Goal: Task Accomplishment & Management: Manage account settings

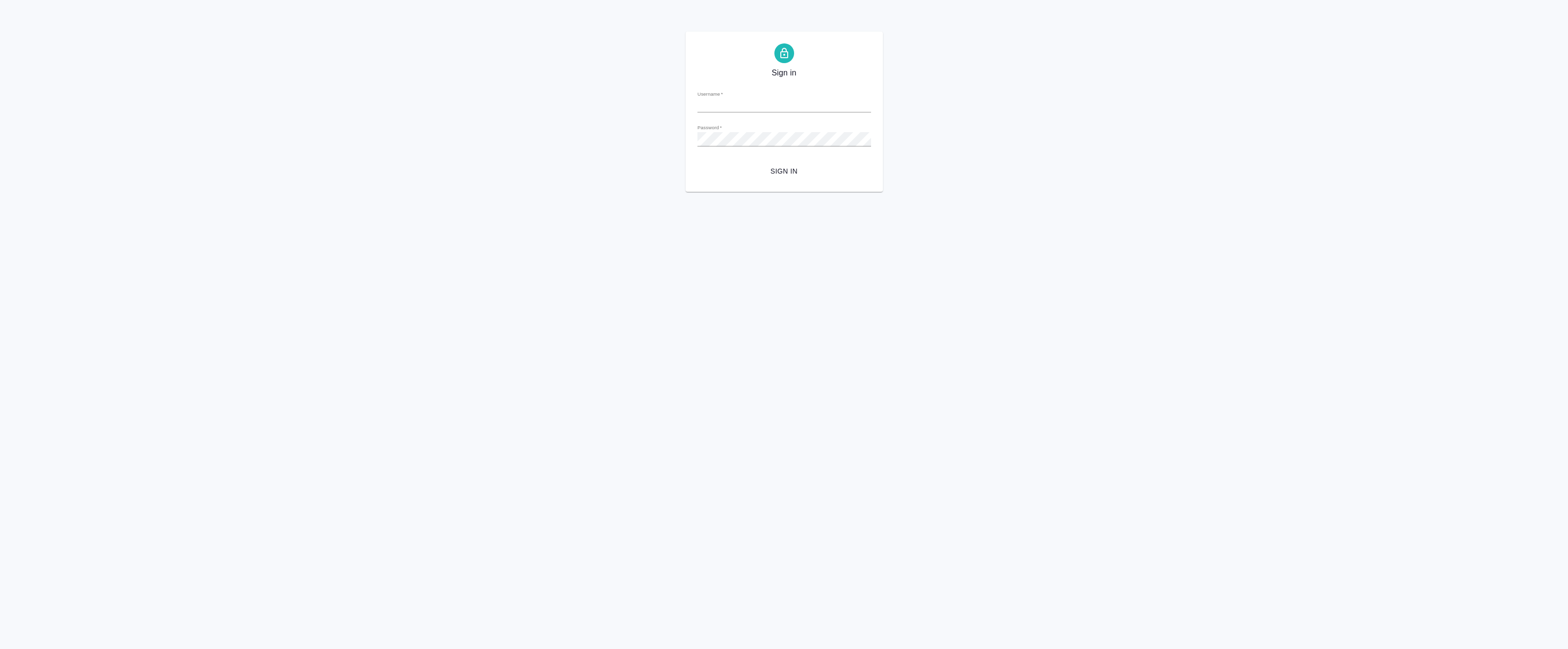
type input "[EMAIL_ADDRESS][DOMAIN_NAME]"
click at [514, 130] on div "Sign in Username   * [EMAIL_ADDRESS][DOMAIN_NAME] Password   * urlPath   * / Si…" at bounding box center [784, 112] width 1568 height 160
click at [770, 165] on span "Sign in" at bounding box center [784, 171] width 158 height 12
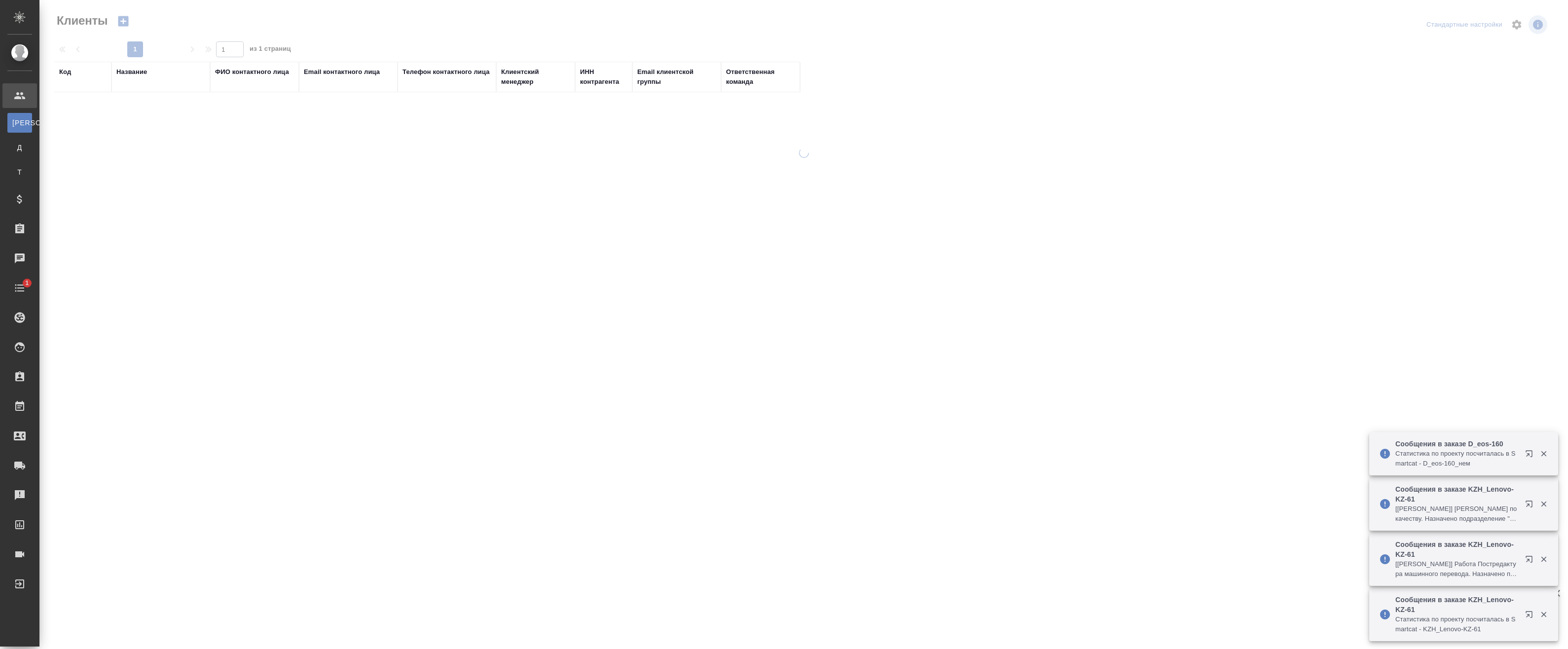
select select "RU"
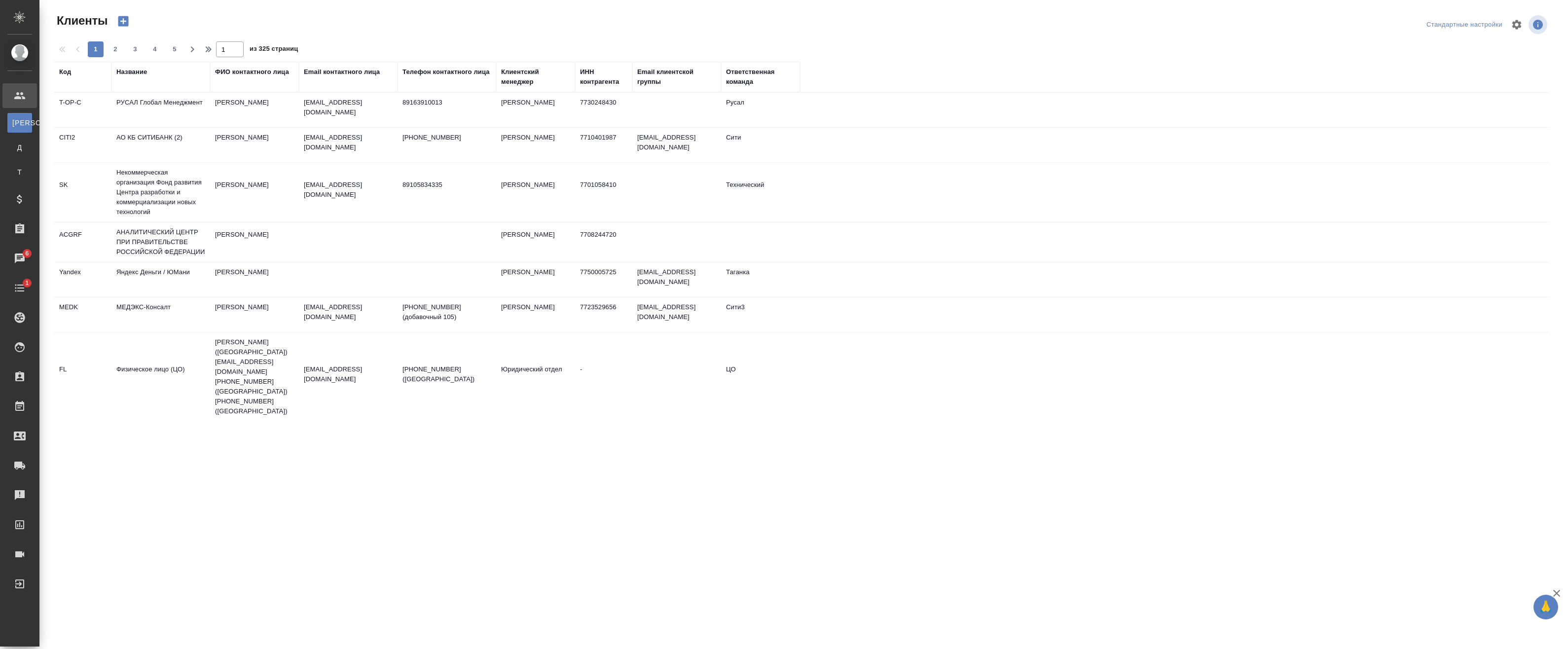
click at [256, 429] on div ".cls-1 fill:#fff; AWATERA Badanyan Artak Клиенты К Клиенты Д Договоры Т Тендеры…" at bounding box center [784, 324] width 1568 height 649
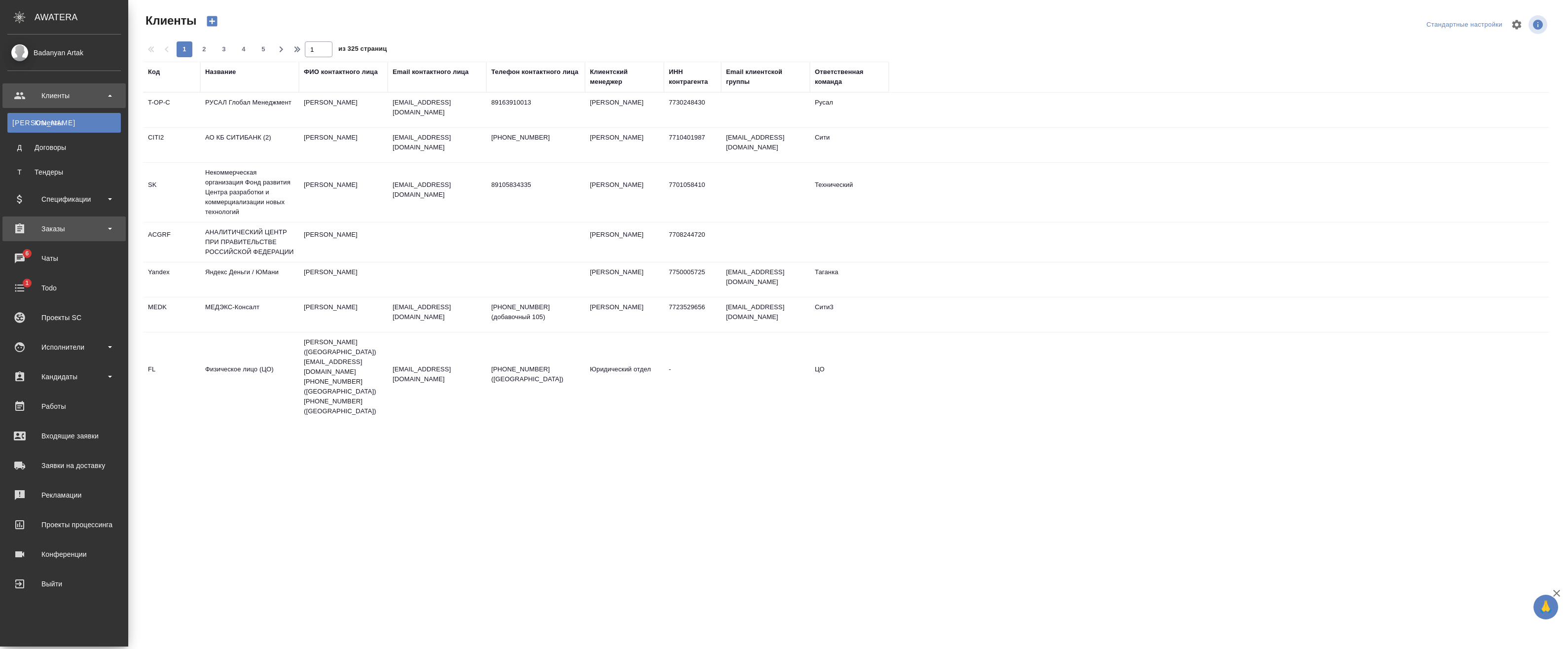
click at [47, 222] on div "Заказы" at bounding box center [64, 229] width 114 height 15
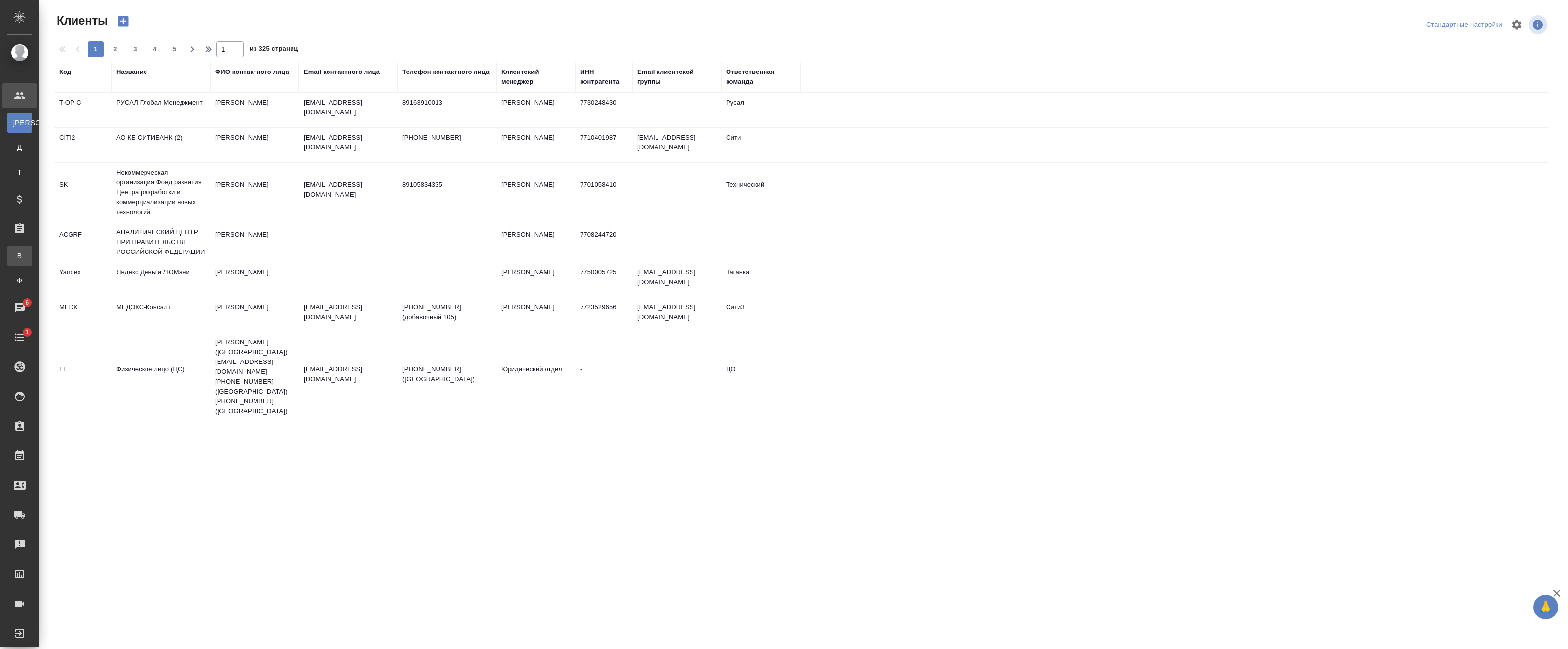
click at [15, 254] on div "Все заказы" at bounding box center [7, 256] width 15 height 10
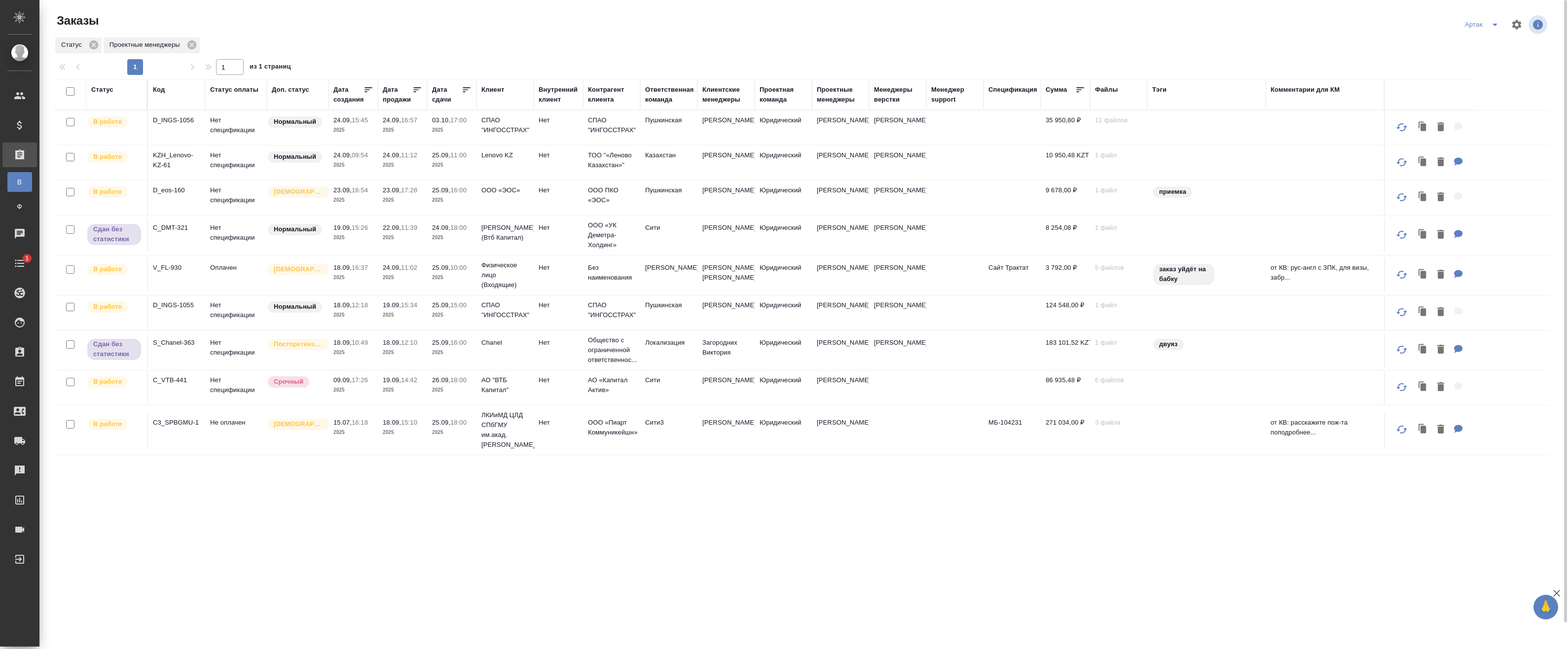
click at [71, 122] on input "checkbox" at bounding box center [70, 122] width 9 height 9
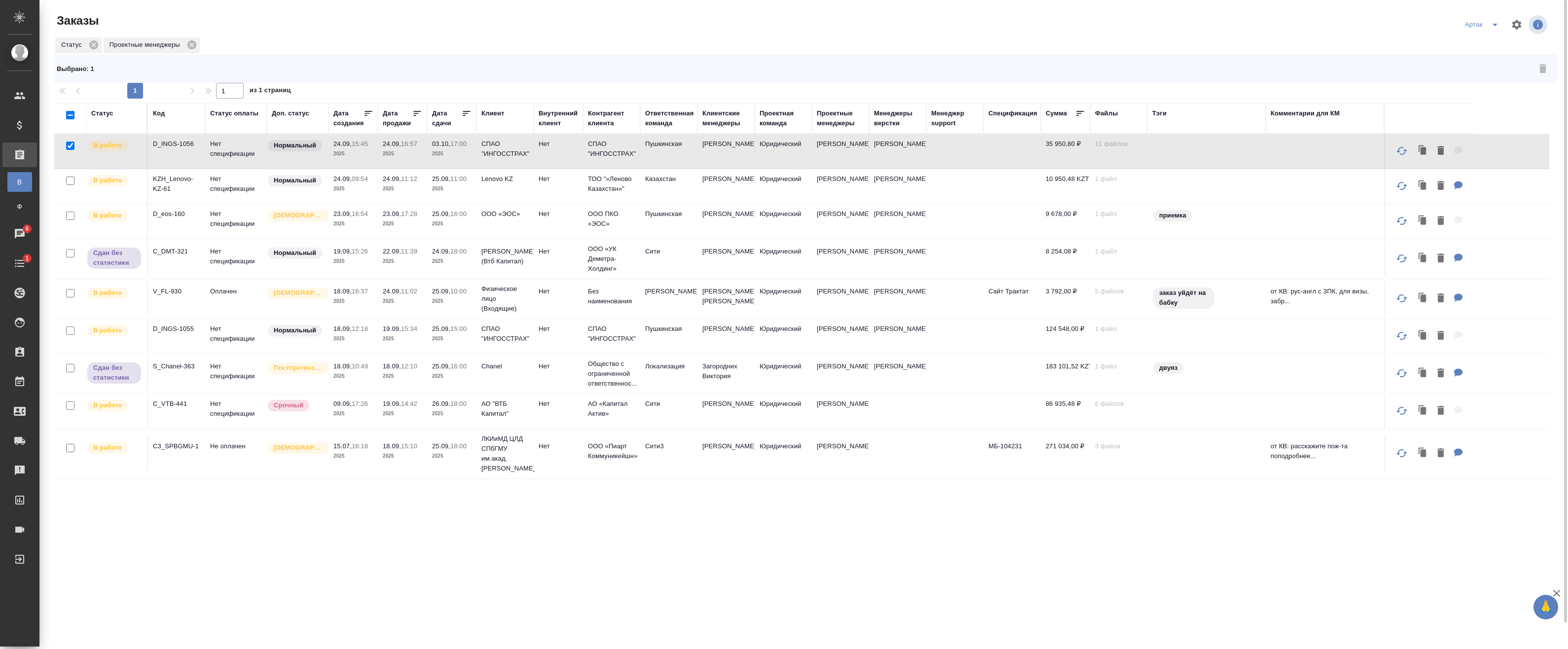
click at [236, 190] on td "Нет спецификации" at bounding box center [236, 186] width 61 height 35
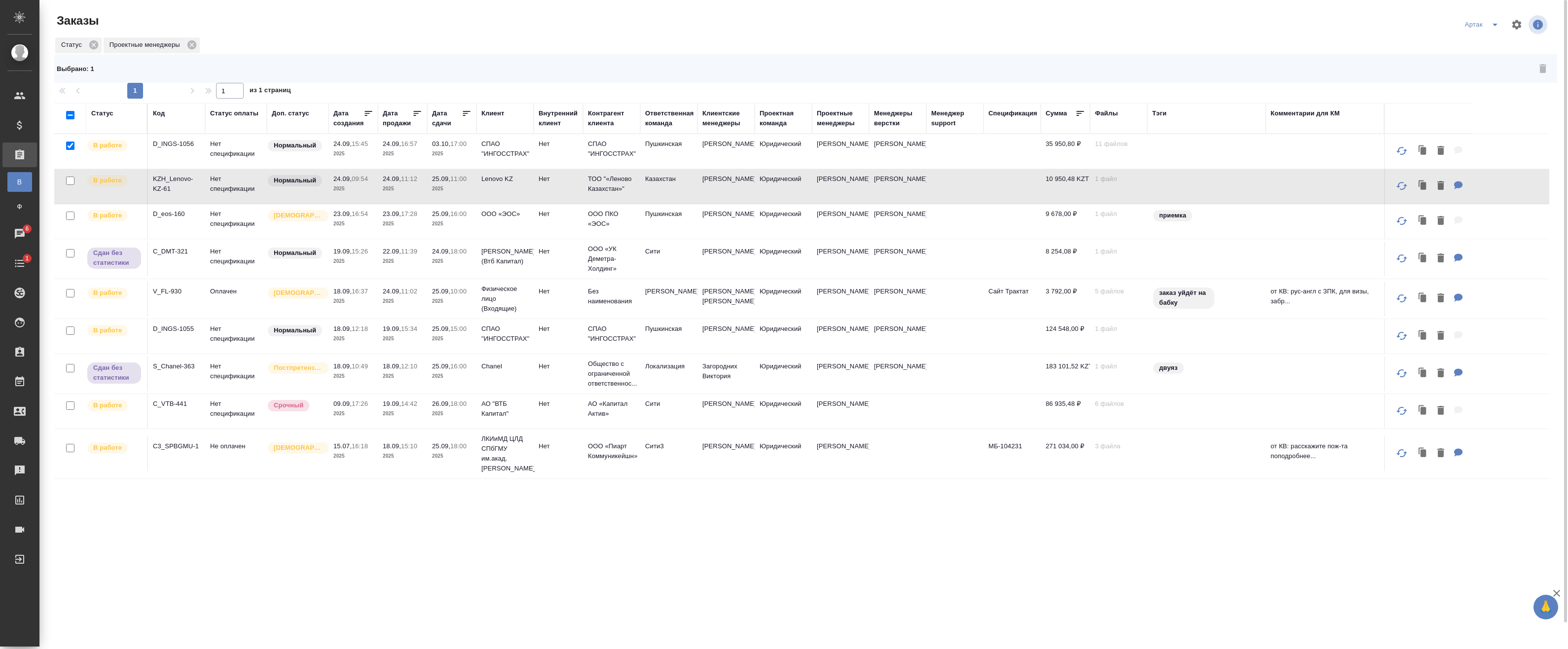
click at [256, 190] on td "Нет спецификации" at bounding box center [236, 186] width 61 height 35
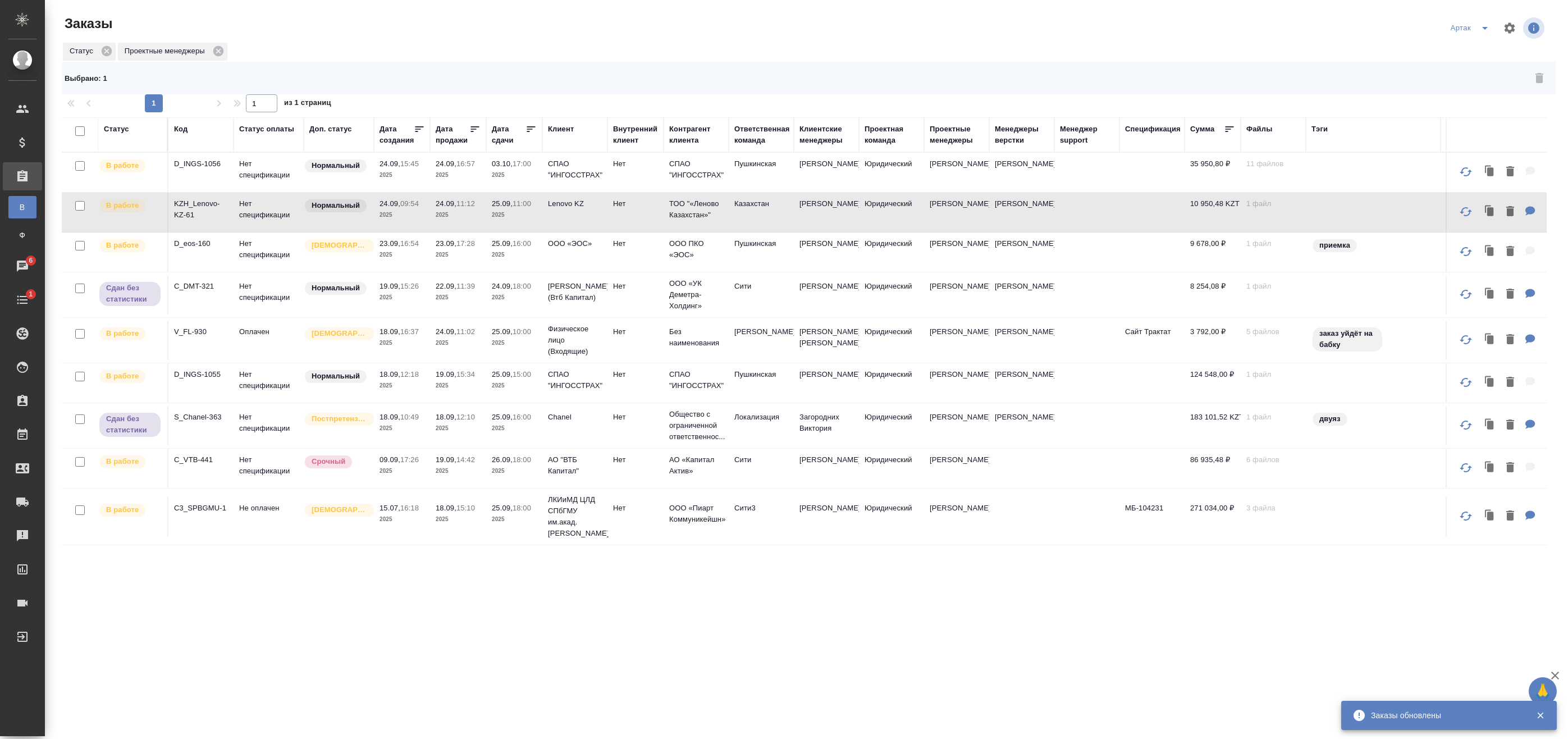
checkbox input "false"
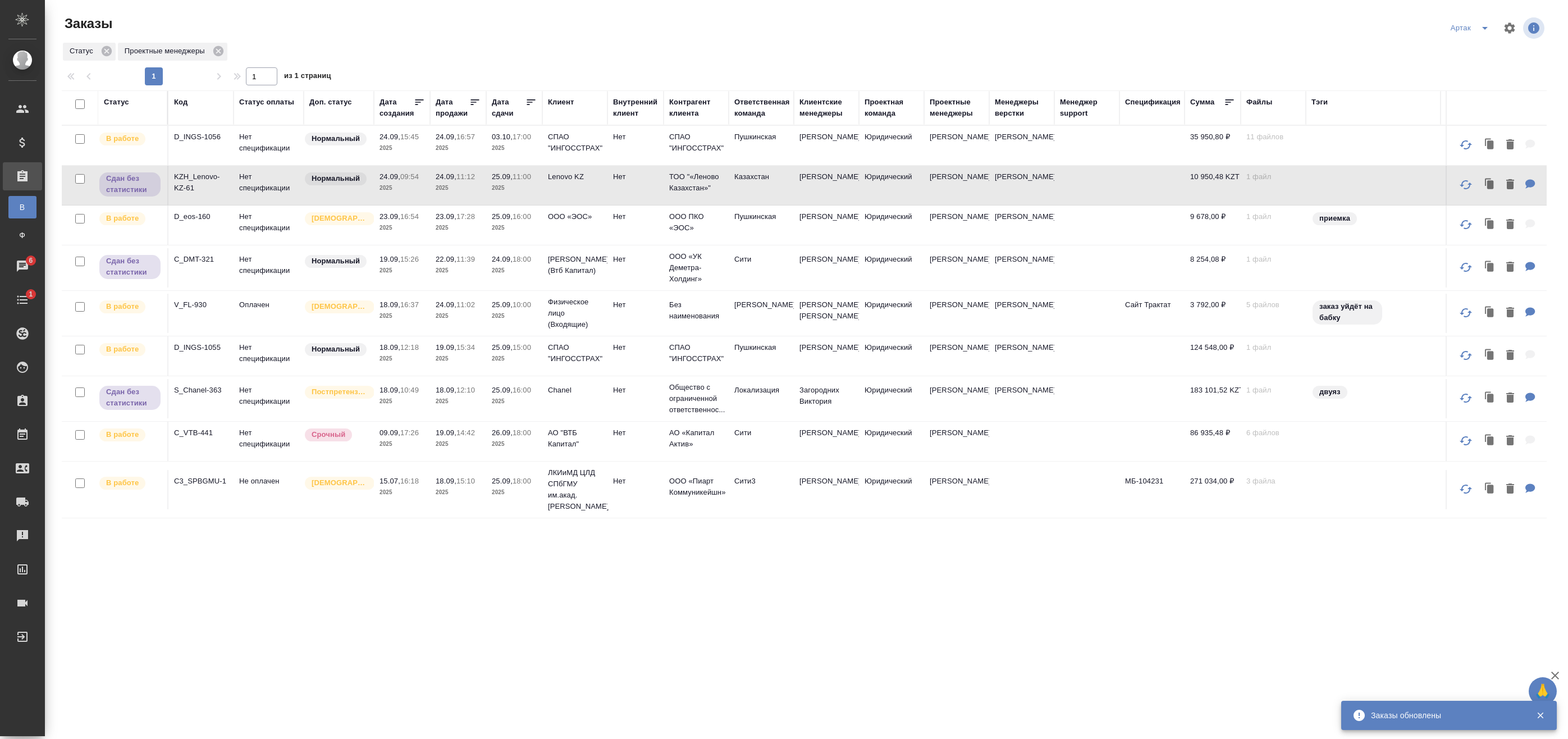
click at [402, 137] on p "15:45" at bounding box center [410, 136] width 18 height 8
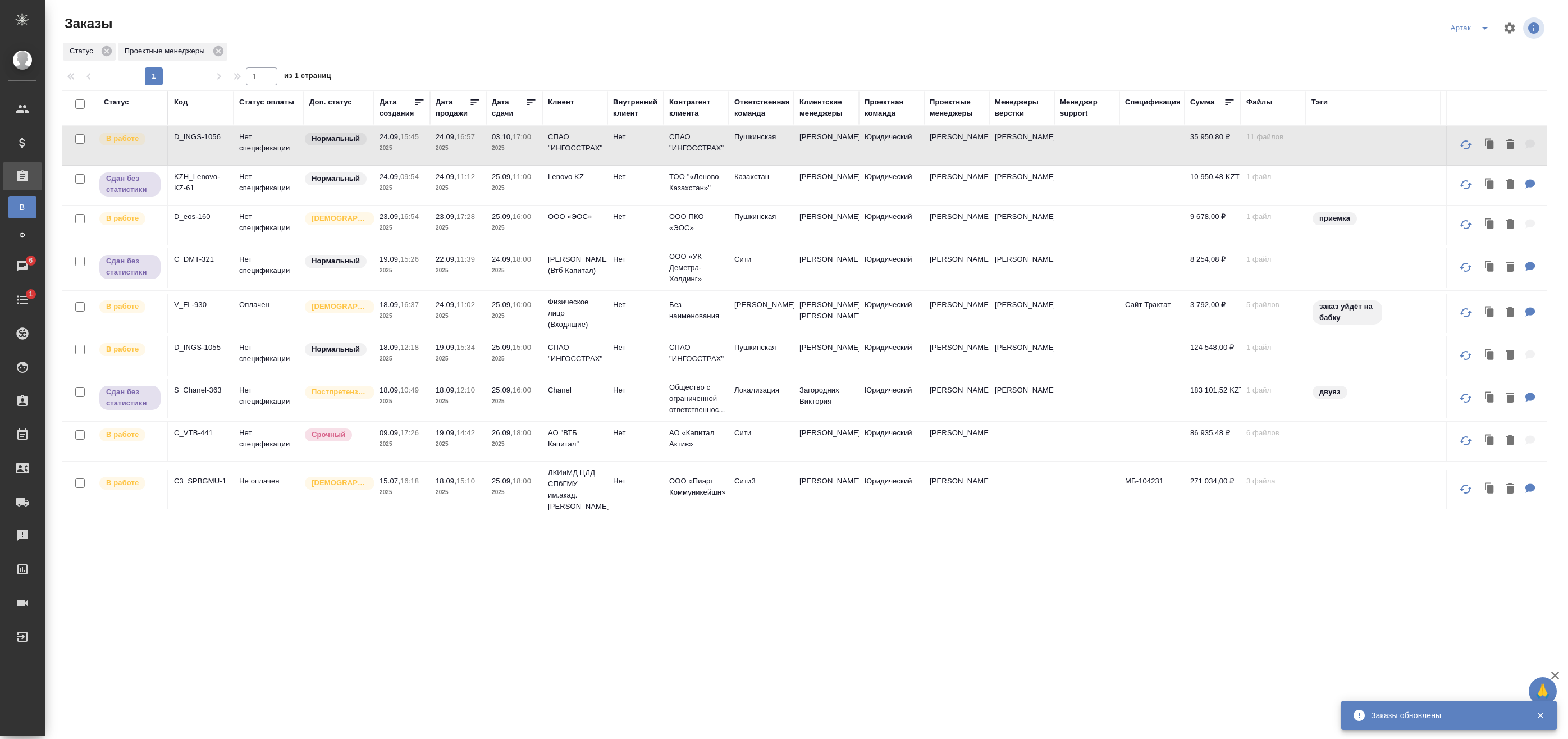
click at [437, 141] on span "24.09, 16:57" at bounding box center [458, 137] width 45 height 11
click at [467, 192] on p "2025" at bounding box center [458, 188] width 45 height 11
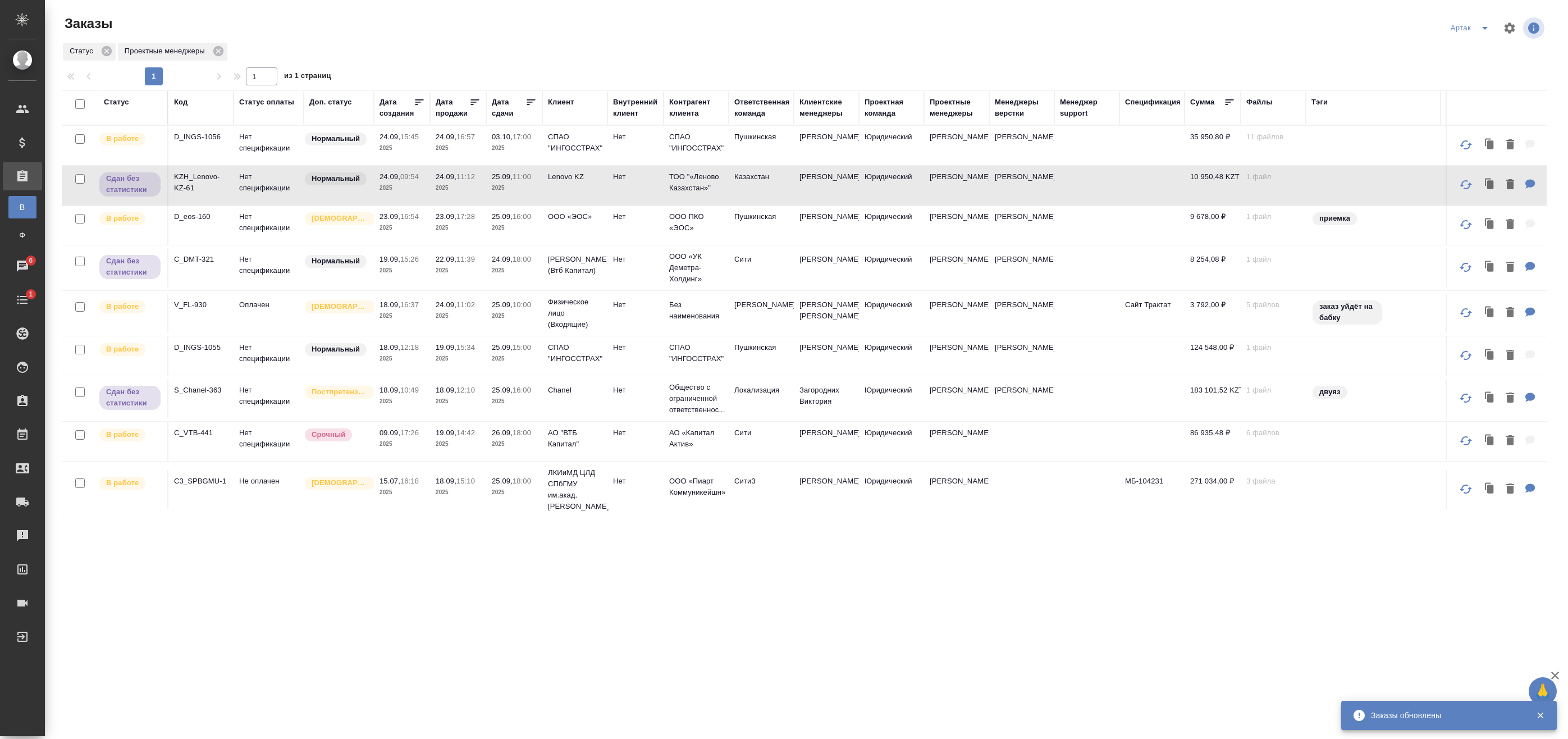
click at [458, 236] on td "23.09, 17:28 2025" at bounding box center [458, 225] width 56 height 40
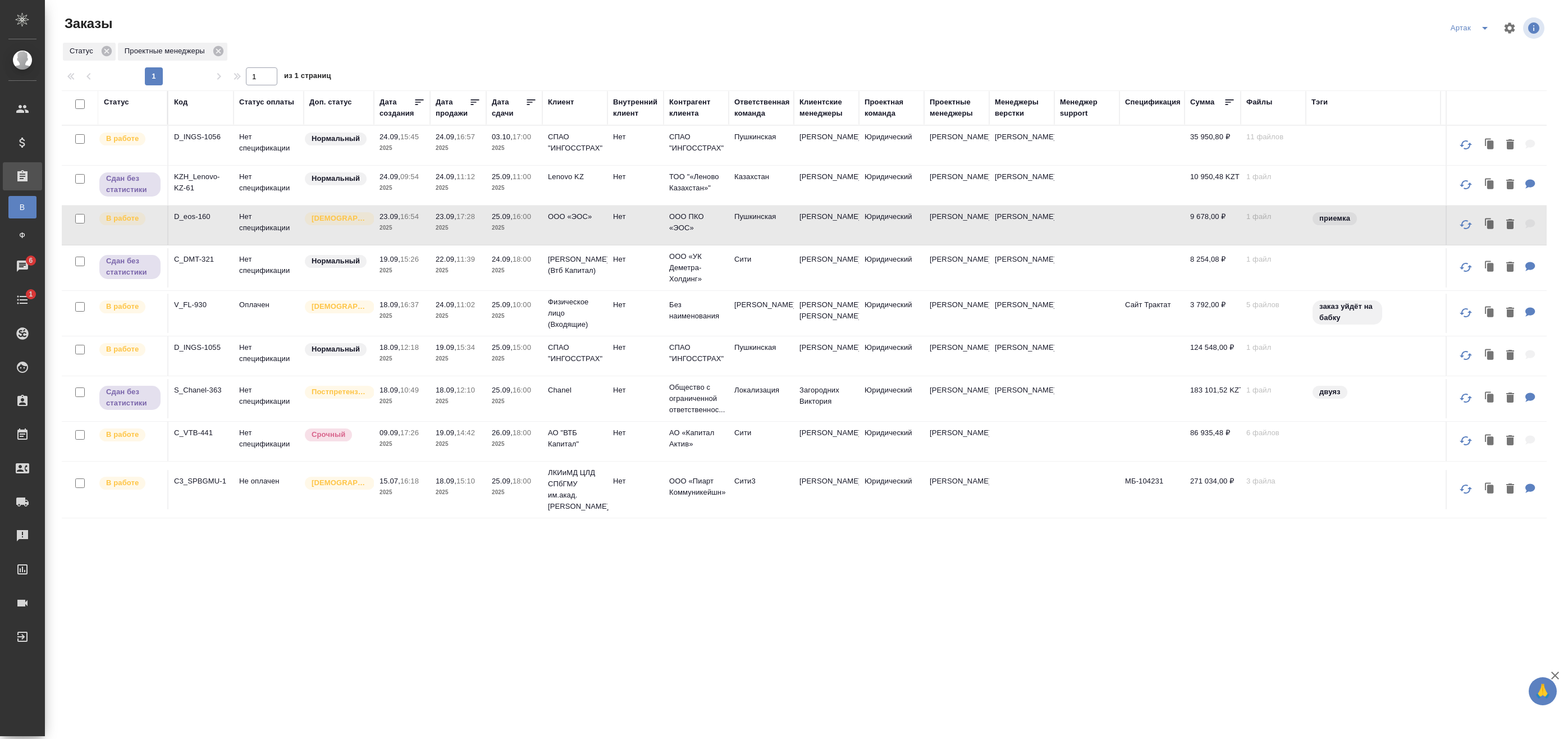
click at [484, 226] on td "23.09, 17:28 2025" at bounding box center [458, 225] width 56 height 40
click at [416, 309] on p "16:37" at bounding box center [410, 304] width 18 height 8
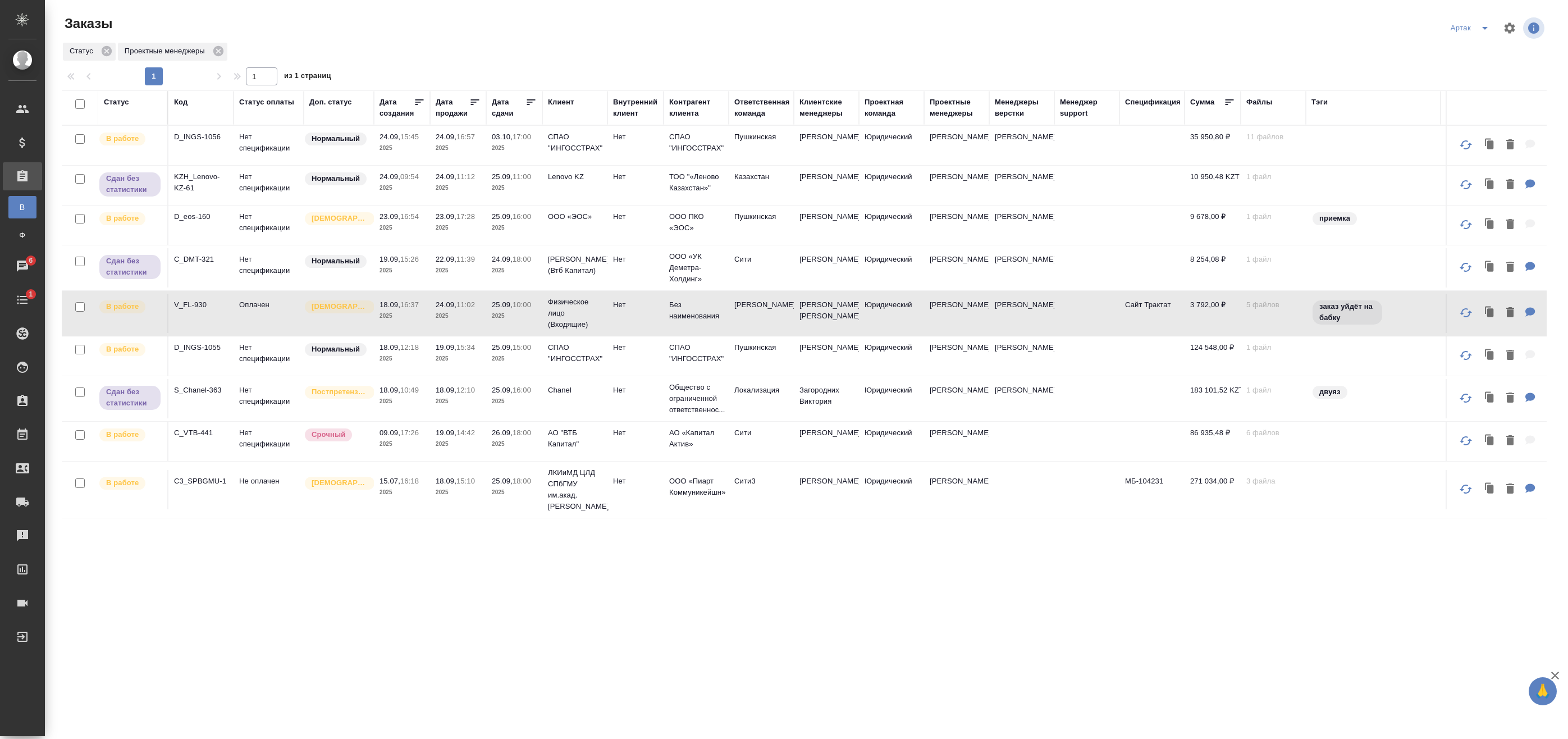
click at [470, 309] on p "11:02" at bounding box center [466, 304] width 18 height 8
click at [452, 364] on p "2025" at bounding box center [458, 359] width 45 height 11
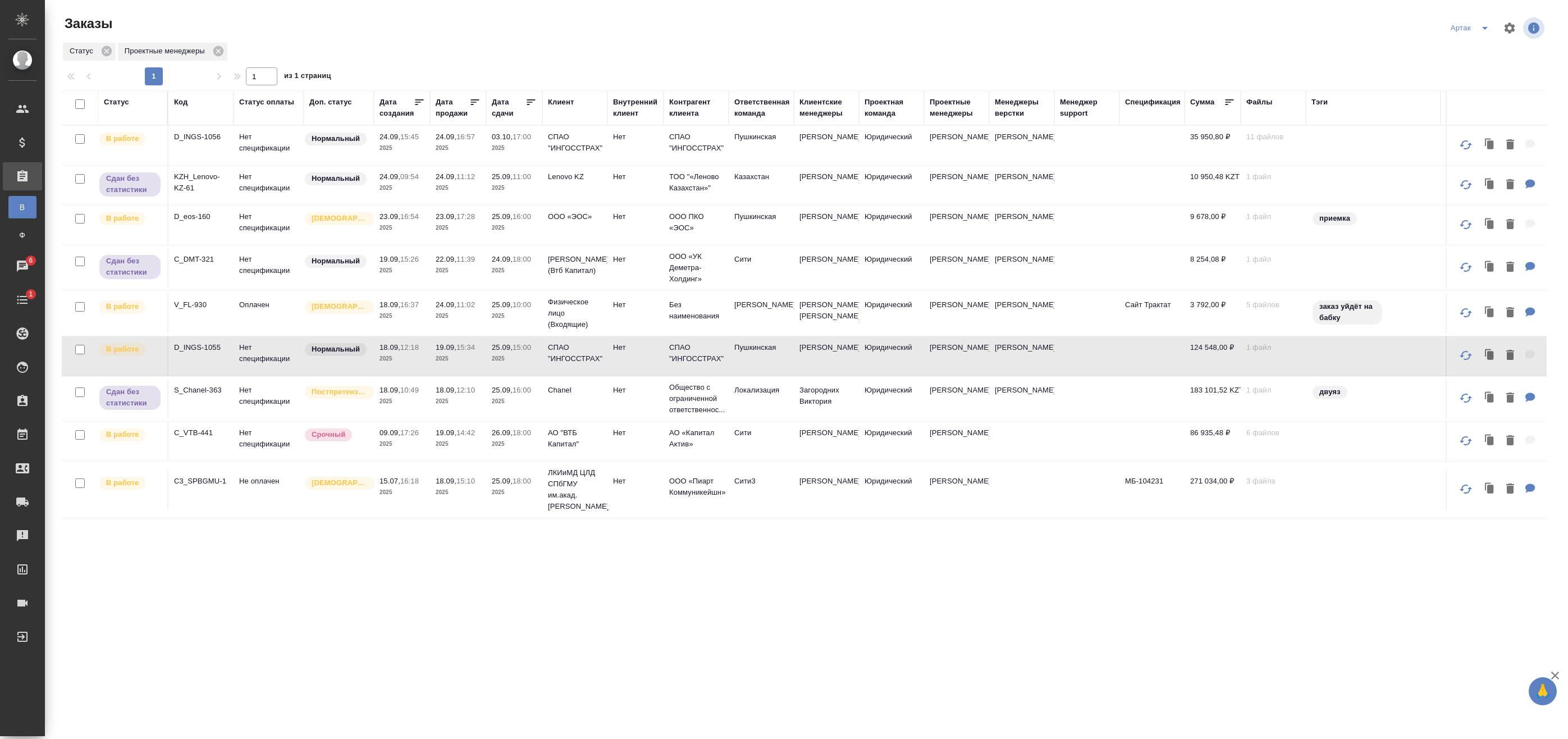
click at [525, 364] on p "2025" at bounding box center [514, 359] width 45 height 11
click at [526, 364] on p "2025" at bounding box center [514, 359] width 45 height 11
click at [459, 450] on p "2025" at bounding box center [458, 444] width 45 height 11
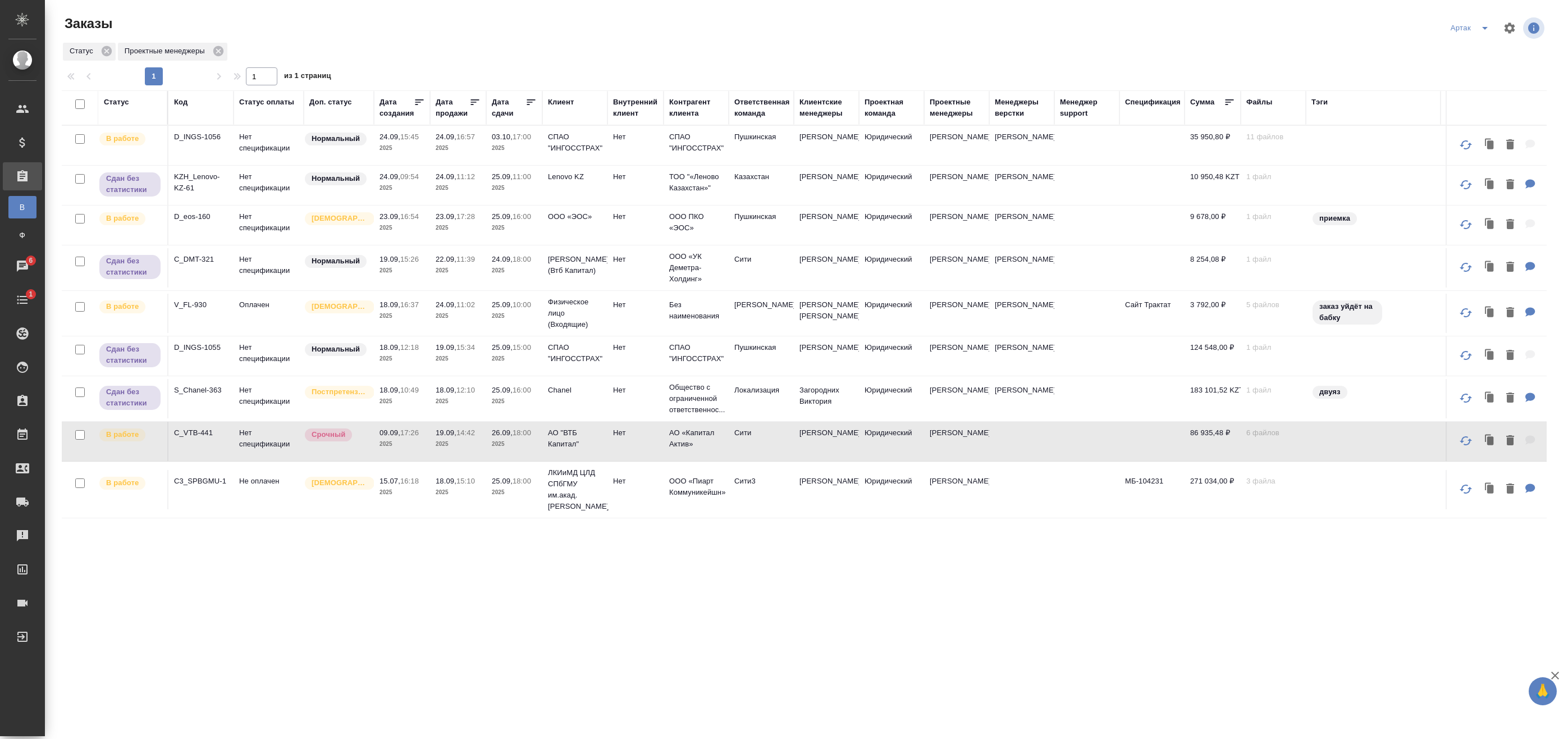
click at [470, 450] on p "2025" at bounding box center [458, 444] width 45 height 11
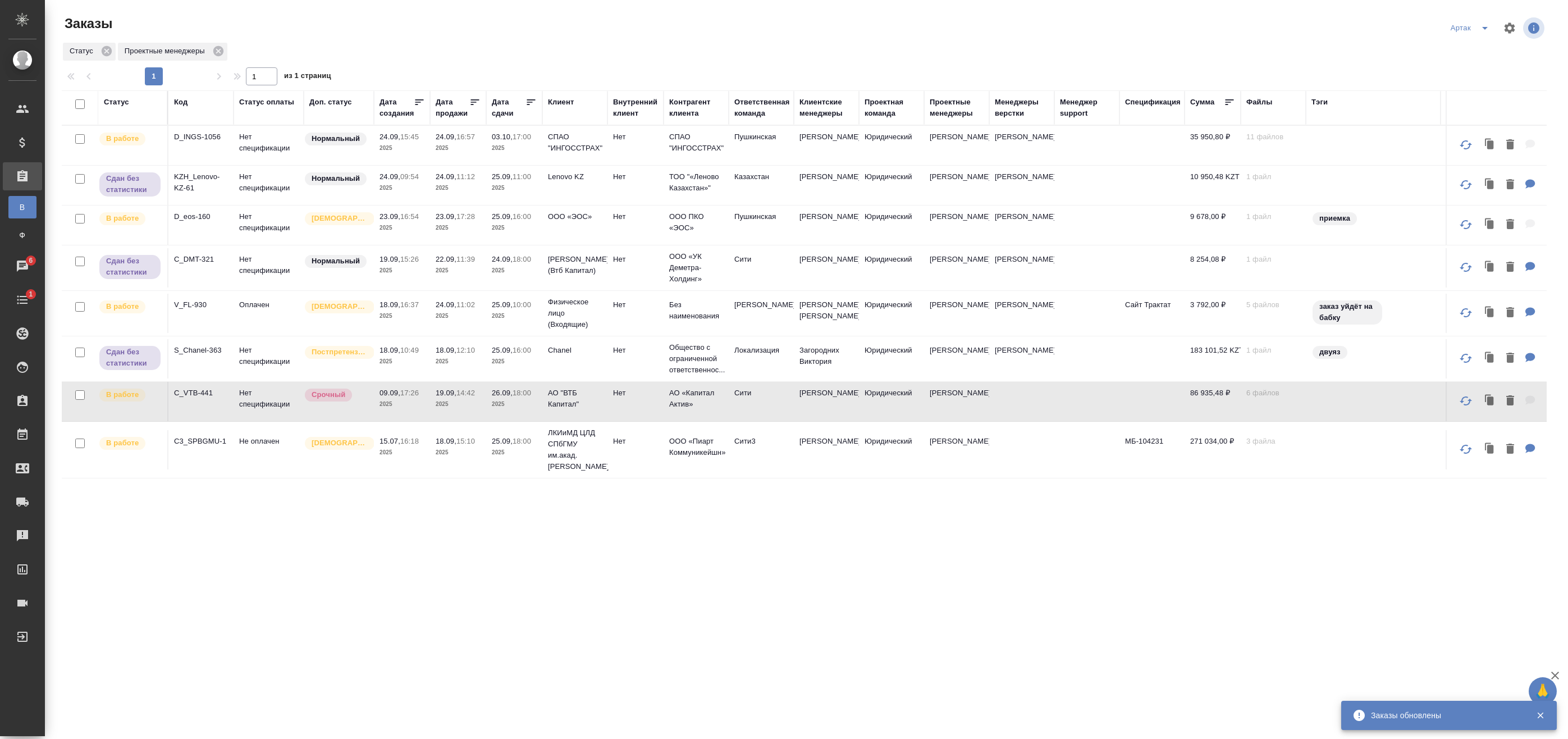
click at [445, 447] on span "18.09, 15:10" at bounding box center [458, 441] width 45 height 11
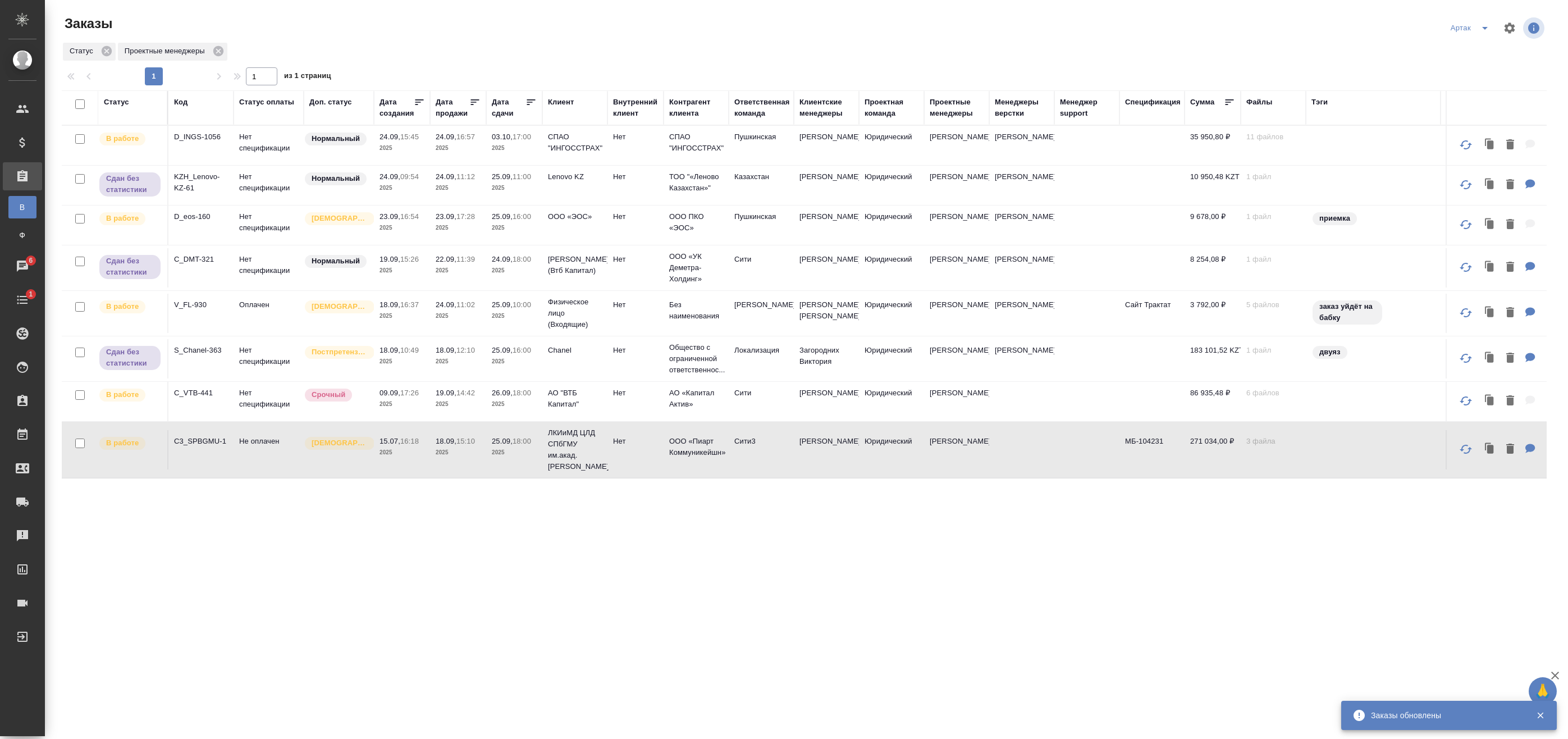
click at [456, 446] on p "18.09," at bounding box center [445, 441] width 21 height 8
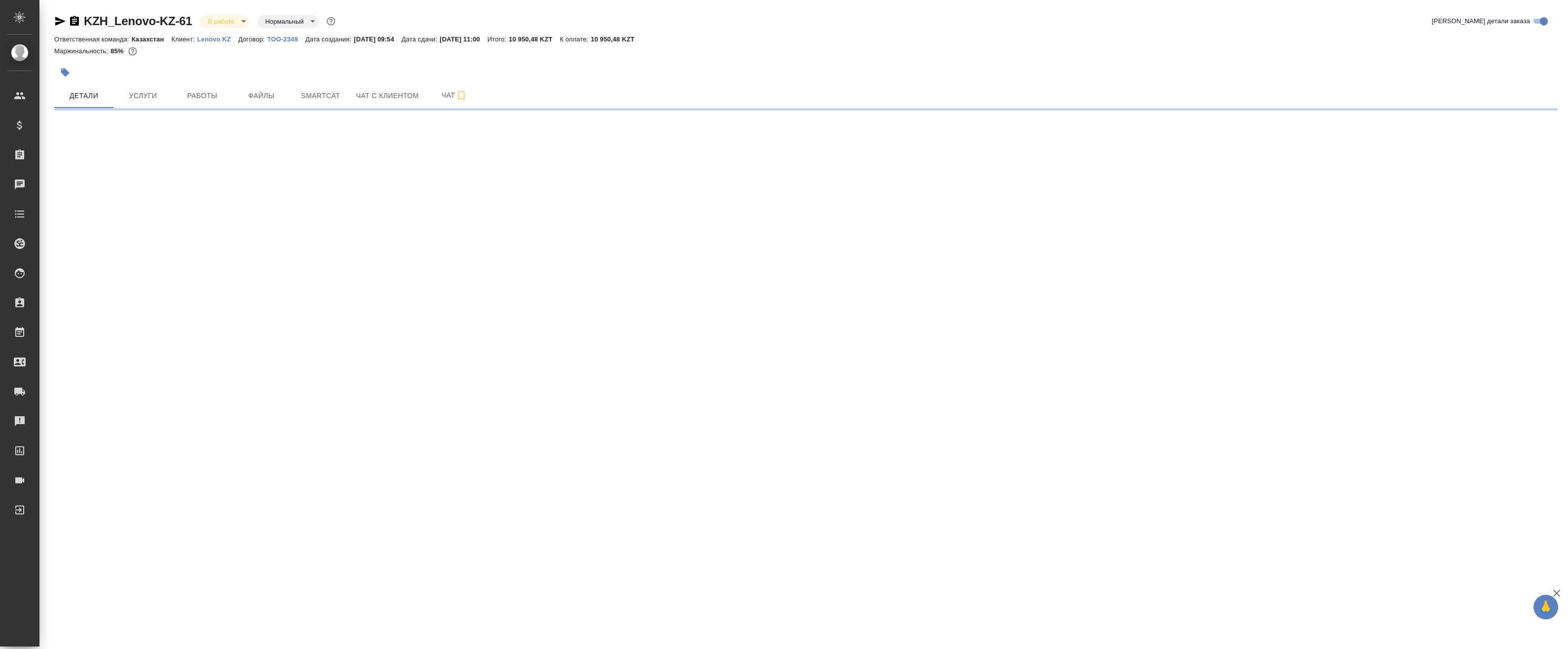
select select "RU"
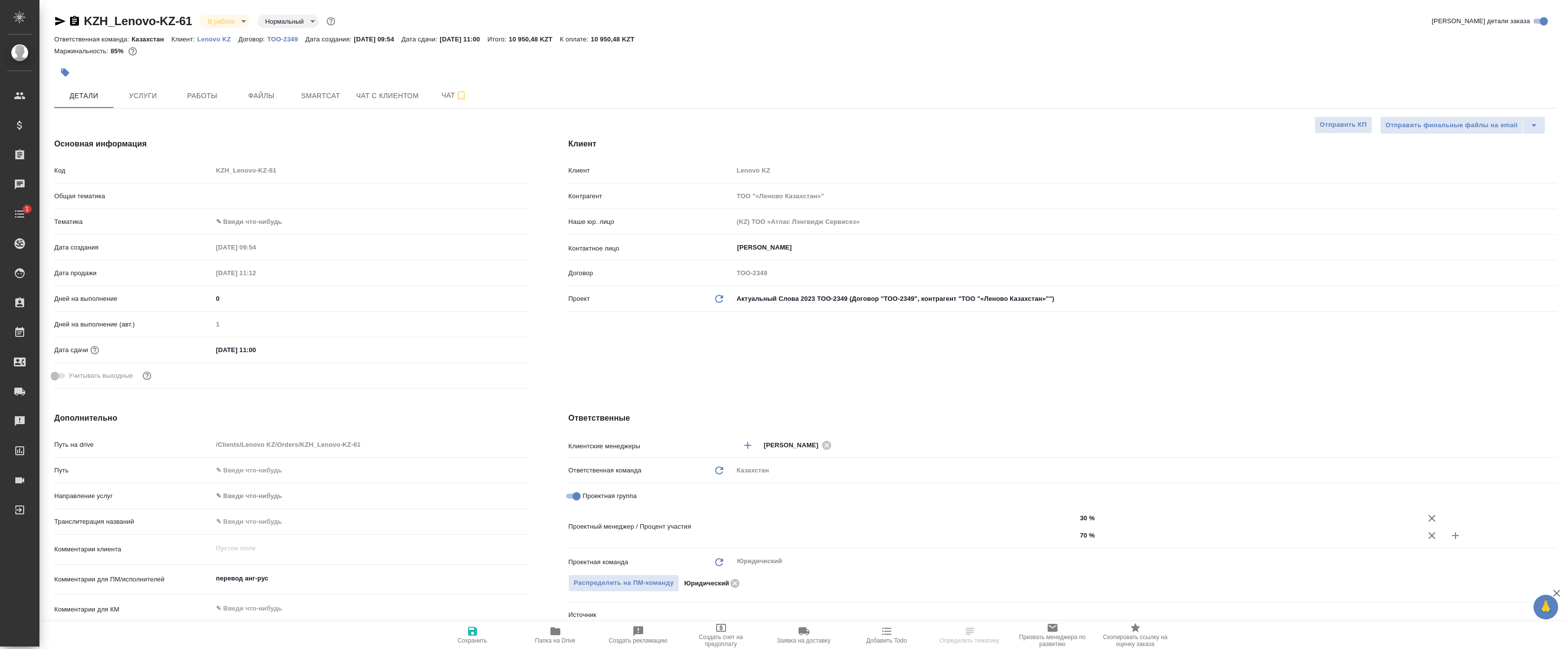
type textarea "x"
type input "[PERSON_NAME]"
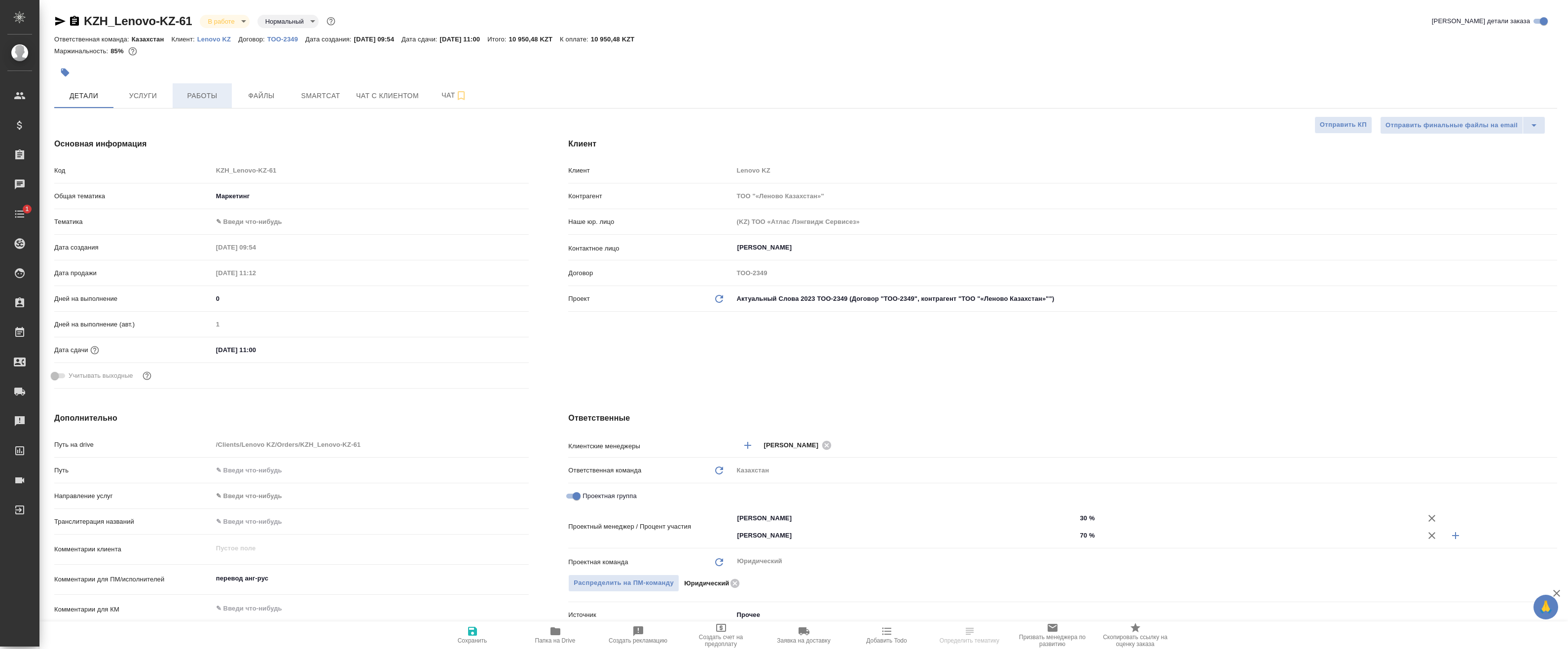
type textarea "x"
click at [210, 102] on button "Работы" at bounding box center [202, 95] width 59 height 25
type textarea "x"
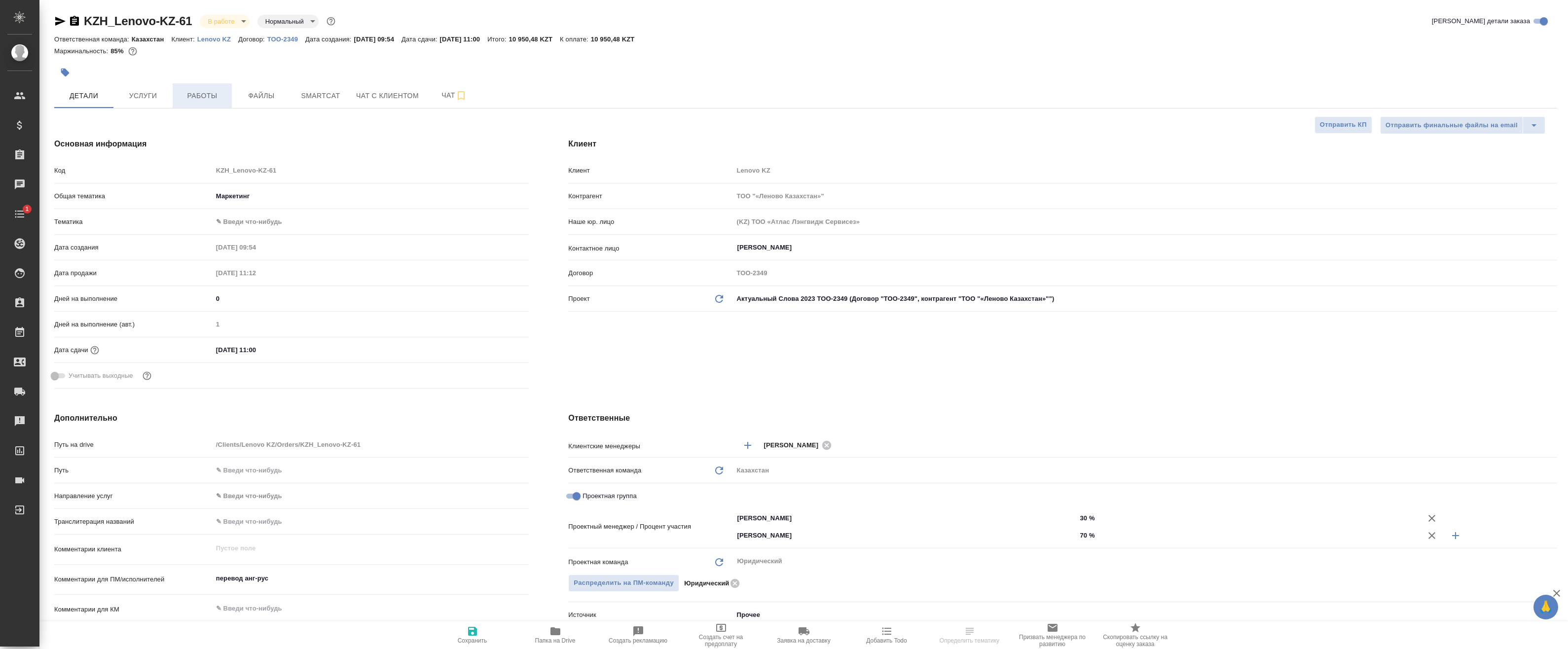
type textarea "x"
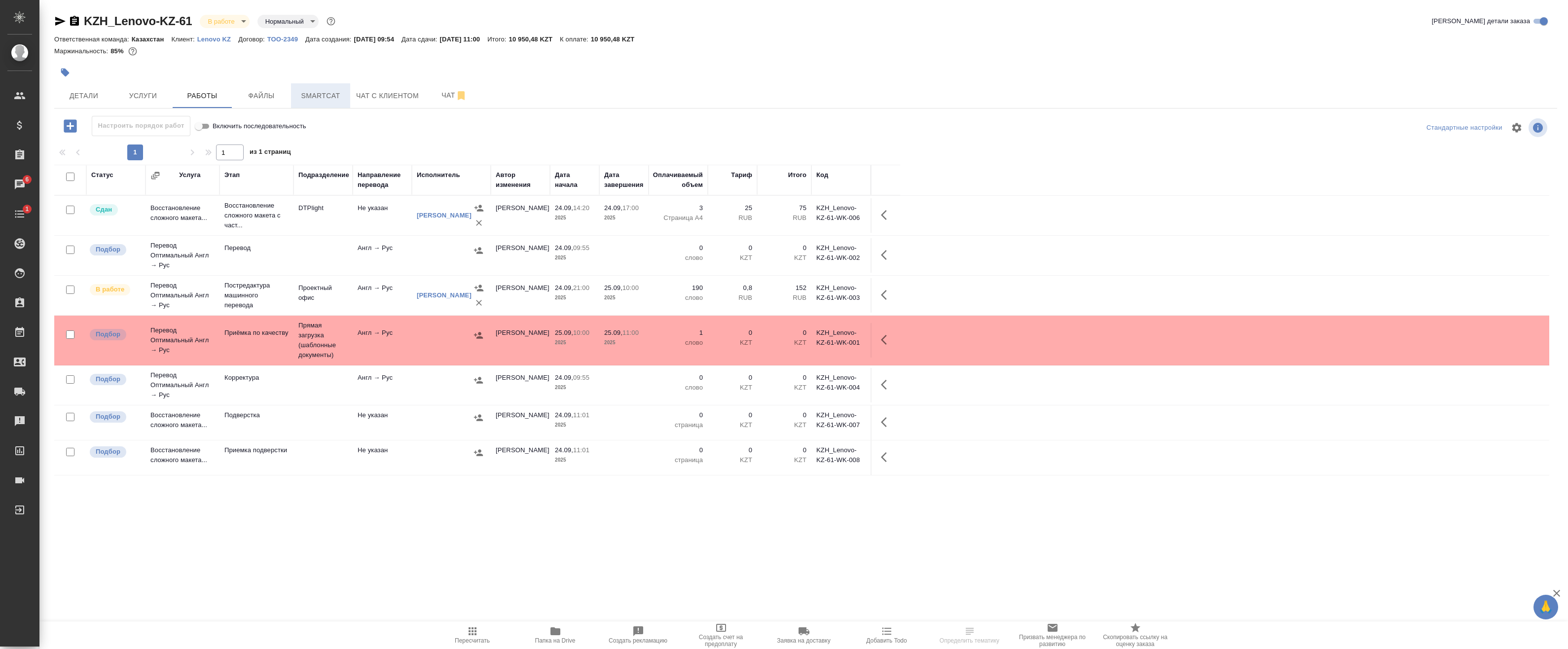
click at [322, 89] on span "Smartcat" at bounding box center [321, 95] width 47 height 12
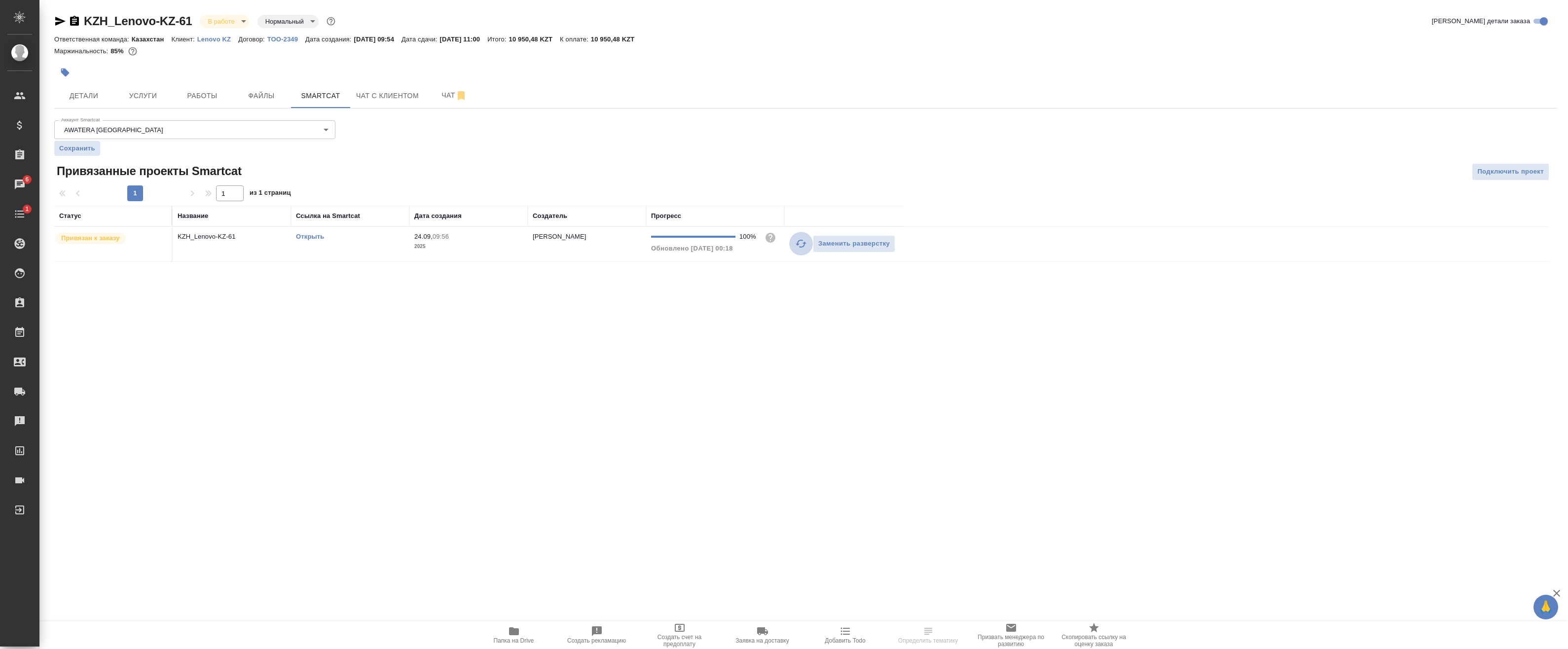
click at [802, 248] on icon "button" at bounding box center [801, 244] width 12 height 12
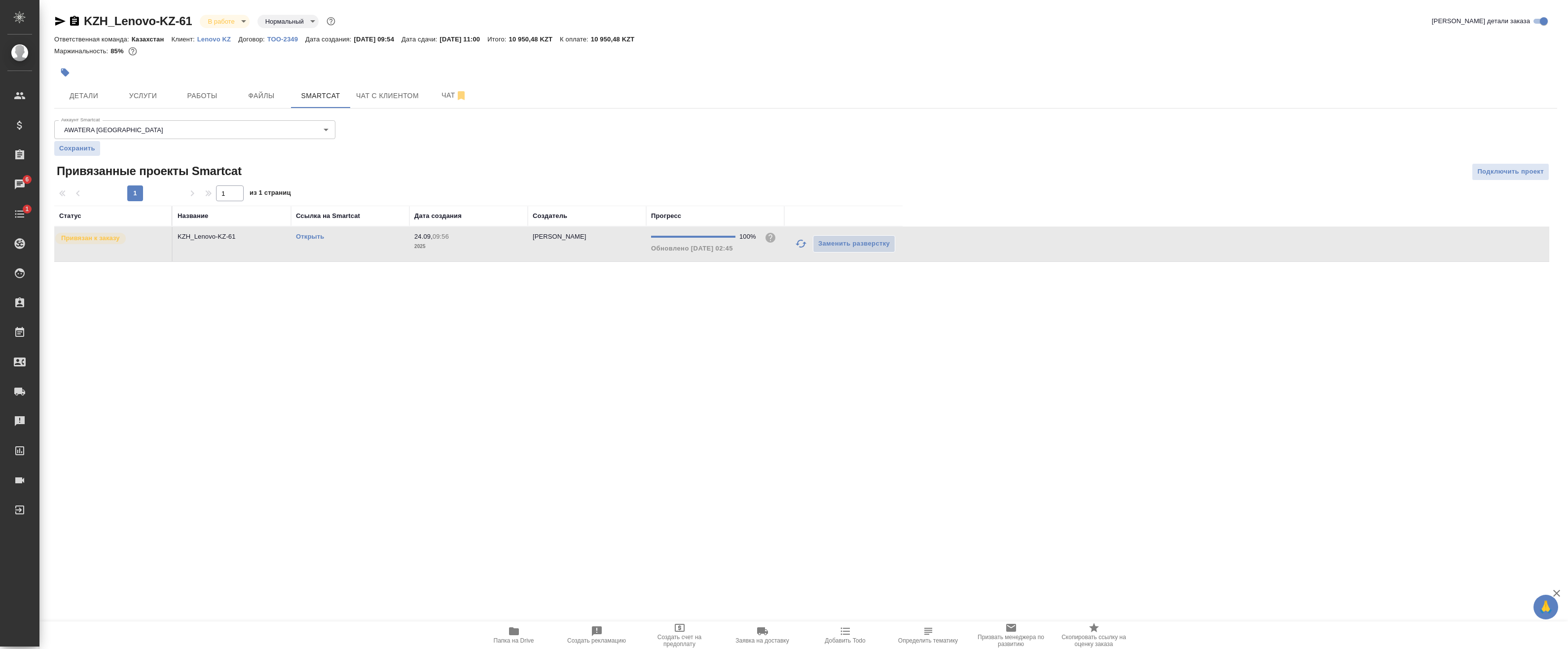
click at [298, 238] on link "Открыть" at bounding box center [310, 236] width 28 height 7
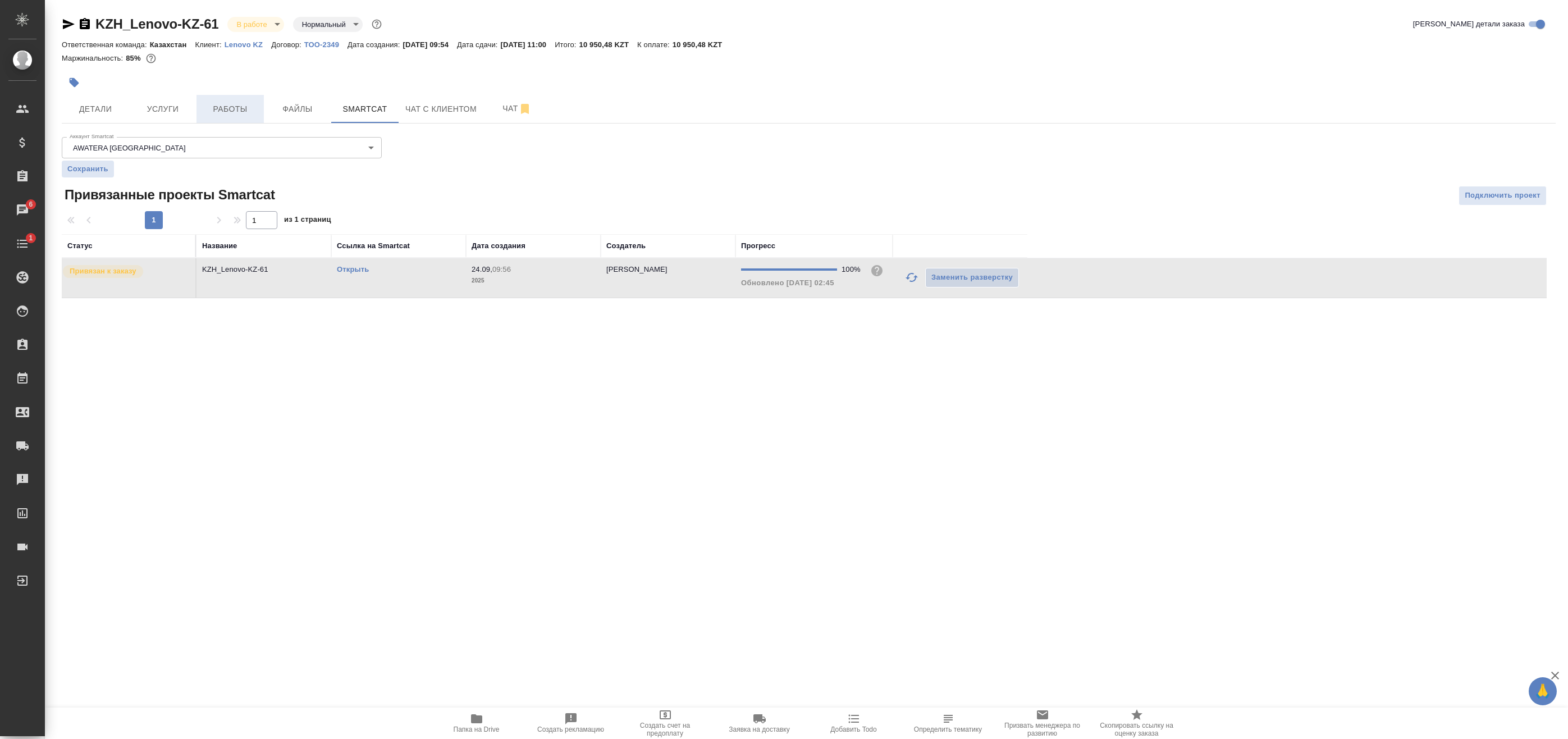
click at [235, 106] on span "Работы" at bounding box center [230, 109] width 54 height 14
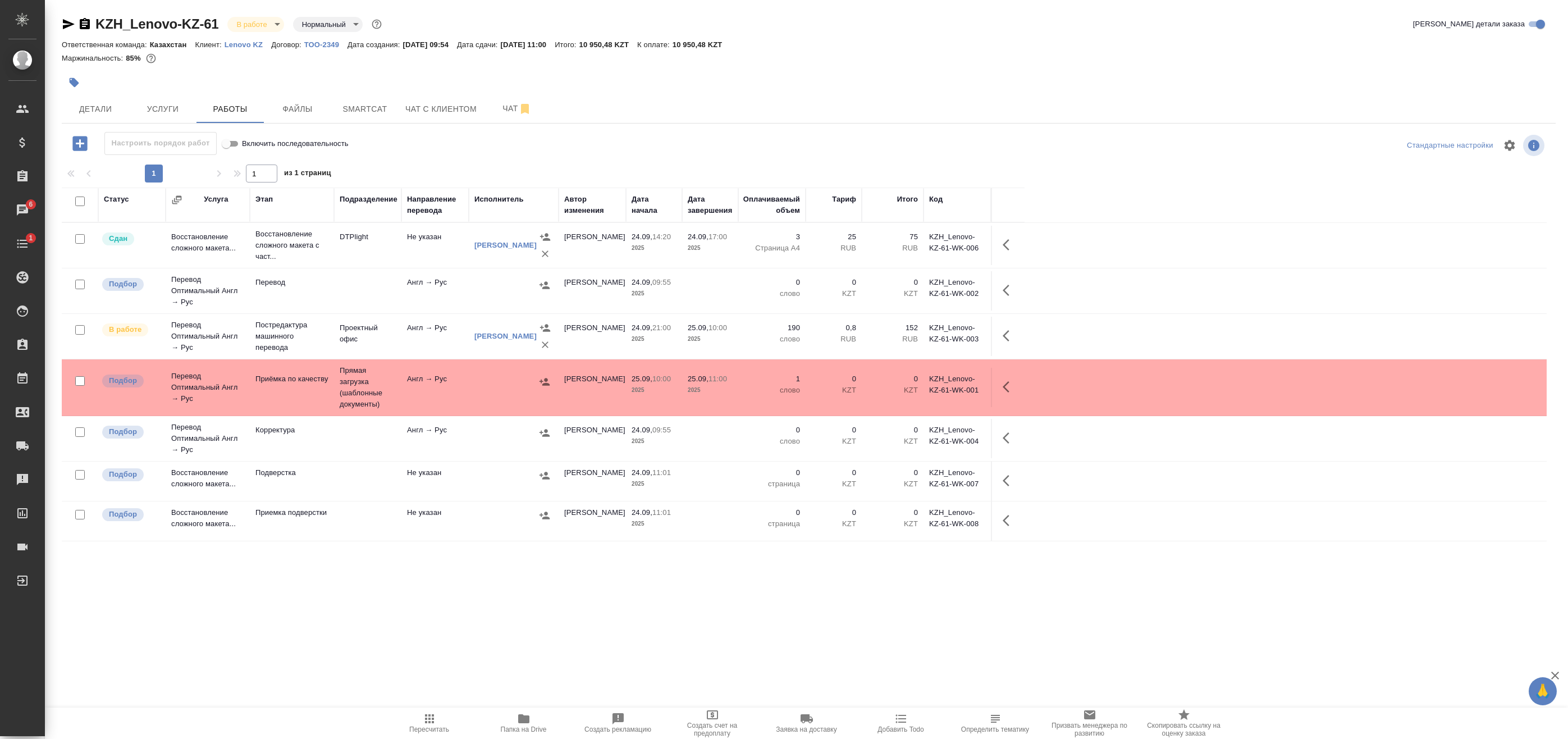
click at [84, 203] on input "checkbox" at bounding box center [80, 201] width 10 height 10
checkbox input "true"
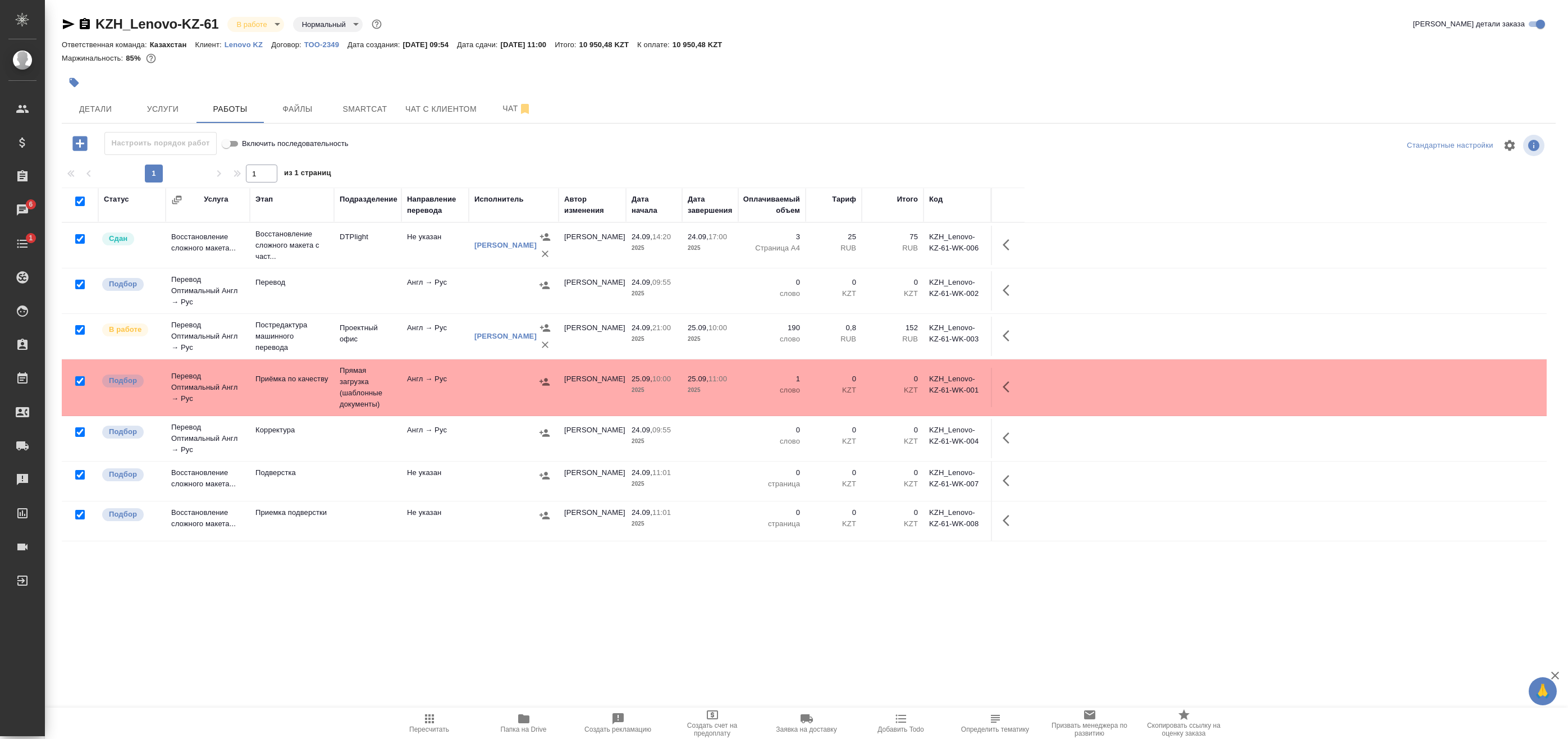
checkbox input "true"
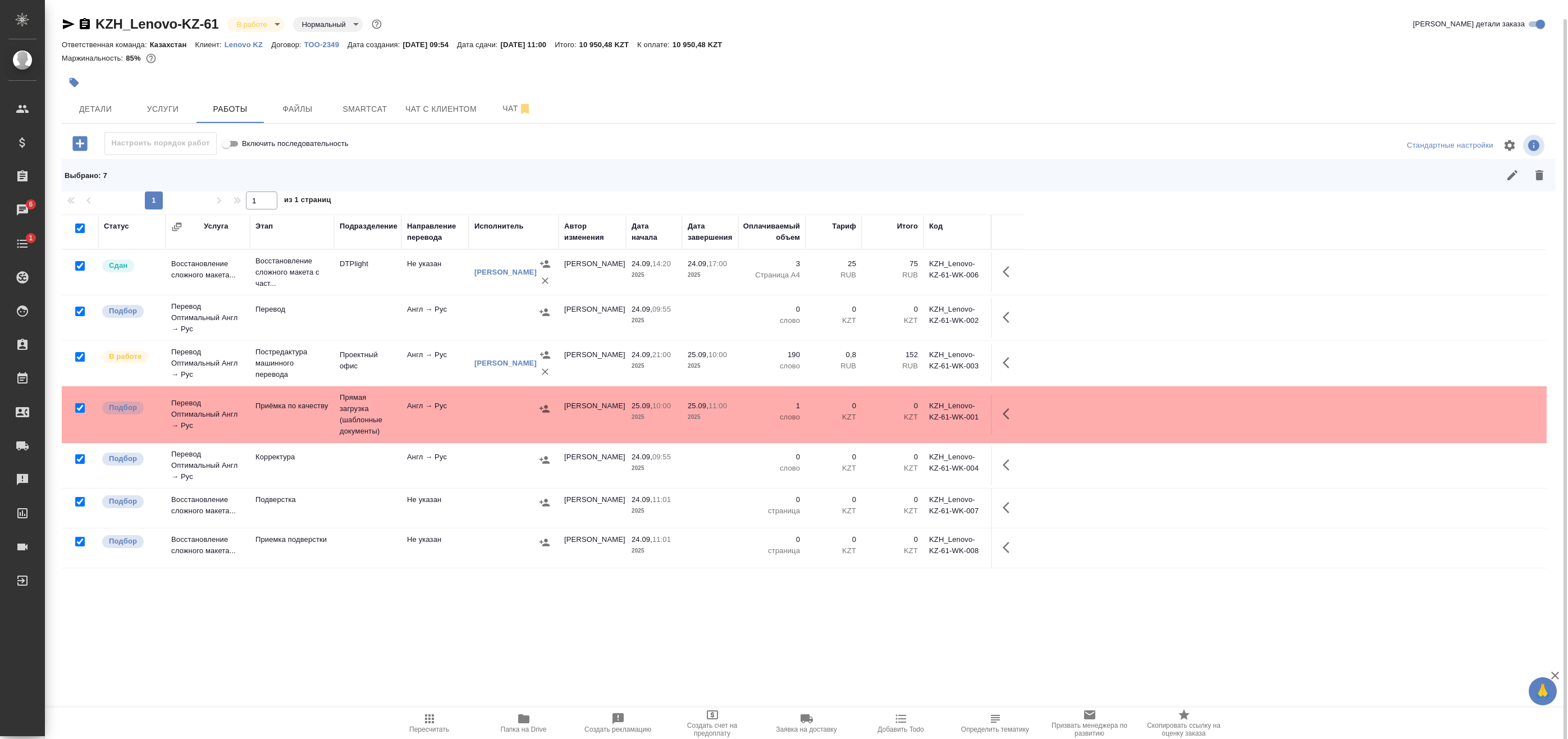
scroll to position [10, 0]
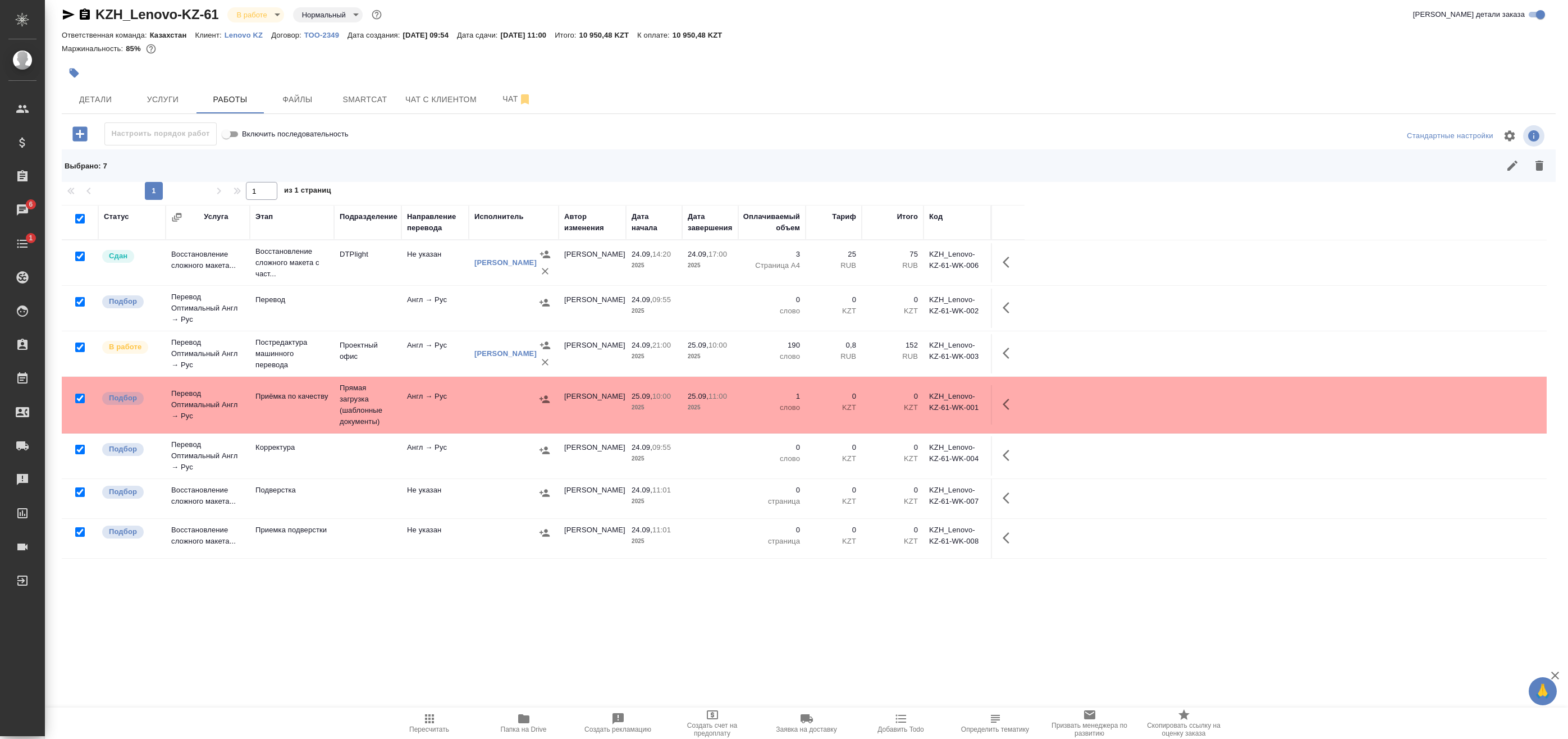
click at [78, 395] on input "checkbox" at bounding box center [80, 398] width 10 height 10
checkbox input "false"
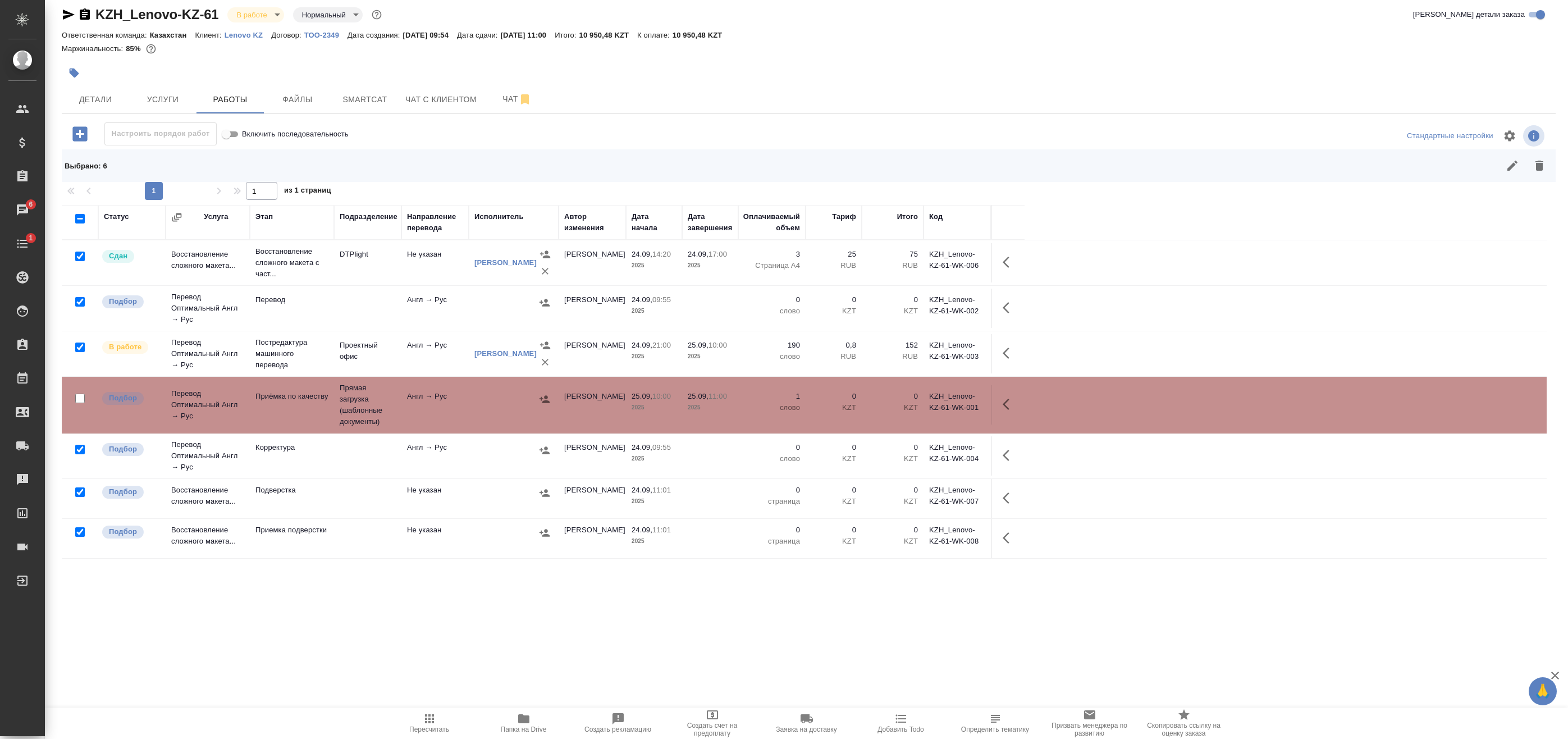
click at [81, 258] on input "checkbox" at bounding box center [80, 256] width 10 height 10
checkbox input "false"
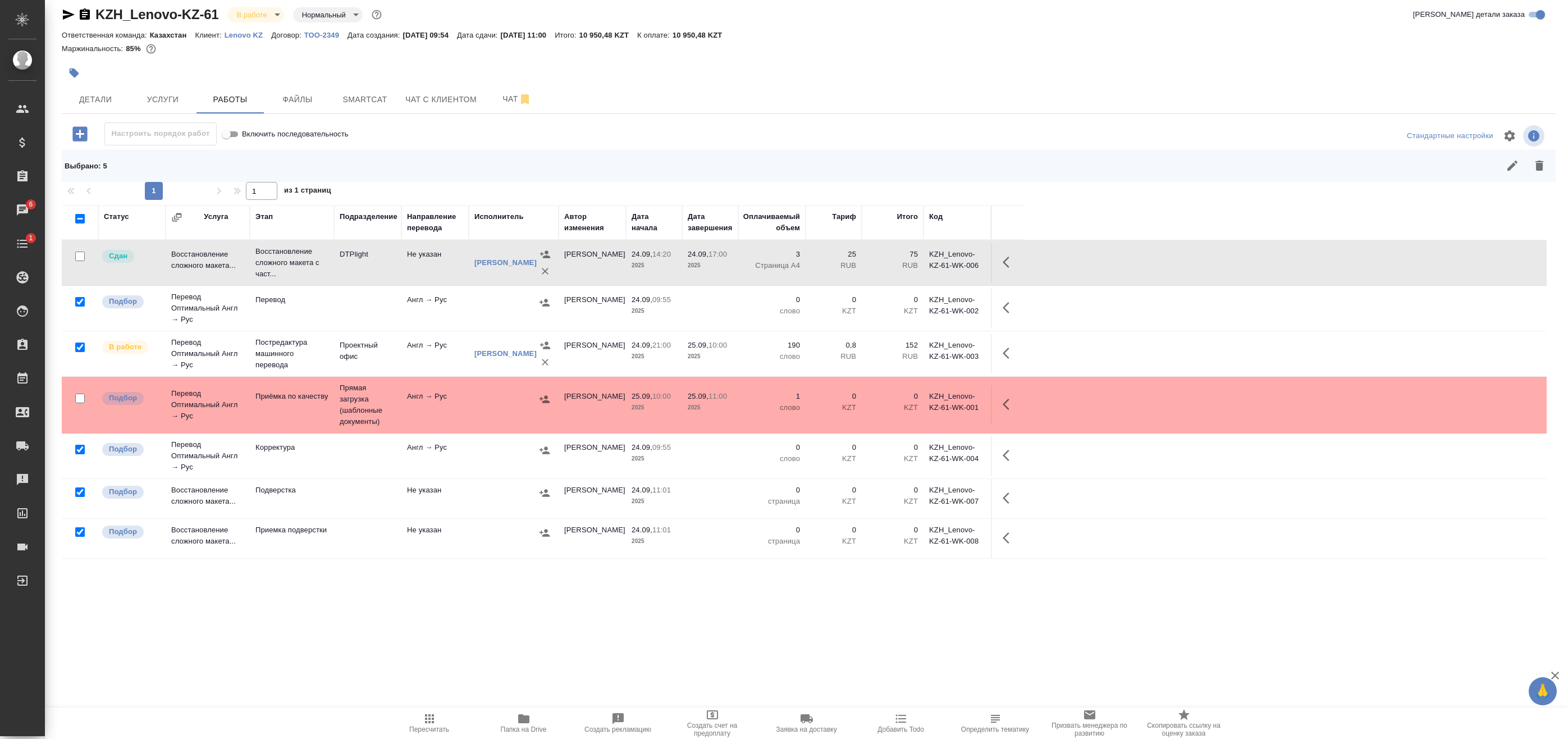
click at [80, 347] on input "checkbox" at bounding box center [80, 347] width 10 height 10
checkbox input "false"
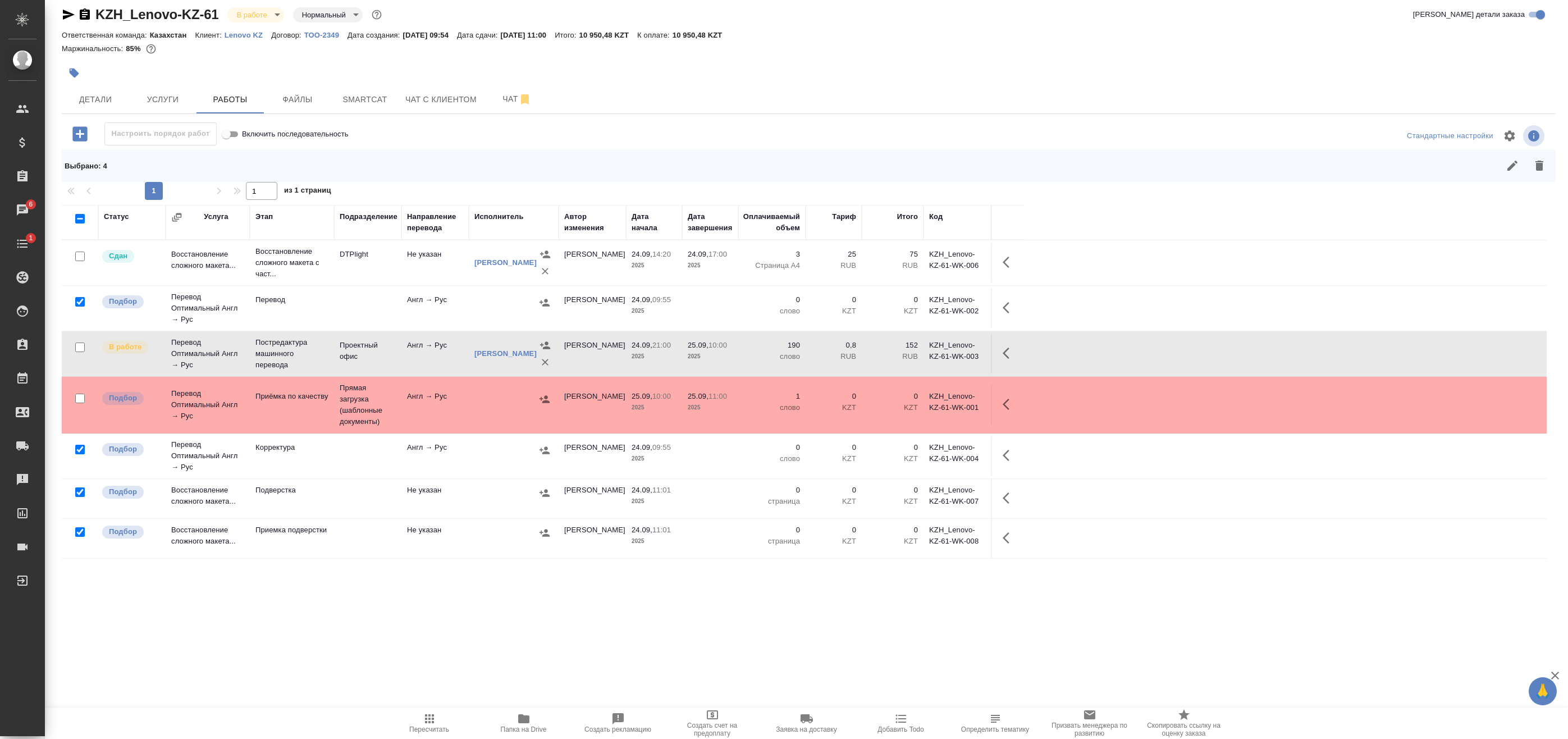
click at [78, 398] on input "checkbox" at bounding box center [80, 398] width 10 height 10
checkbox input "true"
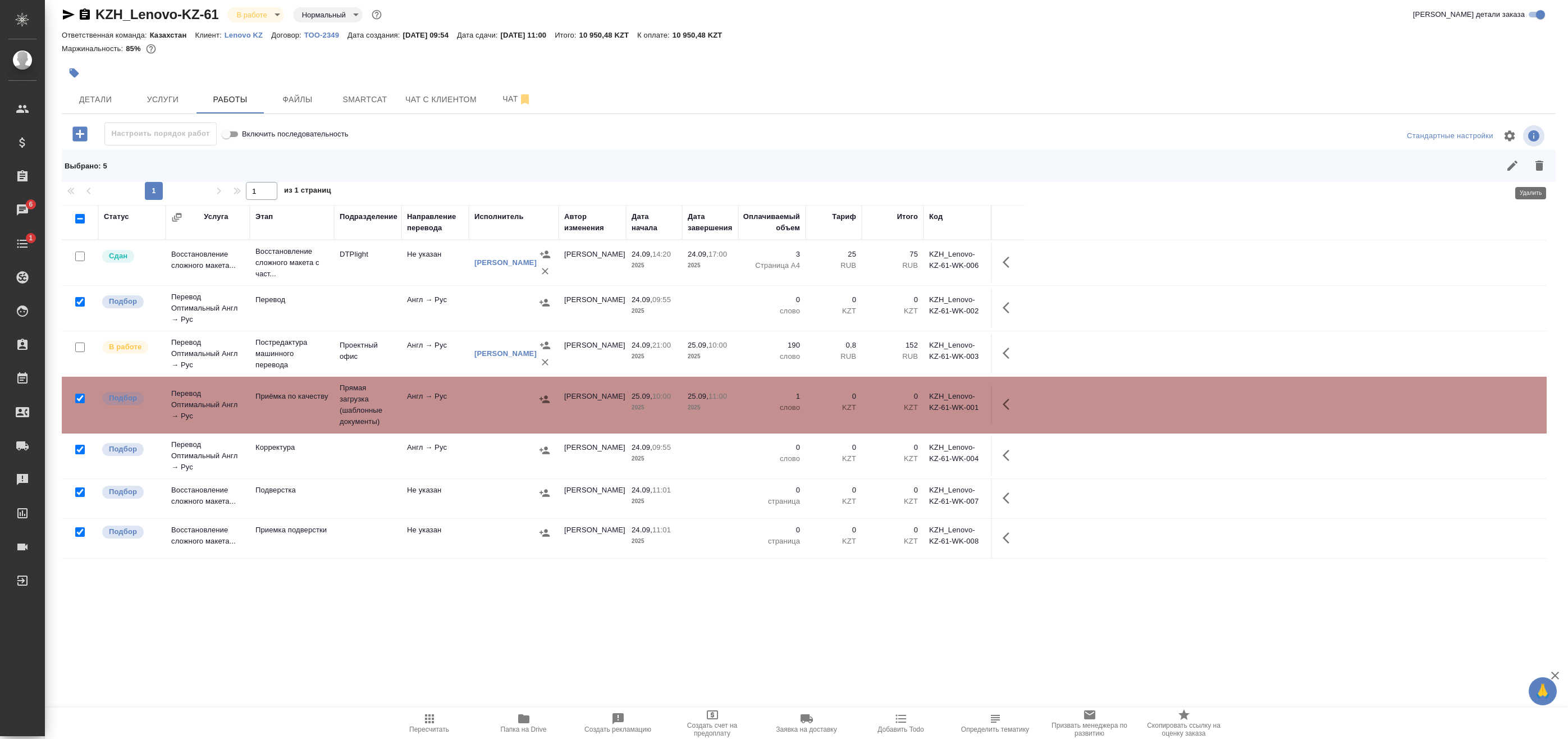
click at [1535, 164] on icon "button" at bounding box center [1539, 165] width 8 height 10
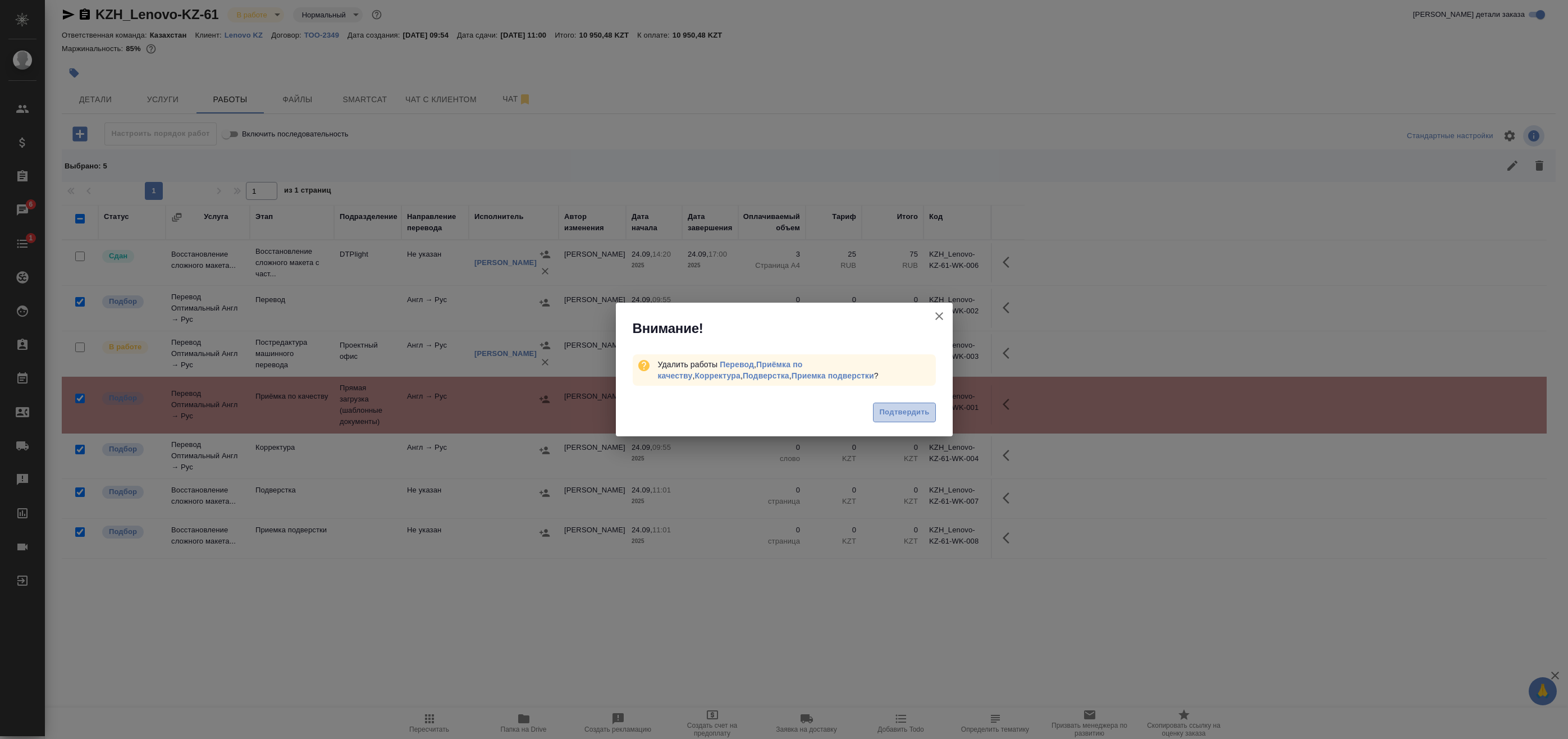
click at [920, 408] on span "Подтвердить" at bounding box center [904, 412] width 50 height 13
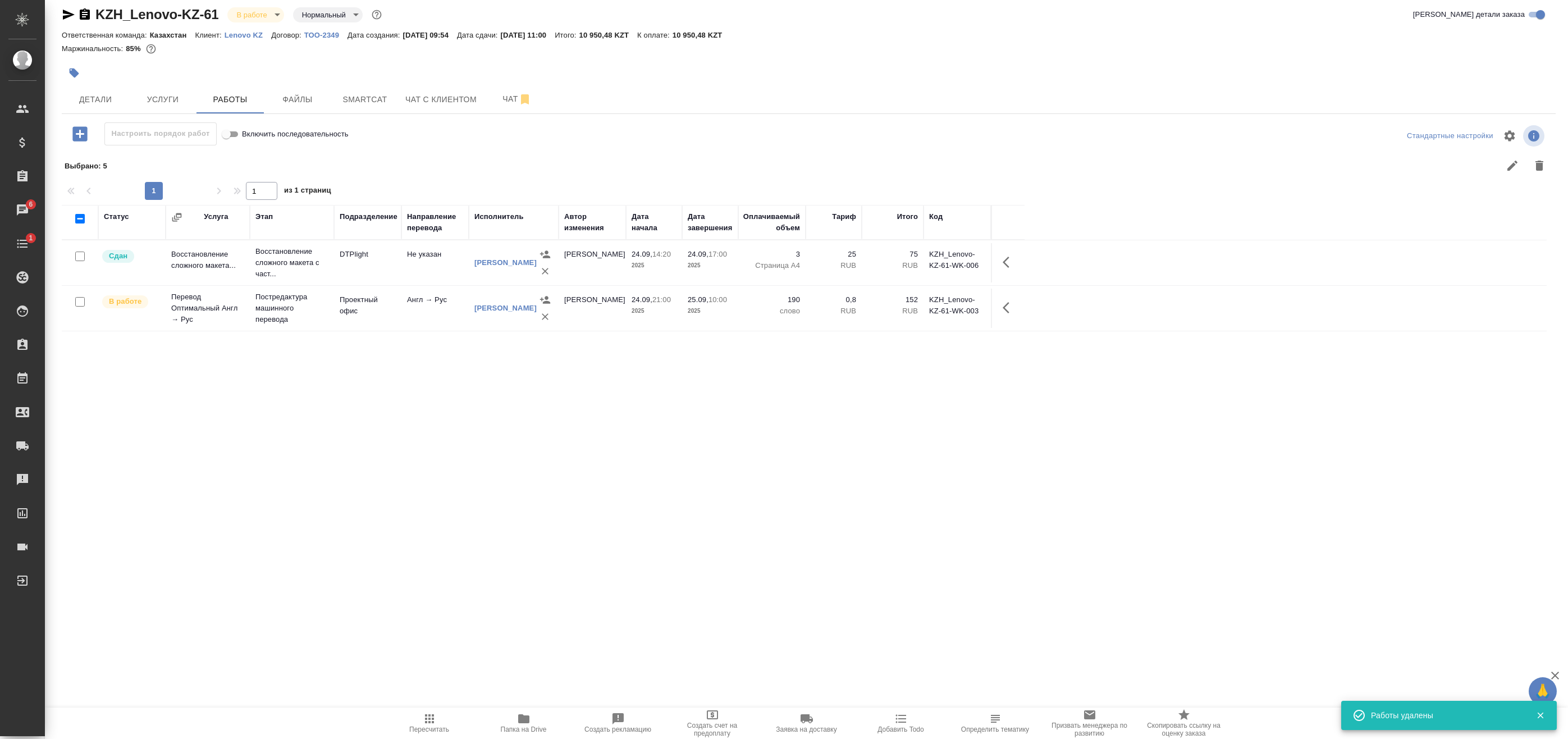
click at [1000, 306] on button "button" at bounding box center [1009, 307] width 27 height 27
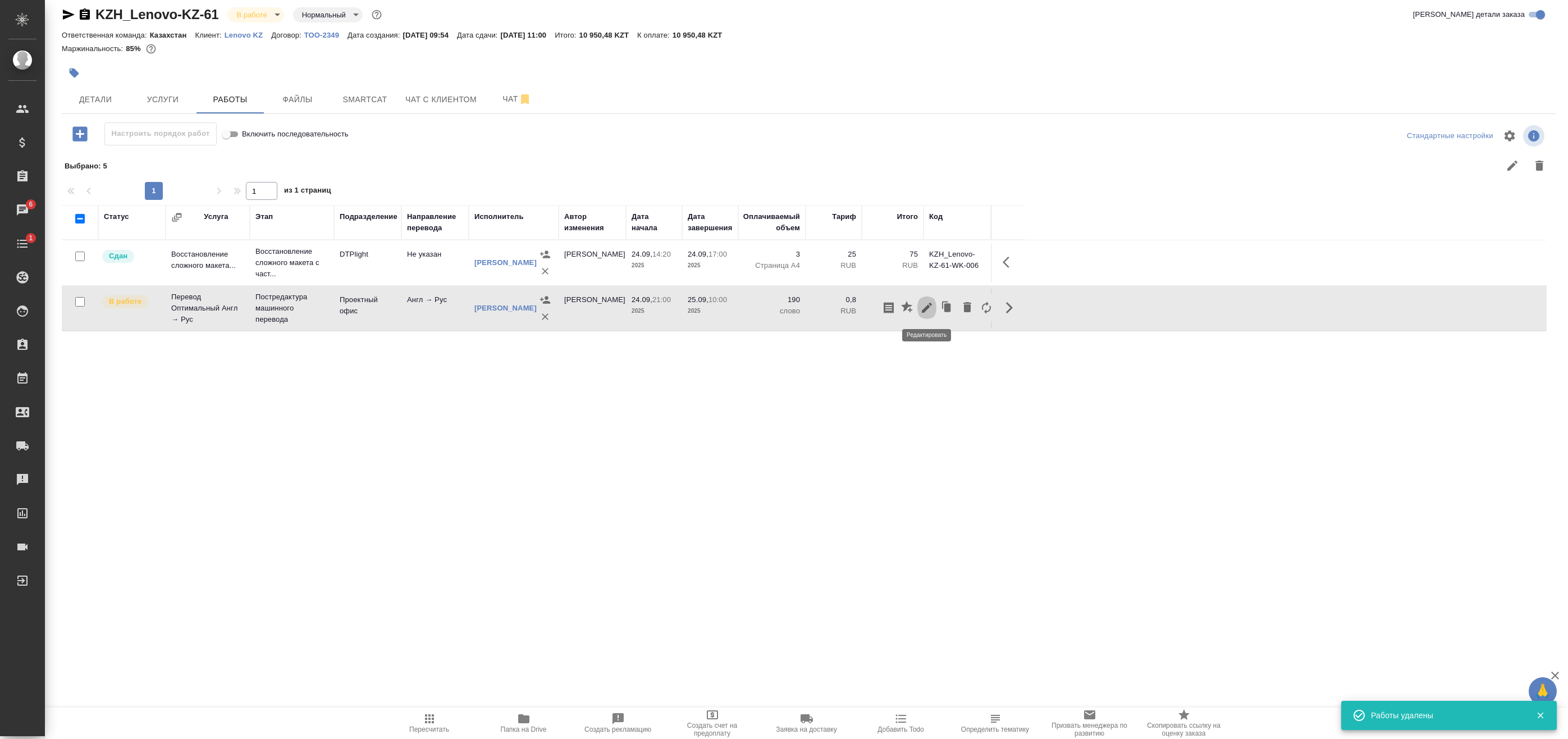
click at [929, 307] on icon "button" at bounding box center [927, 307] width 10 height 10
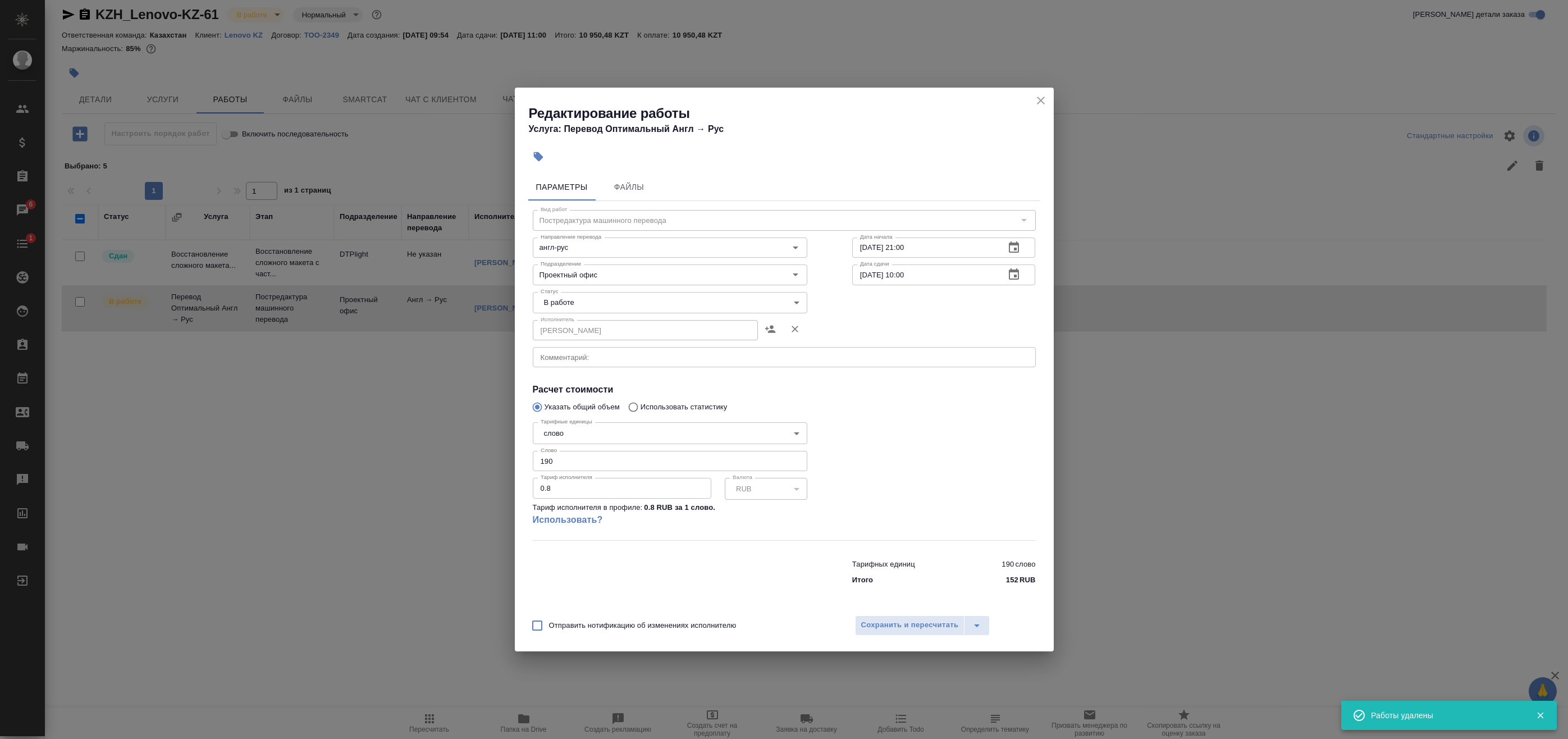
click at [629, 300] on body "🙏 .cls-1 fill:#fff; AWATERA Badanyan Artak Клиенты Спецификации Заказы 6 Чаты 1…" at bounding box center [784, 370] width 1568 height 739
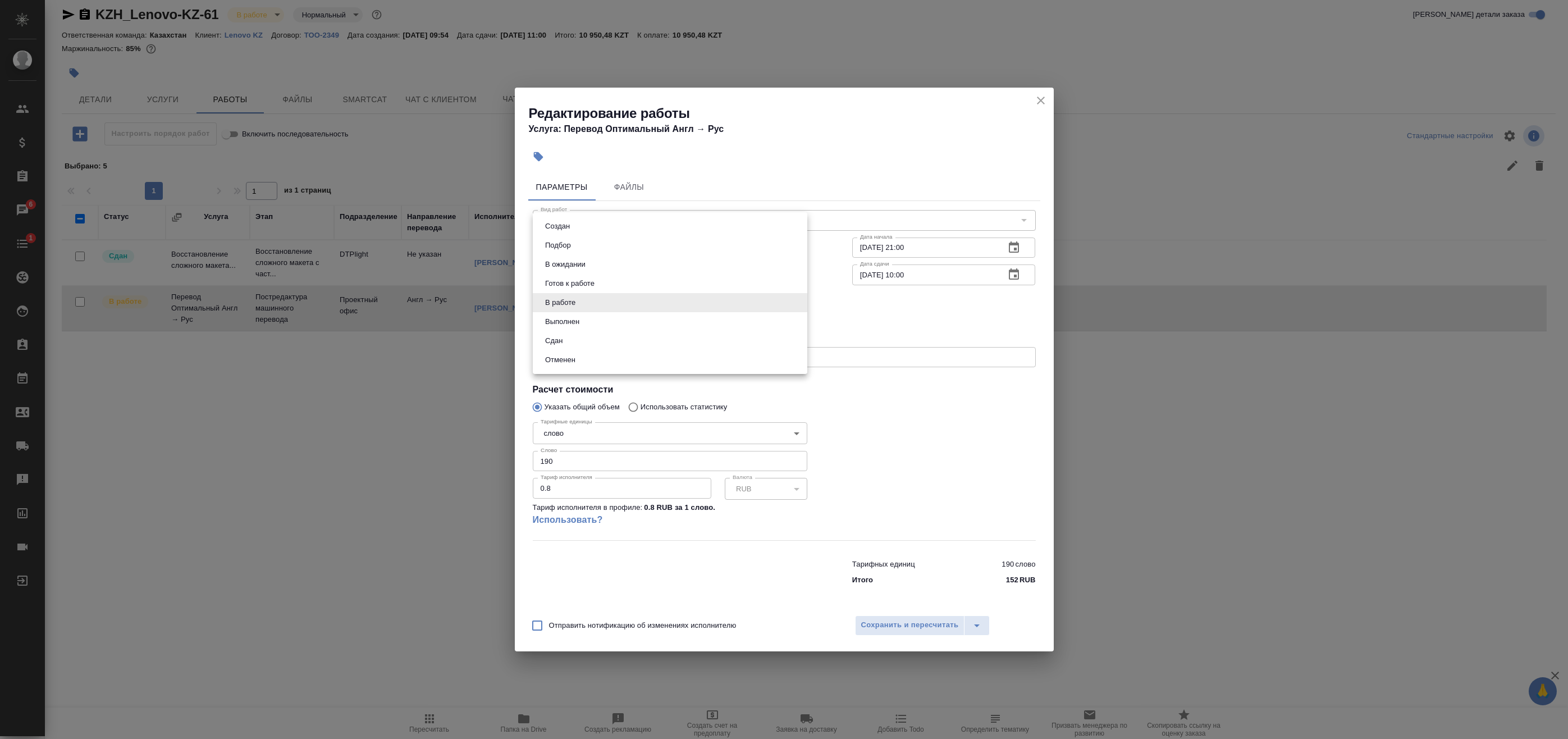
click at [607, 325] on li "Выполнен" at bounding box center [670, 322] width 274 height 19
type input "completed"
click at [878, 610] on div "Редактирование работы Услуга: Перевод Оптимальный Англ → Рус Параметры Файлы Ви…" at bounding box center [784, 370] width 539 height 564
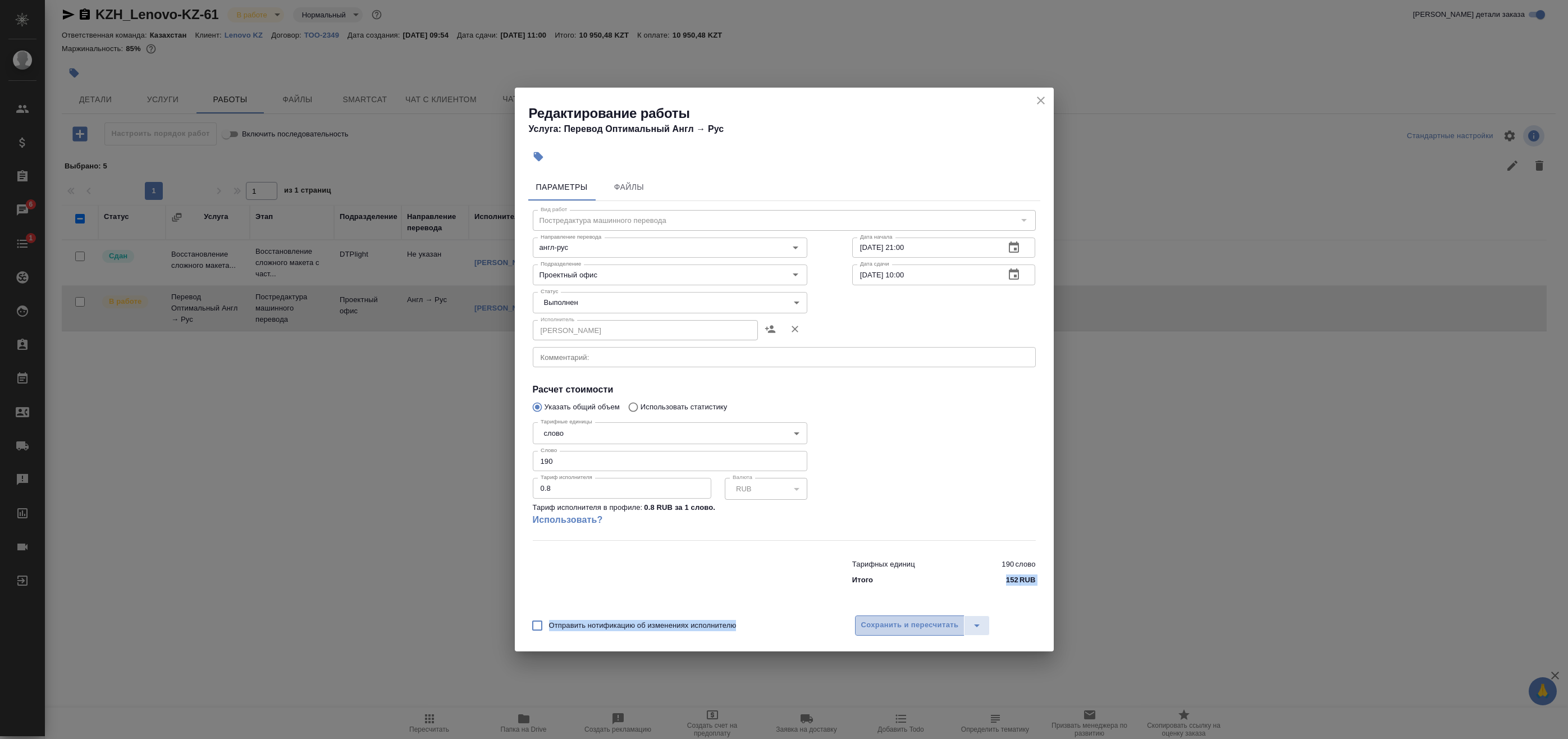
drag, startPoint x: 878, startPoint y: 611, endPoint x: 887, endPoint y: 629, distance: 20.1
click at [889, 629] on span "Сохранить и пересчитать" at bounding box center [910, 625] width 98 height 13
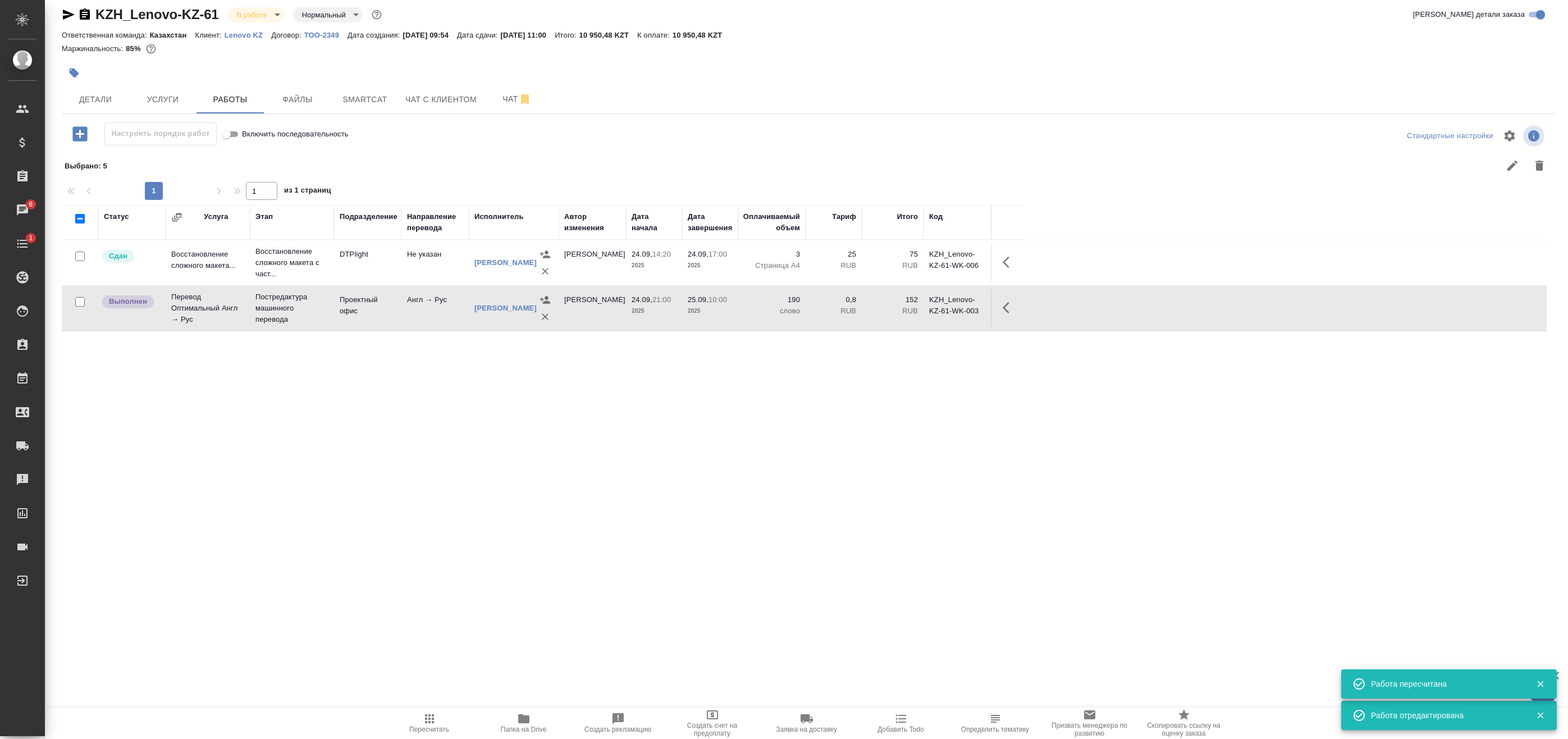
click at [488, 523] on div "Статус Услуга Этап Подразделение Направление перевода Исполнитель Автор изменен…" at bounding box center [804, 458] width 1485 height 506
click at [527, 725] on span "Папка на Drive" at bounding box center [524, 729] width 46 height 8
click at [254, 18] on body "🙏 .cls-1 fill:#fff; AWATERA Badanyan Artak Клиенты Спецификации Заказы 6 Чаты 1…" at bounding box center [784, 370] width 1568 height 739
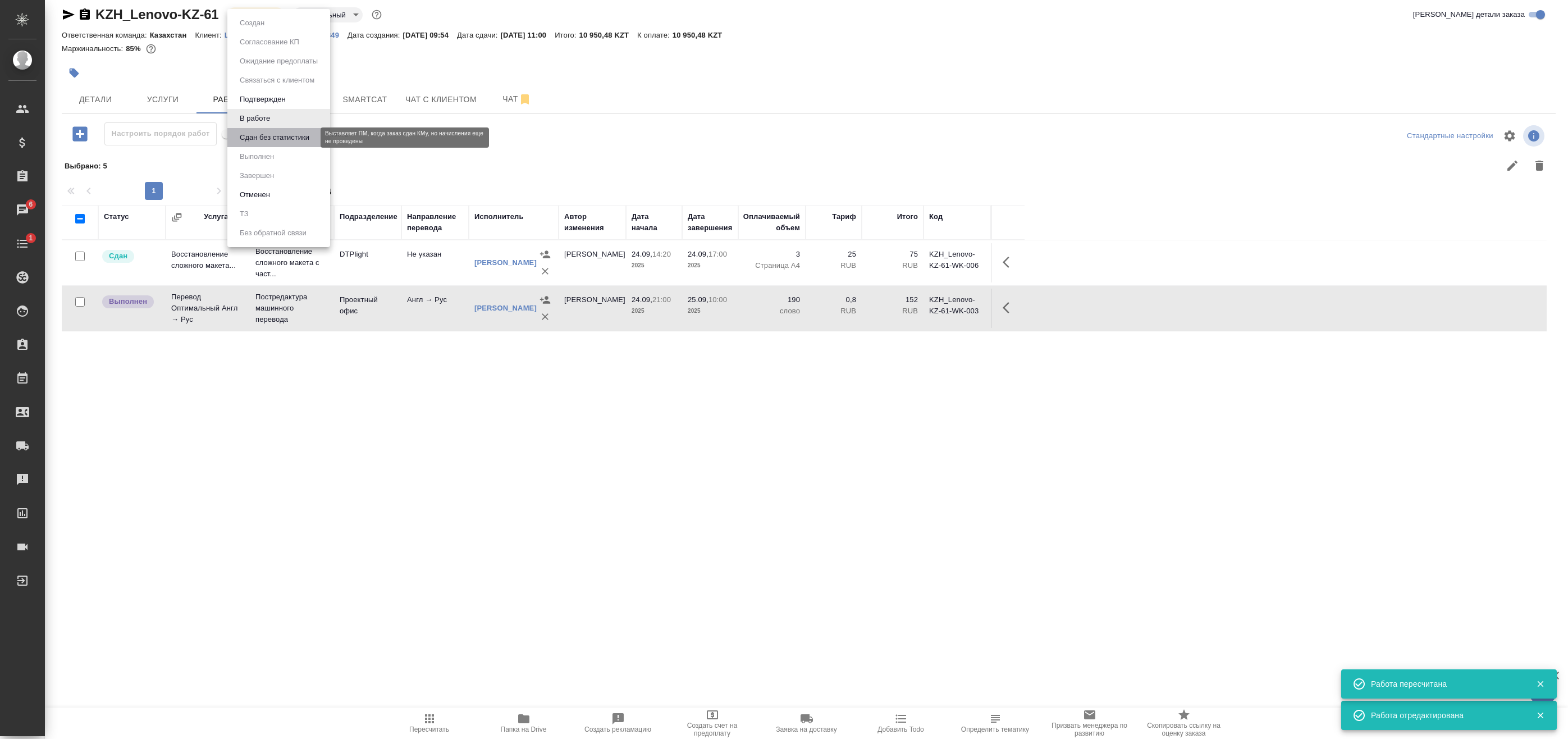
click at [274, 141] on button "Сдан без статистики" at bounding box center [274, 138] width 76 height 12
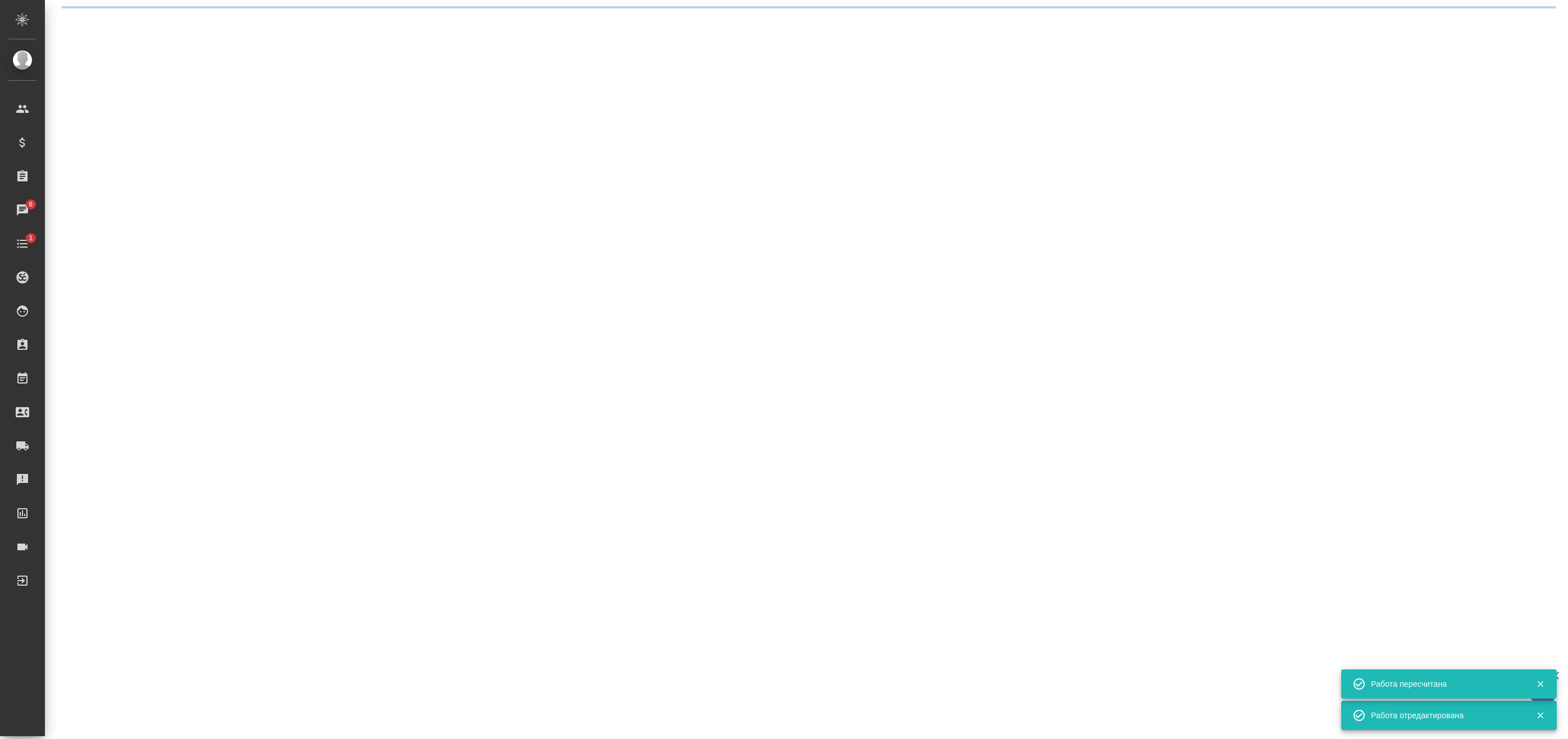
scroll to position [0, 0]
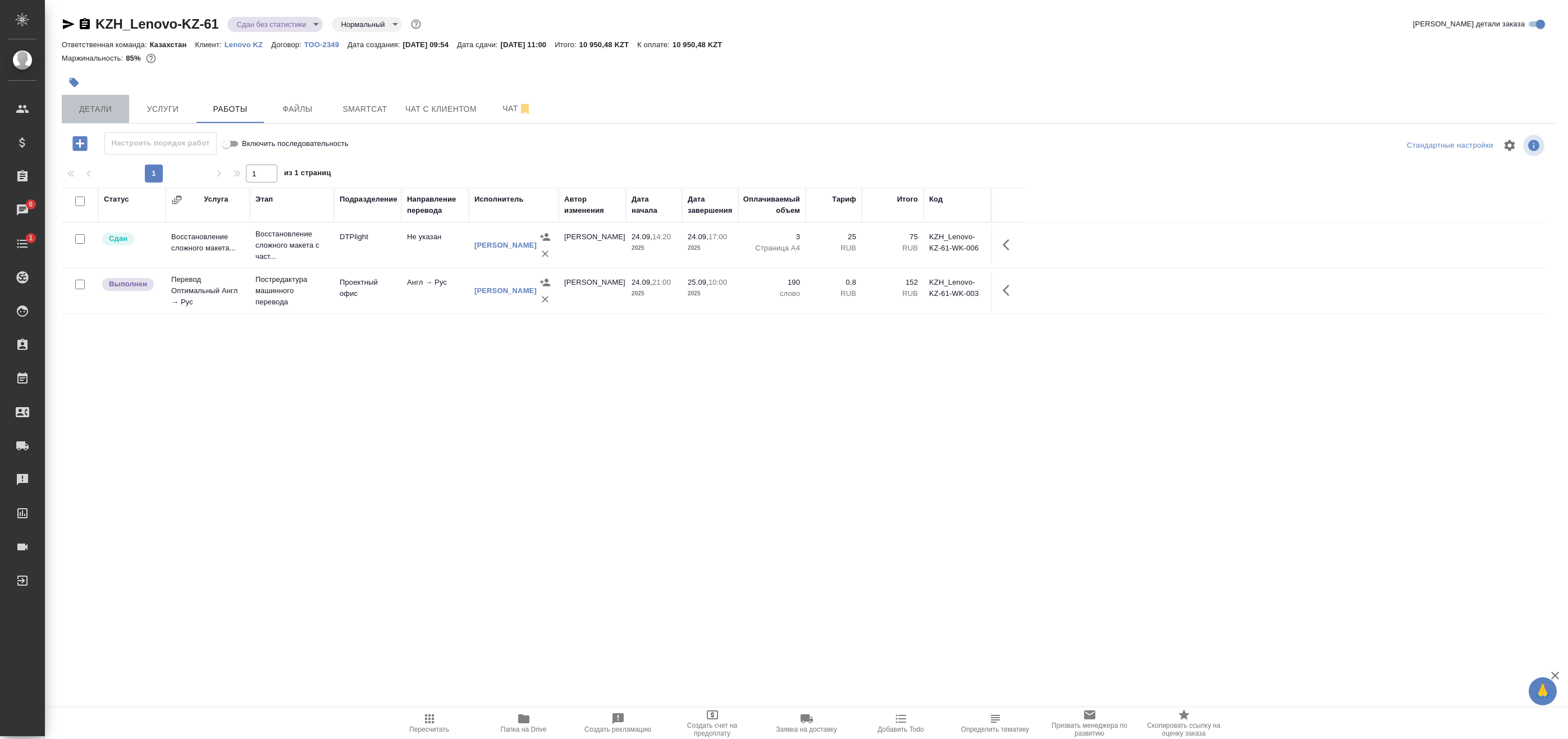
click at [94, 101] on button "Детали" at bounding box center [95, 109] width 68 height 28
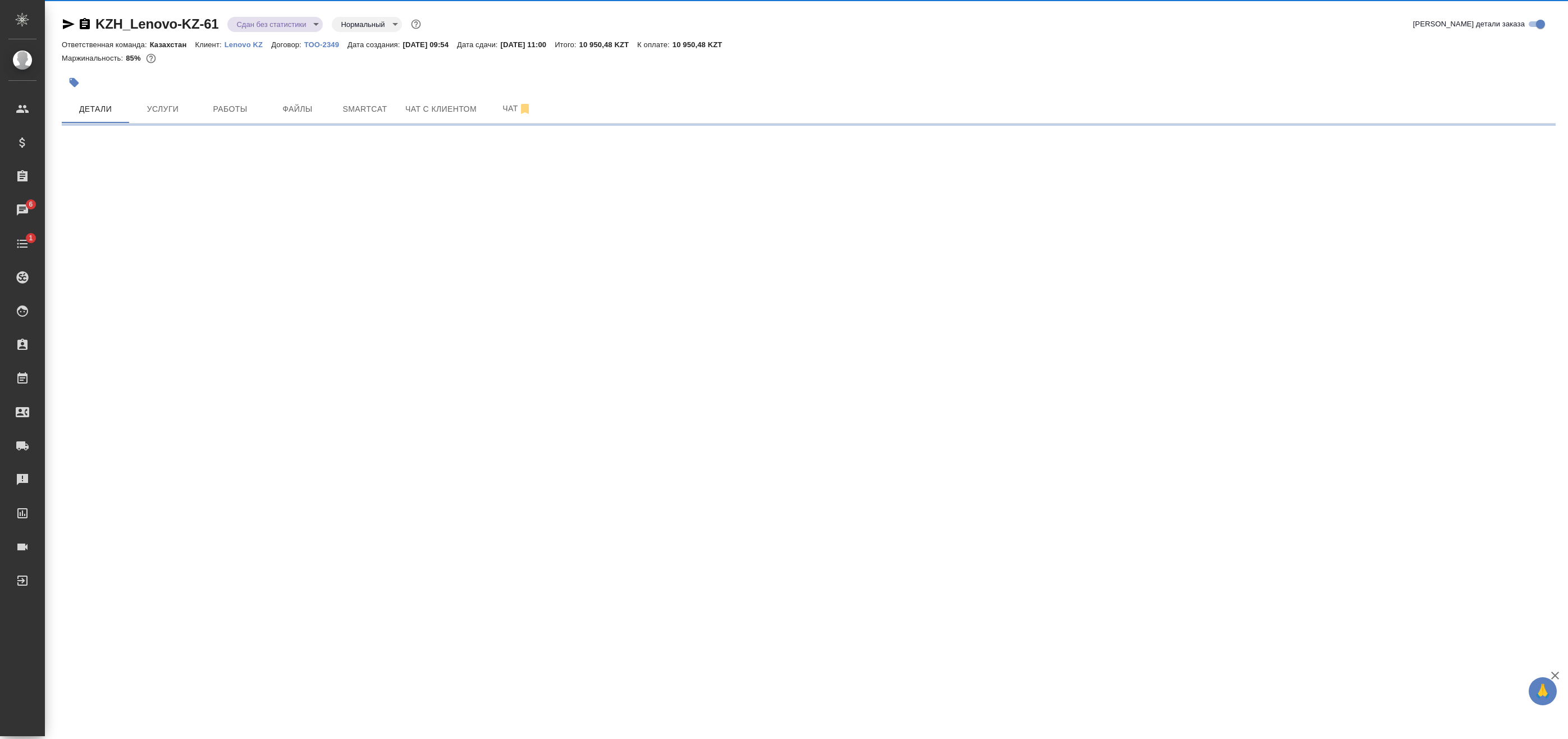
select select "RU"
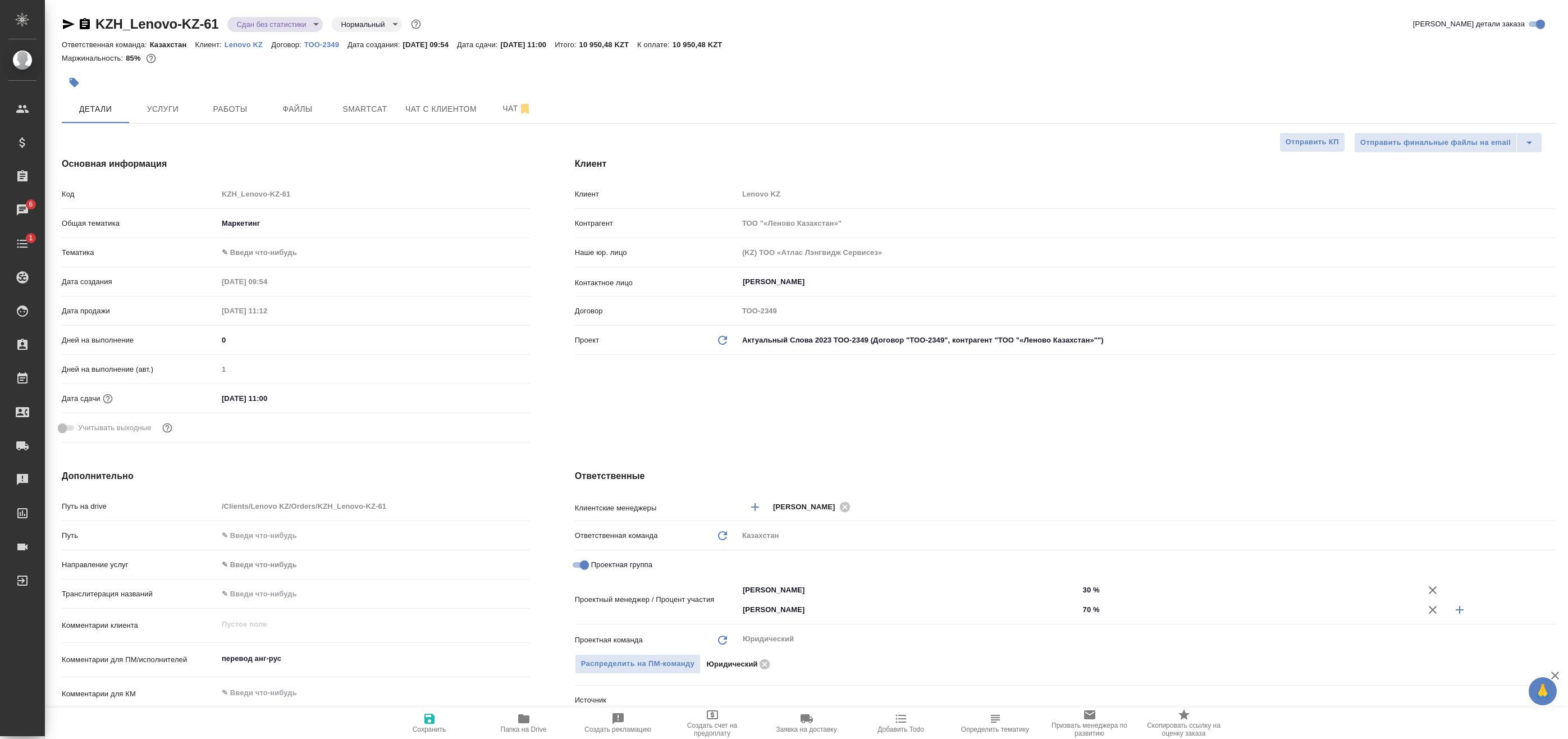
type textarea "x"
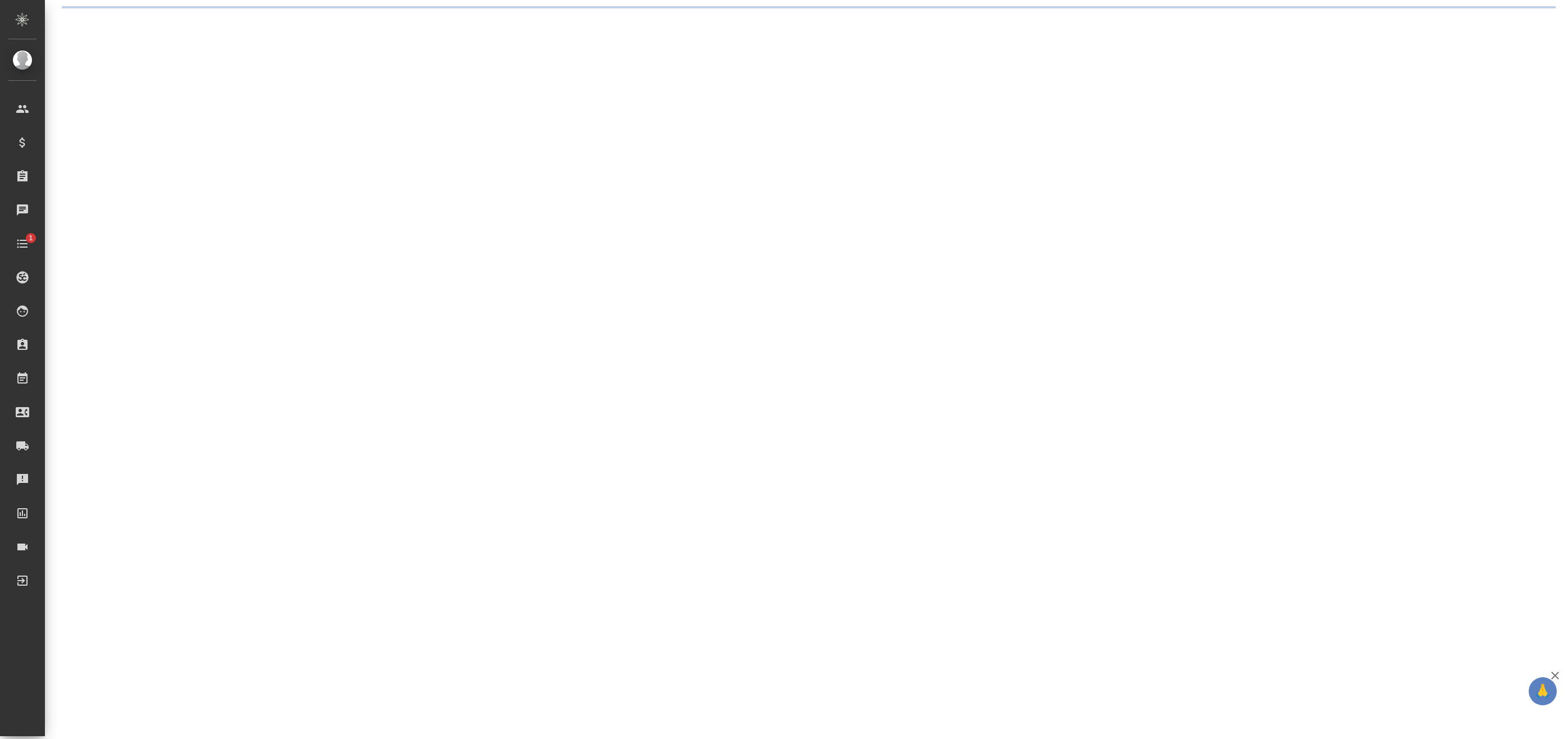
select select "RU"
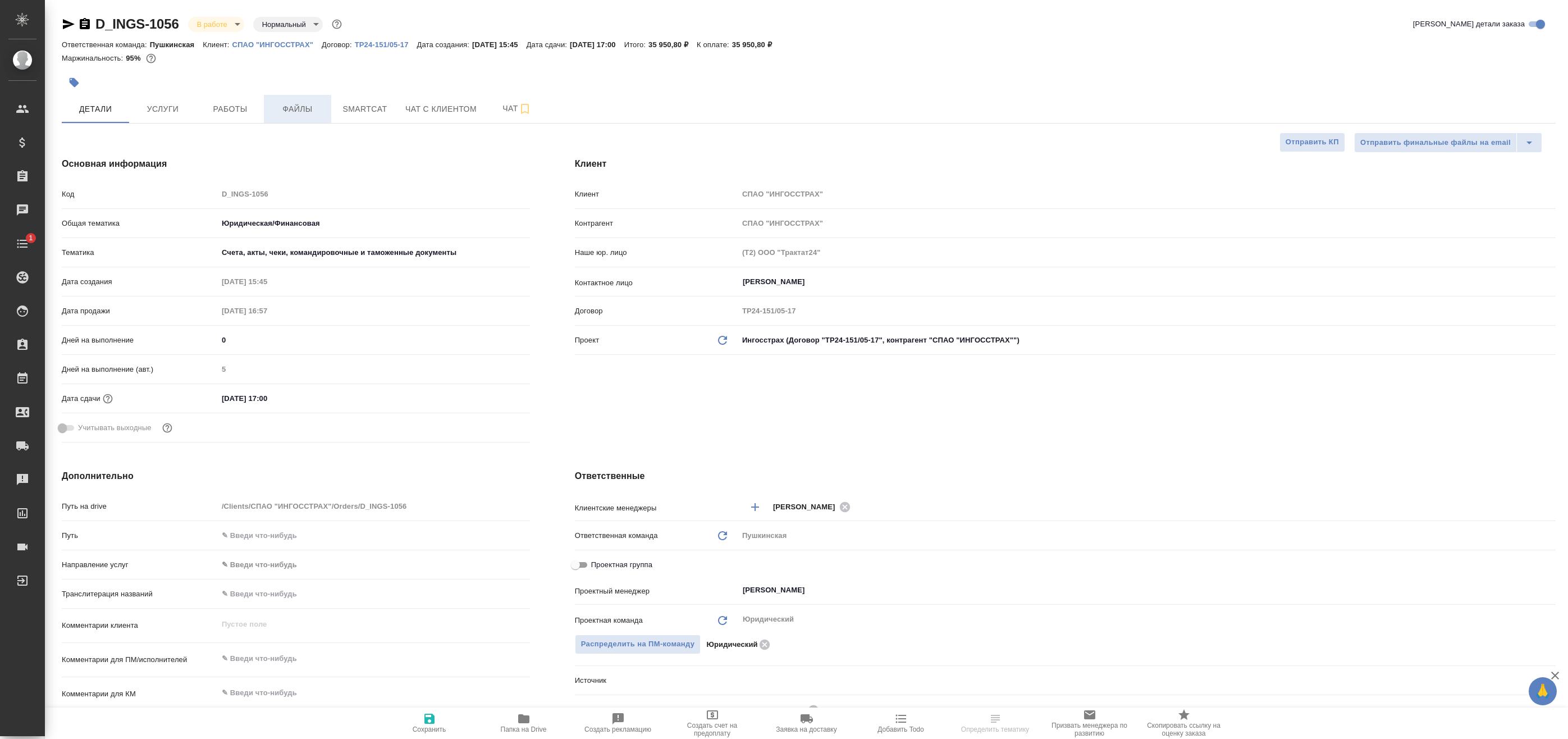
type textarea "x"
click at [249, 110] on span "Работы" at bounding box center [230, 109] width 54 height 14
type textarea "x"
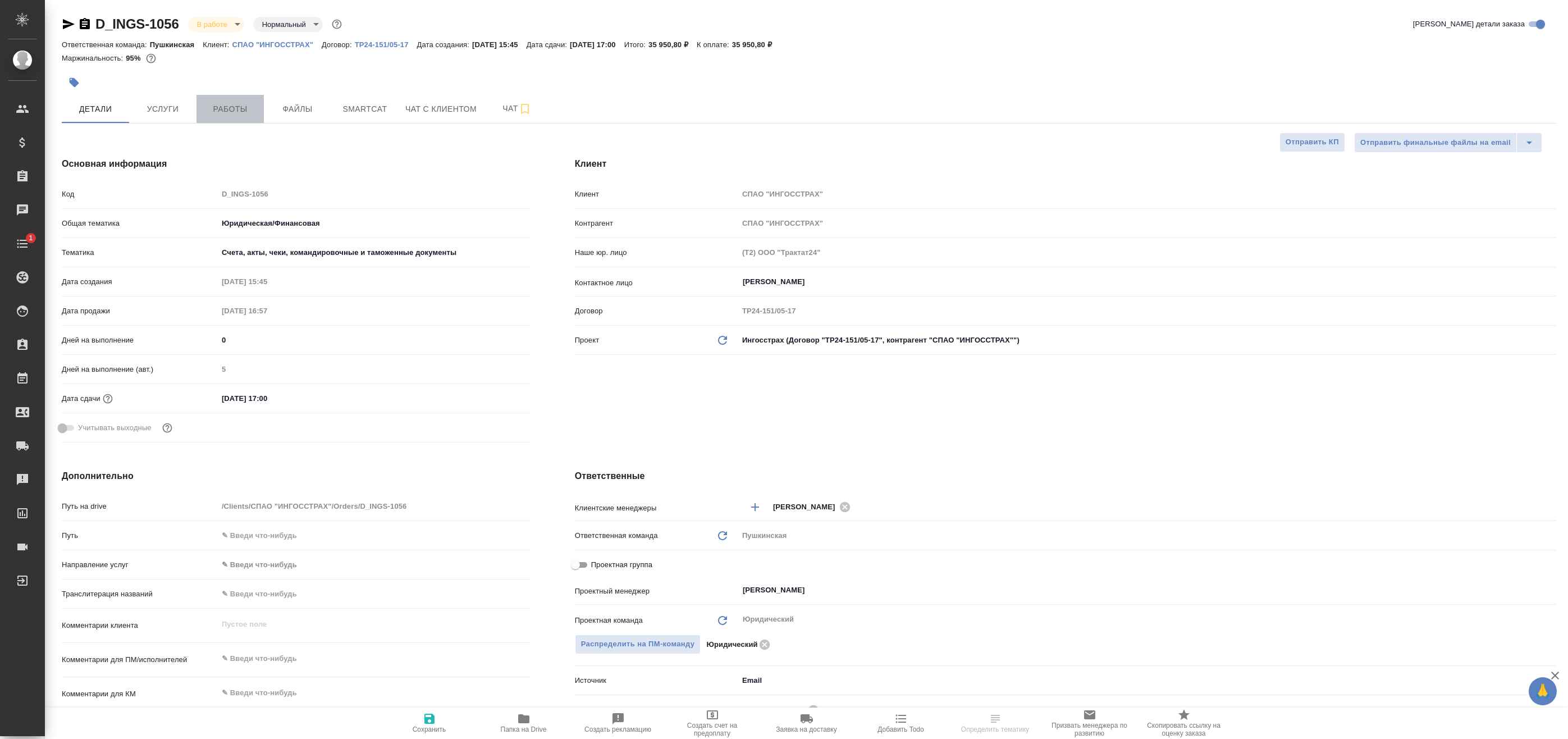
type textarea "x"
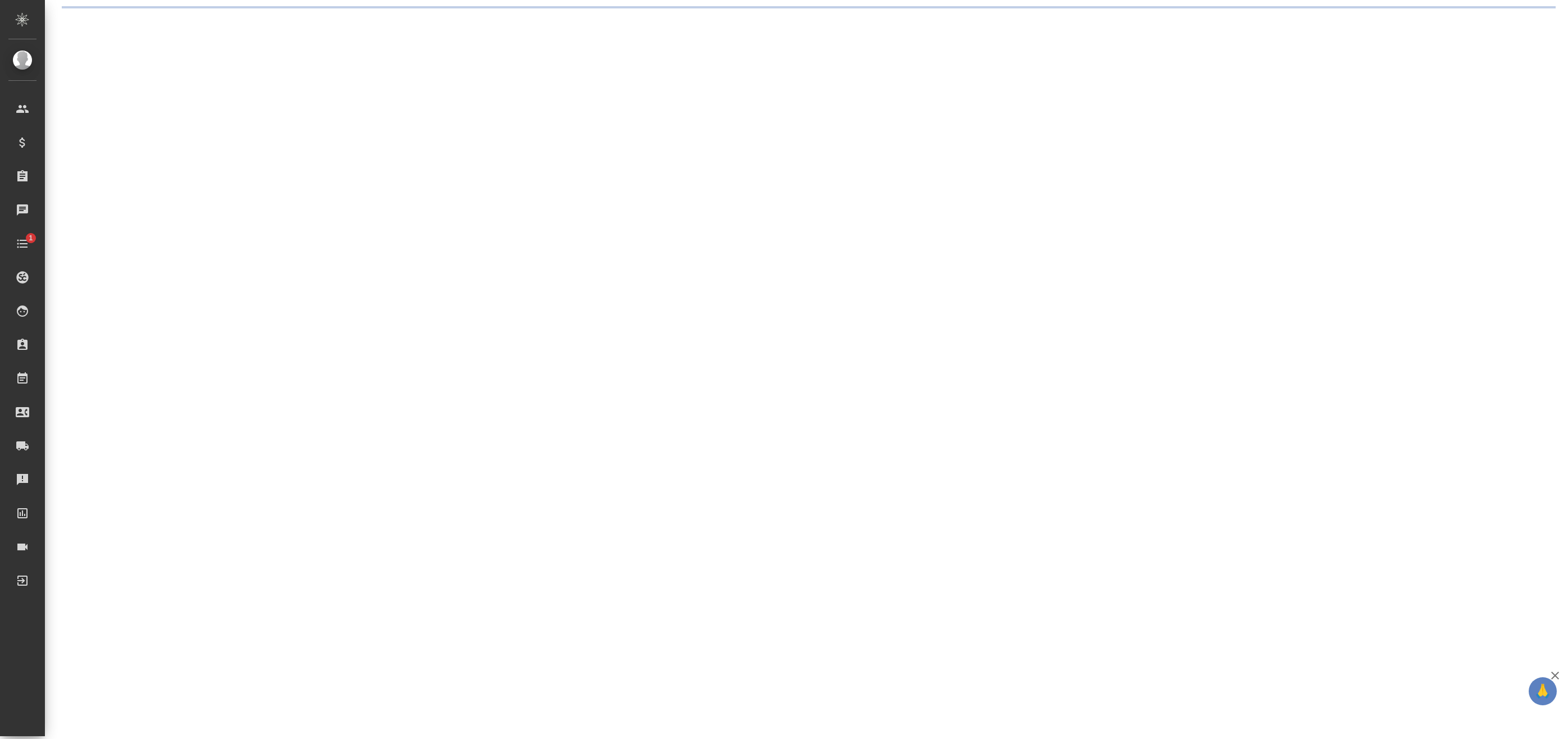
select select "RU"
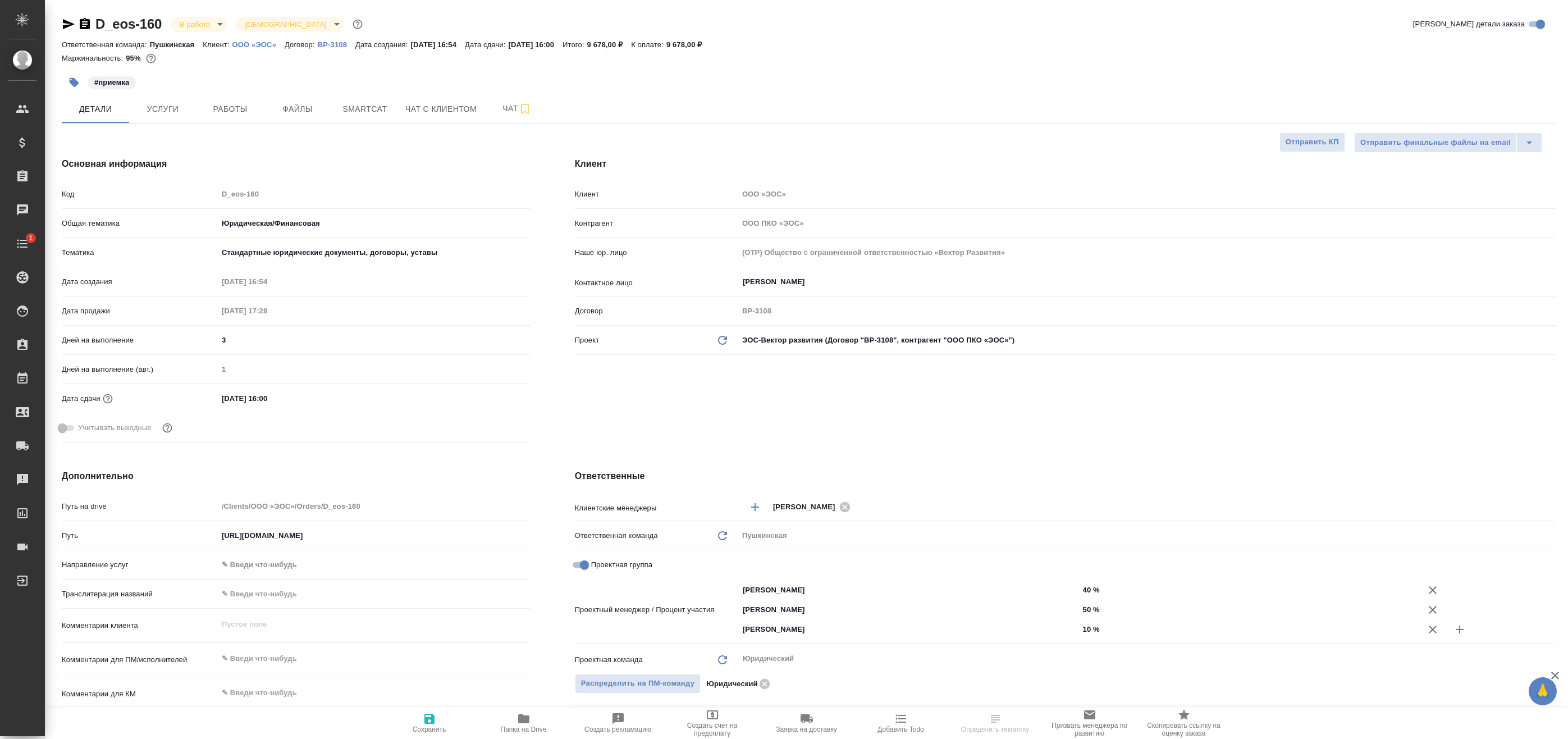
type textarea "x"
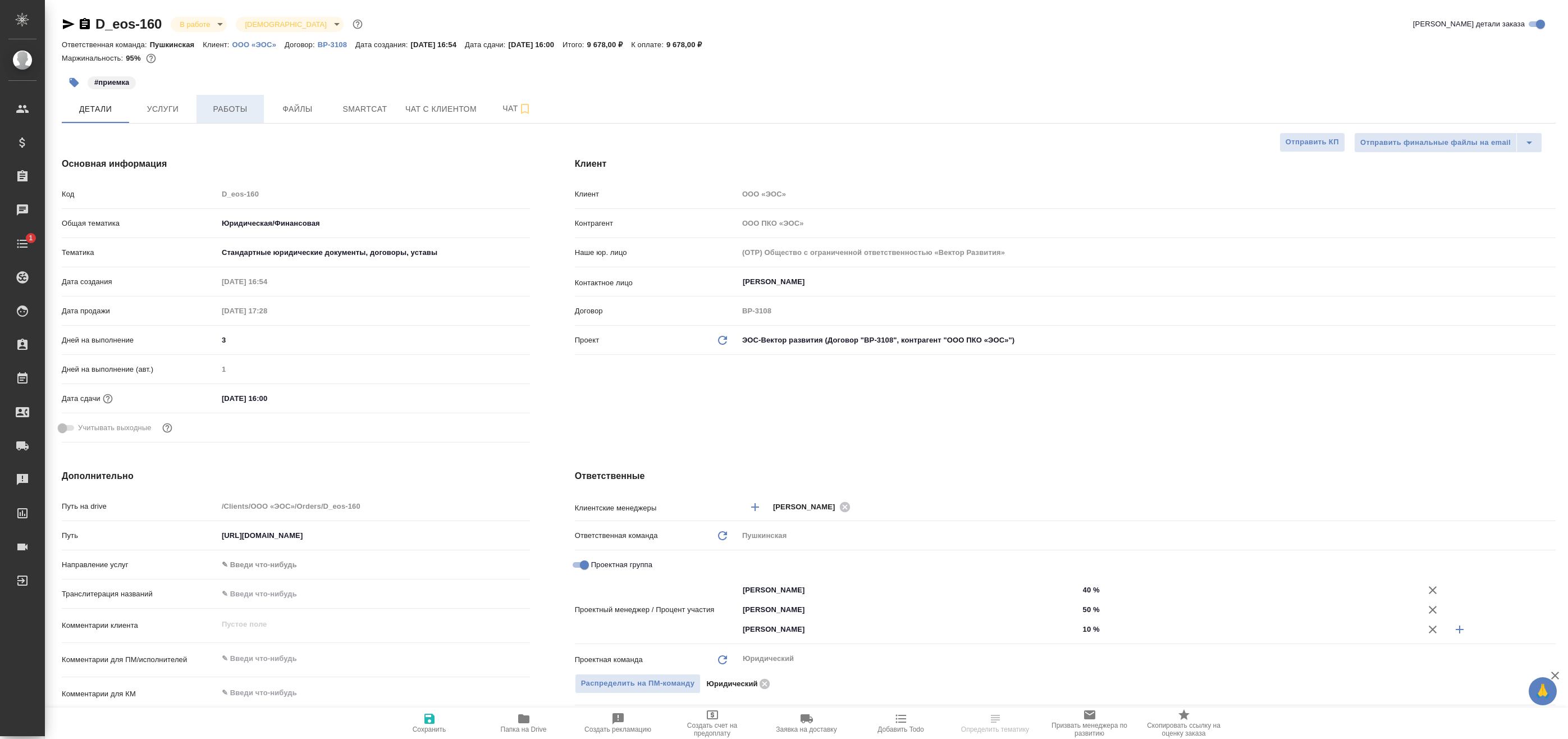
type textarea "x"
click at [232, 103] on span "Работы" at bounding box center [230, 109] width 54 height 14
type textarea "x"
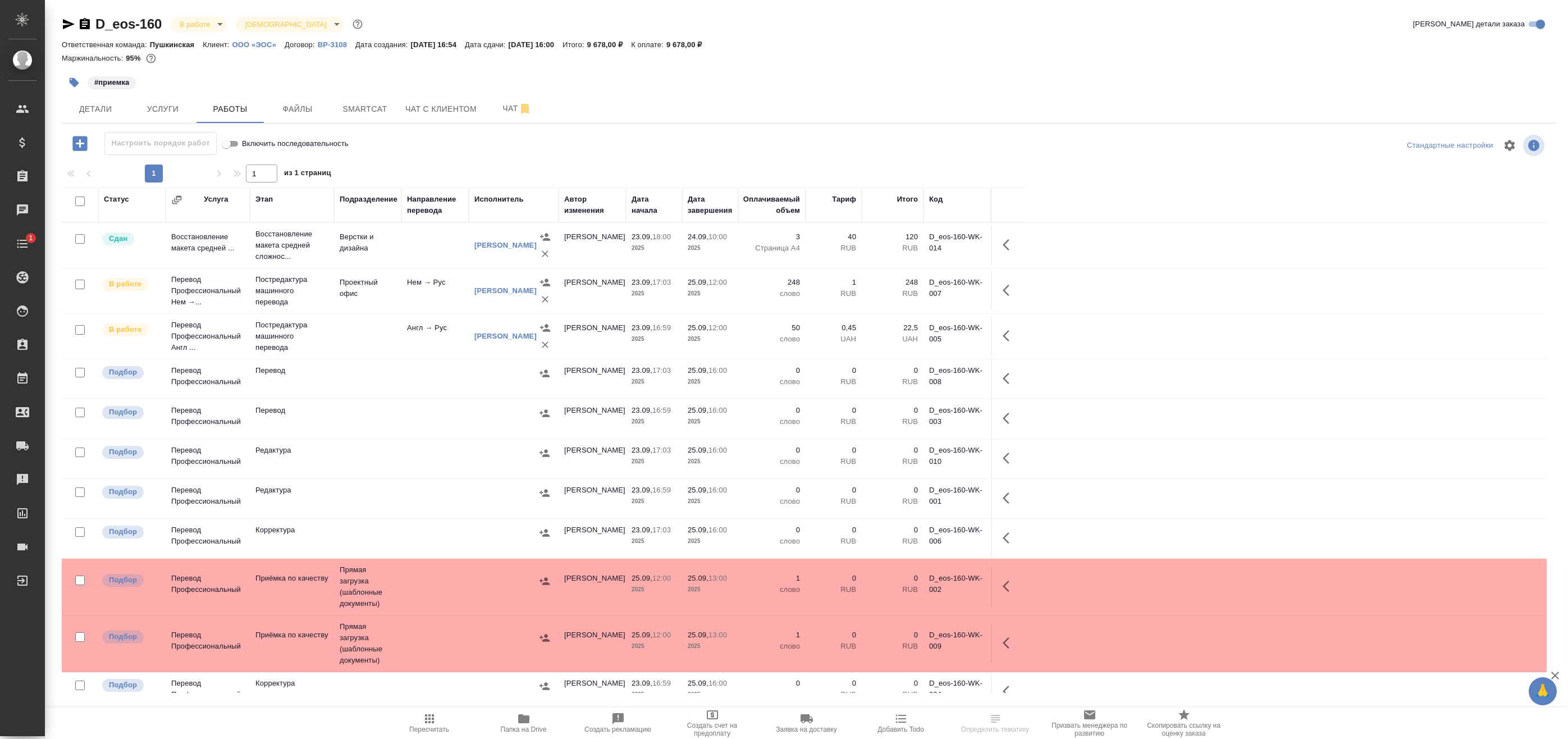
click at [81, 202] on input "checkbox" at bounding box center [80, 201] width 10 height 10
checkbox input "true"
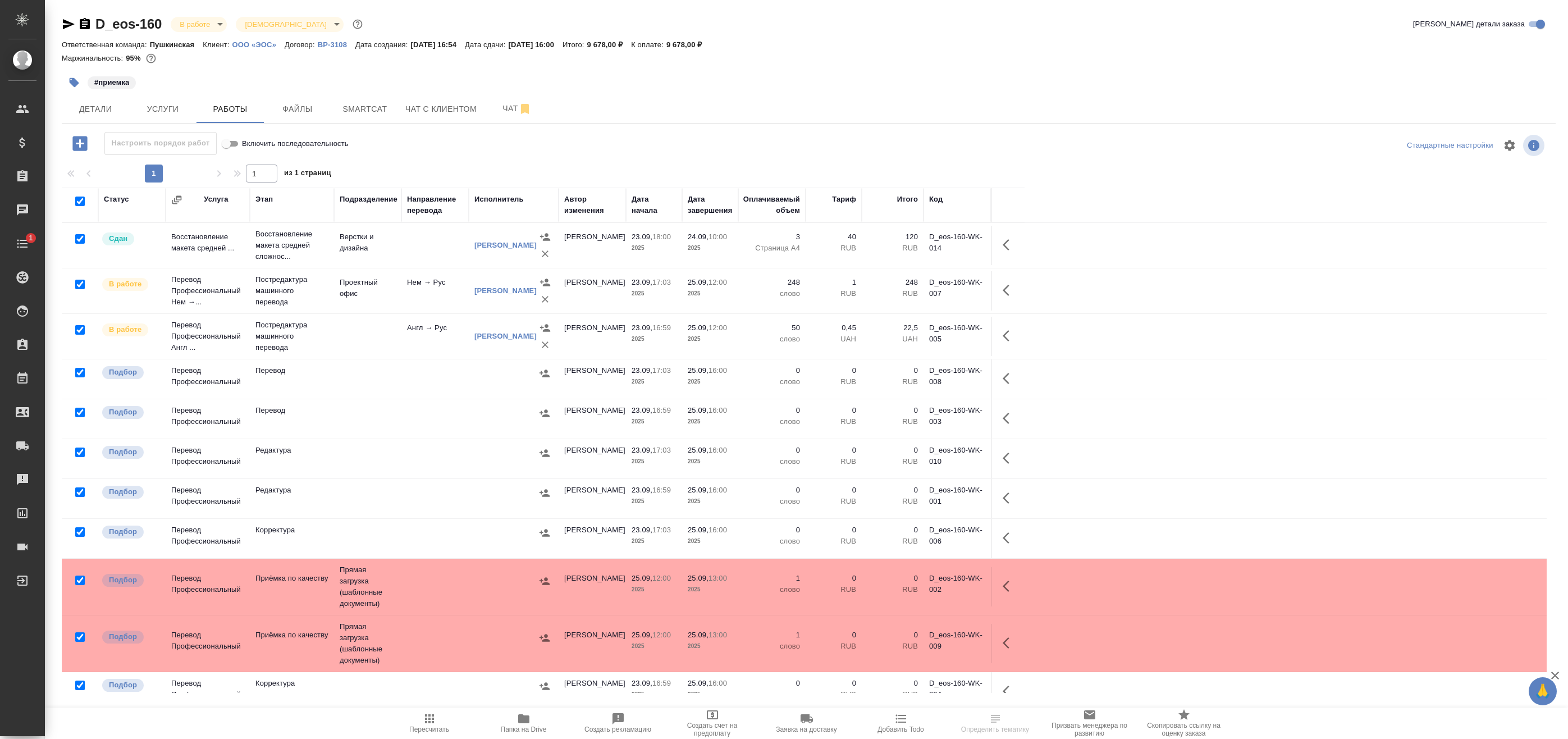
checkbox input "true"
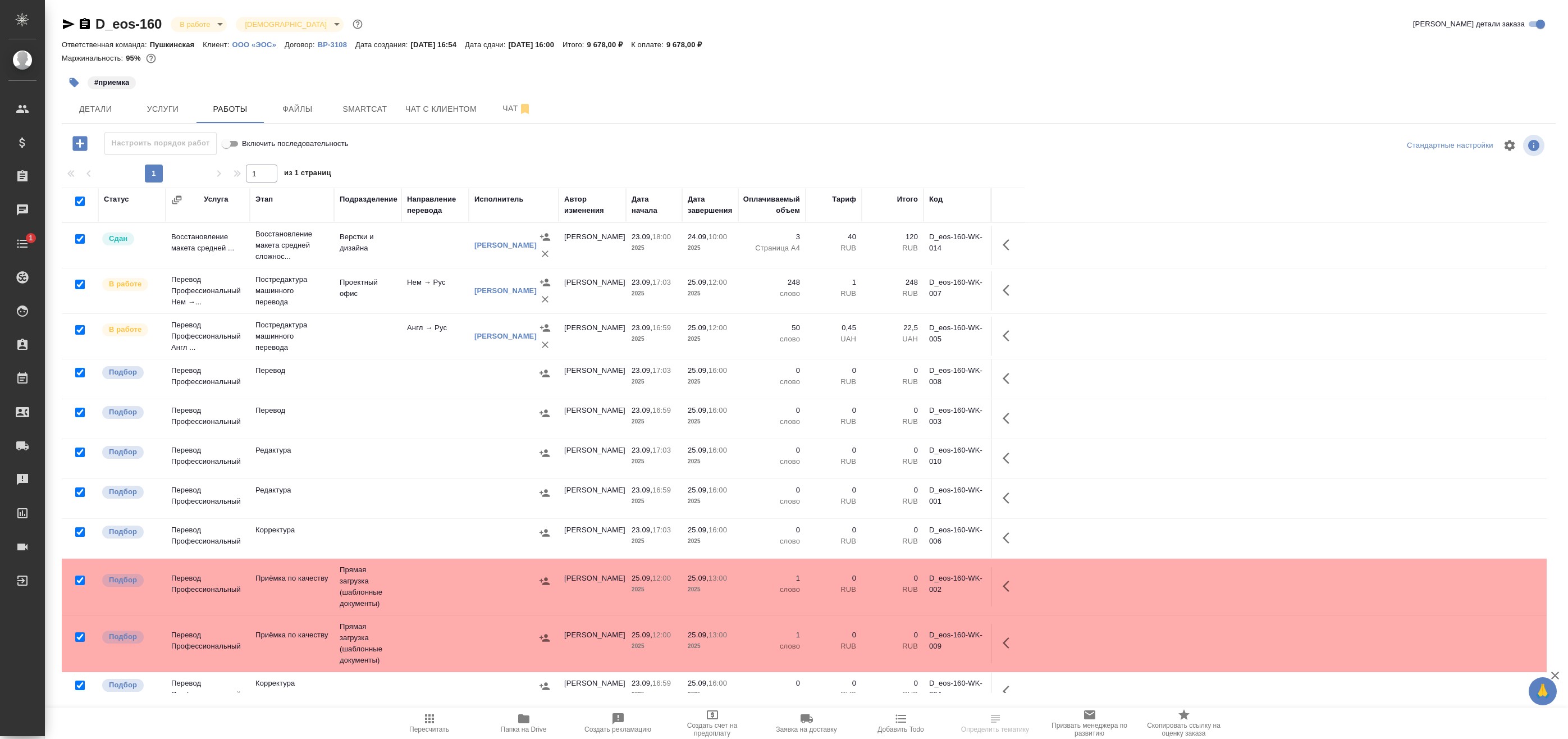
checkbox input "true"
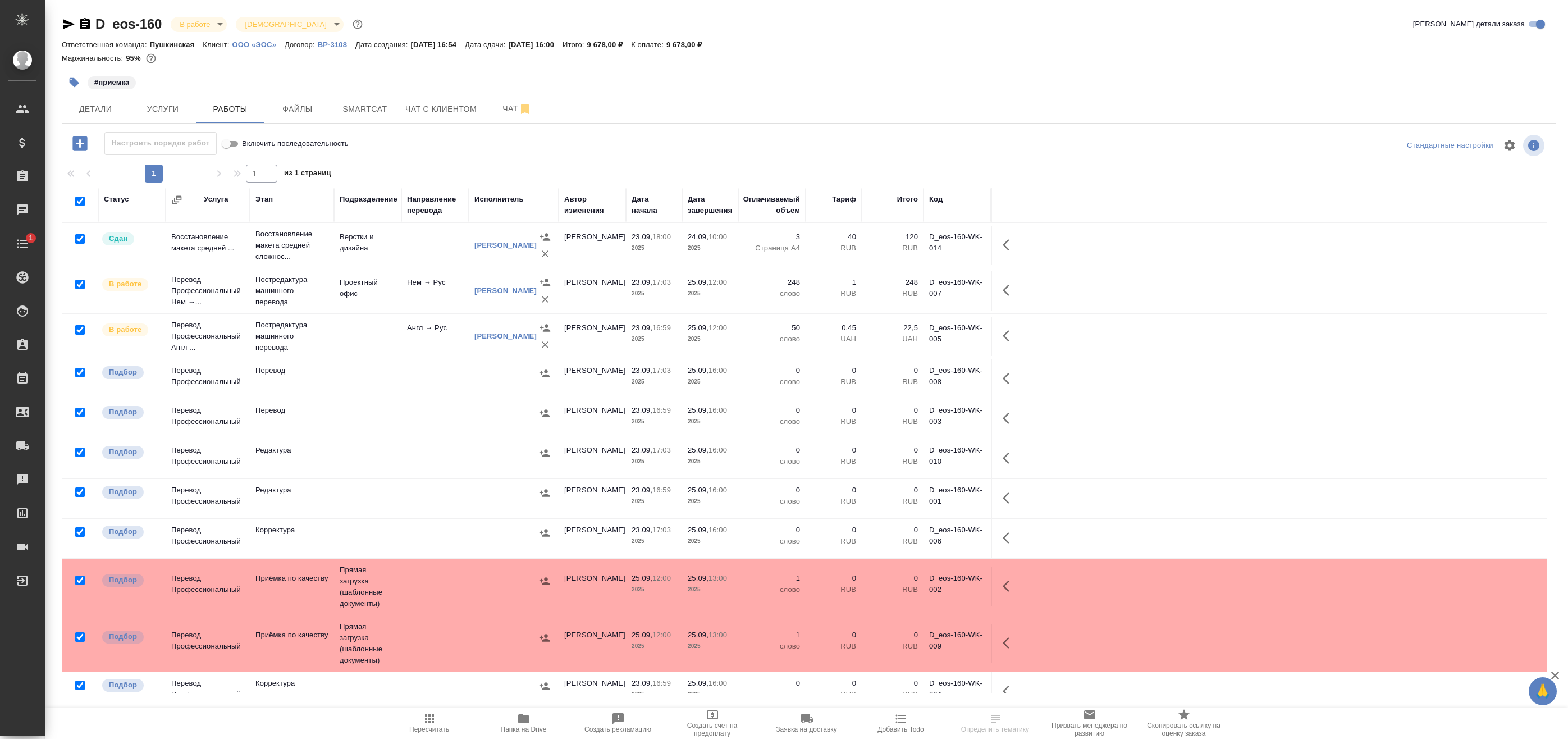
checkbox input "true"
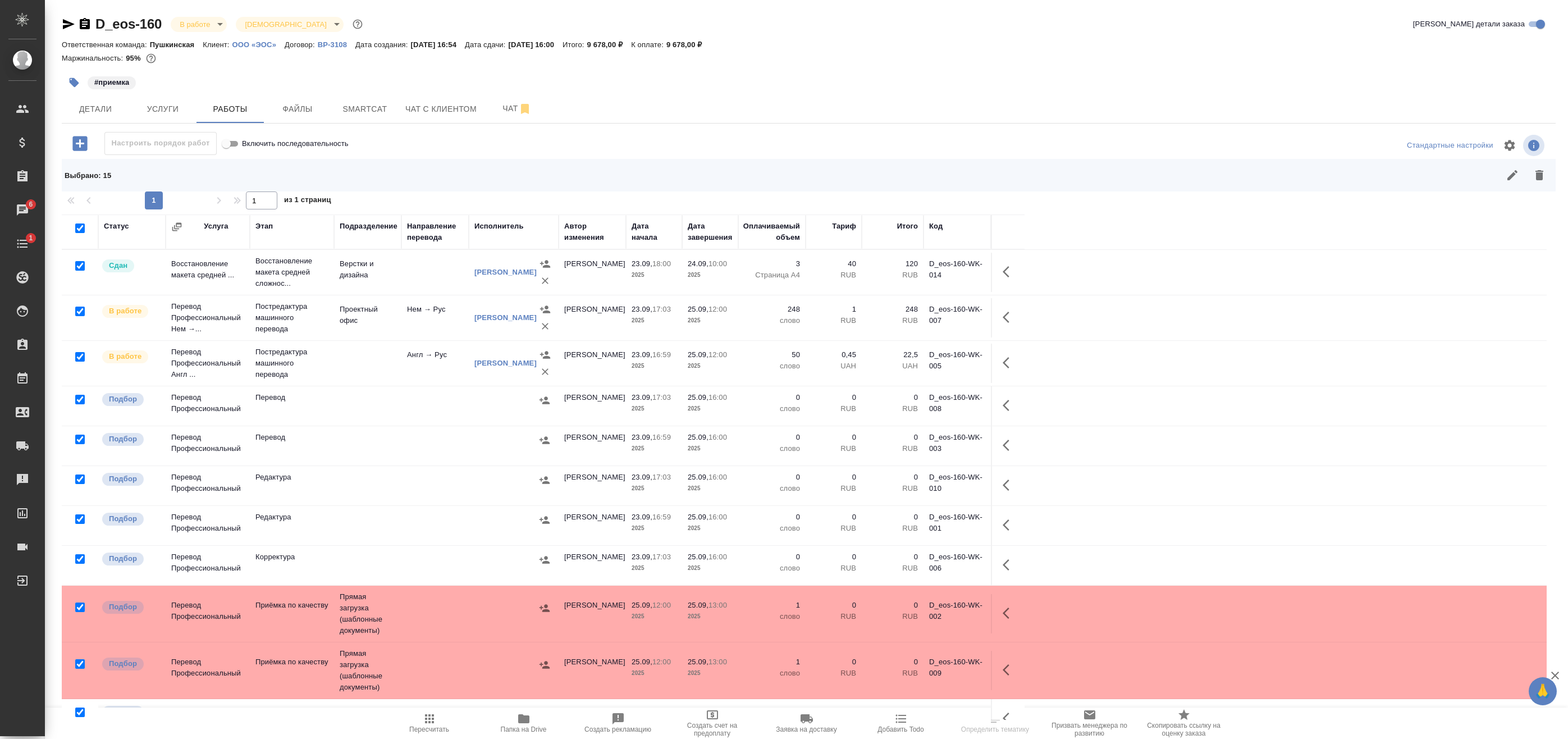
click at [79, 263] on input "checkbox" at bounding box center [80, 265] width 10 height 10
checkbox input "false"
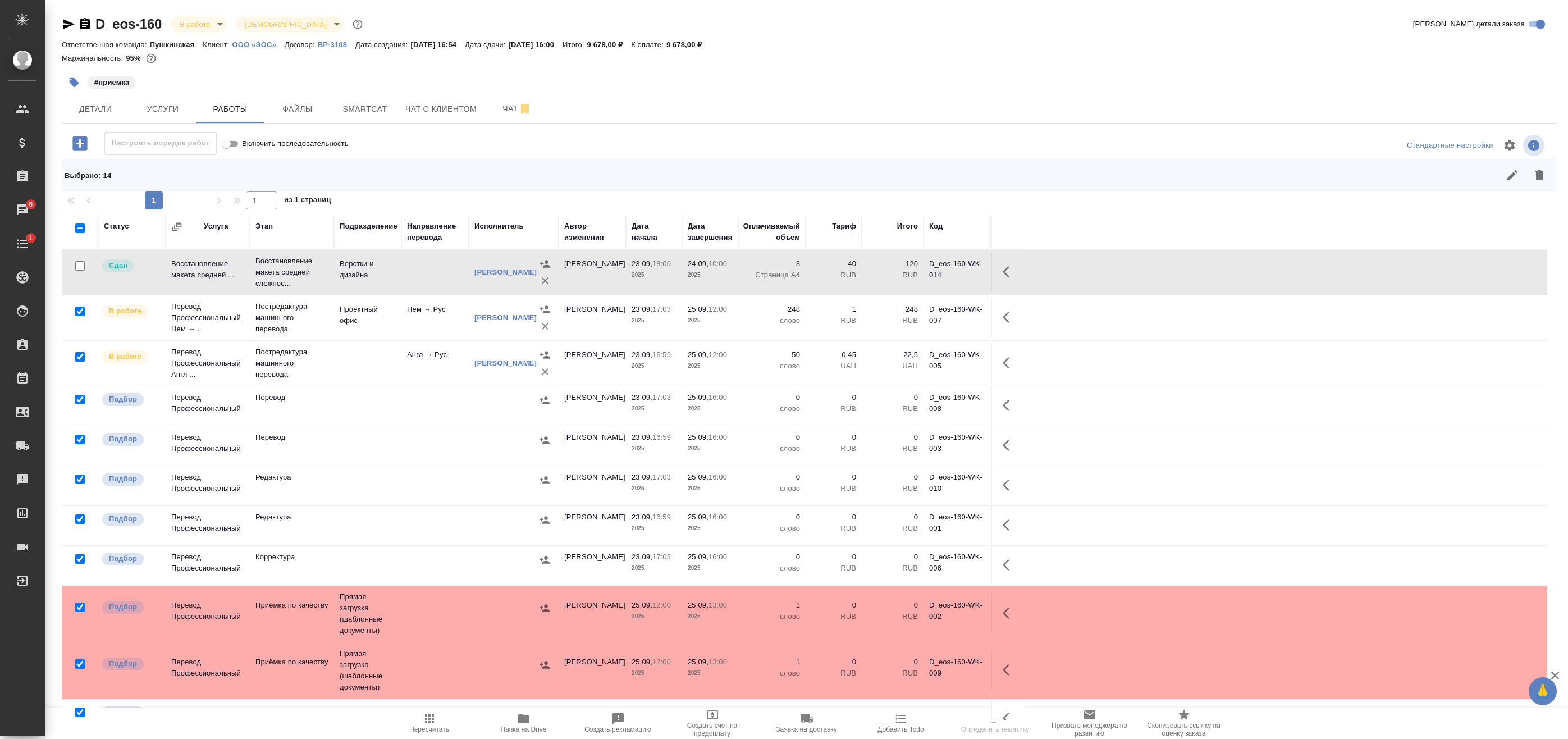
click at [81, 306] on div at bounding box center [80, 312] width 25 height 16
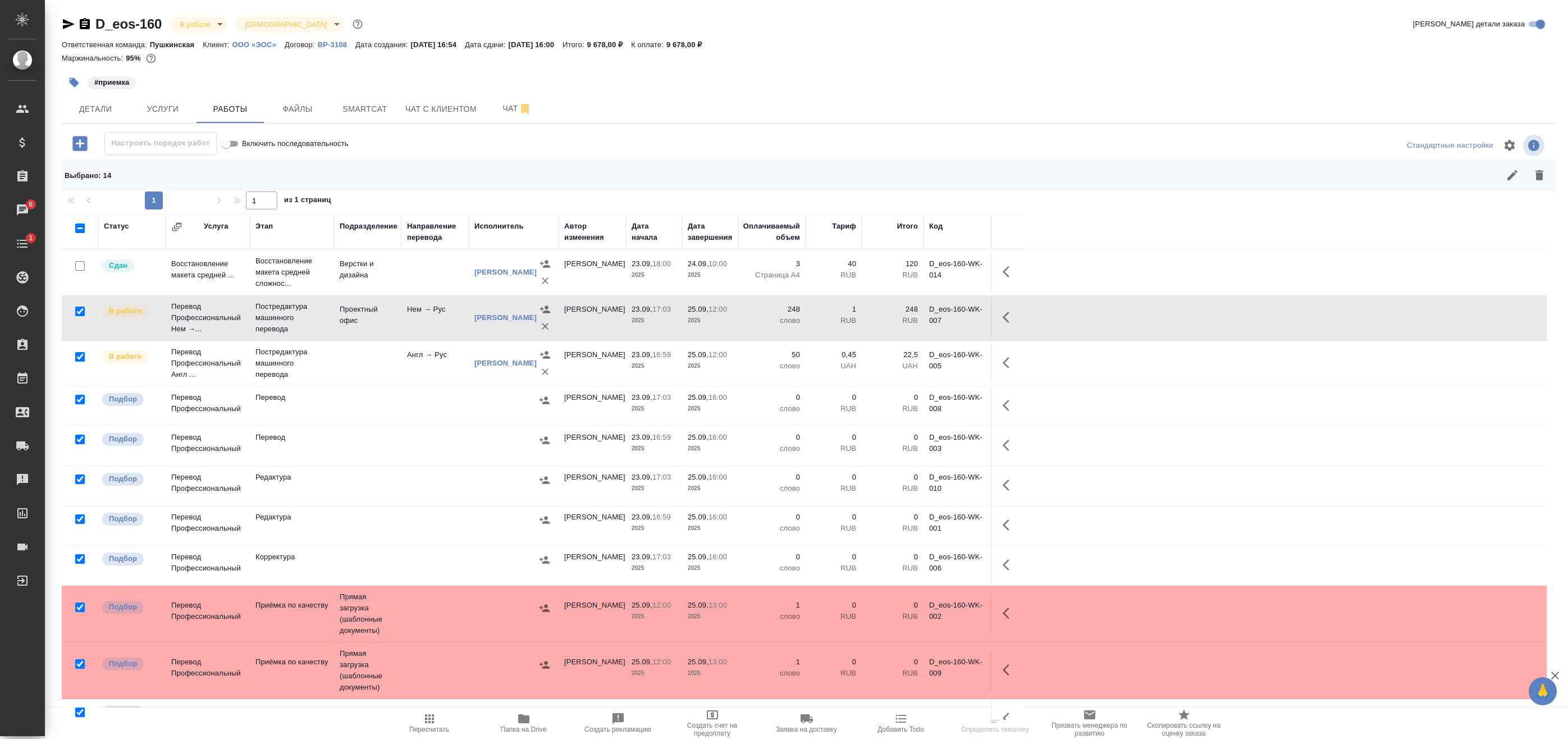
click at [80, 313] on input "checkbox" at bounding box center [80, 311] width 10 height 10
checkbox input "false"
click at [78, 360] on input "checkbox" at bounding box center [80, 357] width 10 height 10
checkbox input "false"
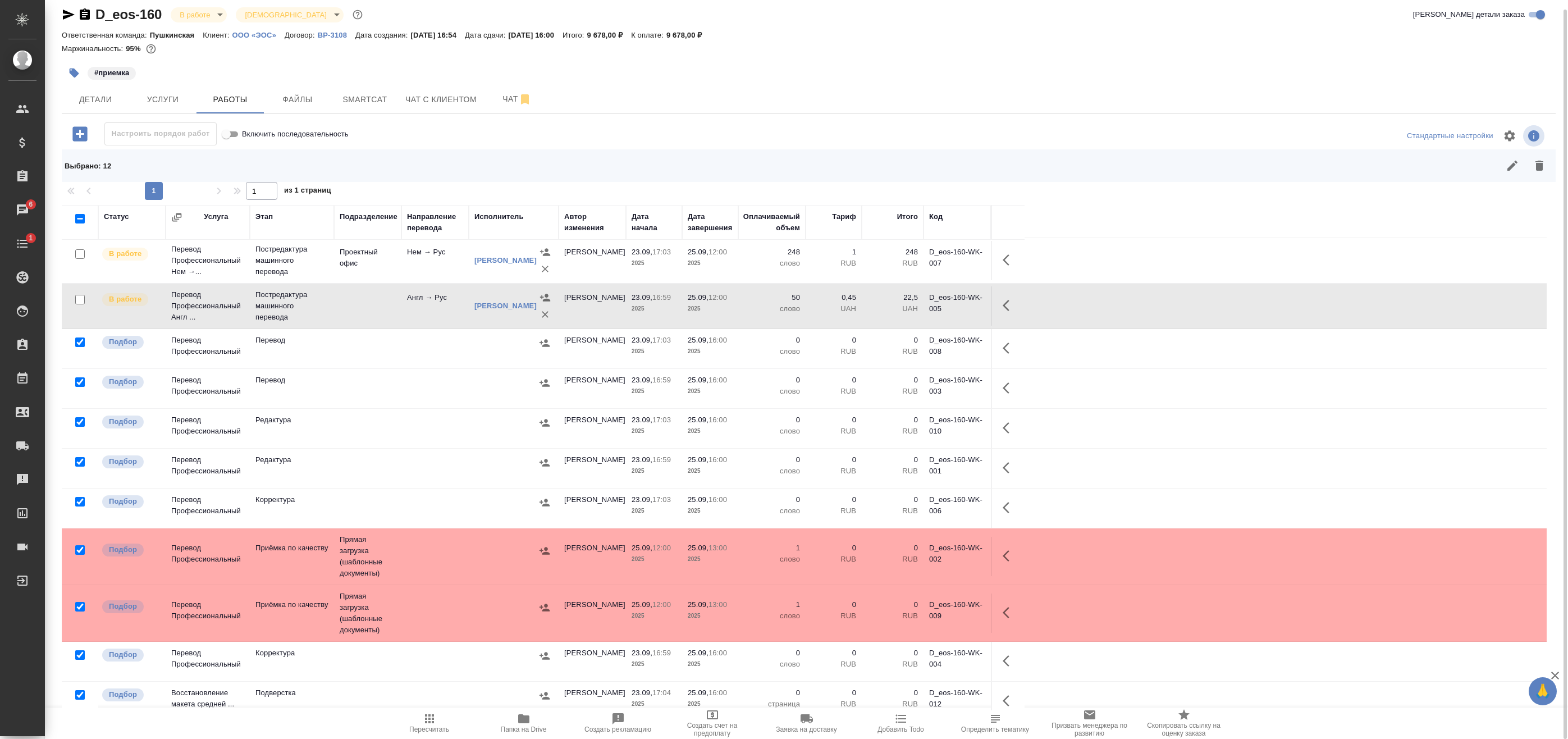
scroll to position [184, 0]
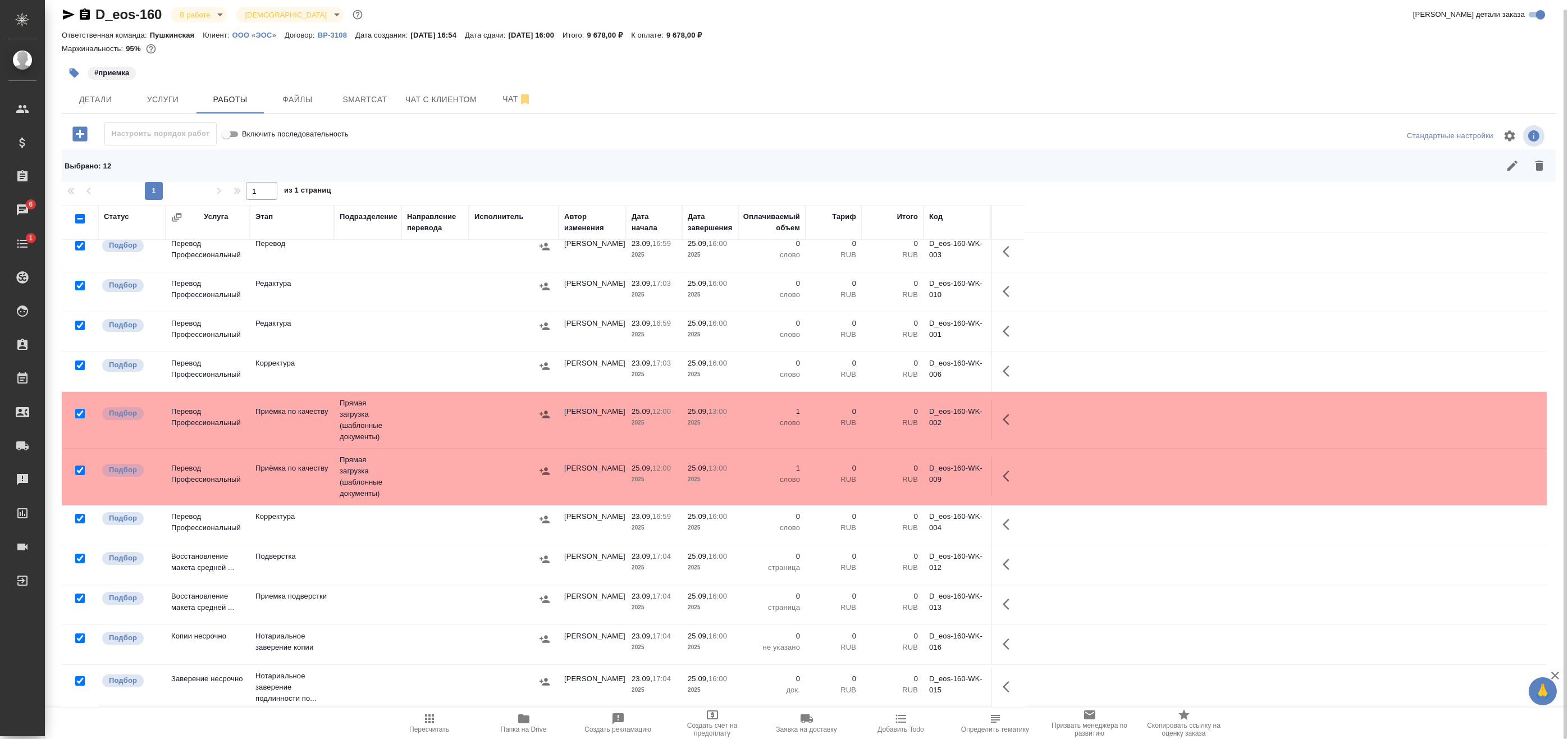
click at [78, 471] on input "checkbox" at bounding box center [80, 470] width 10 height 10
checkbox input "false"
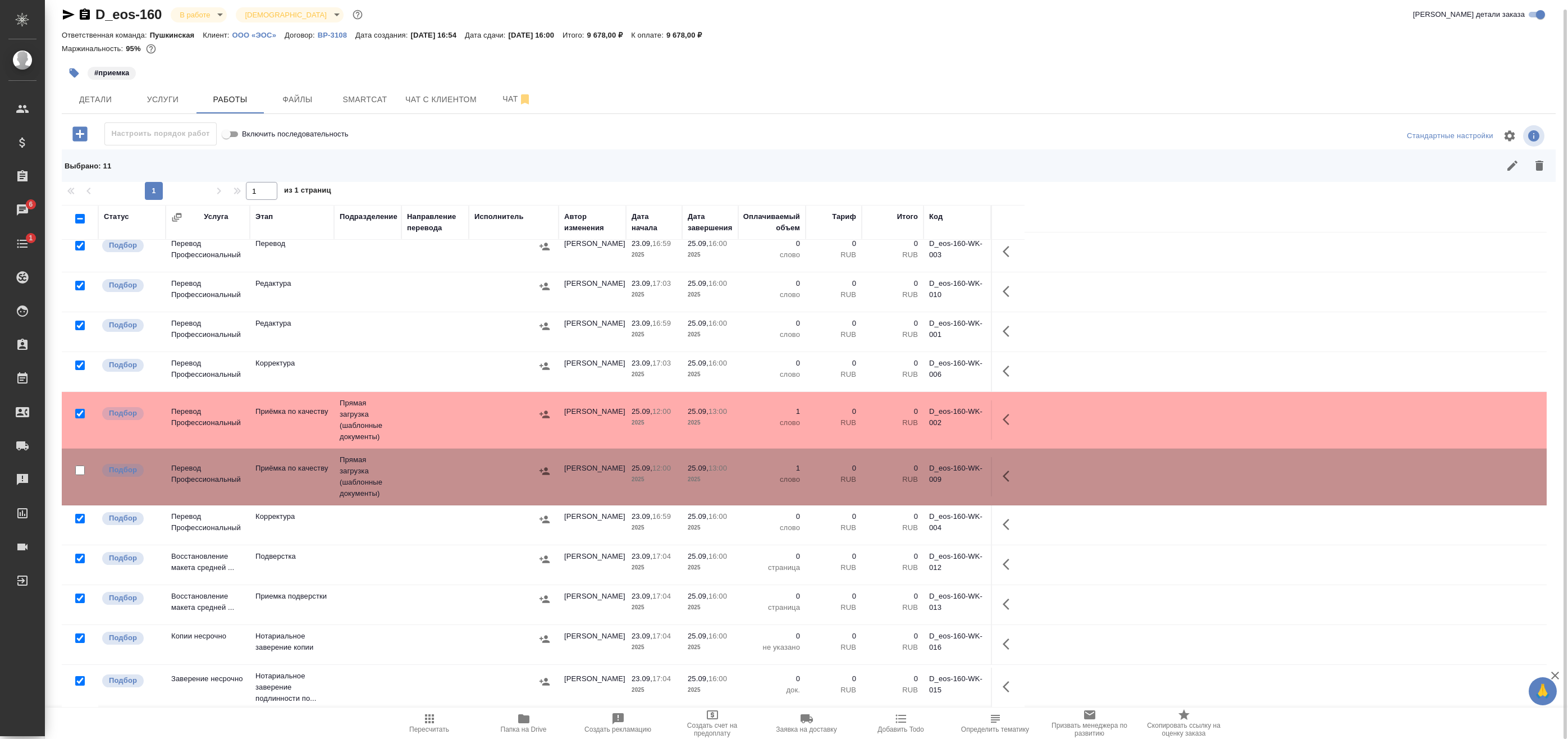
click at [81, 417] on input "checkbox" at bounding box center [80, 414] width 10 height 10
checkbox input "false"
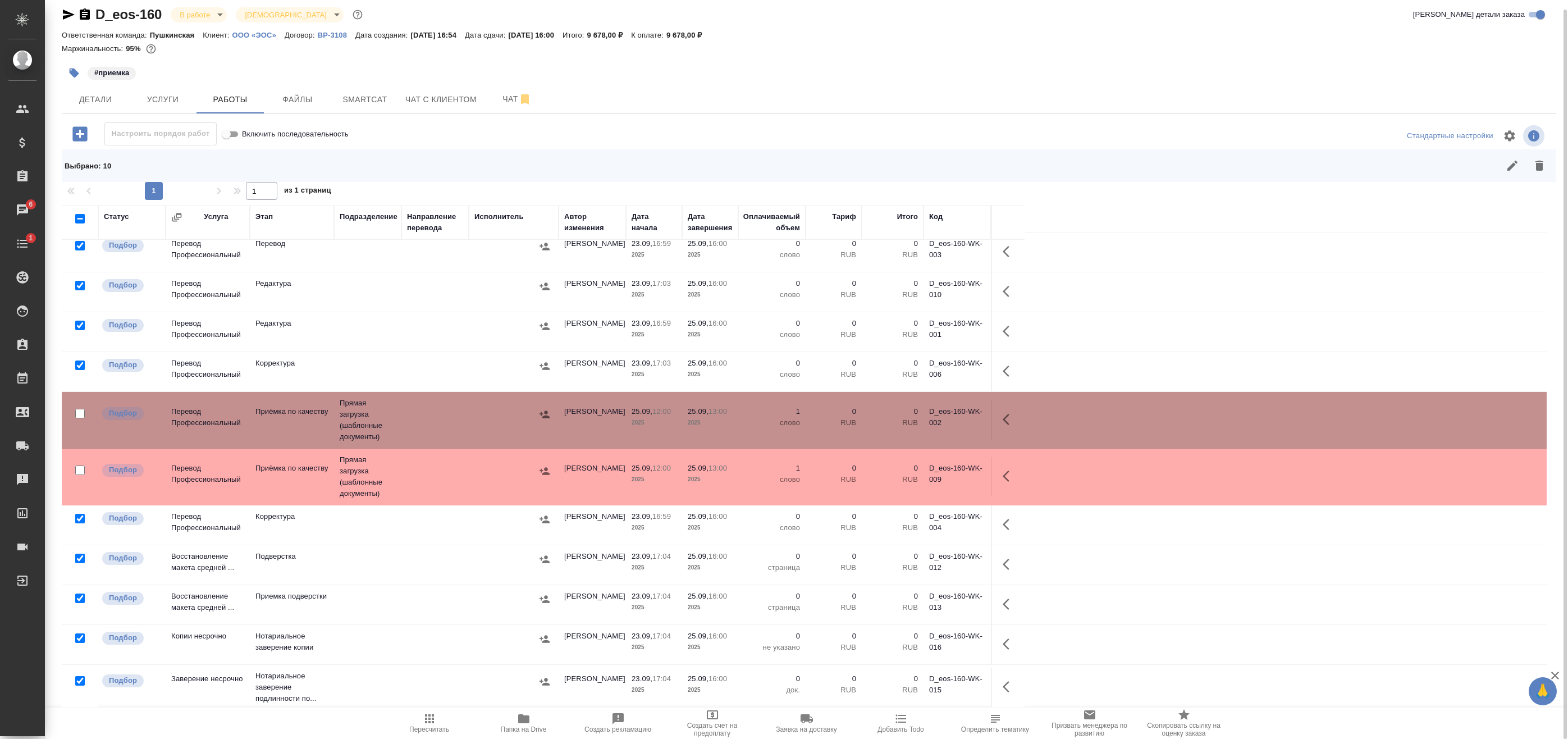
click at [80, 680] on input "checkbox" at bounding box center [80, 680] width 10 height 10
checkbox input "false"
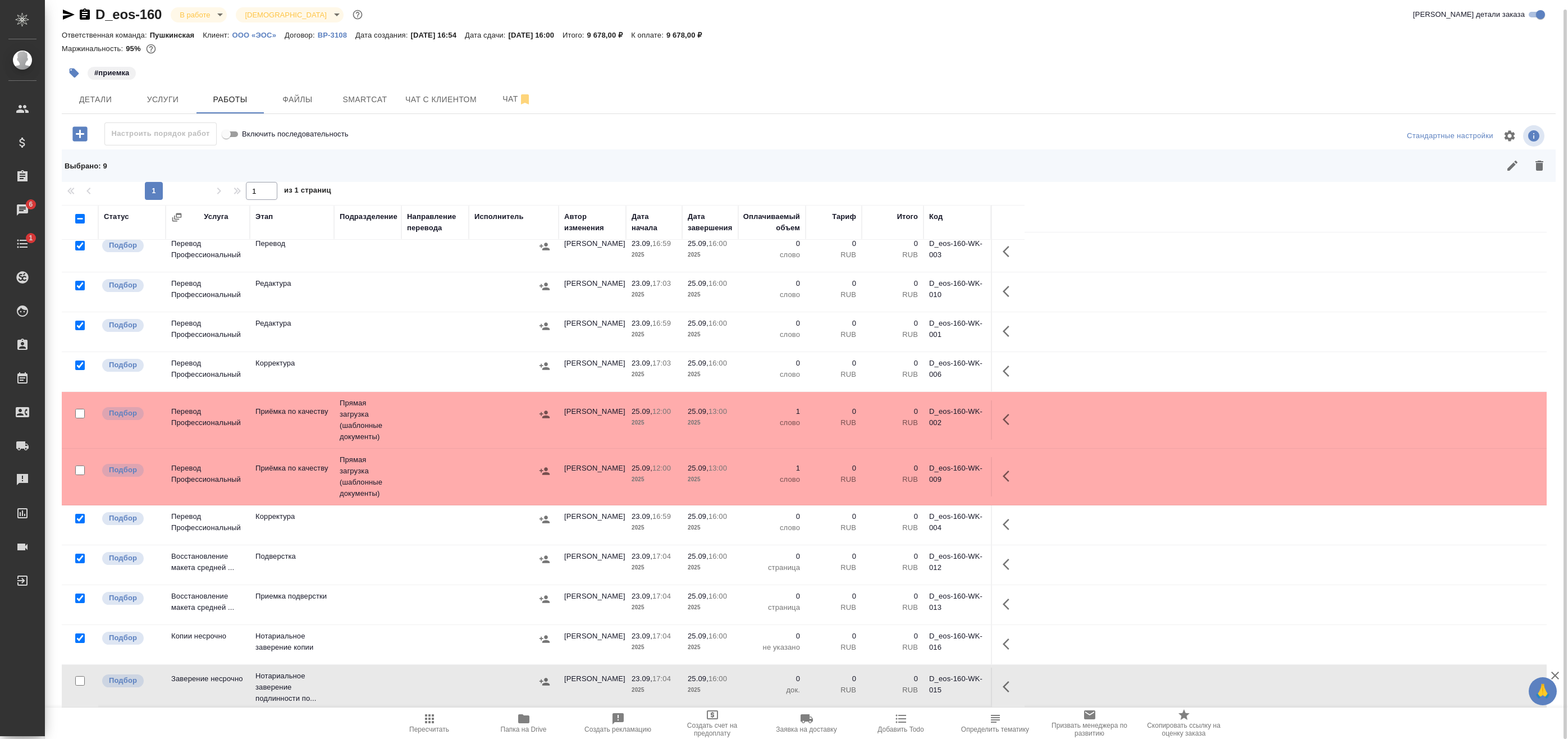
click at [78, 639] on input "checkbox" at bounding box center [80, 638] width 10 height 10
checkbox input "false"
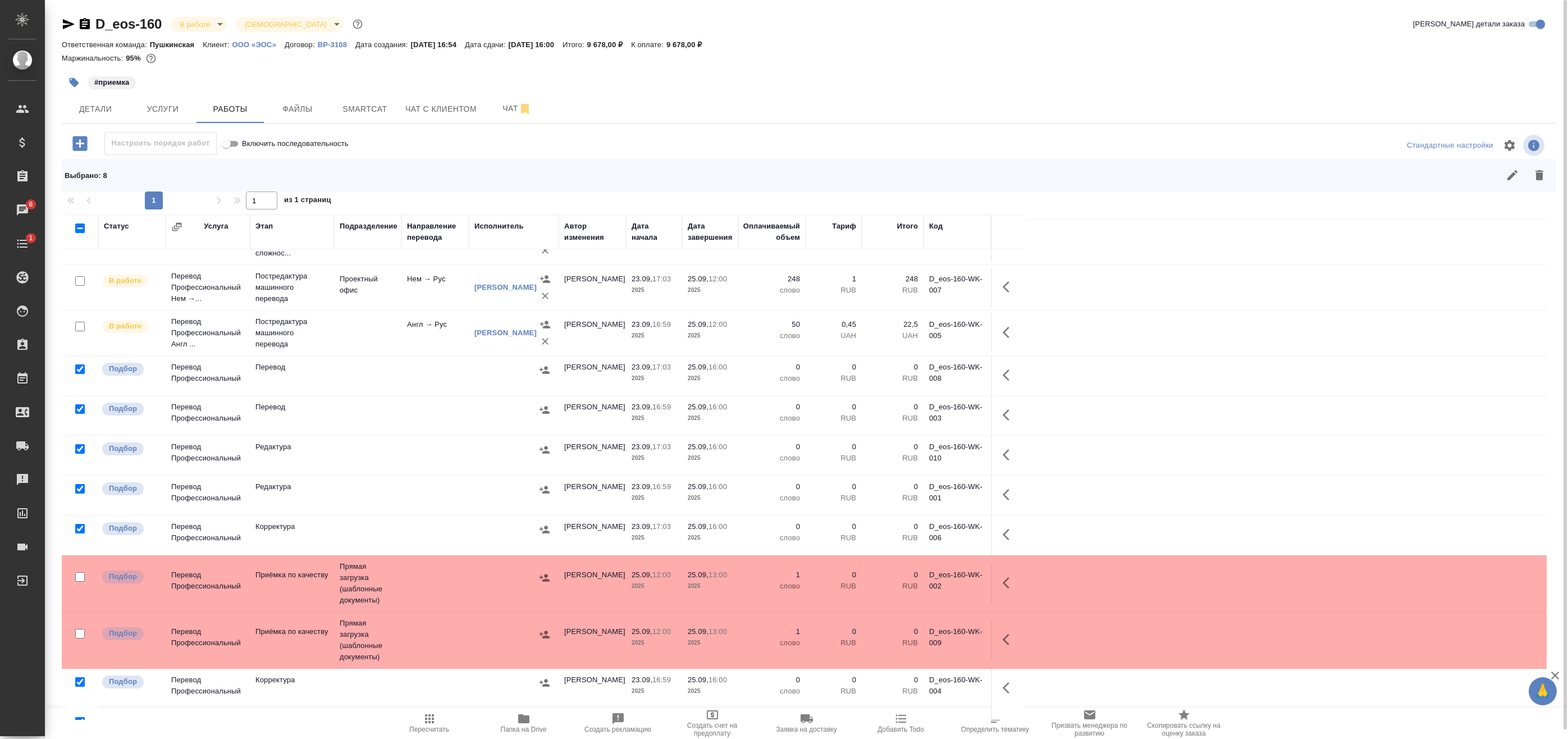
scroll to position [0, 0]
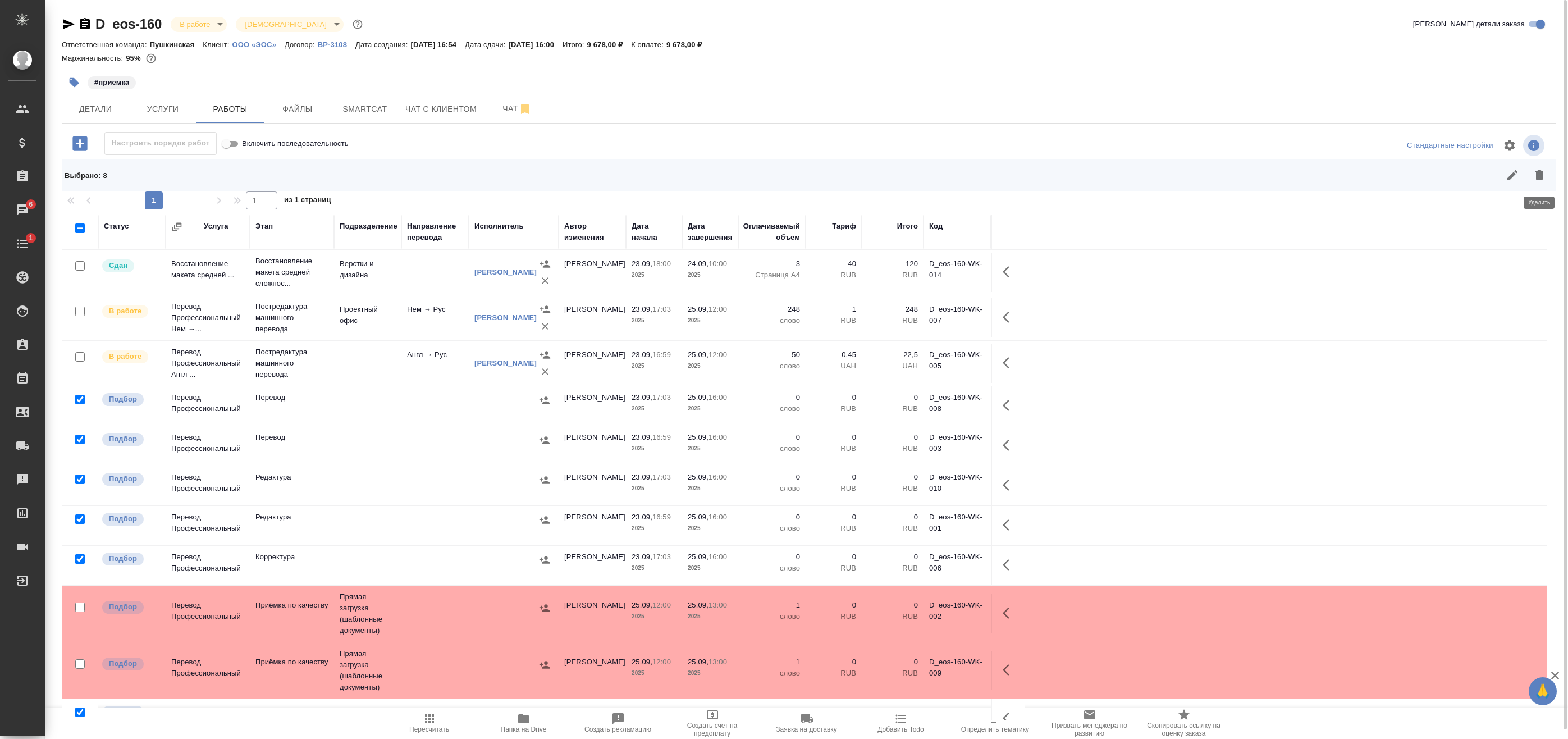
click at [1538, 169] on icon "button" at bounding box center [1539, 176] width 14 height 14
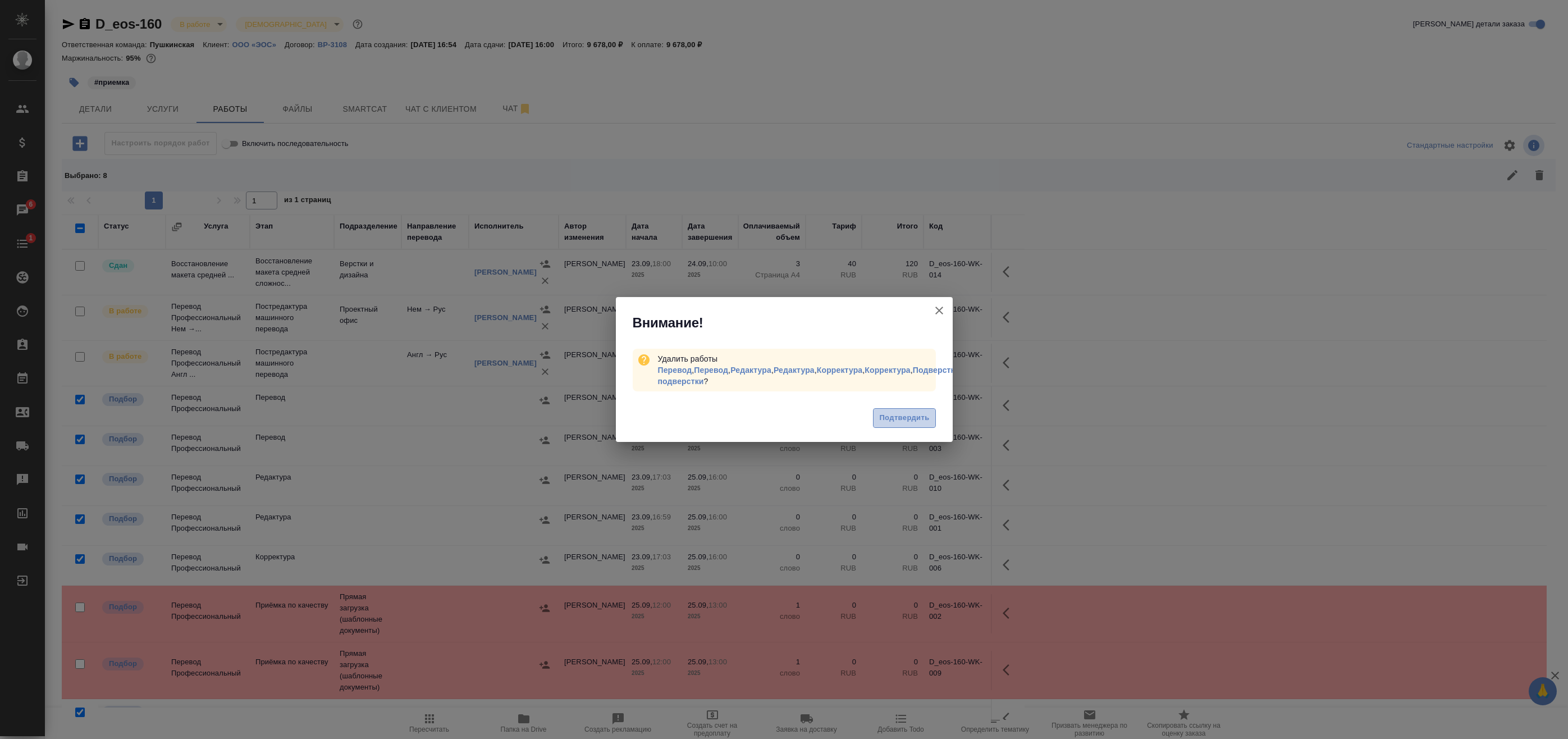
click at [931, 409] on button "Подтвердить" at bounding box center [904, 418] width 62 height 20
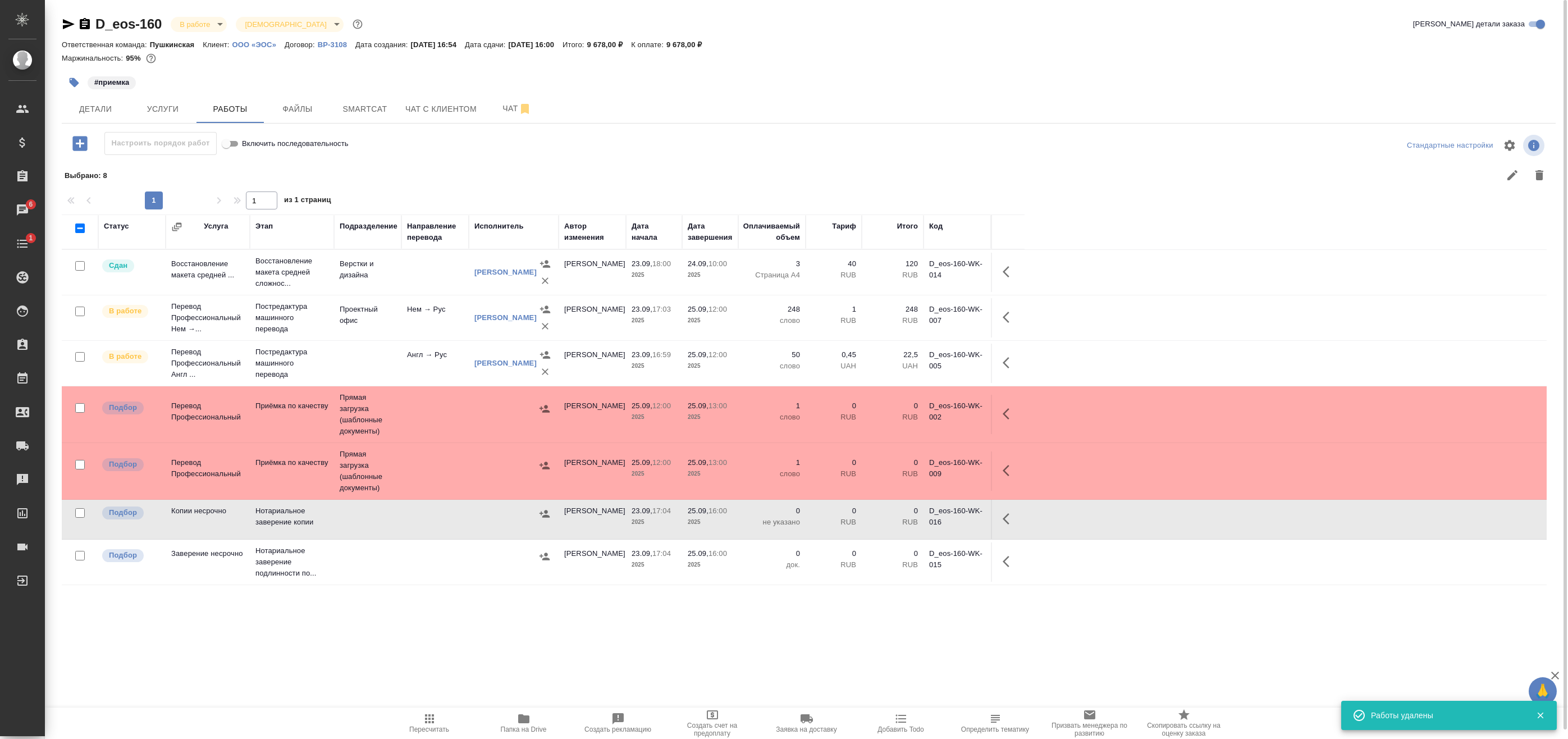
click at [525, 600] on div "Статус Услуга Этап Подразделение Направление перевода Исполнитель Автор изменен…" at bounding box center [804, 467] width 1485 height 506
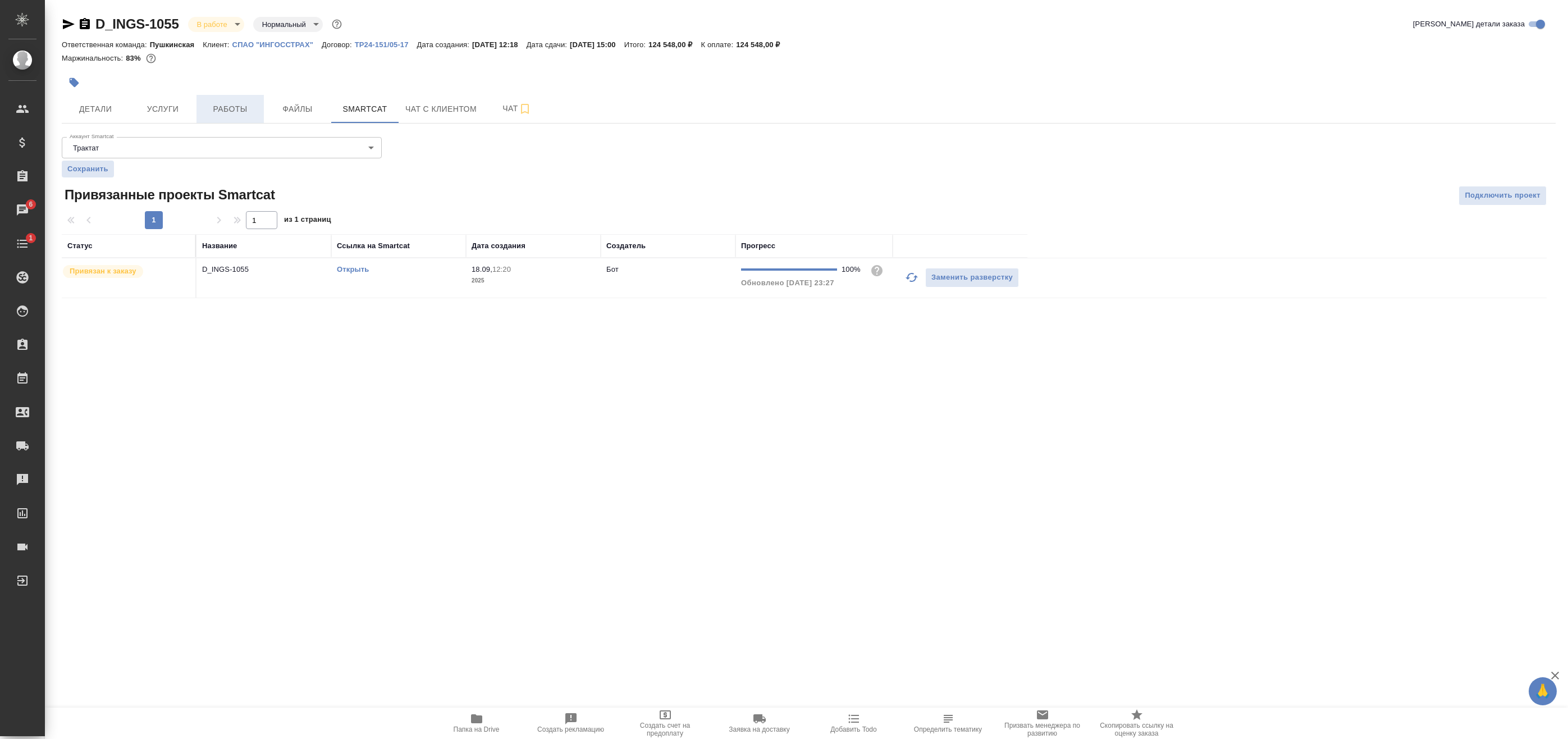
click at [207, 106] on span "Работы" at bounding box center [230, 109] width 54 height 14
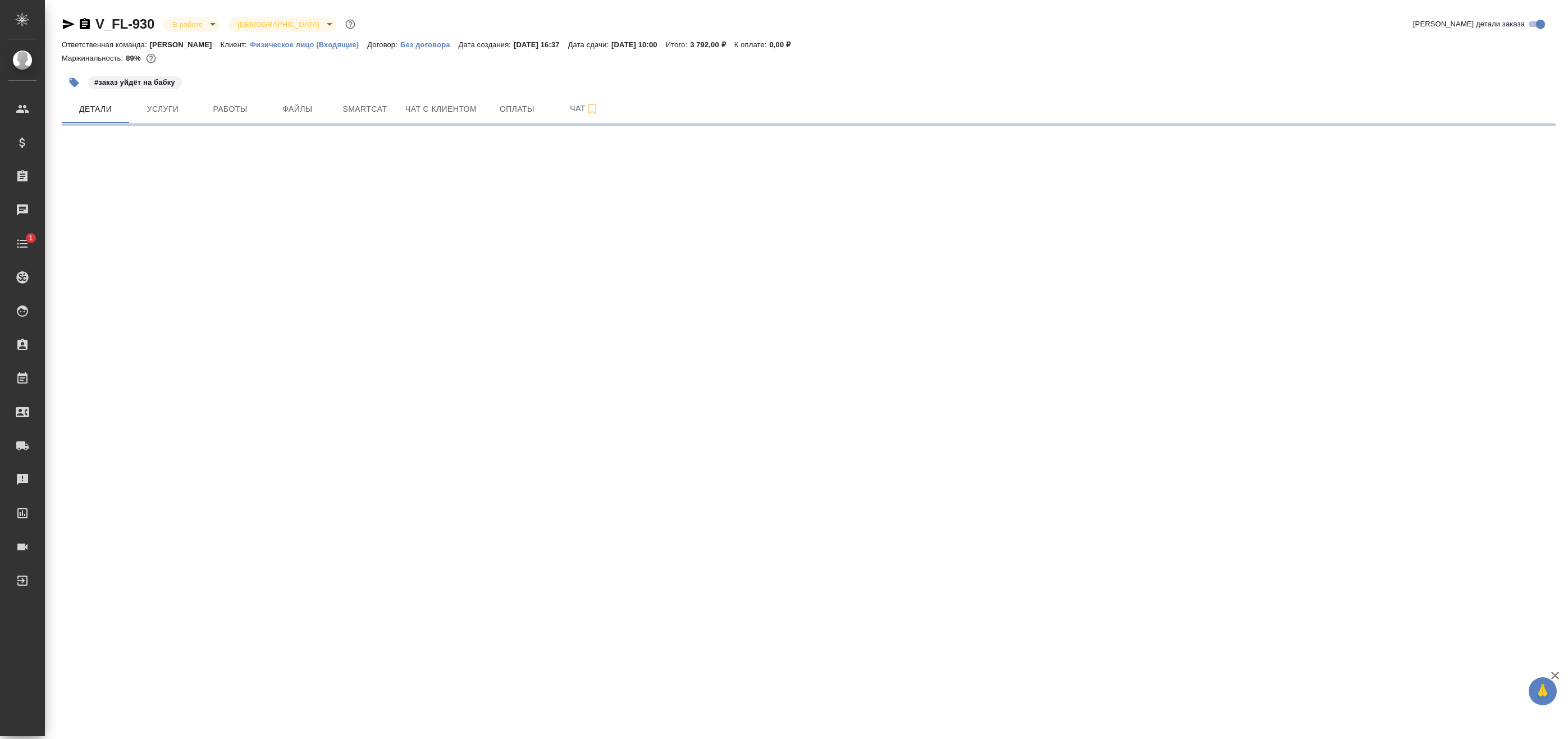
select select "RU"
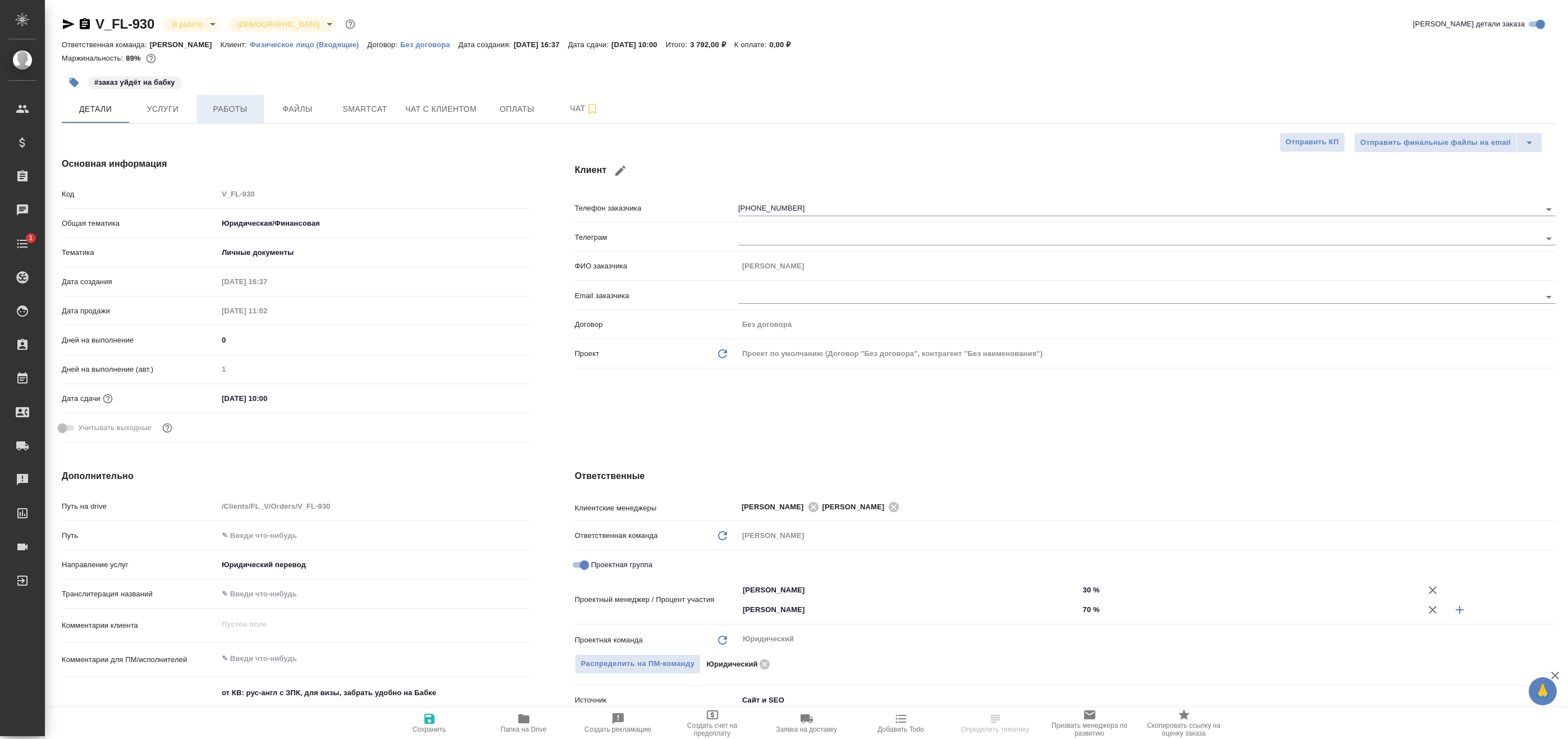
type textarea "x"
click at [233, 115] on span "Работы" at bounding box center [230, 109] width 54 height 14
type textarea "x"
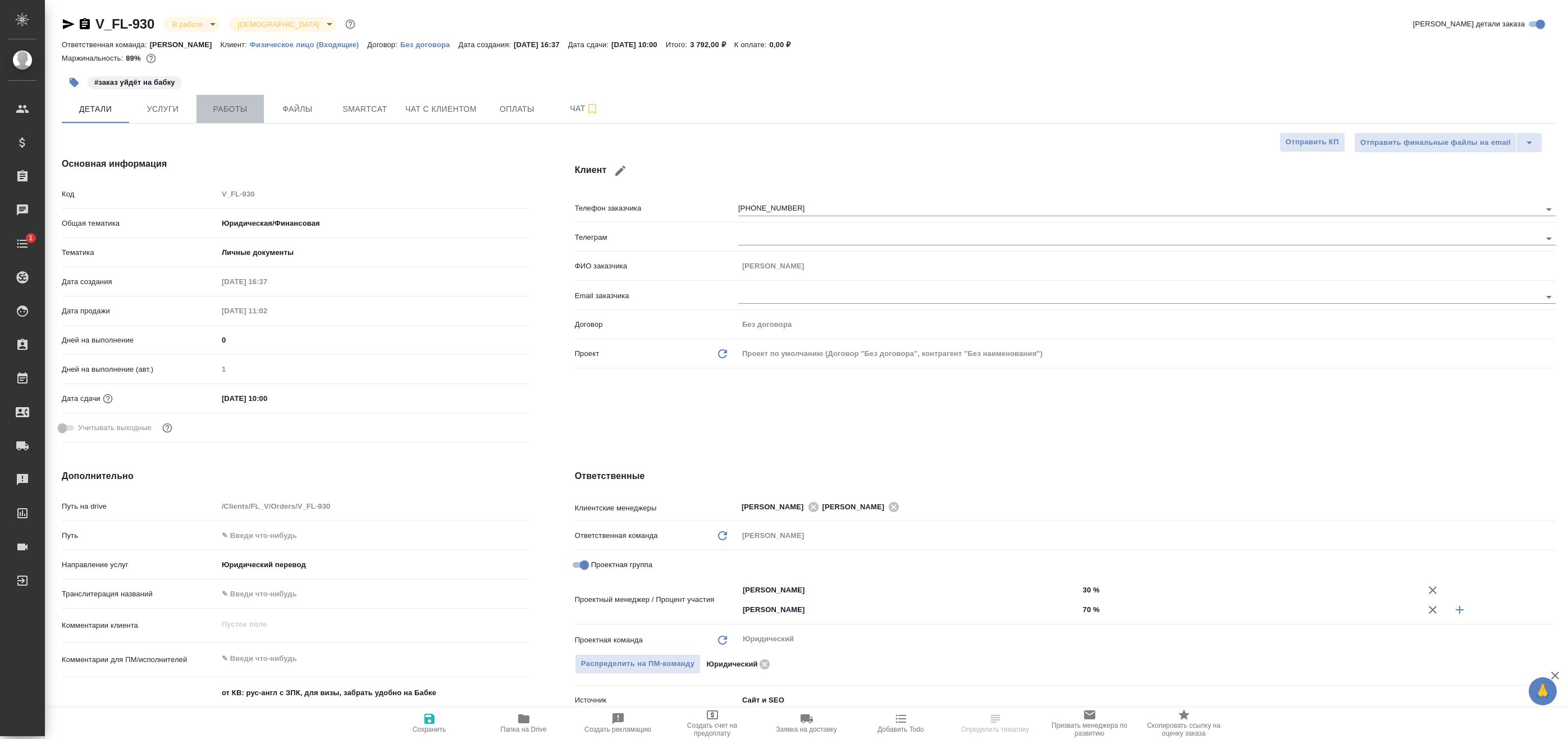
type textarea "x"
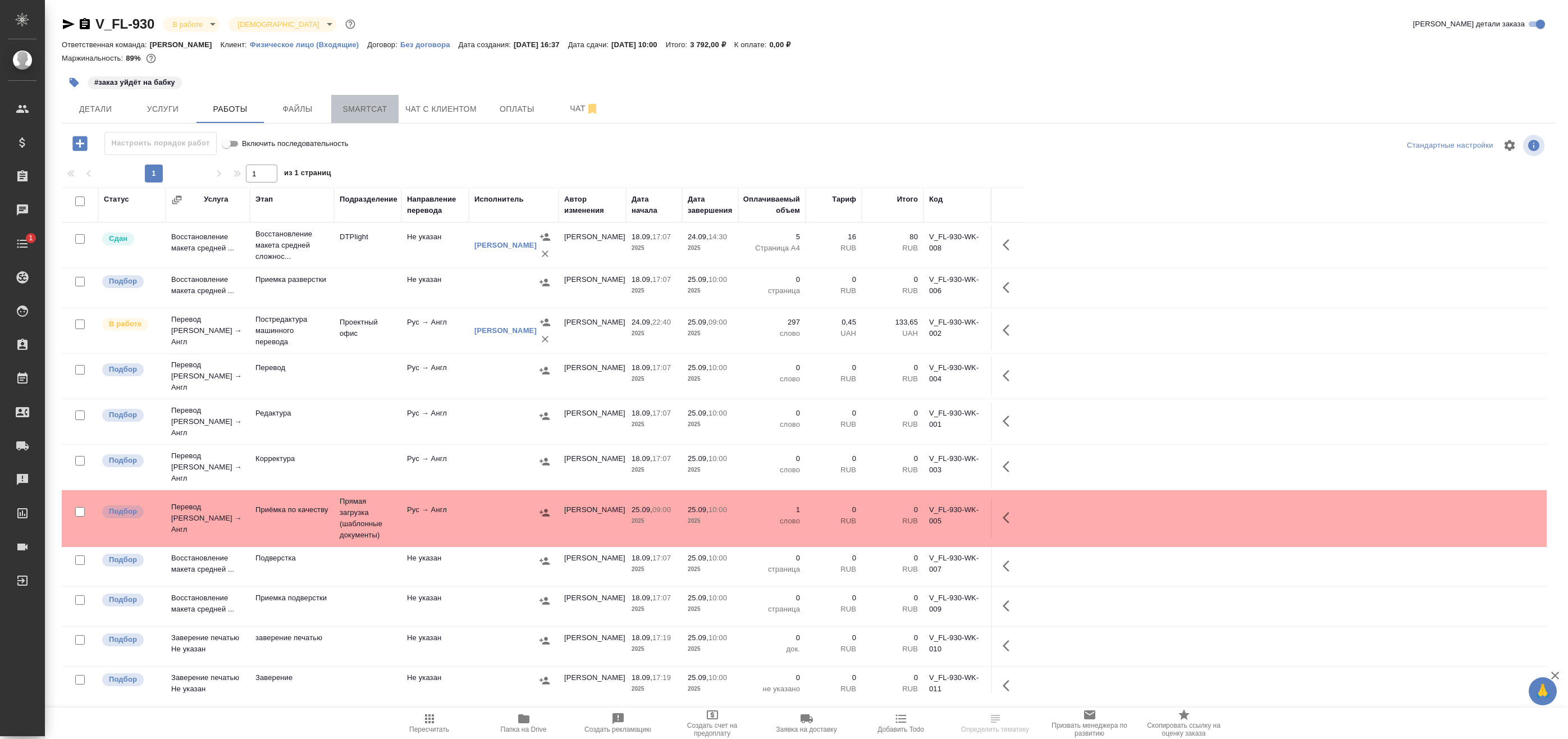
click at [381, 118] on button "Smartcat" at bounding box center [365, 109] width 68 height 28
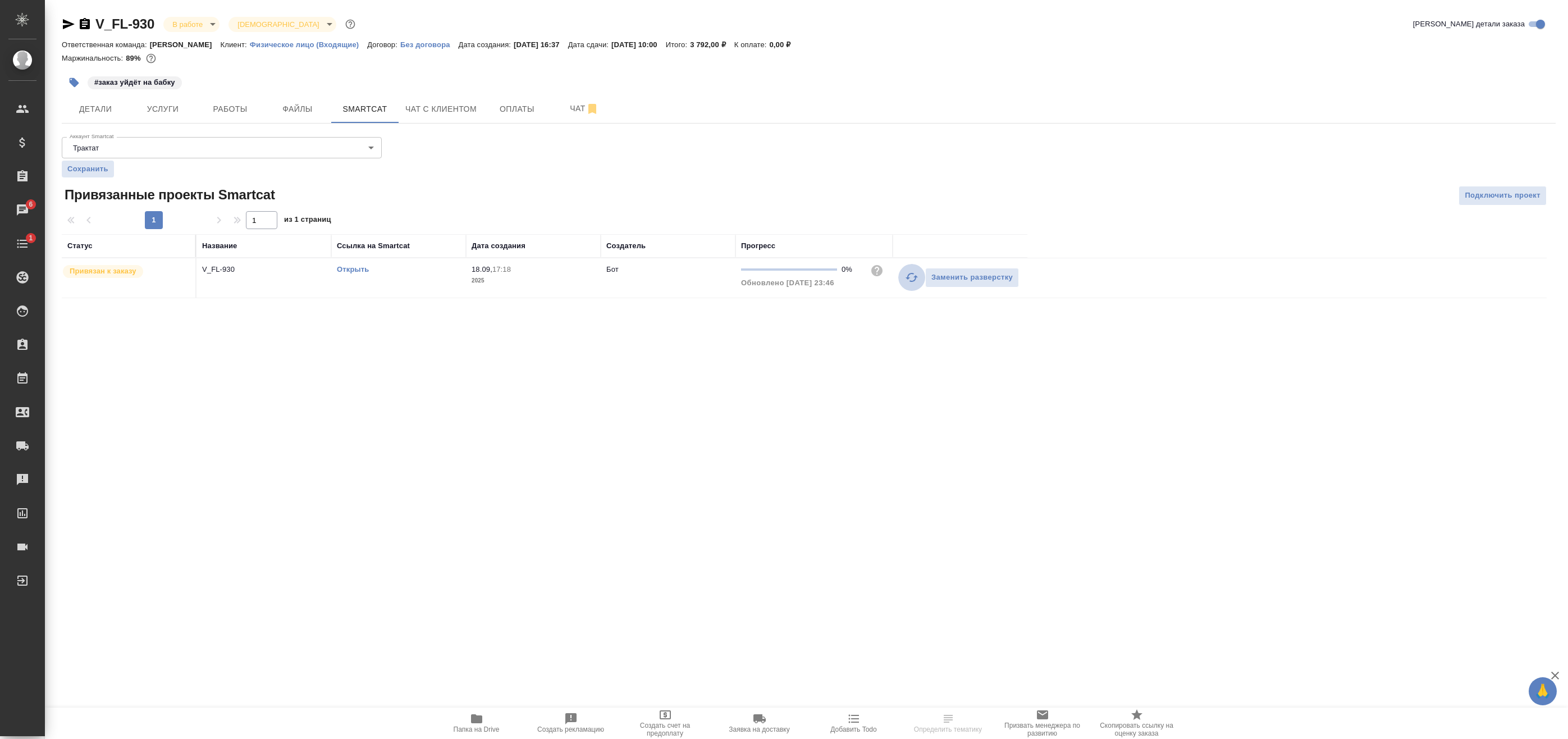
click at [909, 274] on icon "button" at bounding box center [912, 278] width 14 height 14
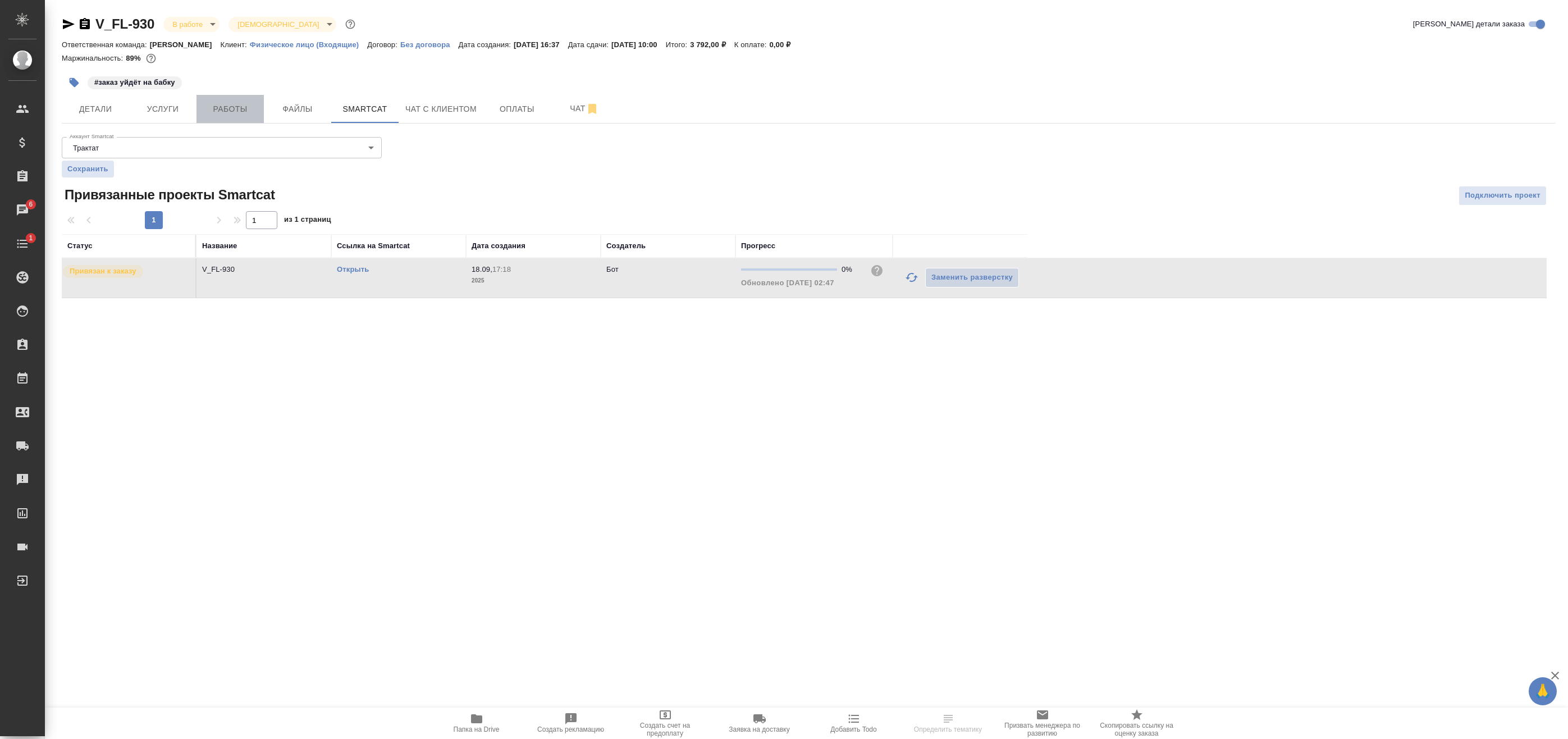
click at [236, 116] on span "Работы" at bounding box center [230, 109] width 54 height 14
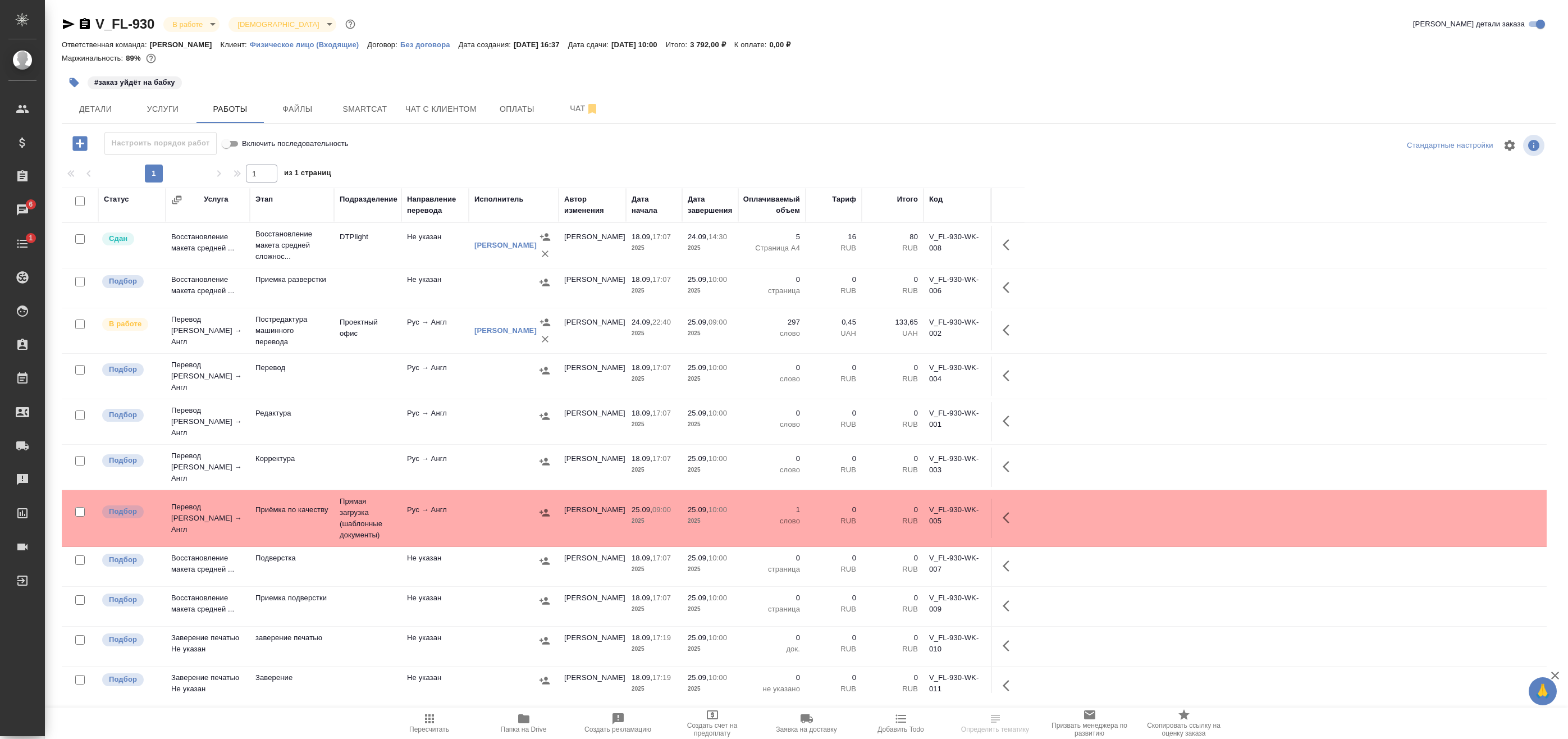
click at [86, 202] on div at bounding box center [77, 201] width 19 height 16
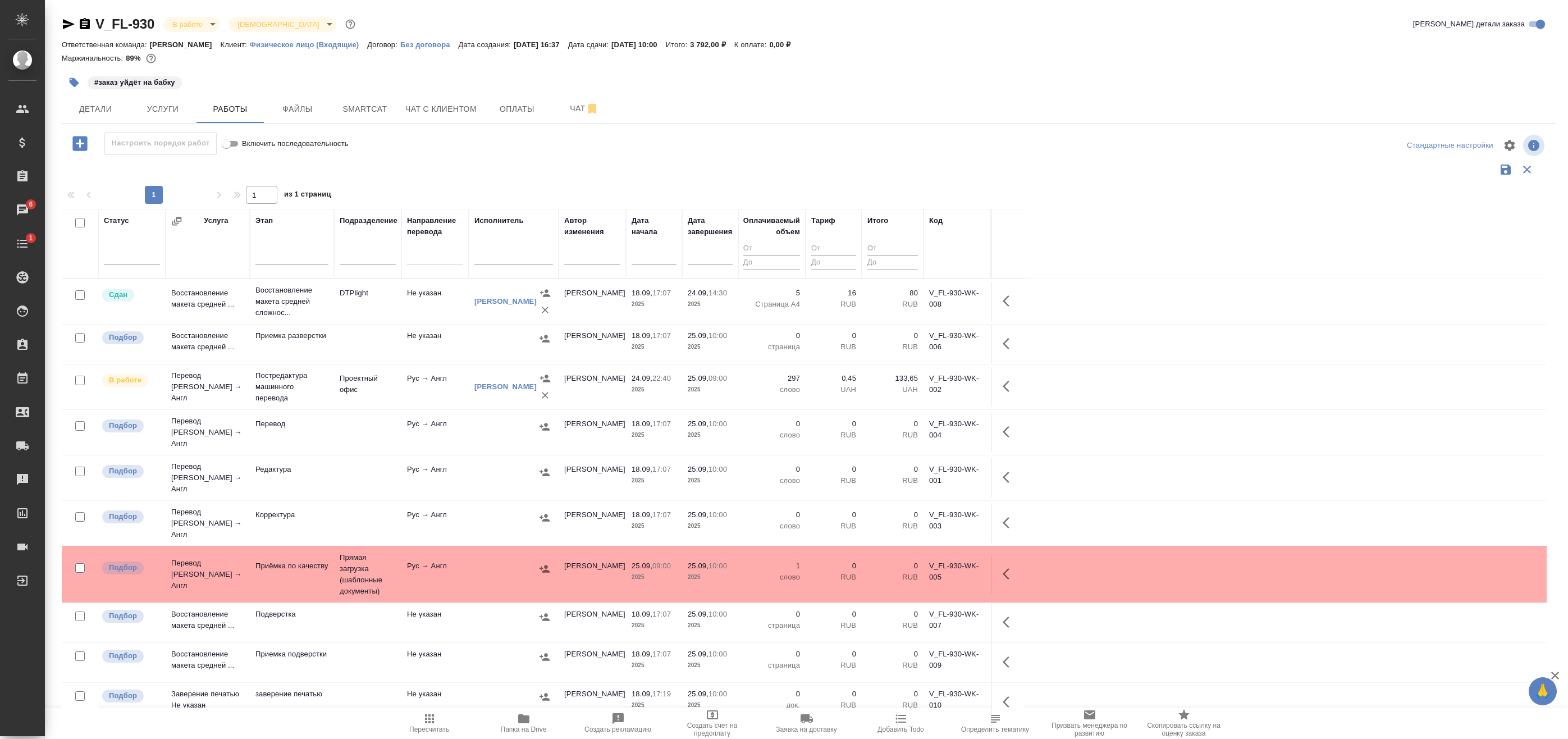
click at [81, 223] on input "checkbox" at bounding box center [80, 223] width 10 height 10
checkbox input "true"
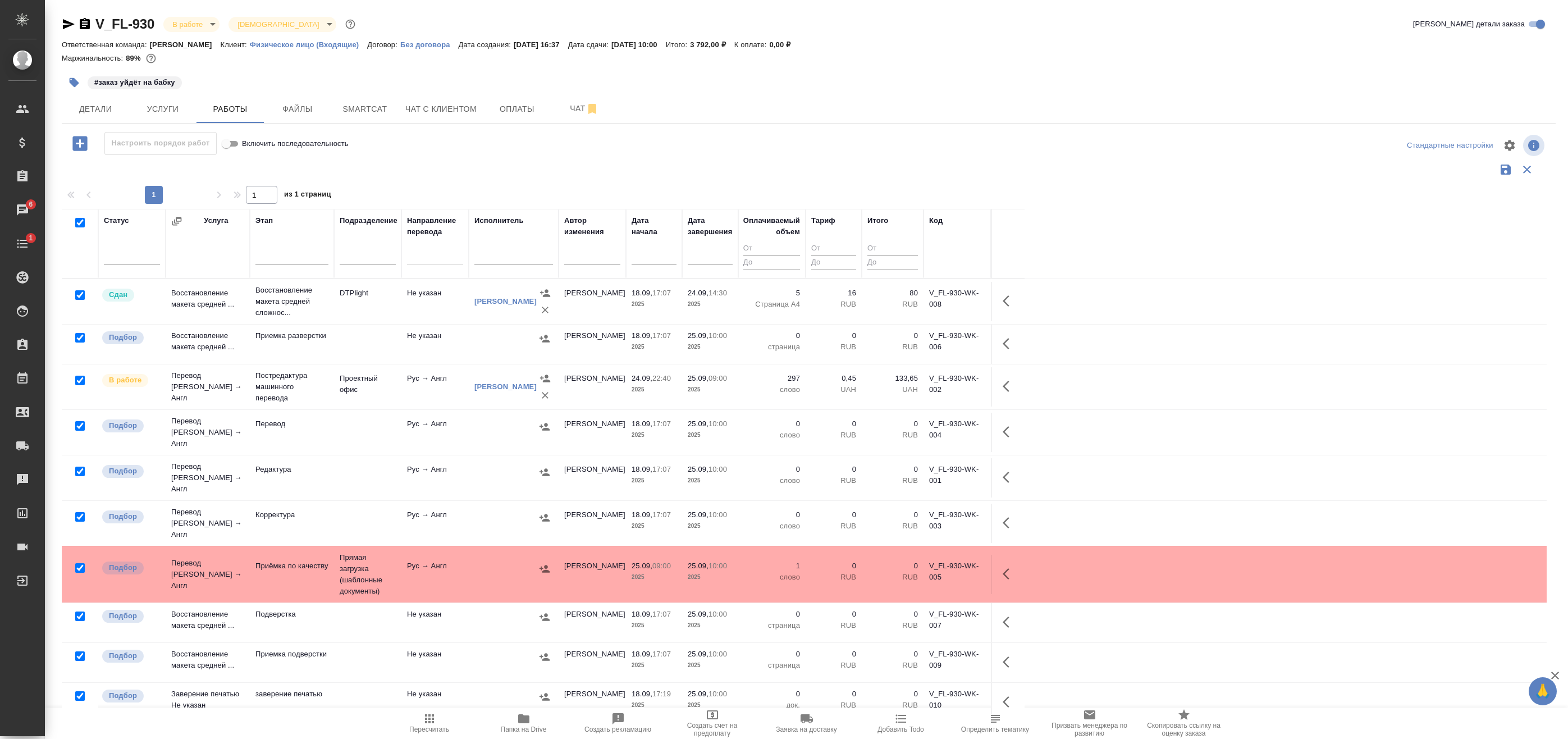
checkbox input "true"
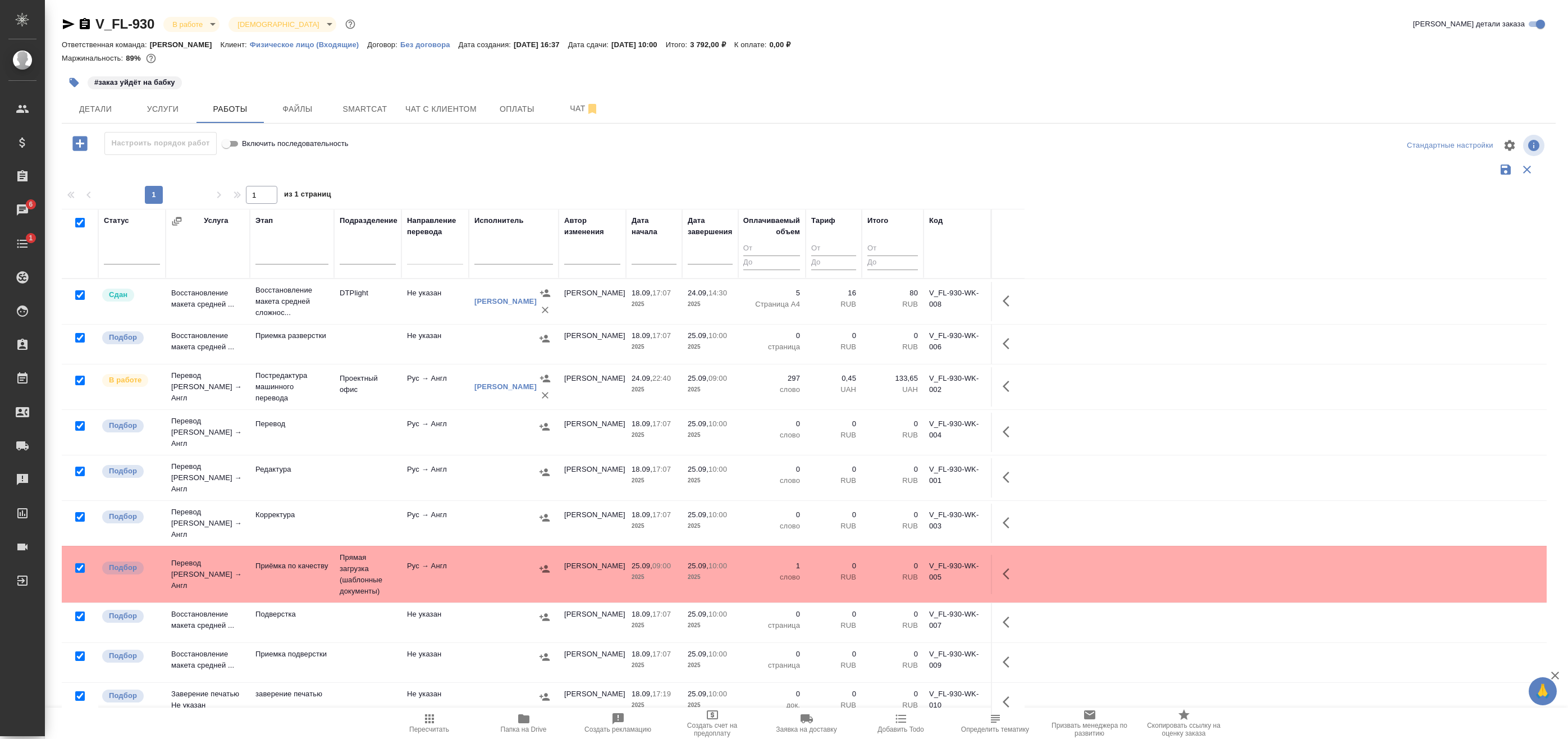
checkbox input "true"
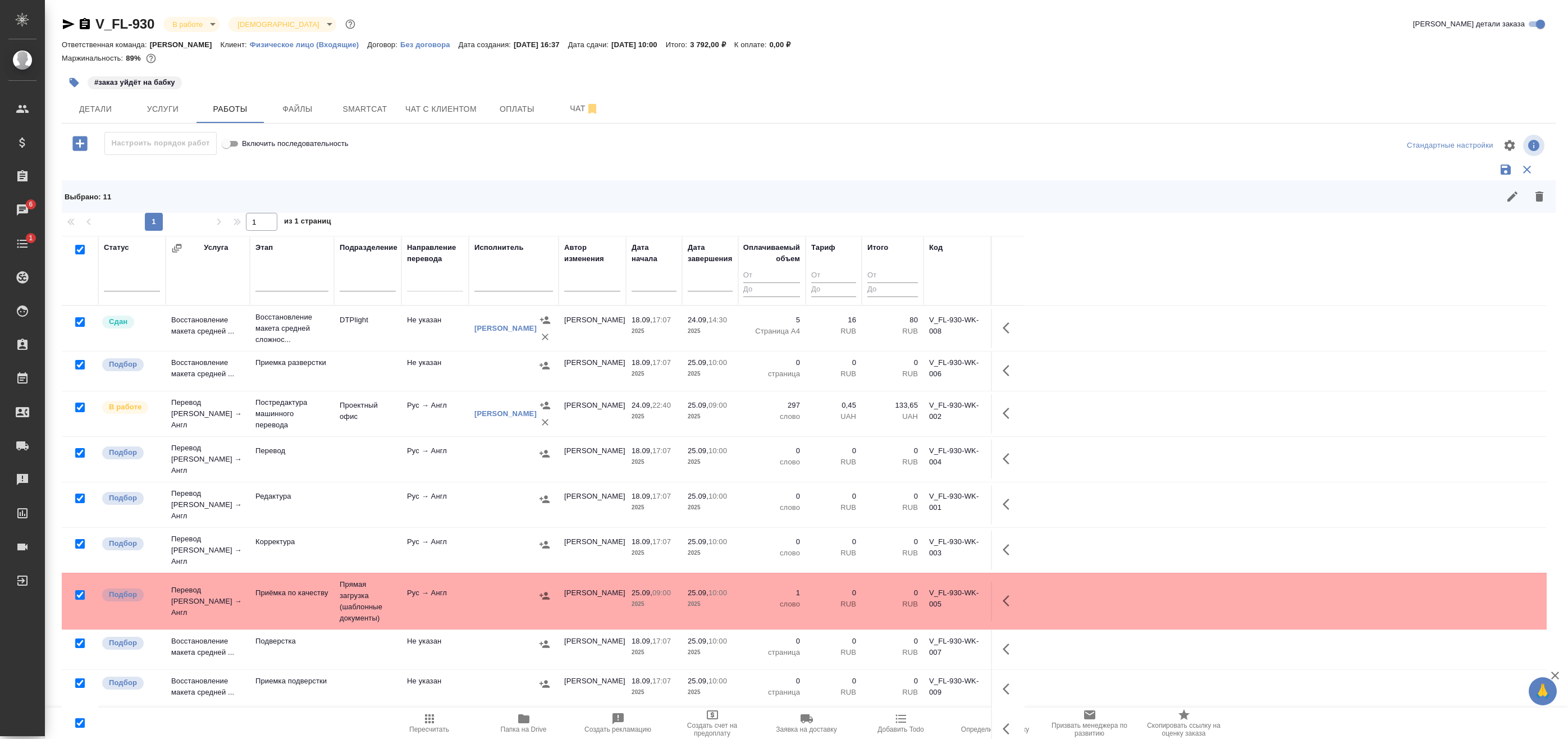
click at [80, 319] on input "checkbox" at bounding box center [80, 322] width 10 height 10
checkbox input "false"
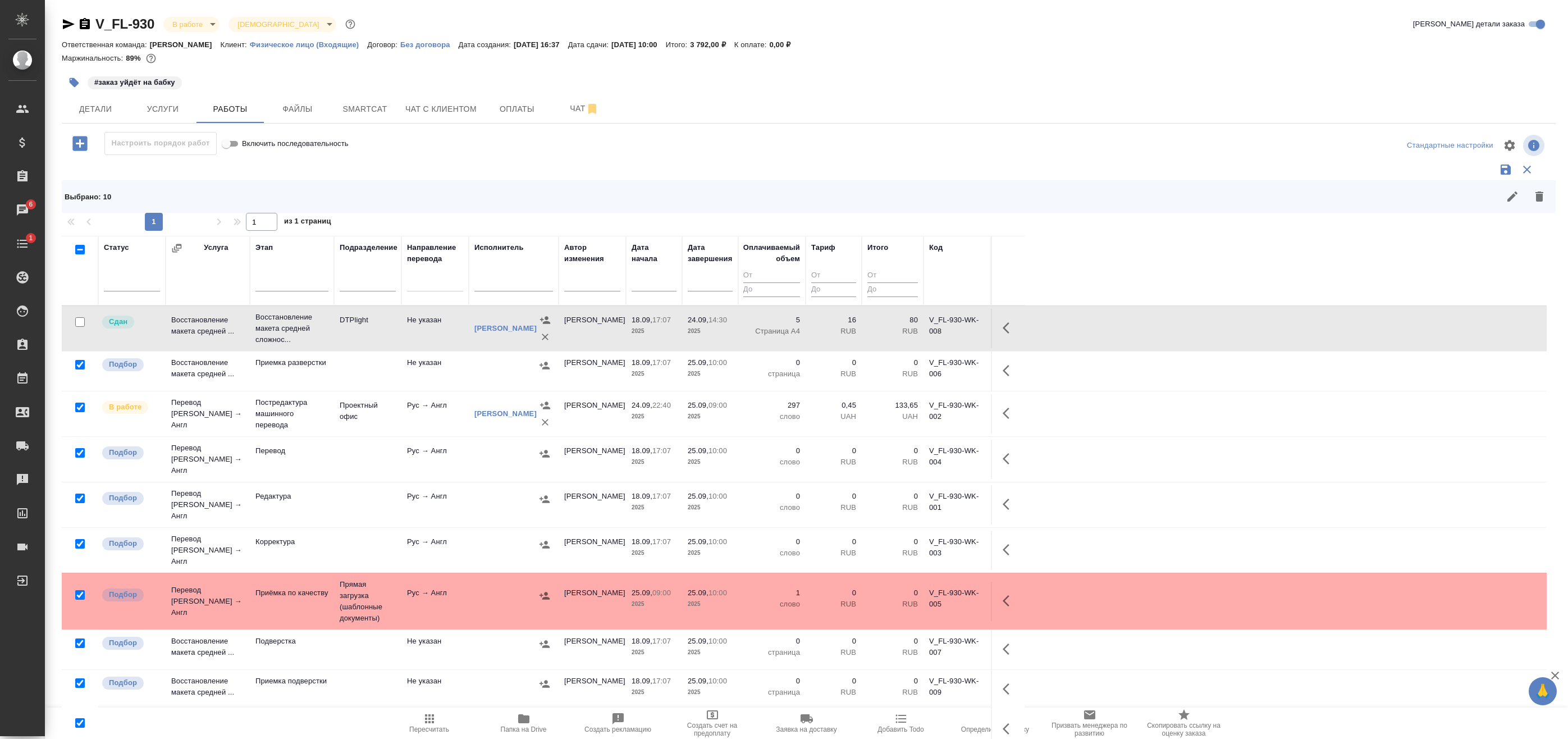
click at [81, 406] on input "checkbox" at bounding box center [80, 408] width 10 height 10
checkbox input "false"
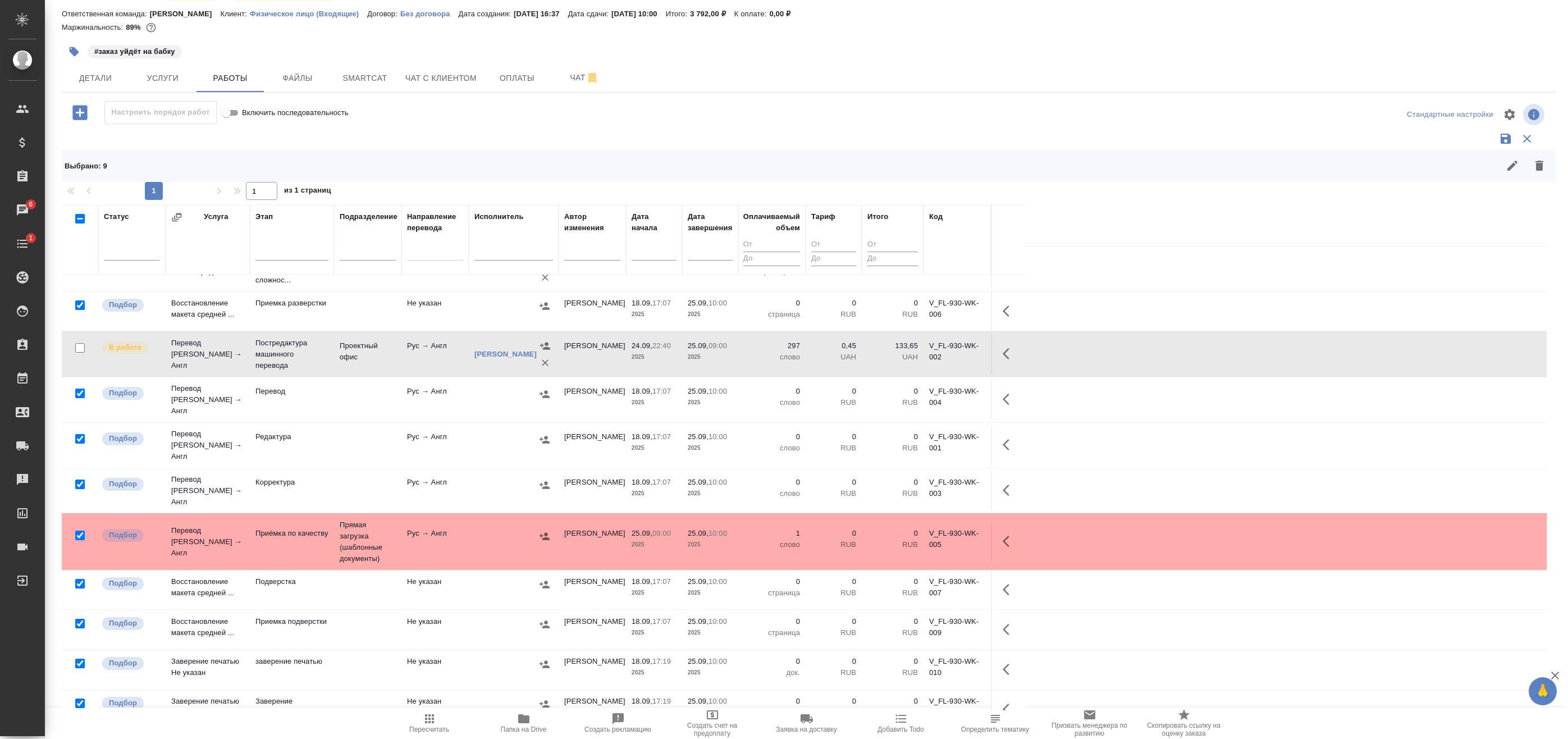
scroll to position [31, 0]
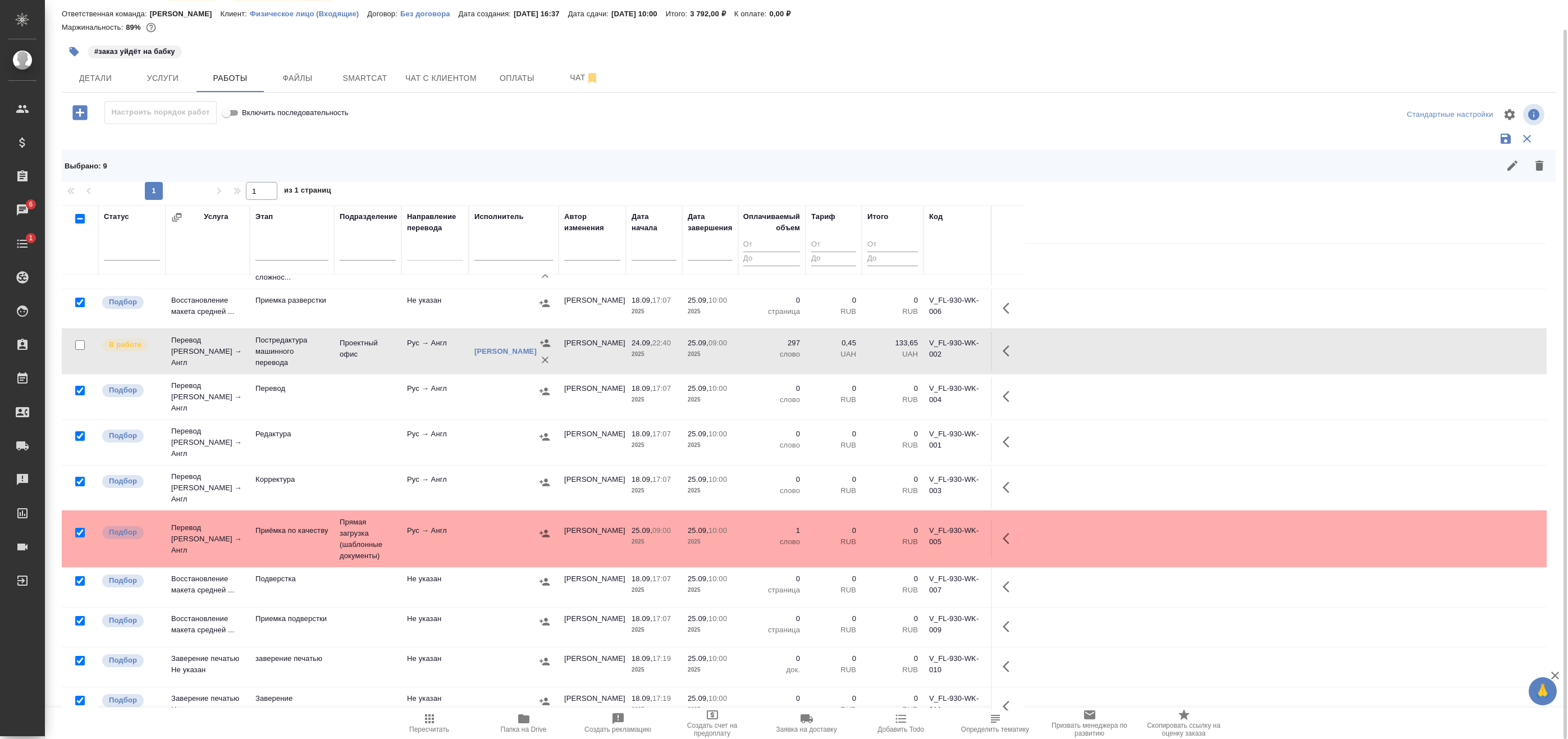
click at [81, 528] on input "checkbox" at bounding box center [80, 532] width 10 height 10
checkbox input "false"
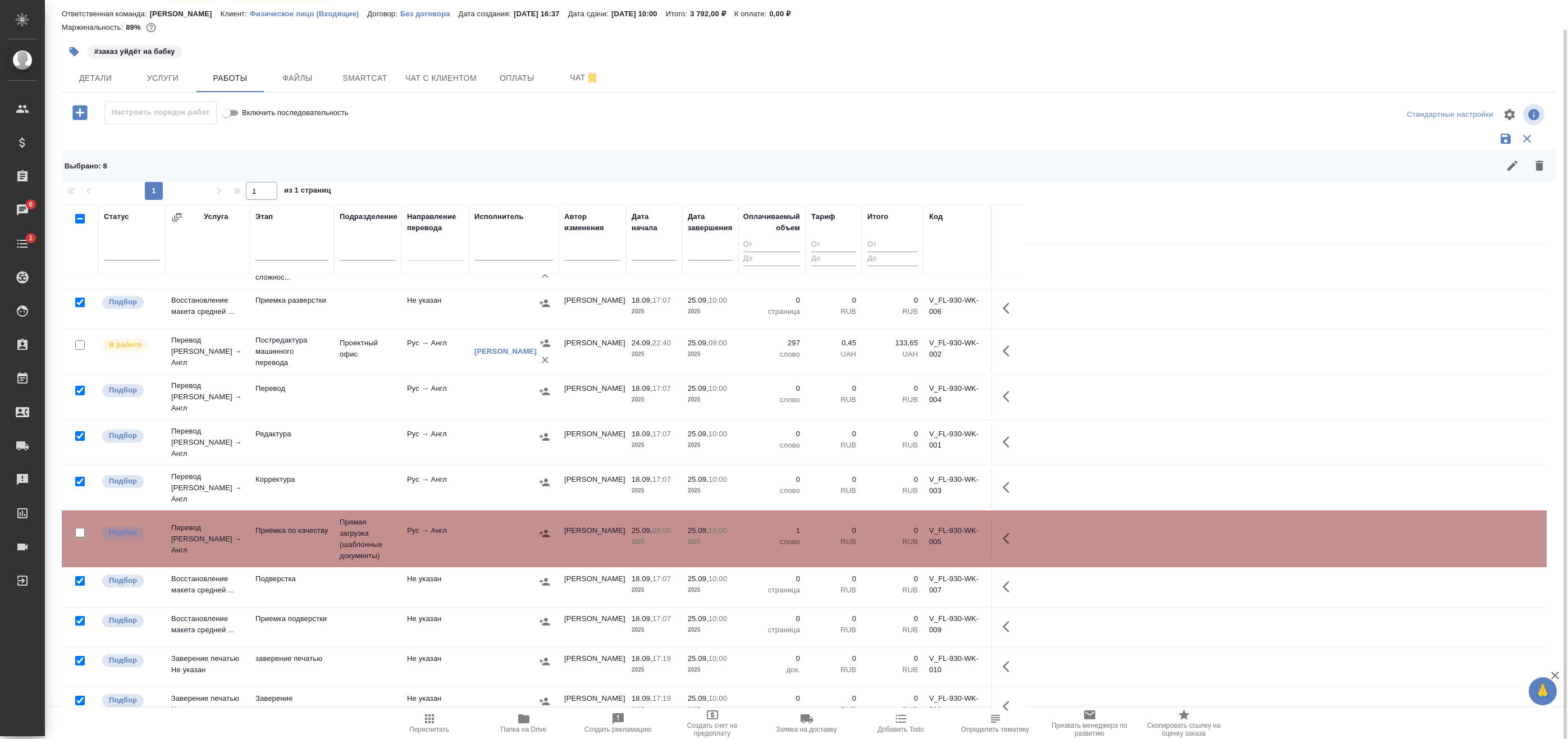
click at [78, 696] on input "checkbox" at bounding box center [80, 700] width 10 height 10
checkbox input "false"
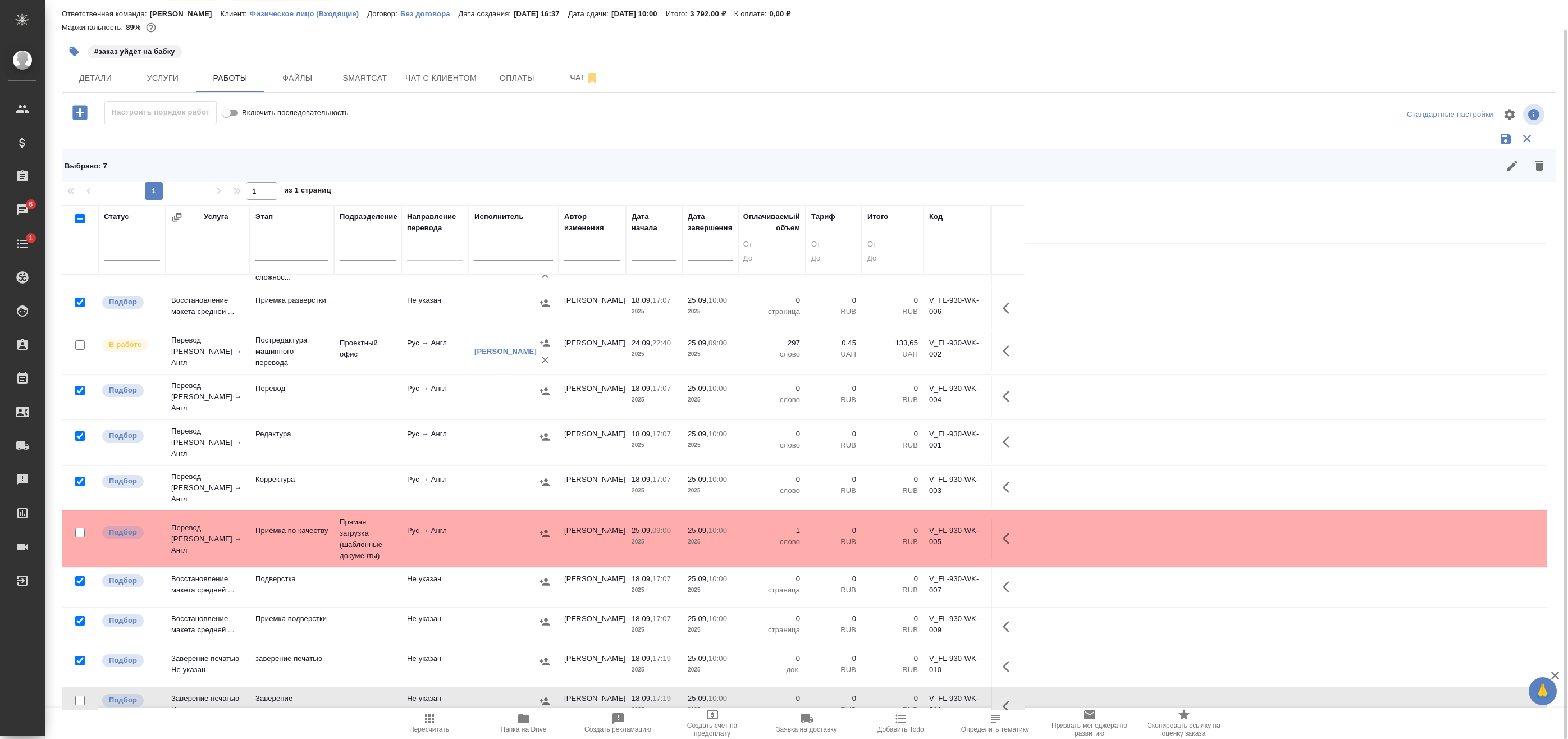
click at [81, 656] on input "checkbox" at bounding box center [80, 661] width 10 height 10
checkbox input "false"
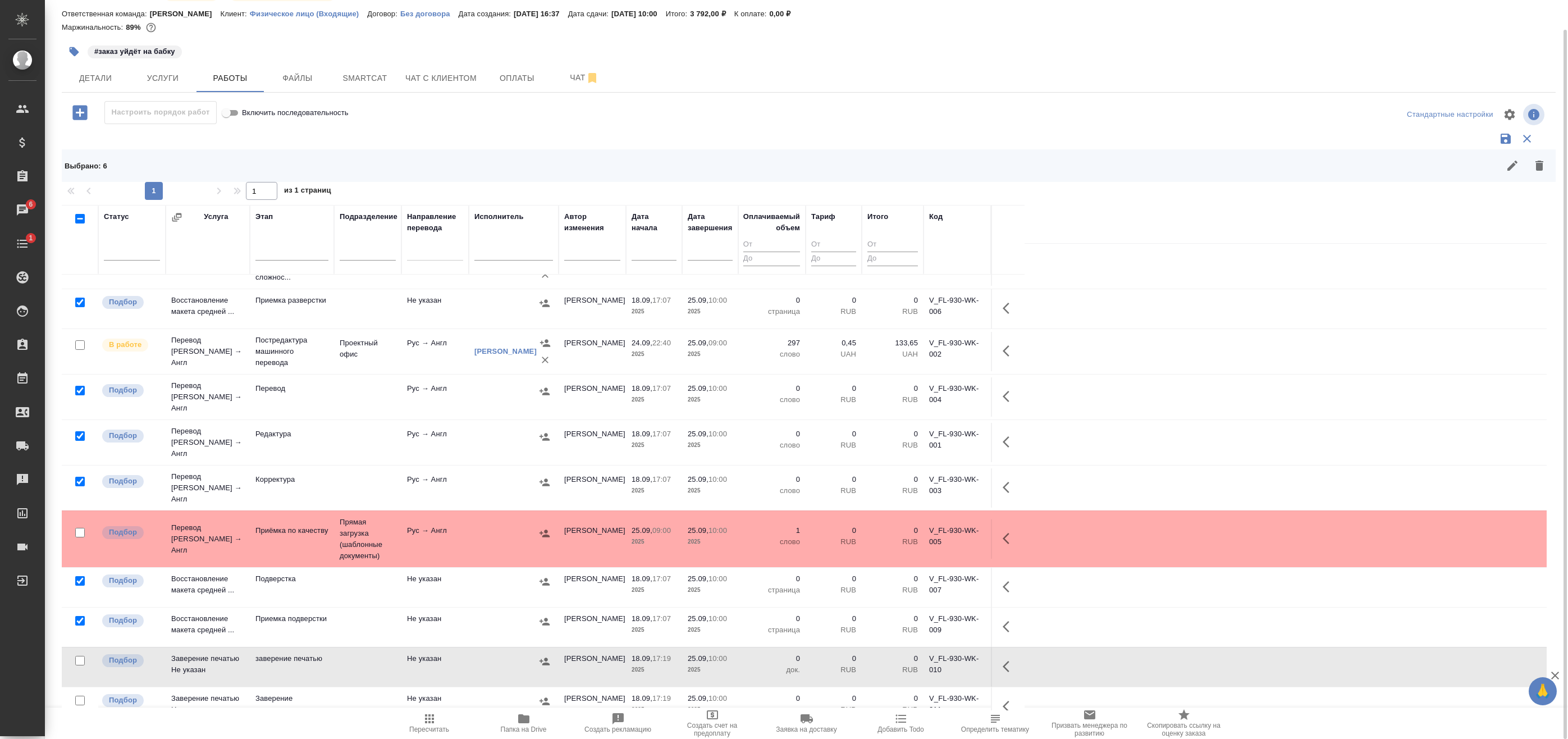
click at [1538, 170] on icon "button" at bounding box center [1539, 165] width 8 height 10
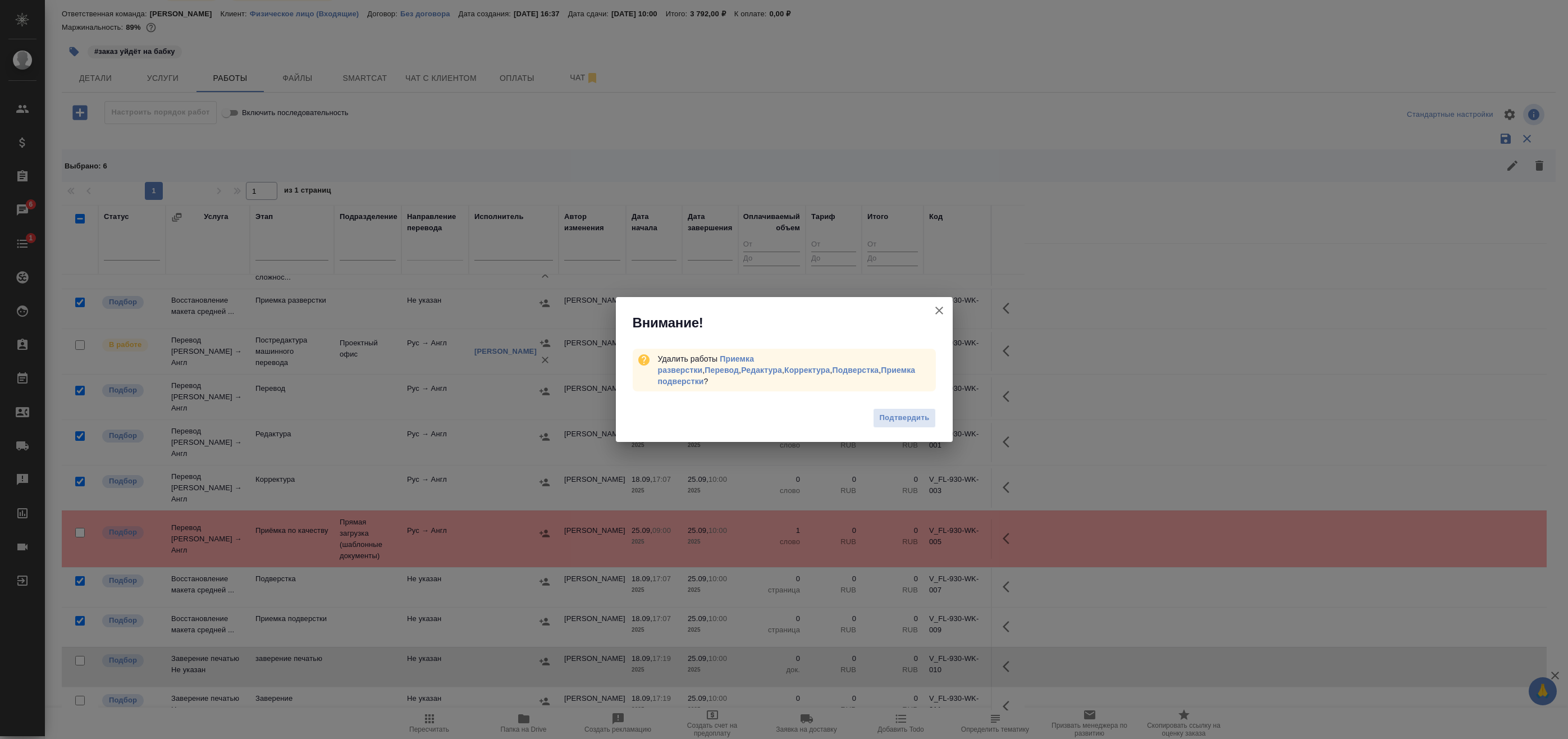
click at [912, 411] on span "Подтвердить" at bounding box center [904, 417] width 50 height 13
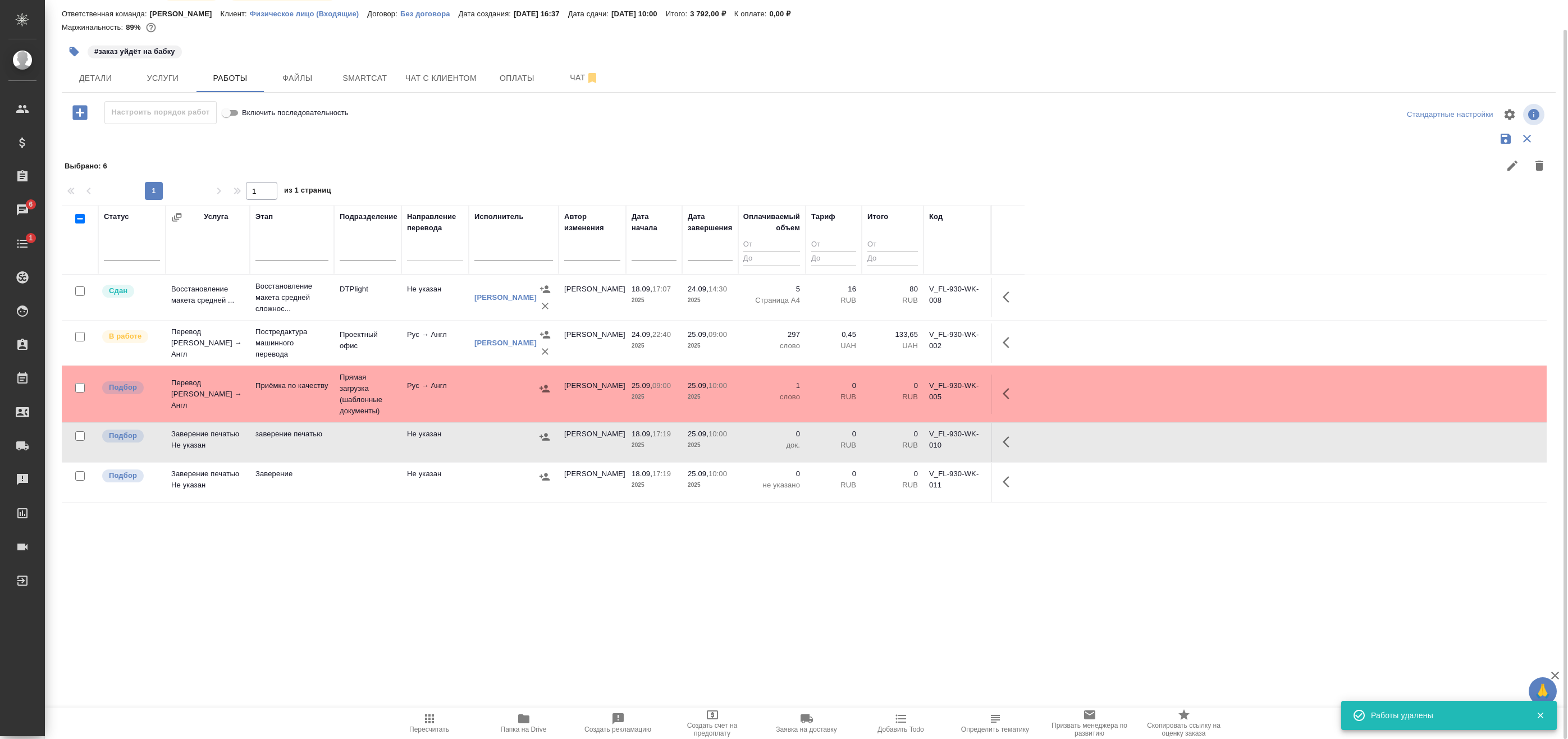
scroll to position [0, 0]
click at [289, 535] on div "Статус Услуга Этап Подразделение Направление перевода Исполнитель Автор изменен…" at bounding box center [804, 458] width 1485 height 506
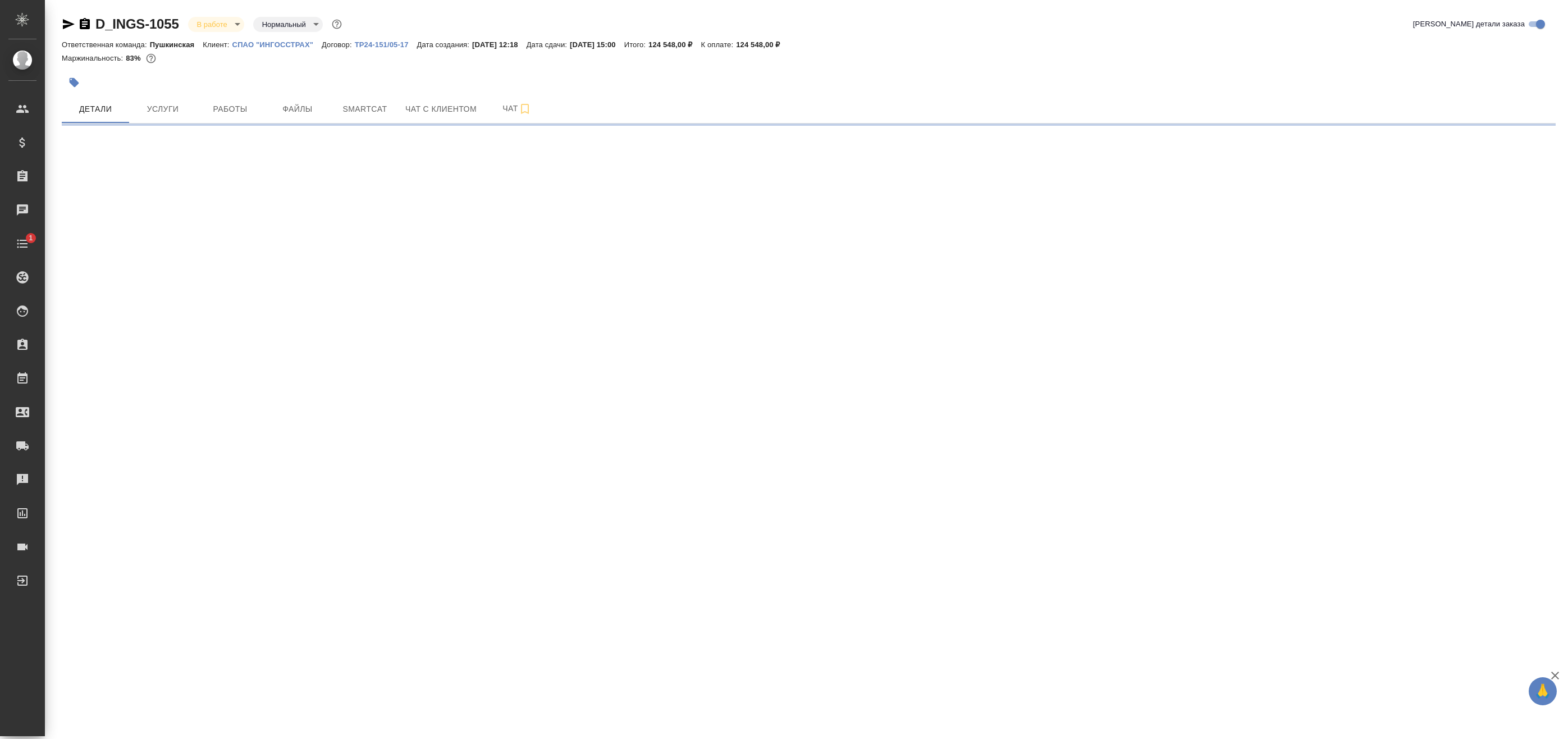
select select "RU"
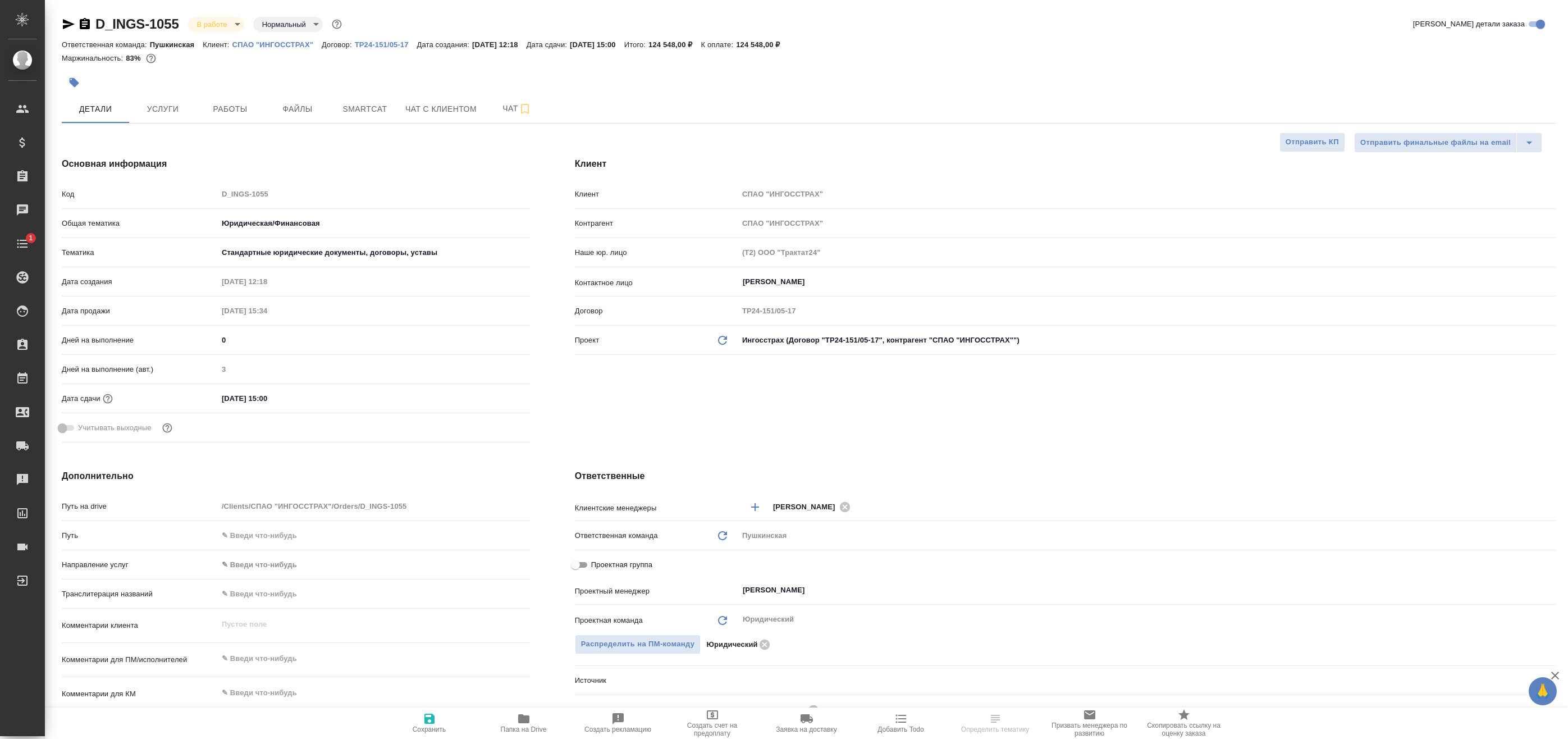
type textarea "x"
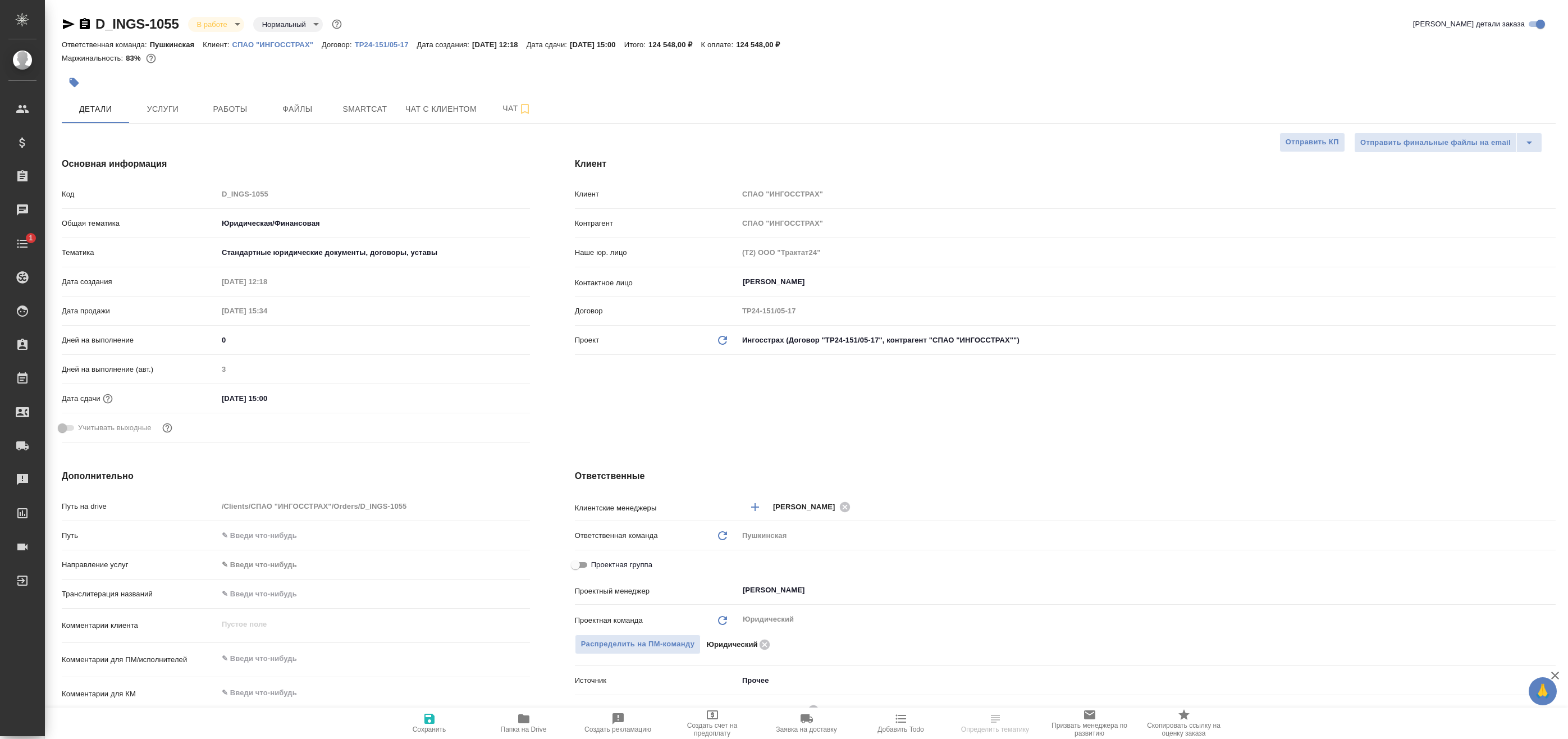
type textarea "x"
click at [229, 109] on span "Работы" at bounding box center [230, 109] width 54 height 14
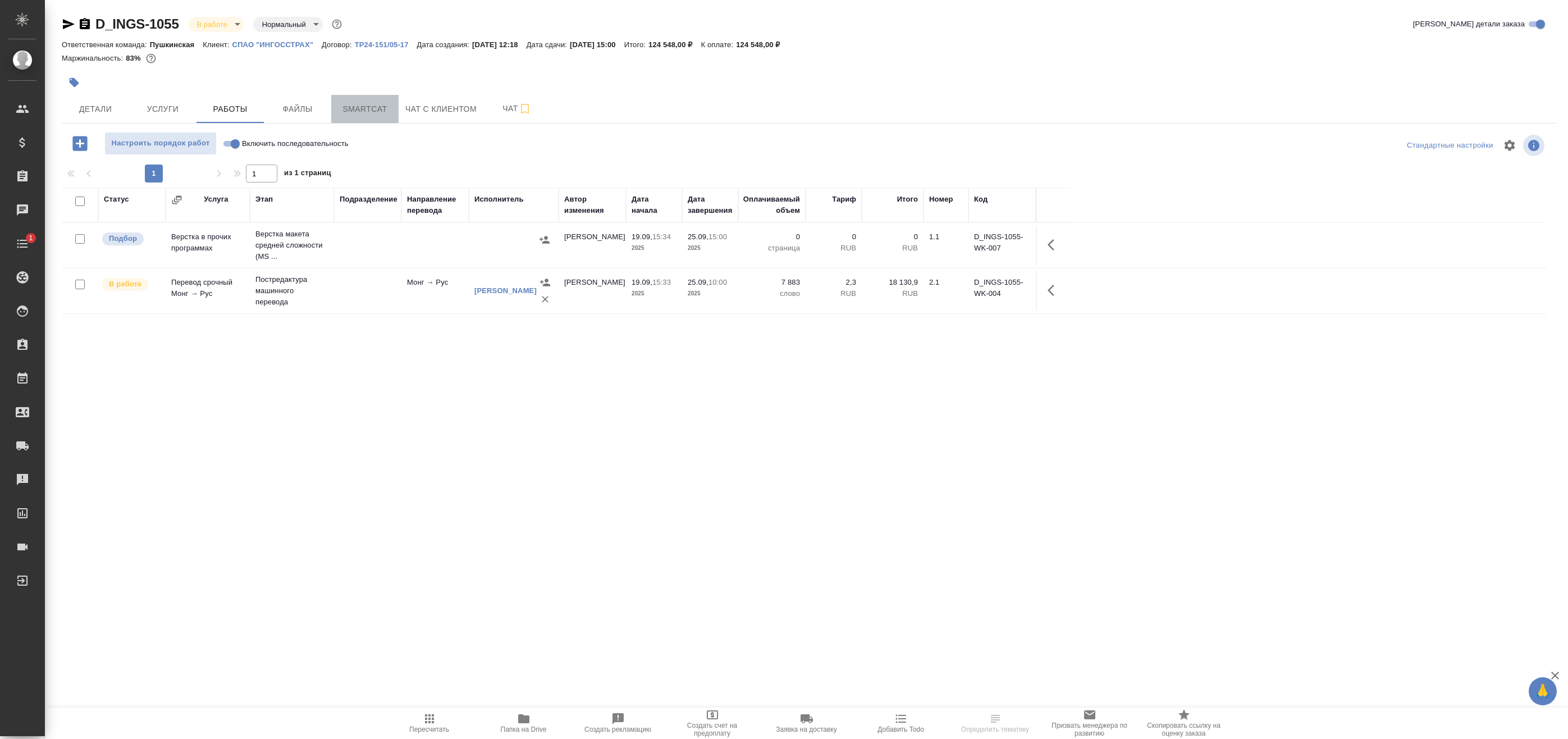
click at [353, 111] on span "Smartcat" at bounding box center [365, 109] width 54 height 14
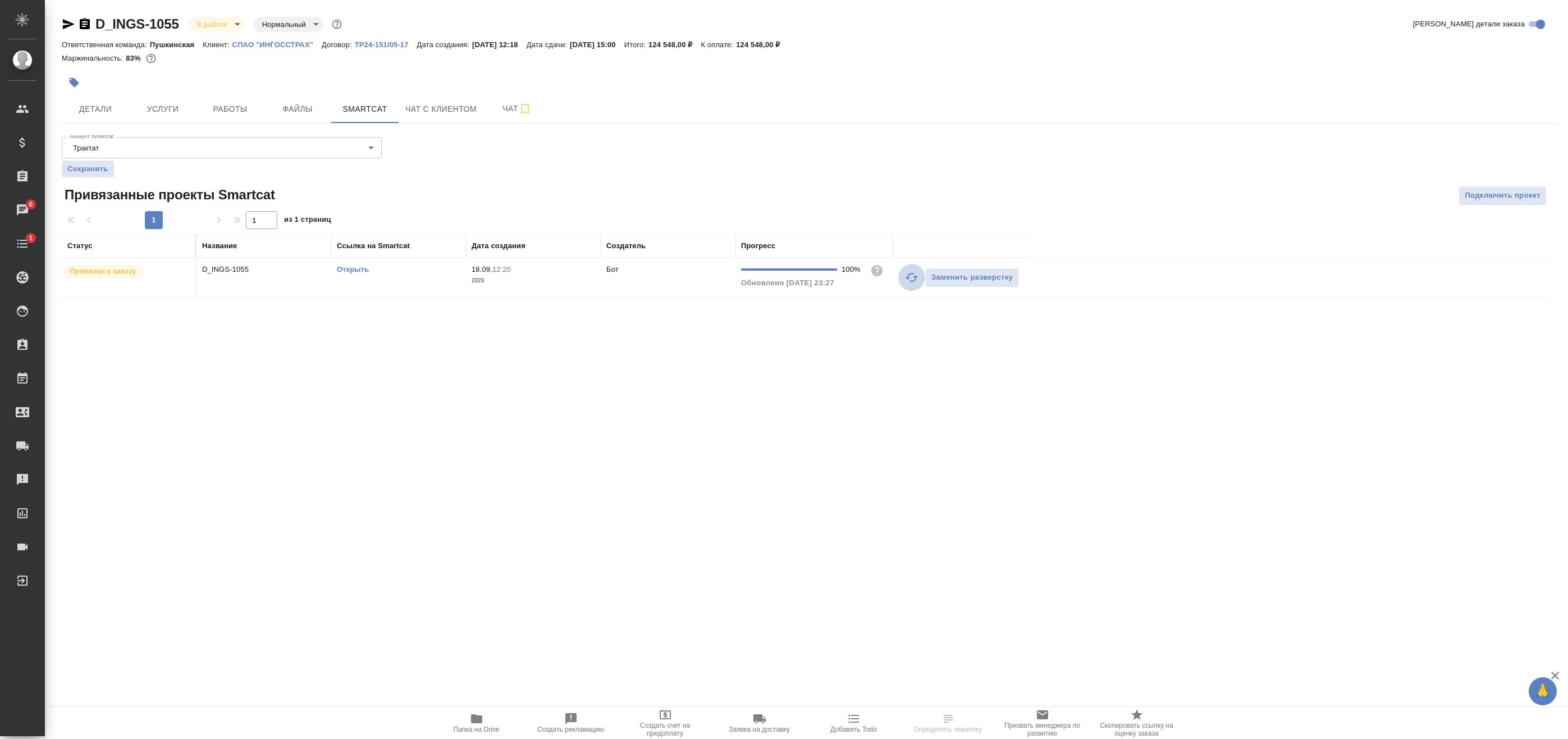
click at [908, 276] on icon "button" at bounding box center [912, 278] width 14 height 14
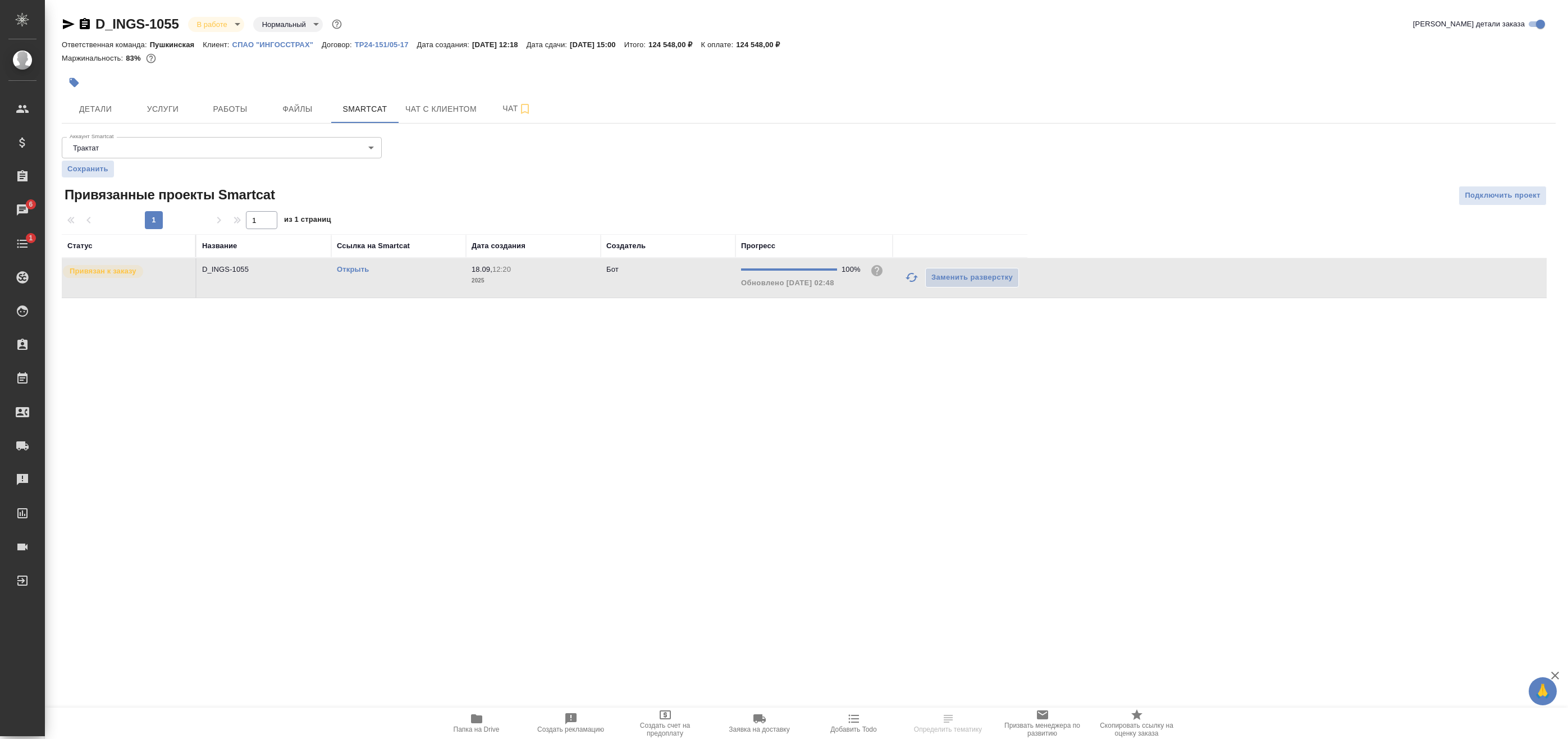
click at [342, 268] on link "Открыть" at bounding box center [353, 269] width 32 height 8
click at [233, 111] on span "Работы" at bounding box center [230, 109] width 54 height 14
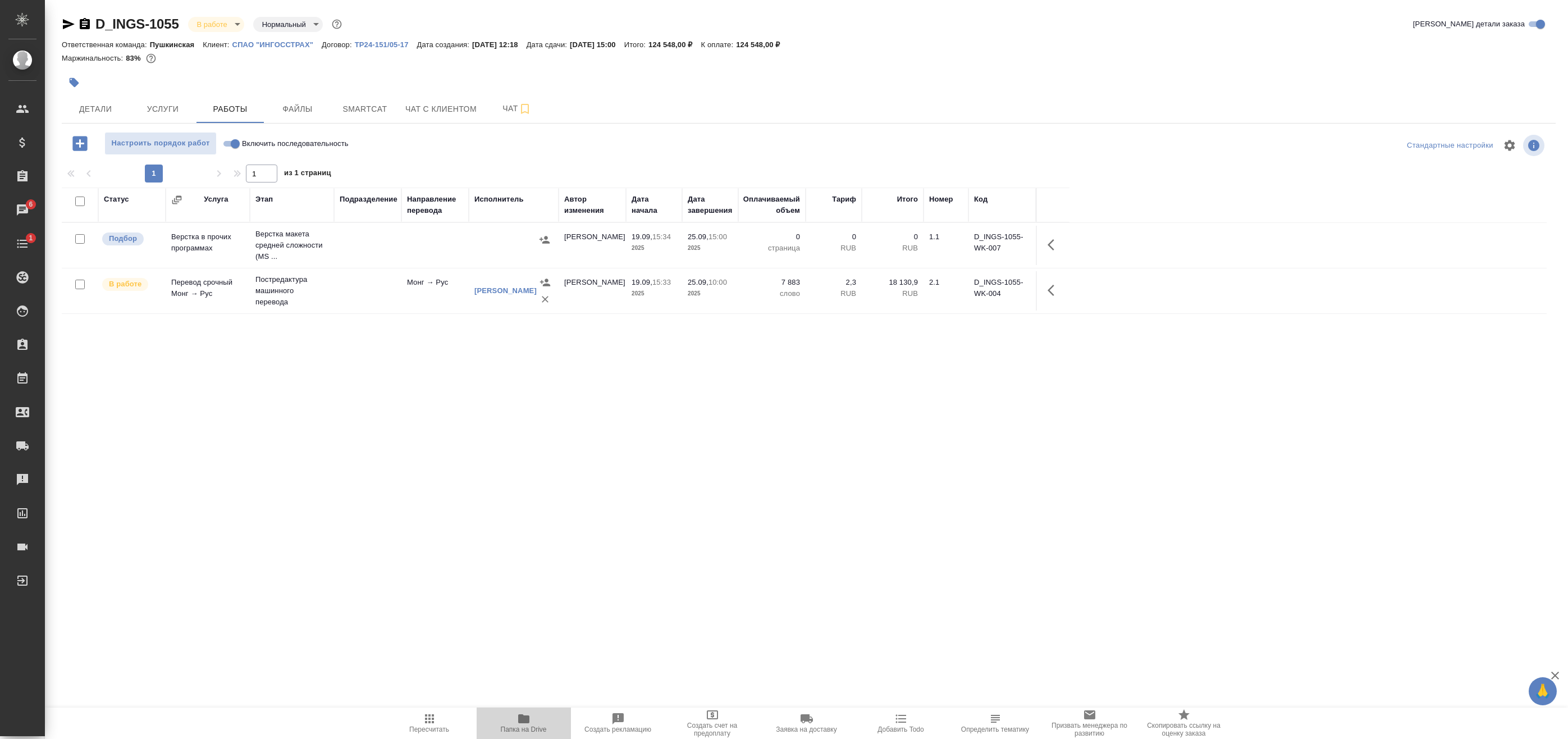
click at [536, 715] on span "Папка на Drive" at bounding box center [524, 723] width 81 height 21
click at [1055, 294] on icon "button" at bounding box center [1054, 290] width 14 height 14
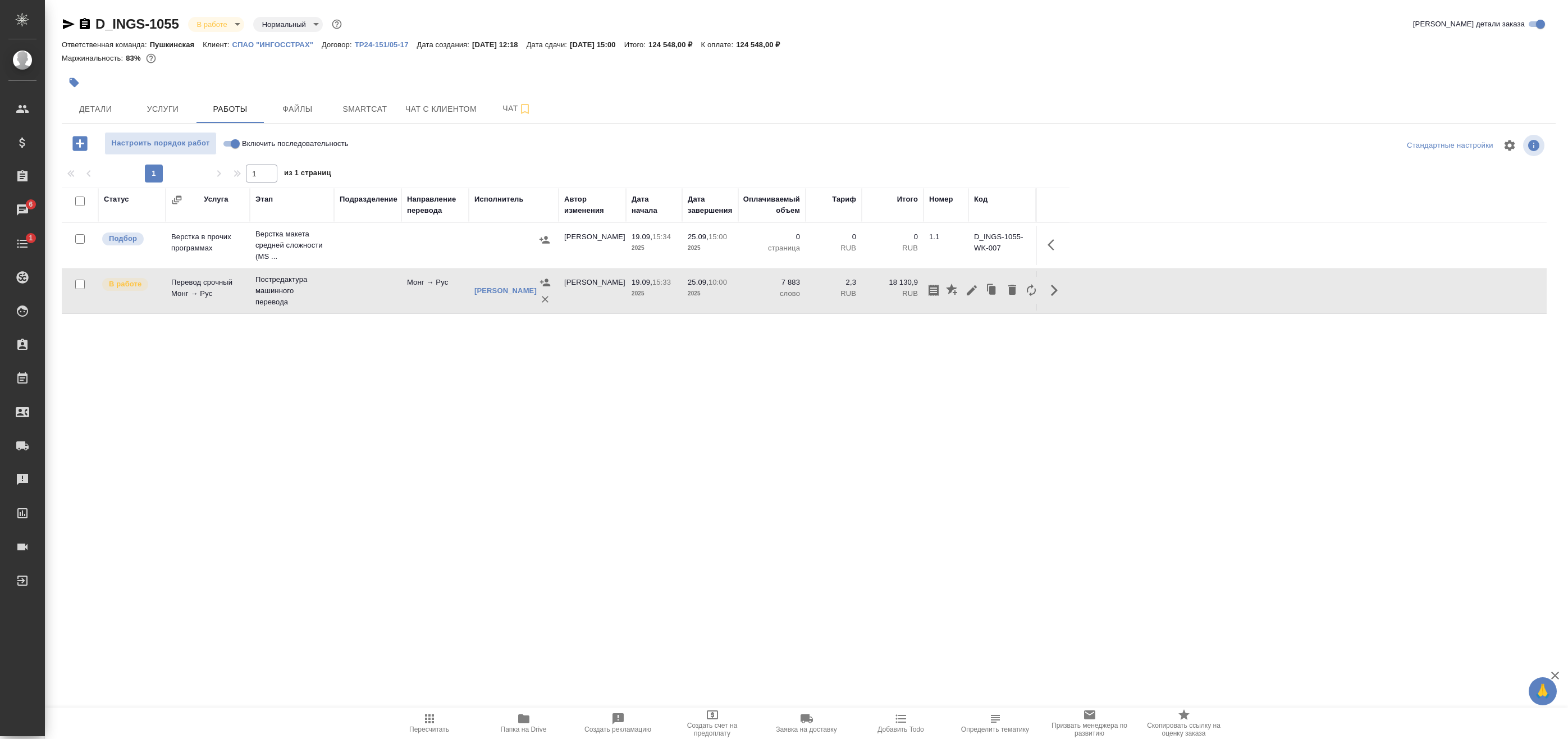
click at [737, 449] on div "Статус Услуга Этап Подразделение Направление перевода Исполнитель Автор изменен…" at bounding box center [804, 440] width 1485 height 506
click at [376, 109] on span "Smartcat" at bounding box center [365, 109] width 54 height 14
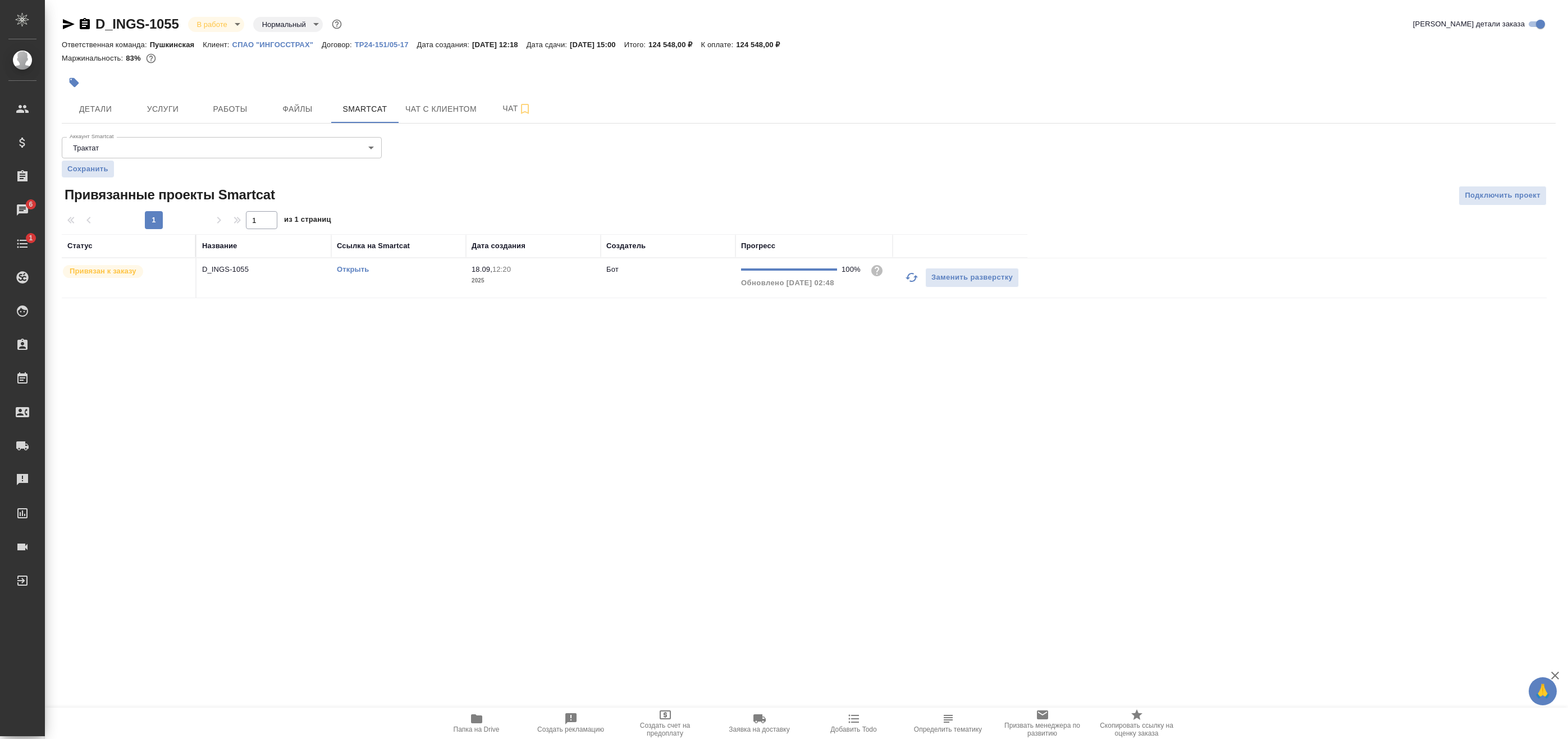
click at [463, 287] on td "Открыть" at bounding box center [398, 278] width 135 height 40
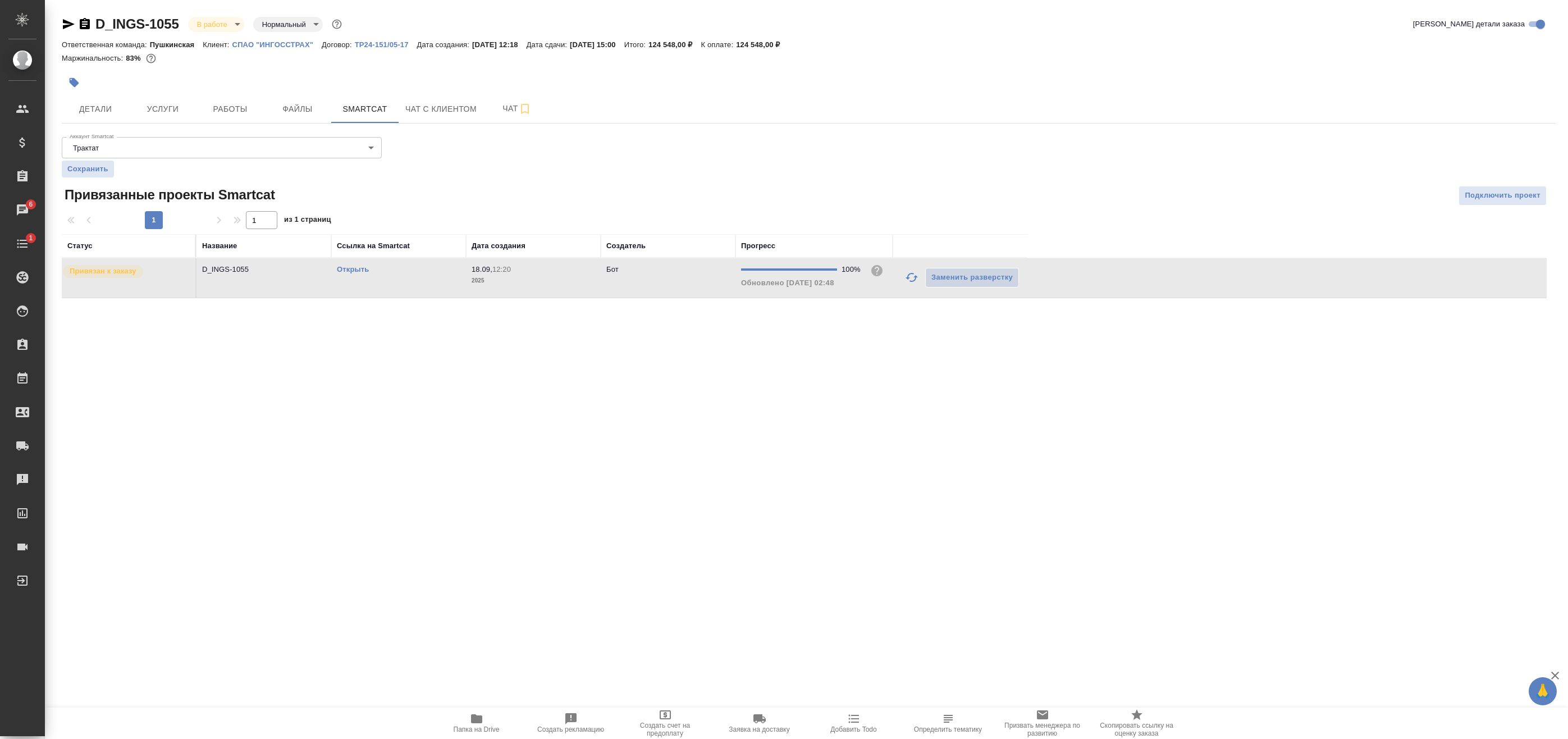
click at [463, 287] on td "Открыть" at bounding box center [398, 278] width 135 height 40
click at [229, 36] on div "D_INGS-1055 В работе inProgress Нормальный normal Кратко детали заказа" at bounding box center [809, 27] width 1494 height 23
click at [230, 27] on body "🙏 .cls-1 fill:#fff; AWATERA Badanyan Artak Клиенты Спецификации Заказы 6 Чаты 1…" at bounding box center [784, 370] width 1568 height 739
click at [230, 132] on button "Сдан без статистики" at bounding box center [235, 138] width 76 height 12
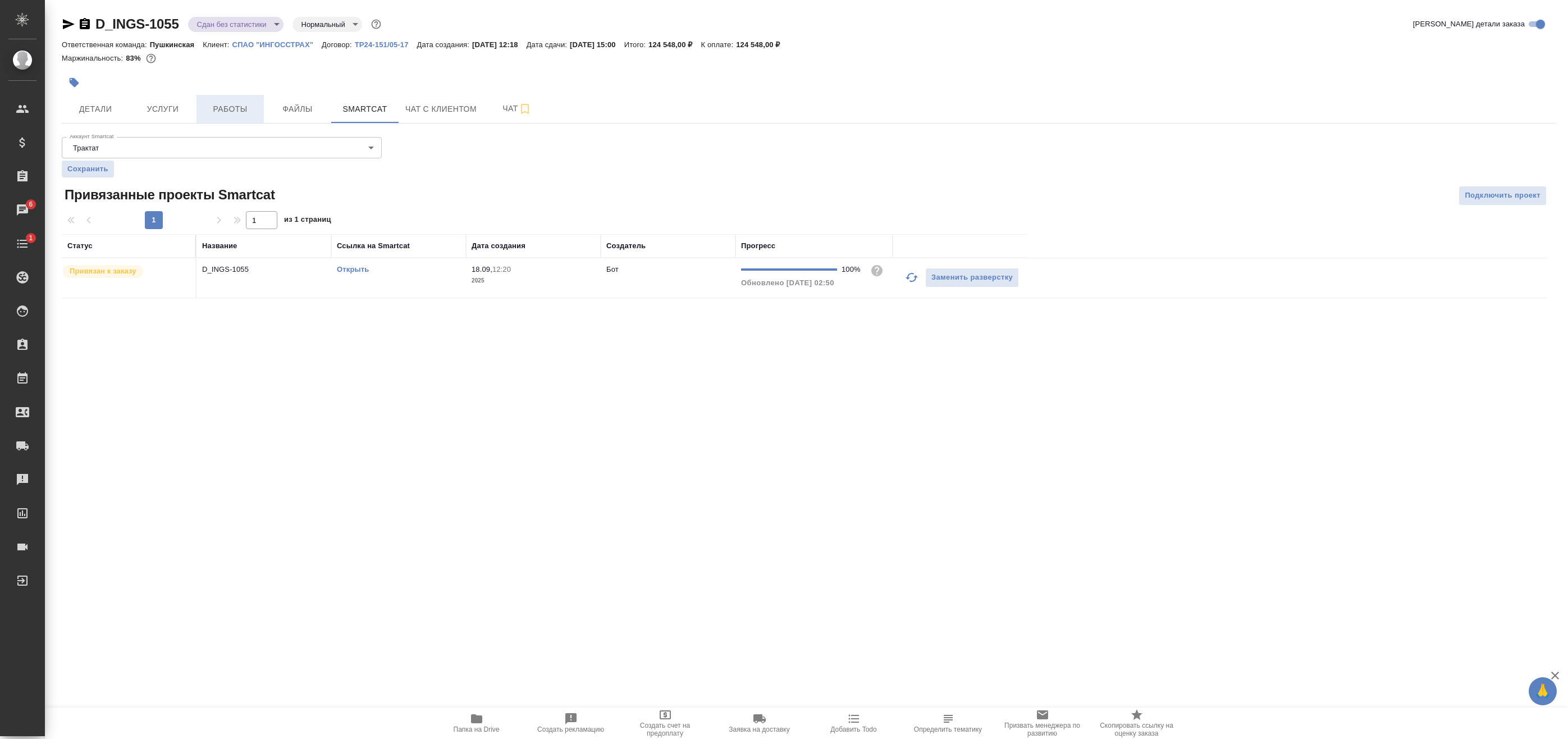
click at [201, 107] on button "Работы" at bounding box center [230, 109] width 68 height 28
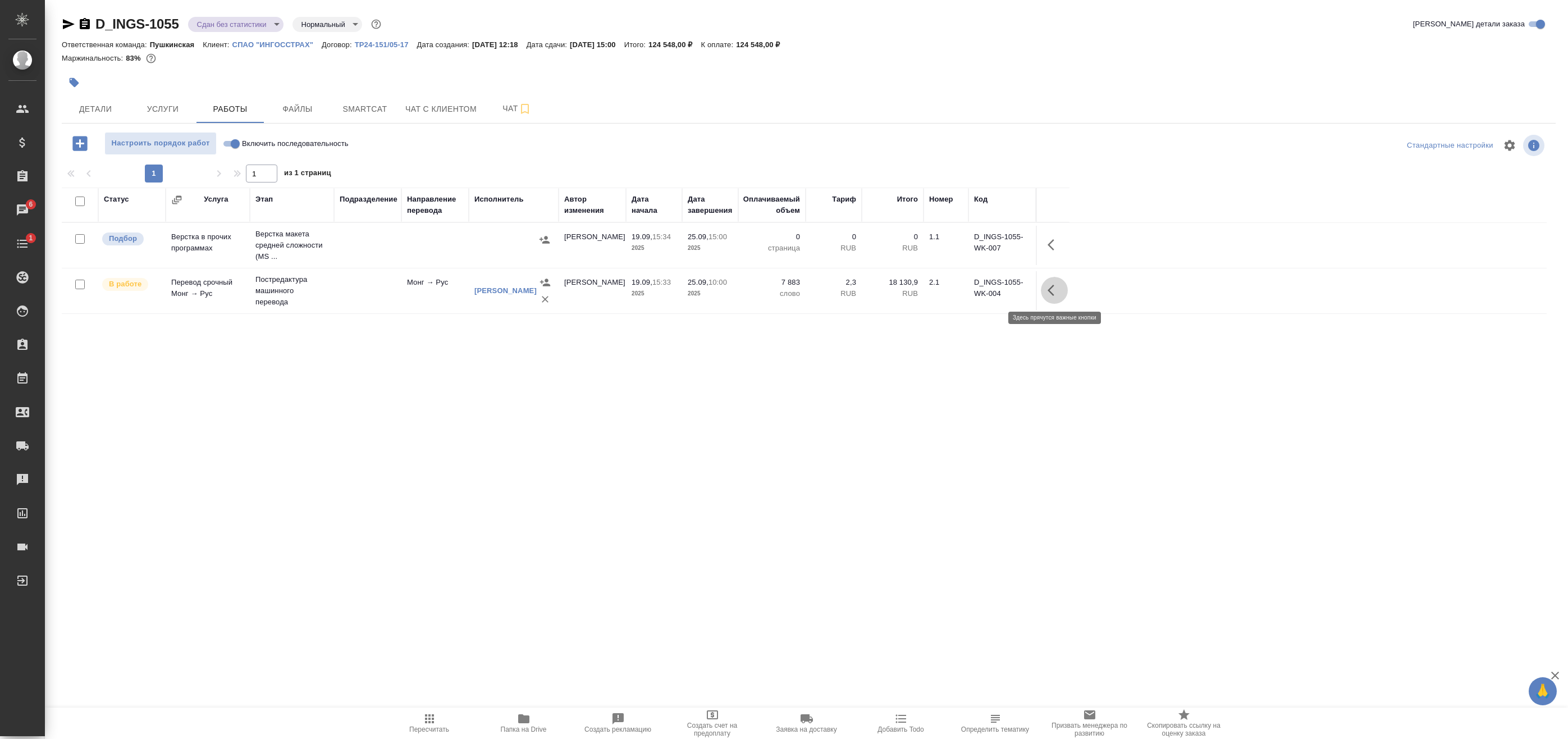
click at [1056, 287] on icon "button" at bounding box center [1054, 290] width 14 height 14
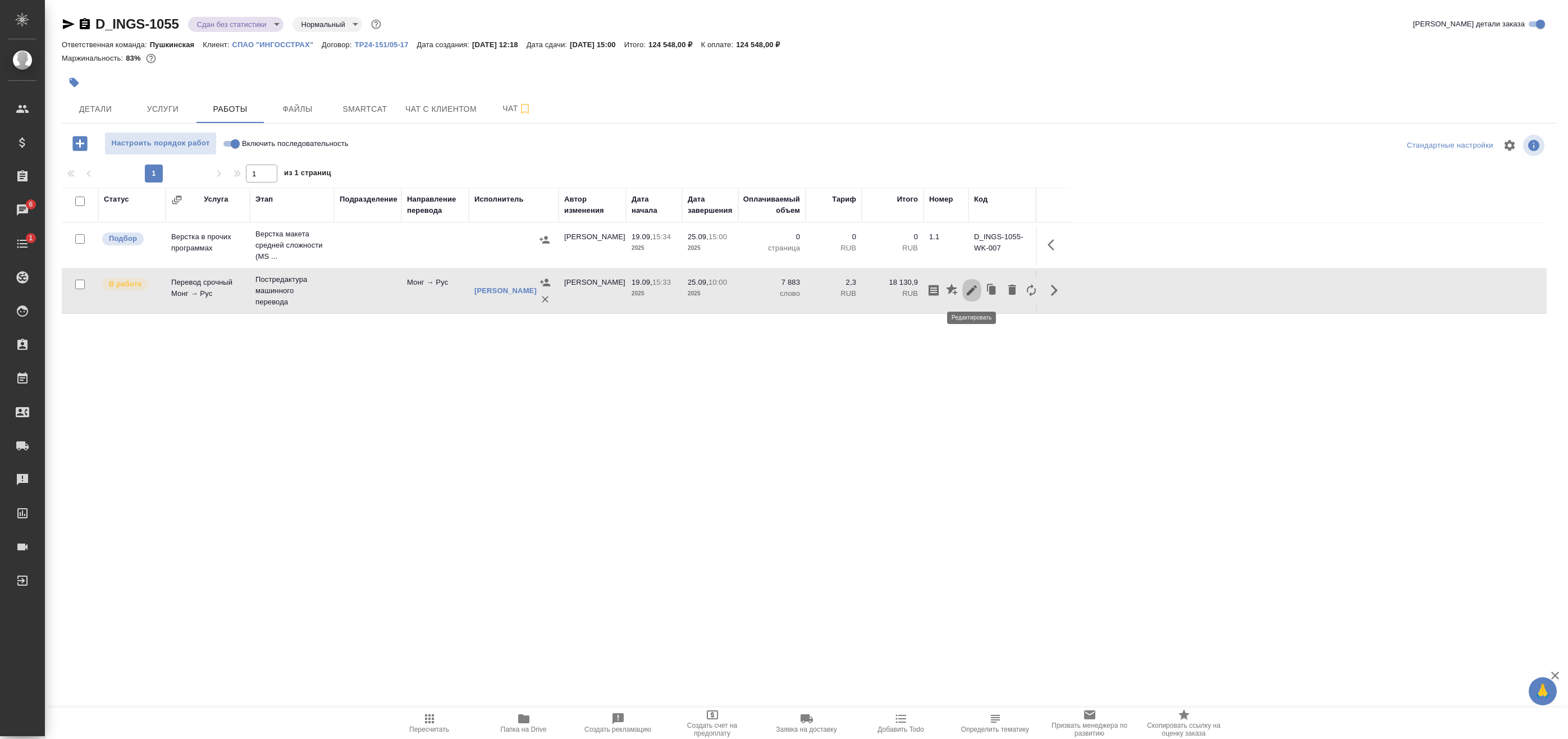
click at [978, 286] on icon "button" at bounding box center [972, 290] width 14 height 14
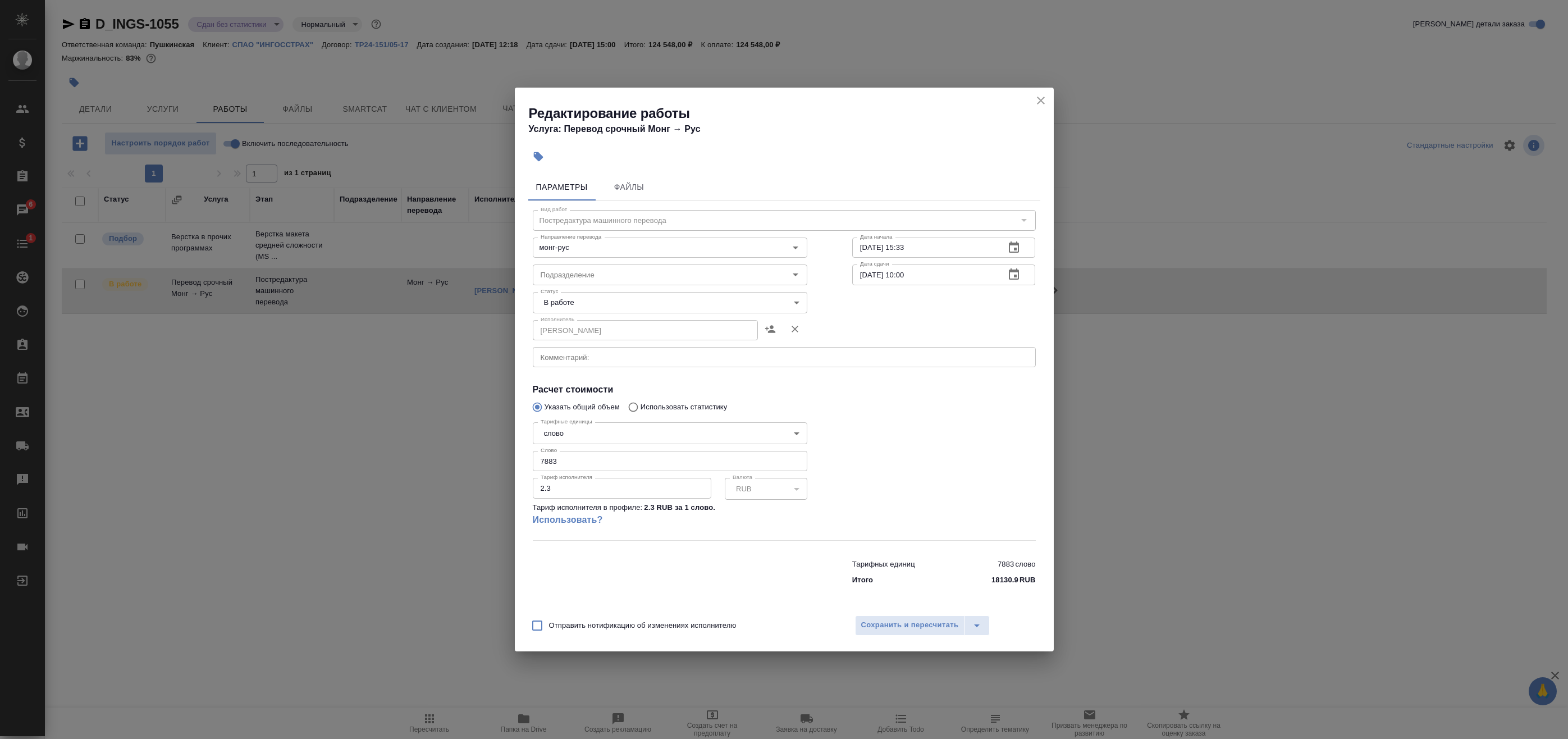
click at [585, 294] on body "🙏 .cls-1 fill:#fff; AWATERA Badanyan Artak Клиенты Спецификации Заказы 6 Чаты 1…" at bounding box center [784, 370] width 1568 height 739
click at [575, 322] on button "Выполнен" at bounding box center [562, 322] width 41 height 12
type input "completed"
click at [889, 626] on span "Сохранить и пересчитать" at bounding box center [910, 625] width 98 height 13
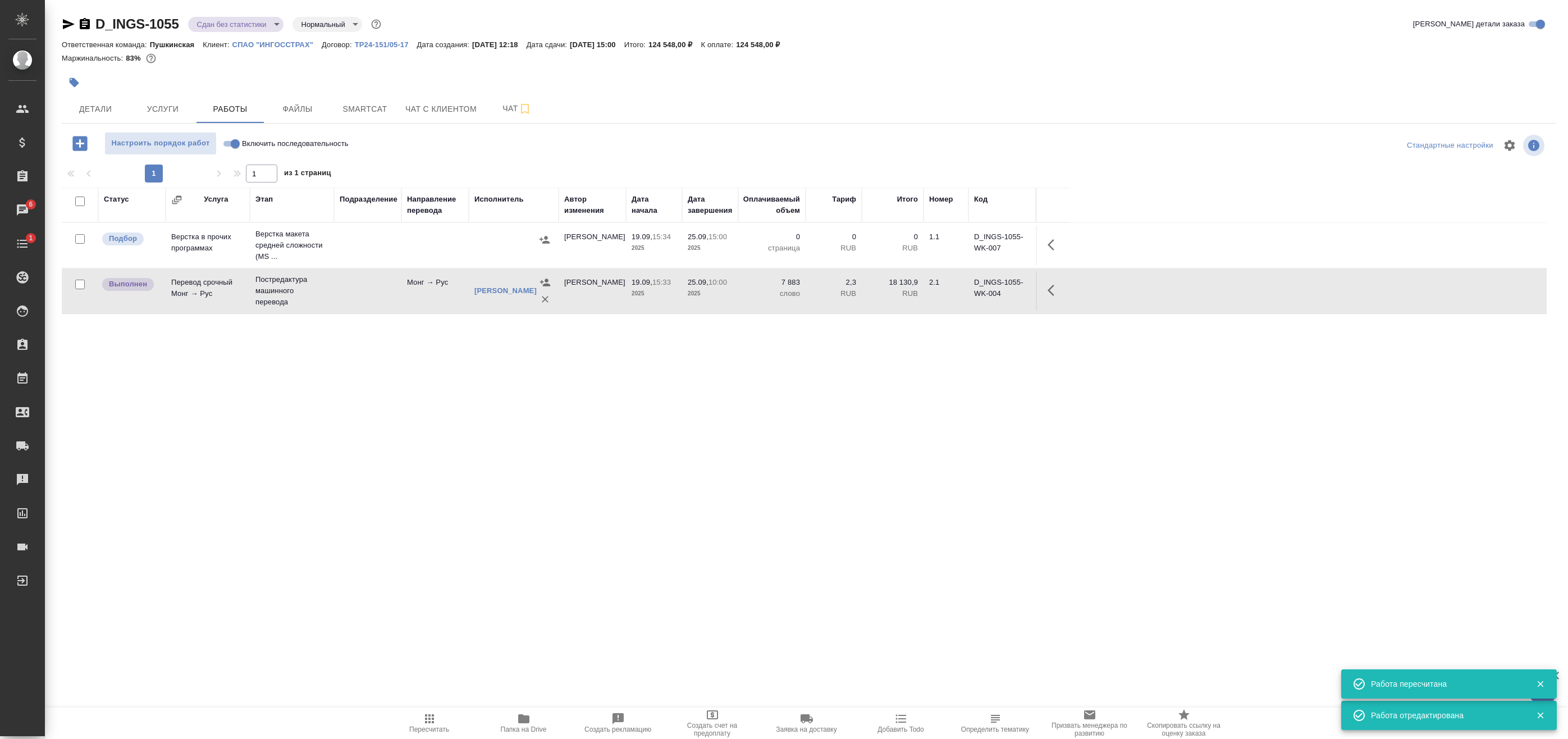
click at [330, 245] on td "Верстка макета средней сложности (MS ..." at bounding box center [292, 245] width 84 height 45
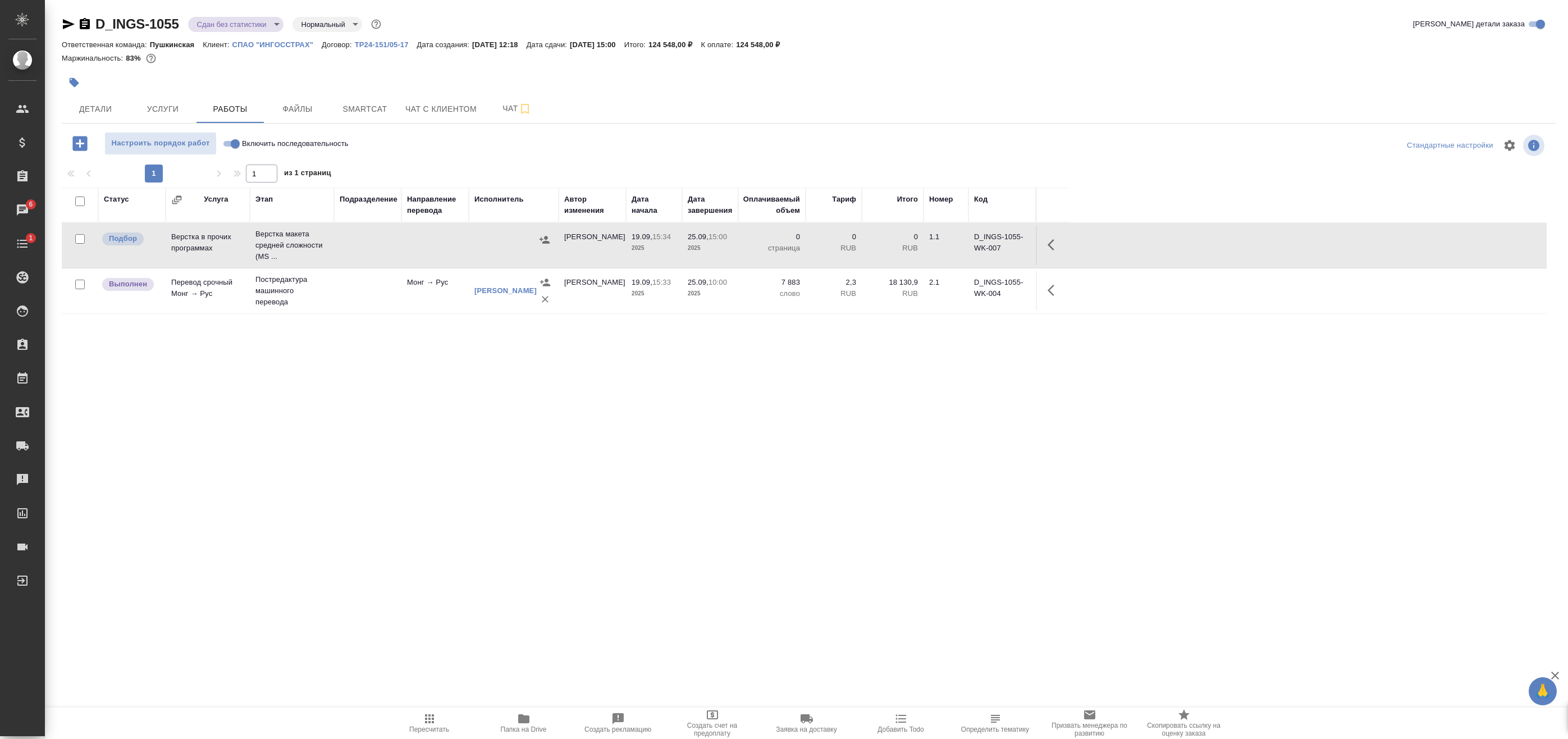
click at [77, 240] on input "checkbox" at bounding box center [80, 239] width 10 height 10
checkbox input "true"
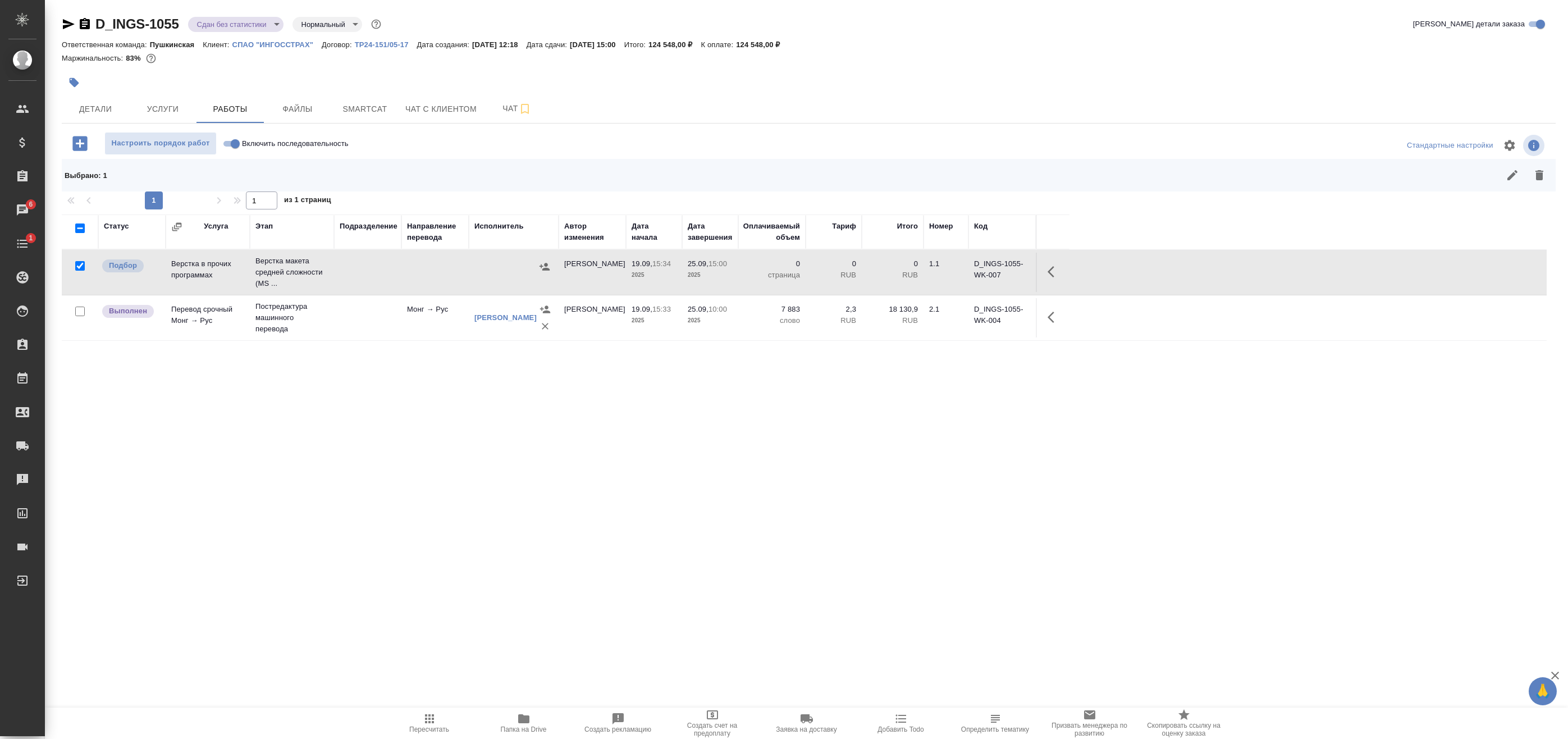
click at [1535, 177] on icon "button" at bounding box center [1539, 176] width 14 height 14
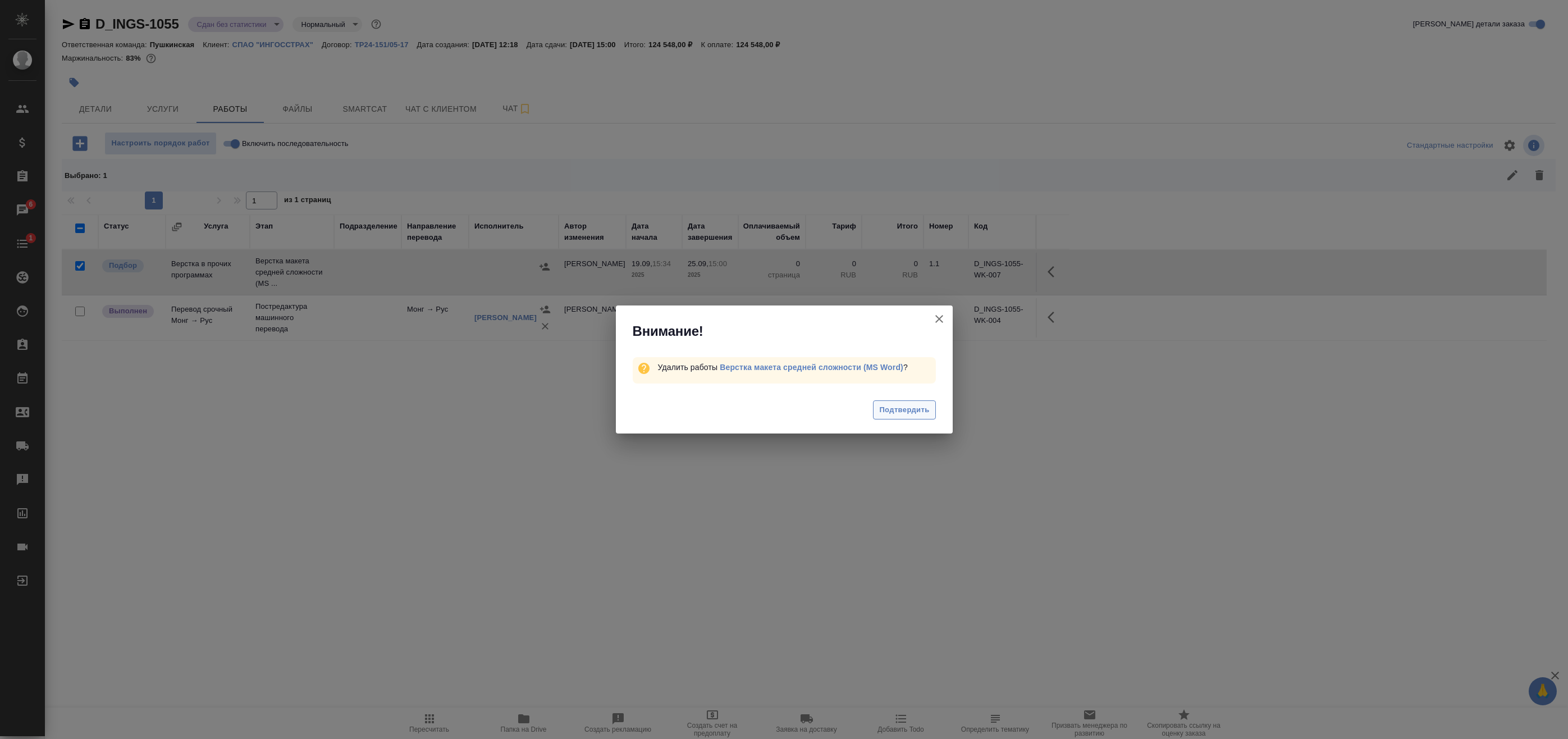
click at [925, 410] on span "Подтвердить" at bounding box center [904, 410] width 50 height 13
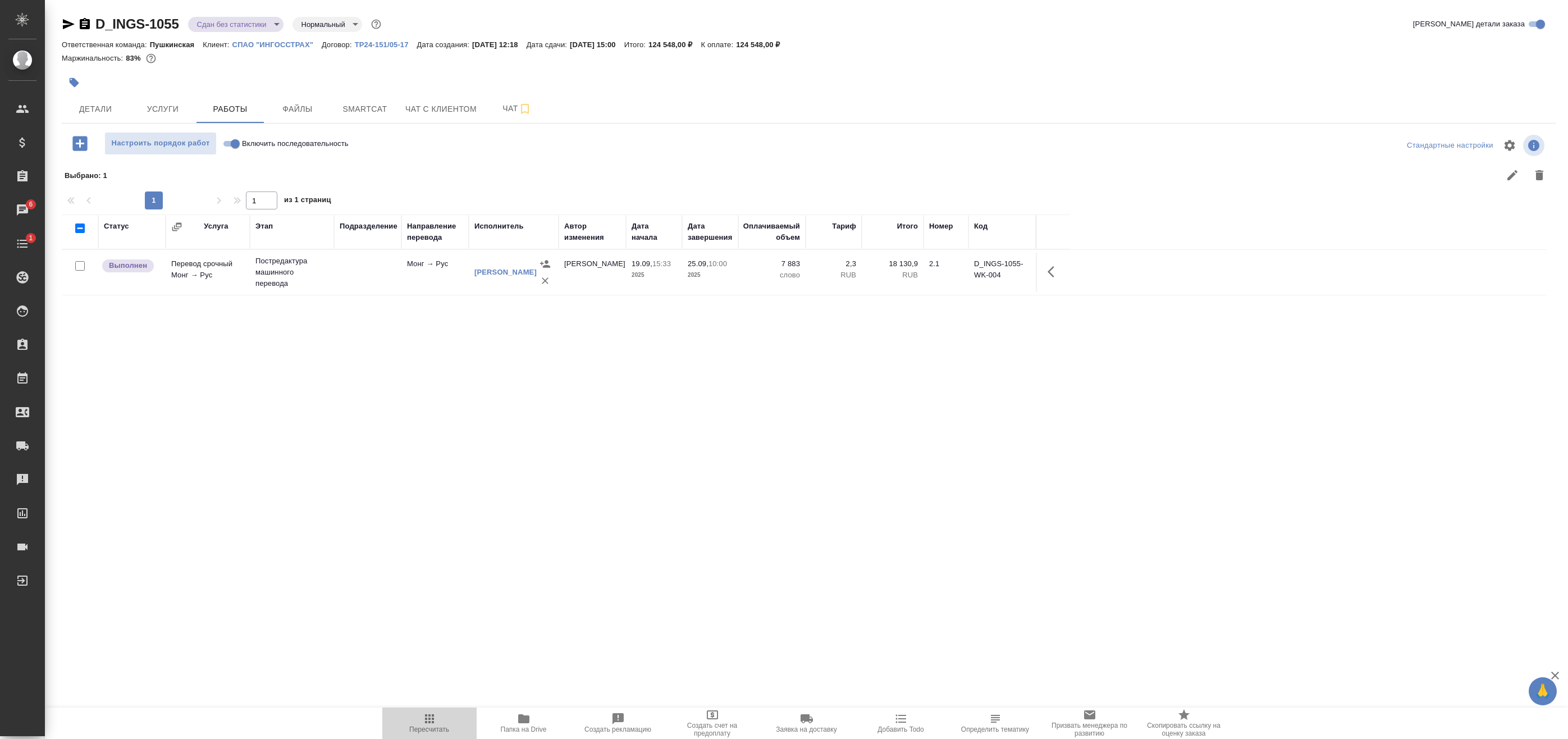
click at [431, 721] on icon "button" at bounding box center [429, 719] width 14 height 14
click at [272, 25] on body "🙏 .cls-1 fill:#fff; AWATERA Badanyan Artak Клиенты Спецификации Заказы 6 Чаты 1…" at bounding box center [784, 370] width 1568 height 739
click at [1056, 272] on div at bounding box center [784, 370] width 1568 height 739
click at [1050, 274] on div "Создан Согласование КП Ожидание предоплаты Связаться с клиентом Подтвержден В р…" at bounding box center [784, 370] width 1568 height 739
click at [1053, 272] on icon "button" at bounding box center [1054, 272] width 14 height 14
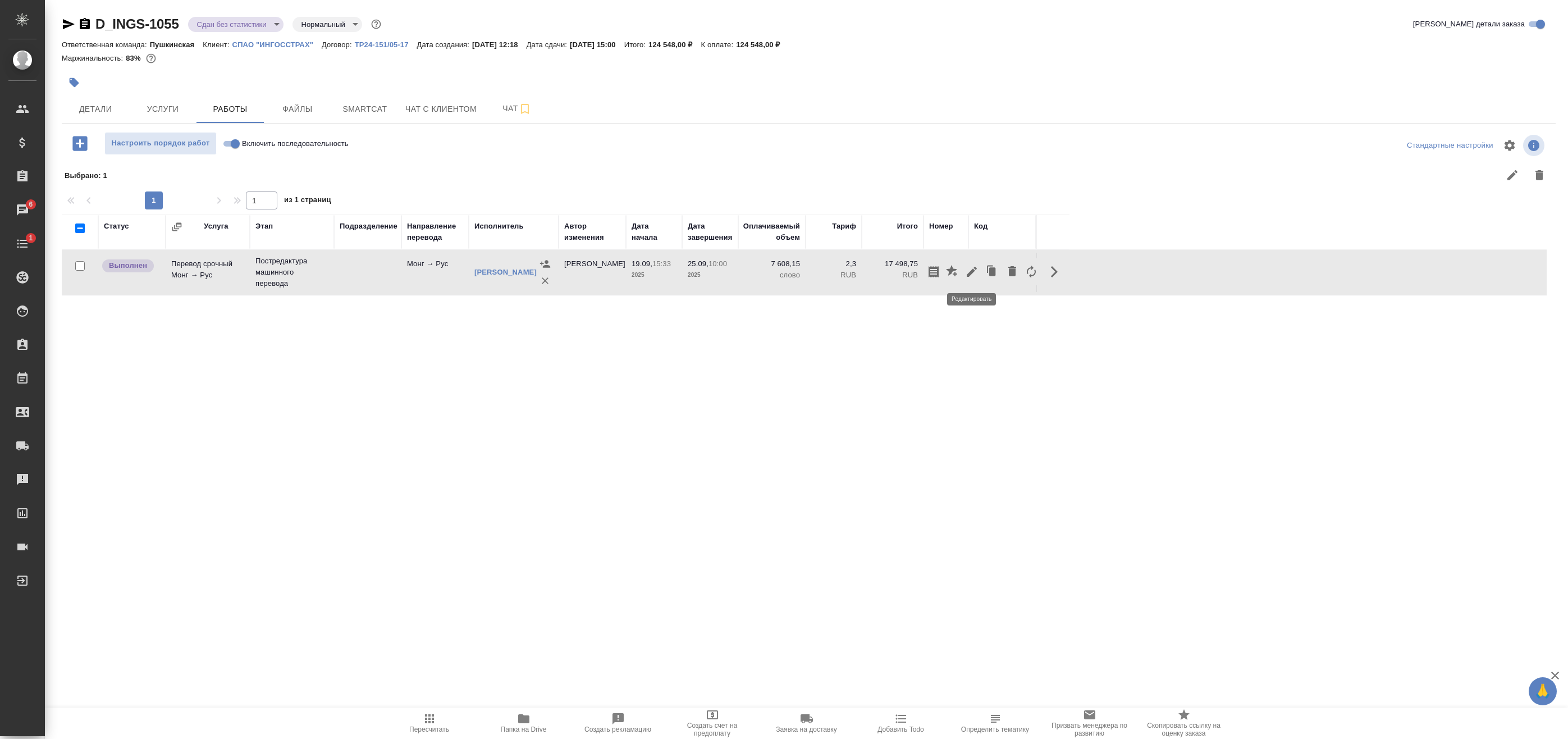
click at [974, 276] on icon "button" at bounding box center [972, 272] width 14 height 14
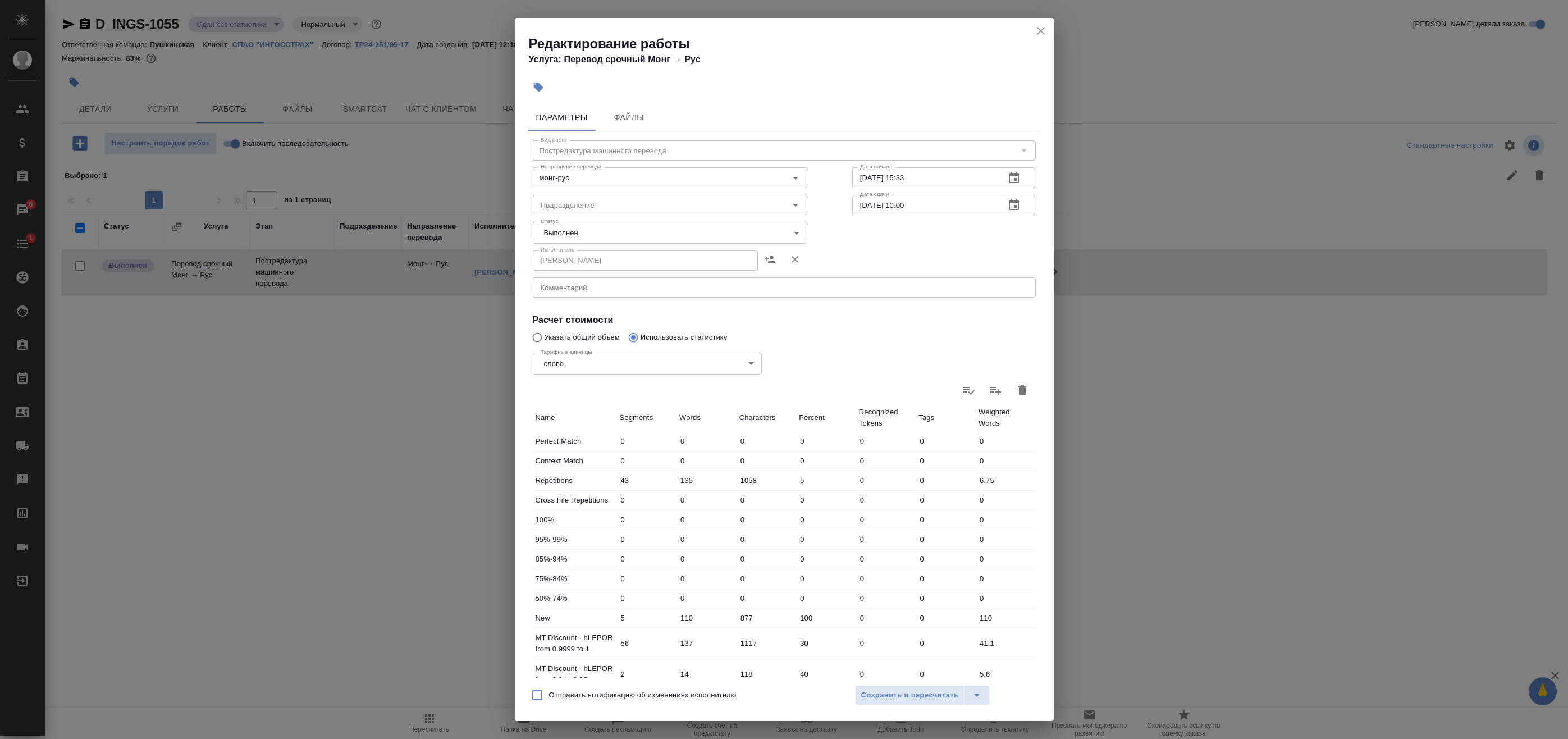
click at [591, 243] on body "🙏 .cls-1 fill:#fff; AWATERA Badanyan Artak Клиенты Спецификации Заказы 6 Чаты 1…" at bounding box center [784, 370] width 1568 height 739
click at [594, 253] on li "Сдан" at bounding box center [667, 252] width 270 height 19
type input "closed"
click at [885, 697] on span "Сохранить и пересчитать" at bounding box center [910, 695] width 98 height 13
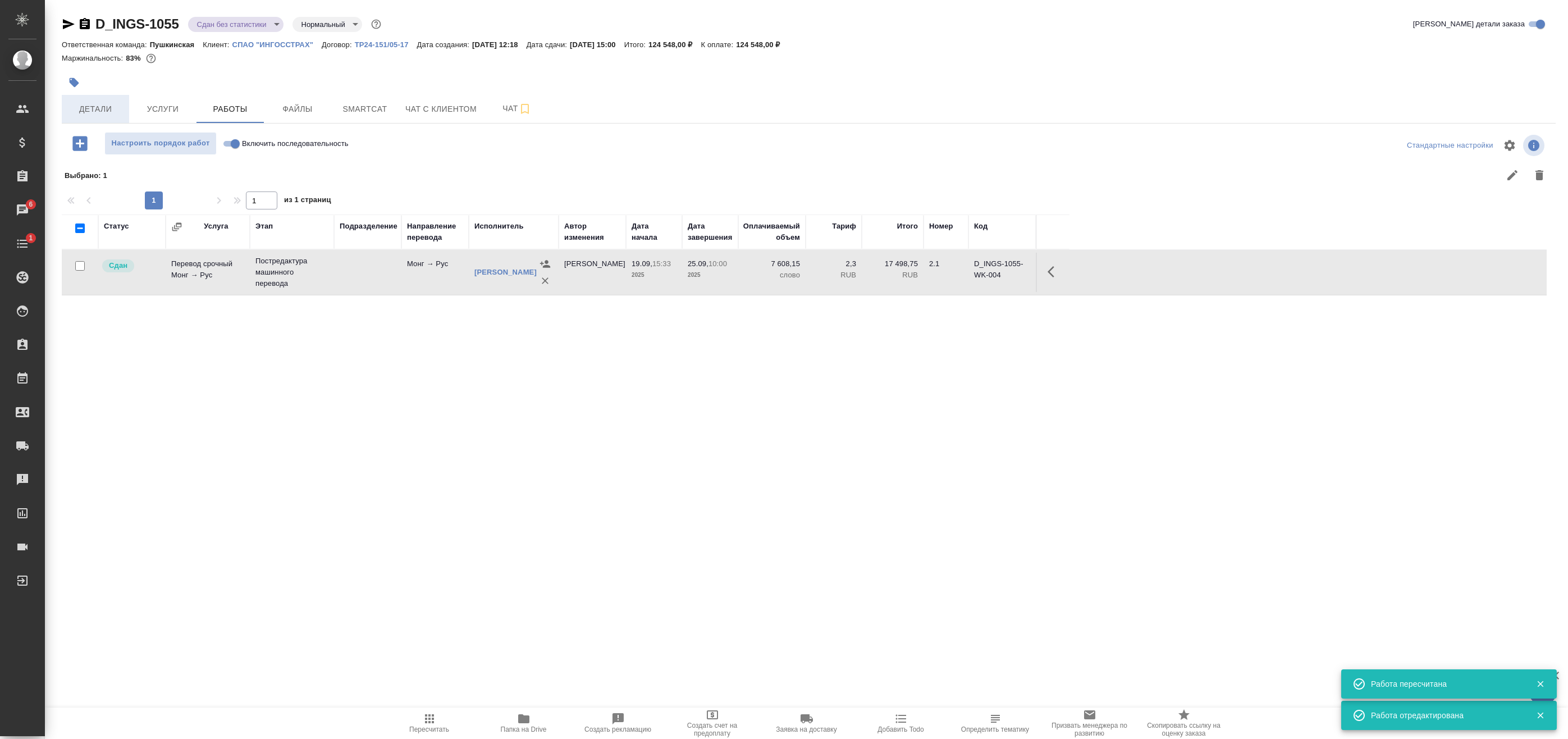
click at [91, 102] on span "Детали" at bounding box center [95, 109] width 54 height 14
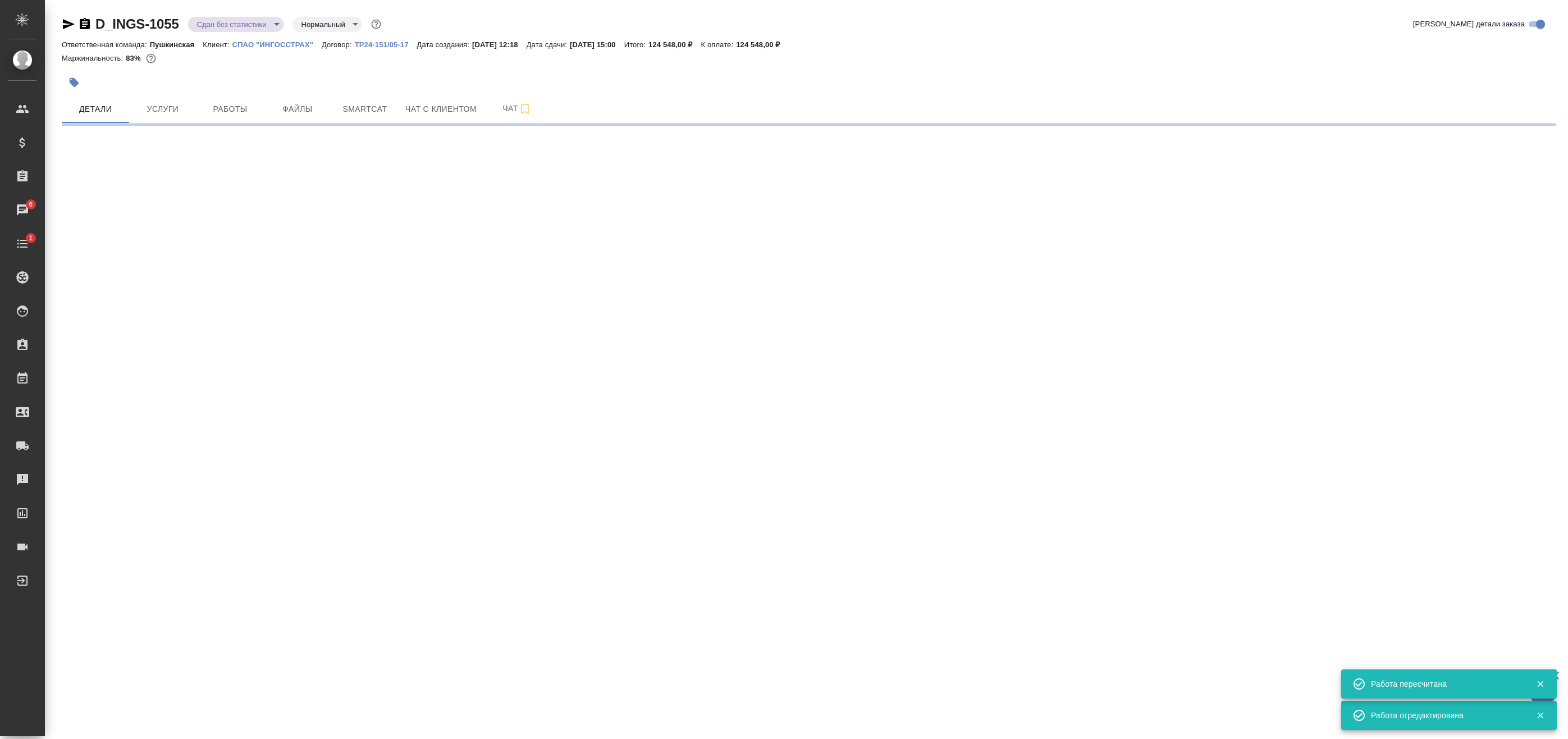
select select "RU"
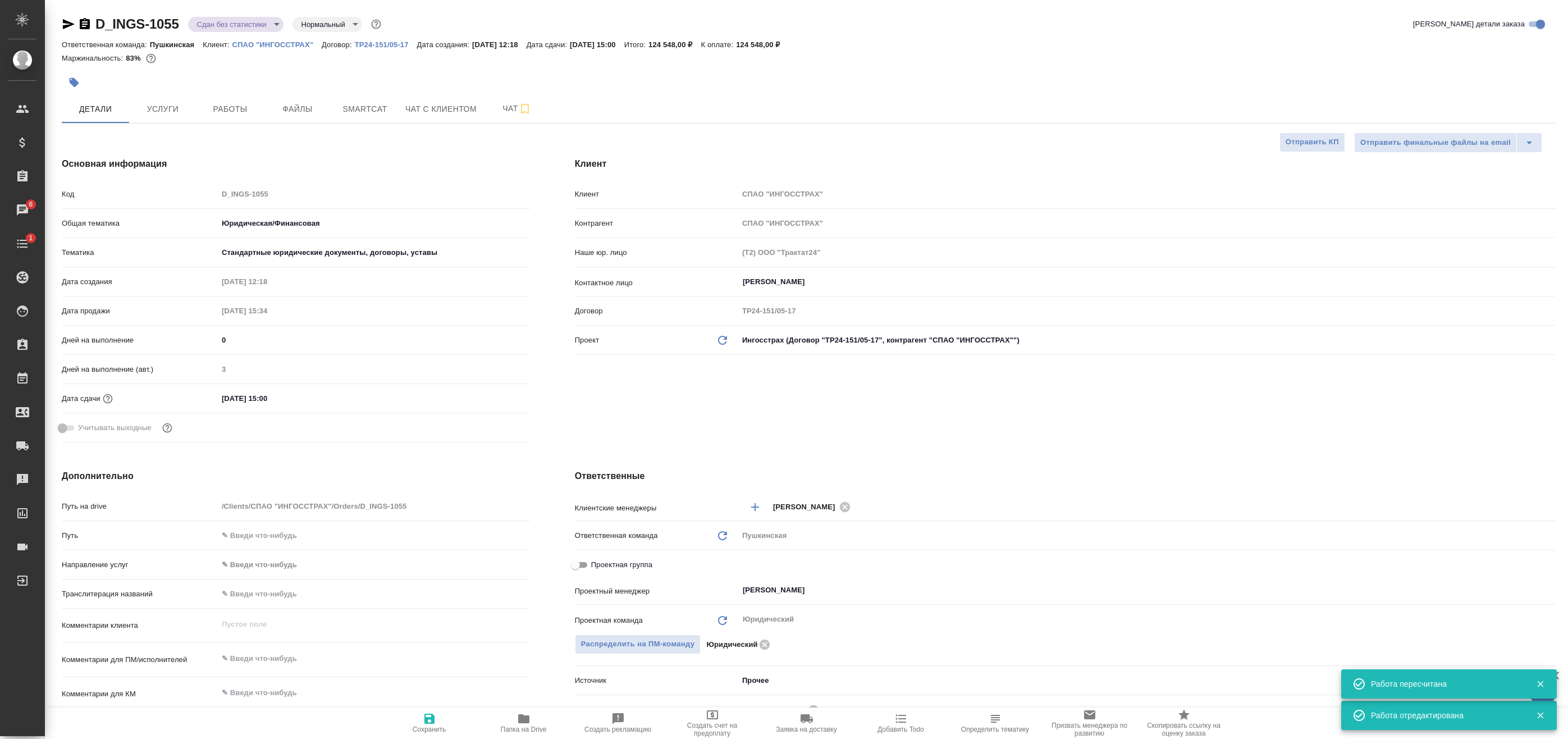
click at [71, 28] on icon "button" at bounding box center [68, 24] width 14 height 14
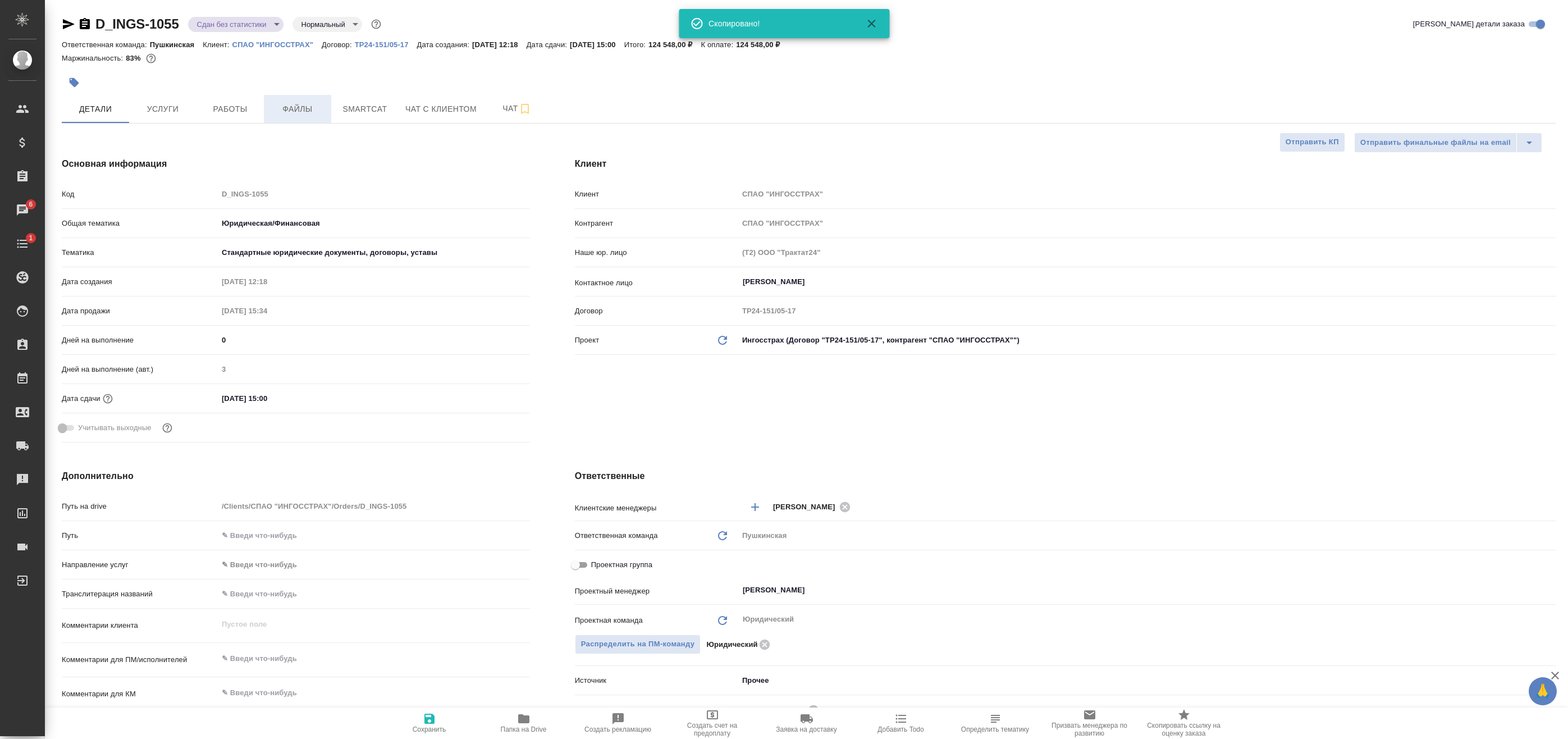
drag, startPoint x: 414, startPoint y: 154, endPoint x: 321, endPoint y: 104, distance: 105.6
click at [412, 153] on div "Основная информация Код D_INGS-1055 Общая тематика Юридическая/Финансовая yr-fn…" at bounding box center [296, 302] width 513 height 335
click at [250, 23] on body "🙏 .cls-1 fill:#fff; AWATERA Badanyan Artak Клиенты Спецификации Заказы 6 Чаты 1…" at bounding box center [784, 370] width 1568 height 739
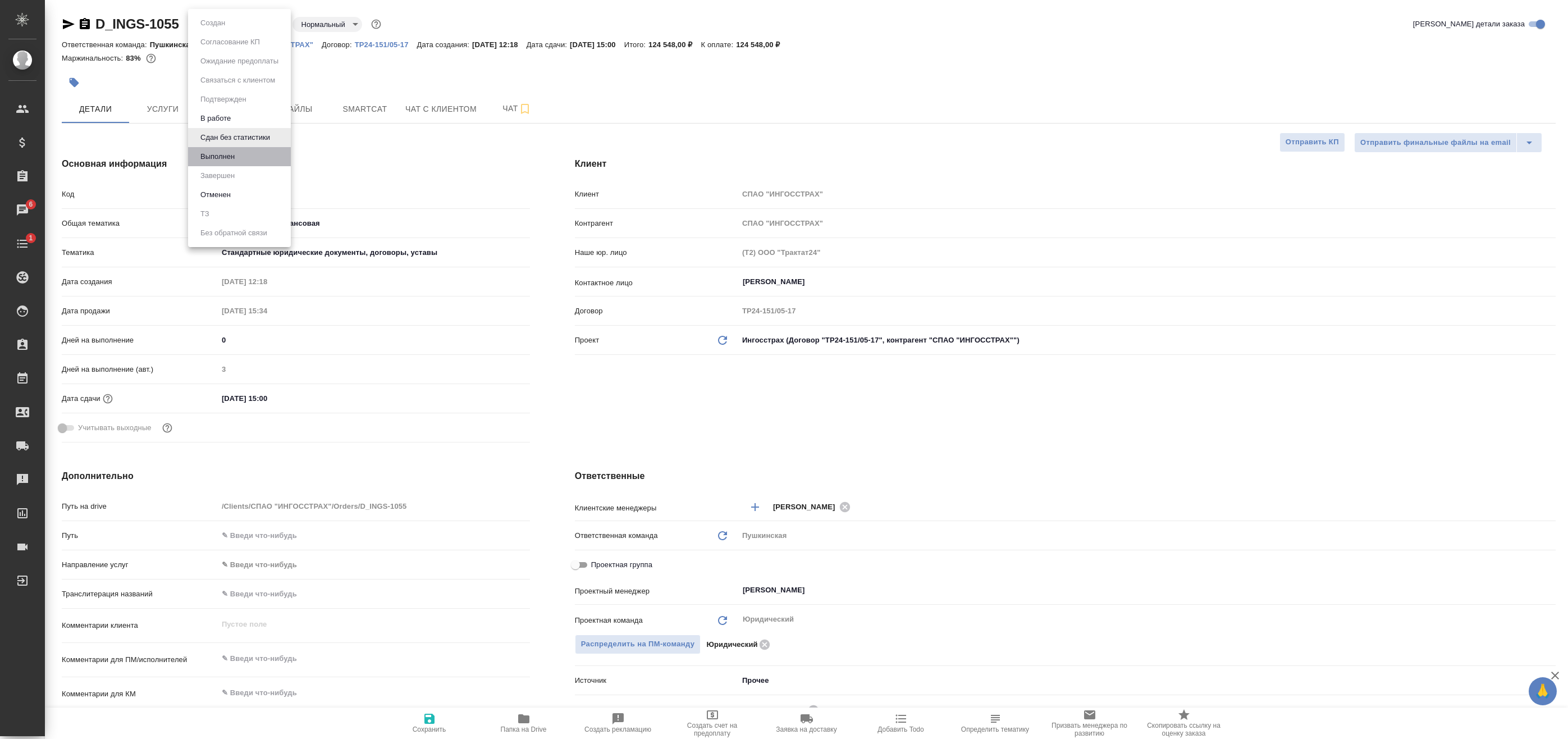
click at [255, 151] on li "Выполнен" at bounding box center [239, 157] width 103 height 19
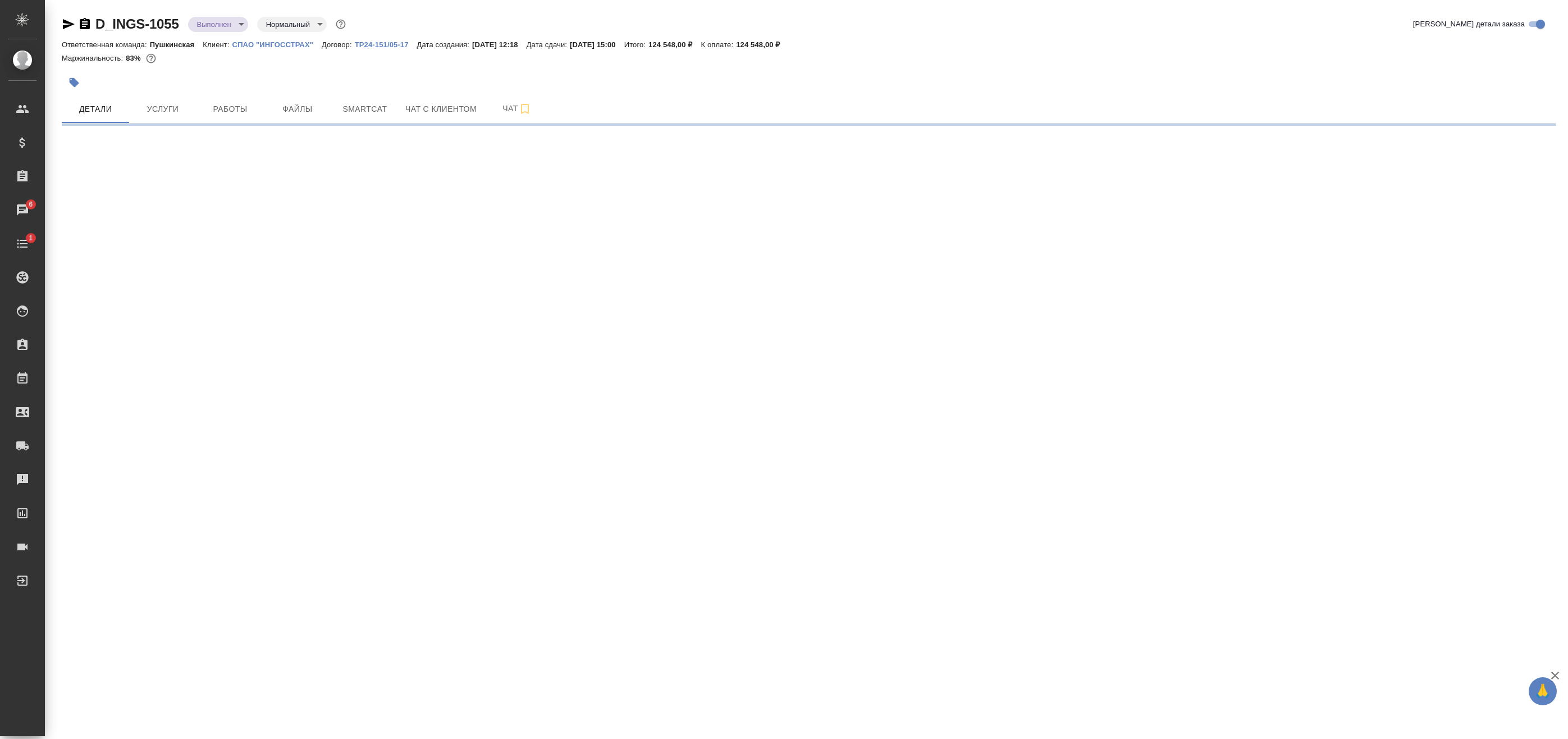
select select "RU"
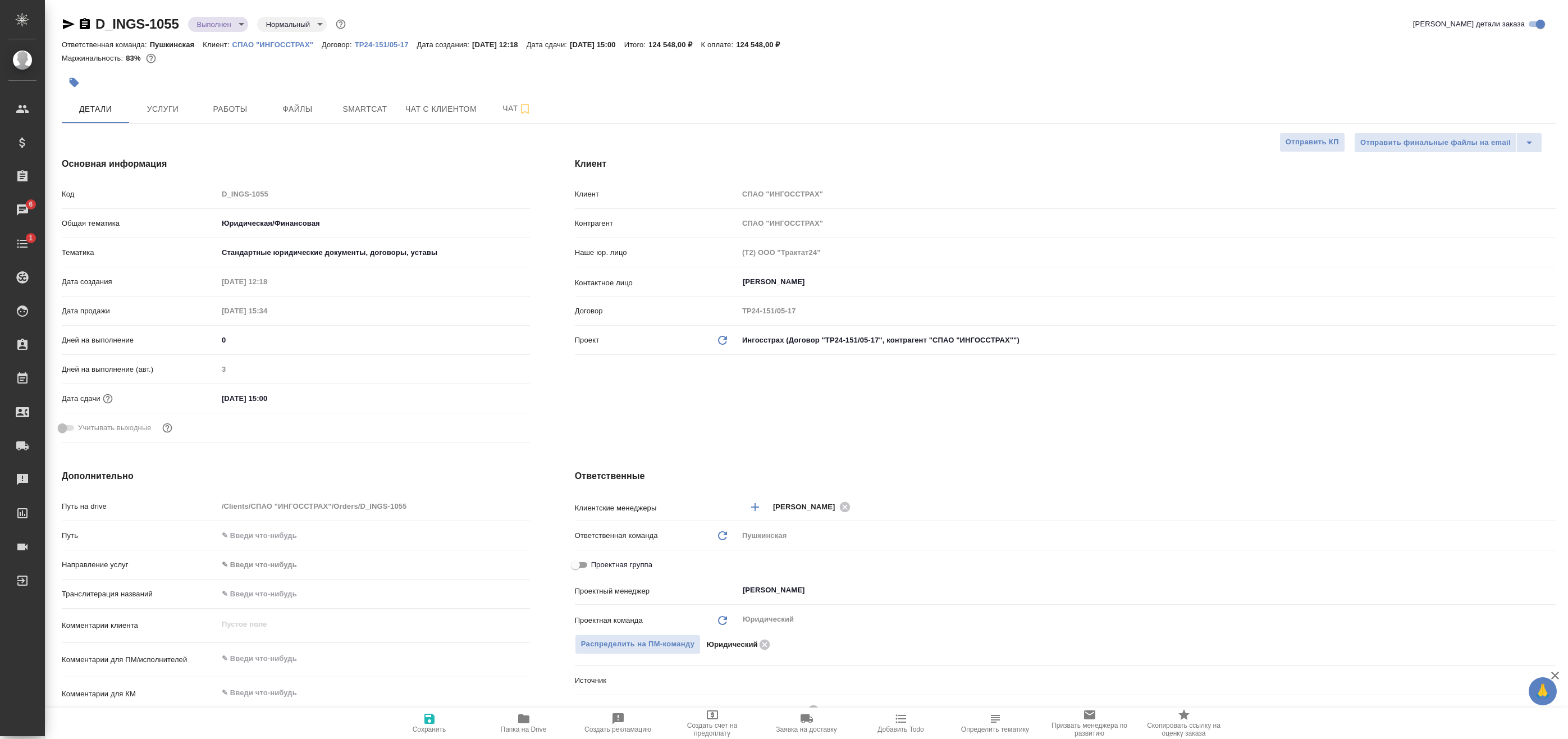
type textarea "x"
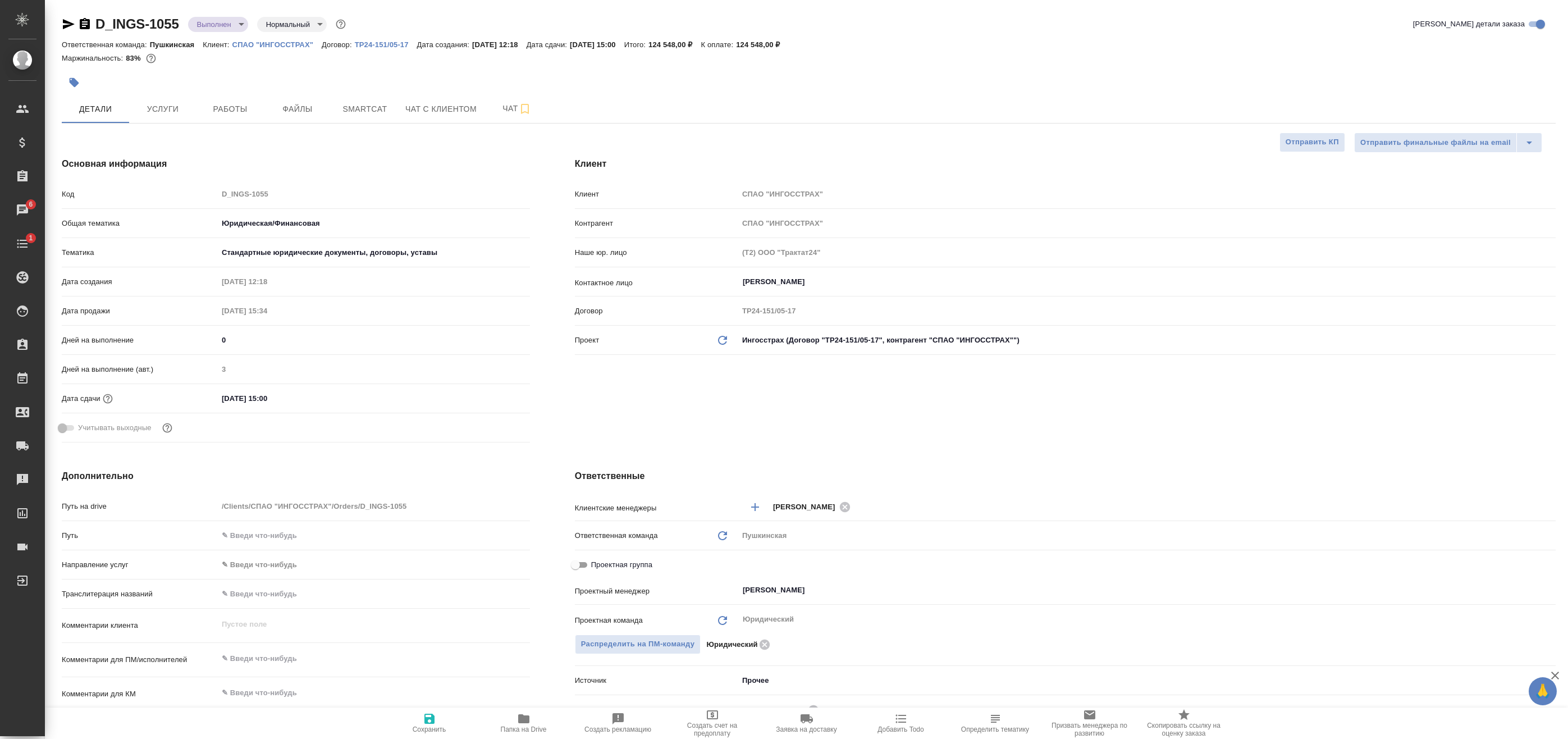
type textarea "x"
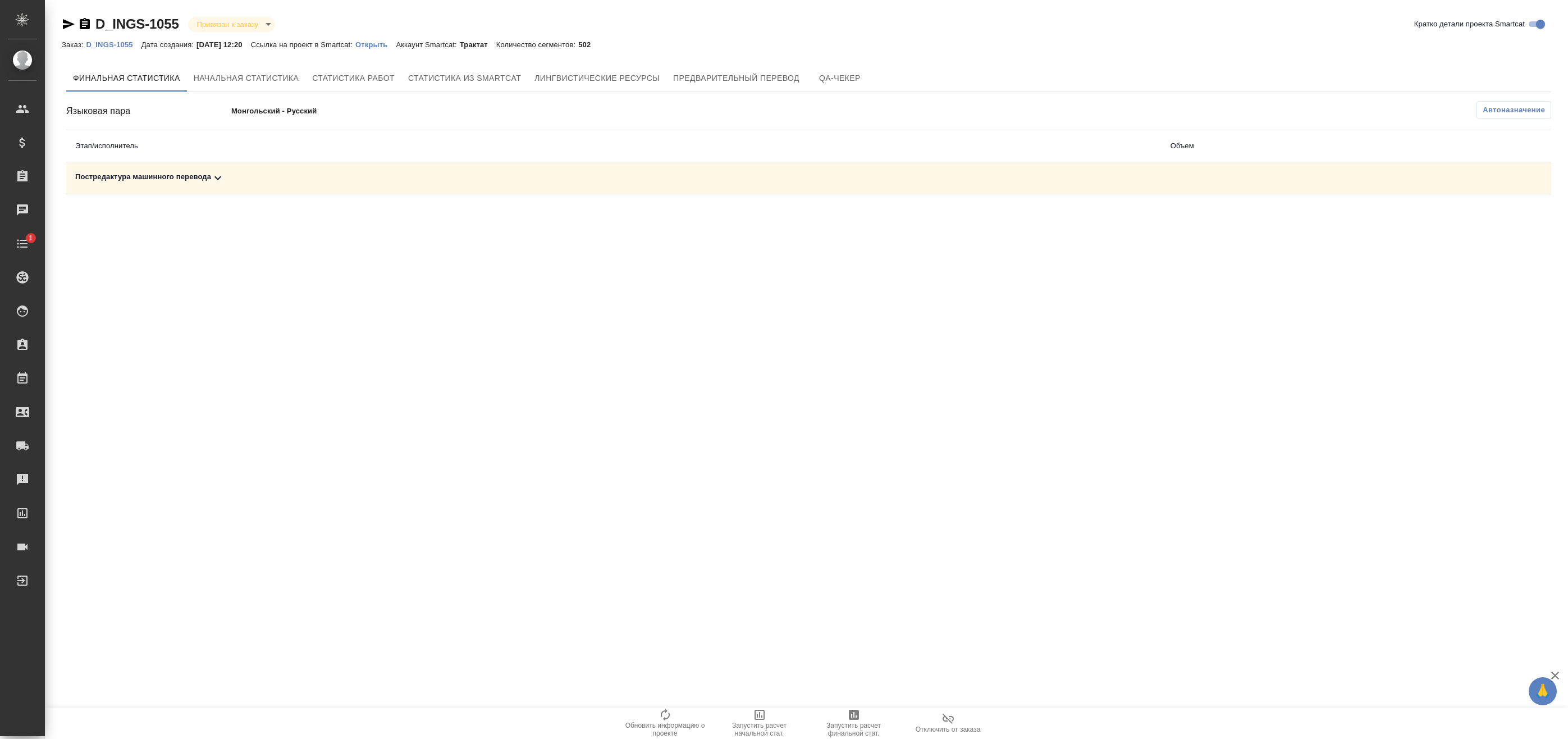
click at [901, 169] on td "Постредактура машинного перевода" at bounding box center [613, 178] width 1095 height 32
click at [879, 176] on div "Постредактура машинного перевода" at bounding box center [613, 178] width 1077 height 14
click at [1511, 110] on span "Автоназначение" at bounding box center [1514, 109] width 62 height 11
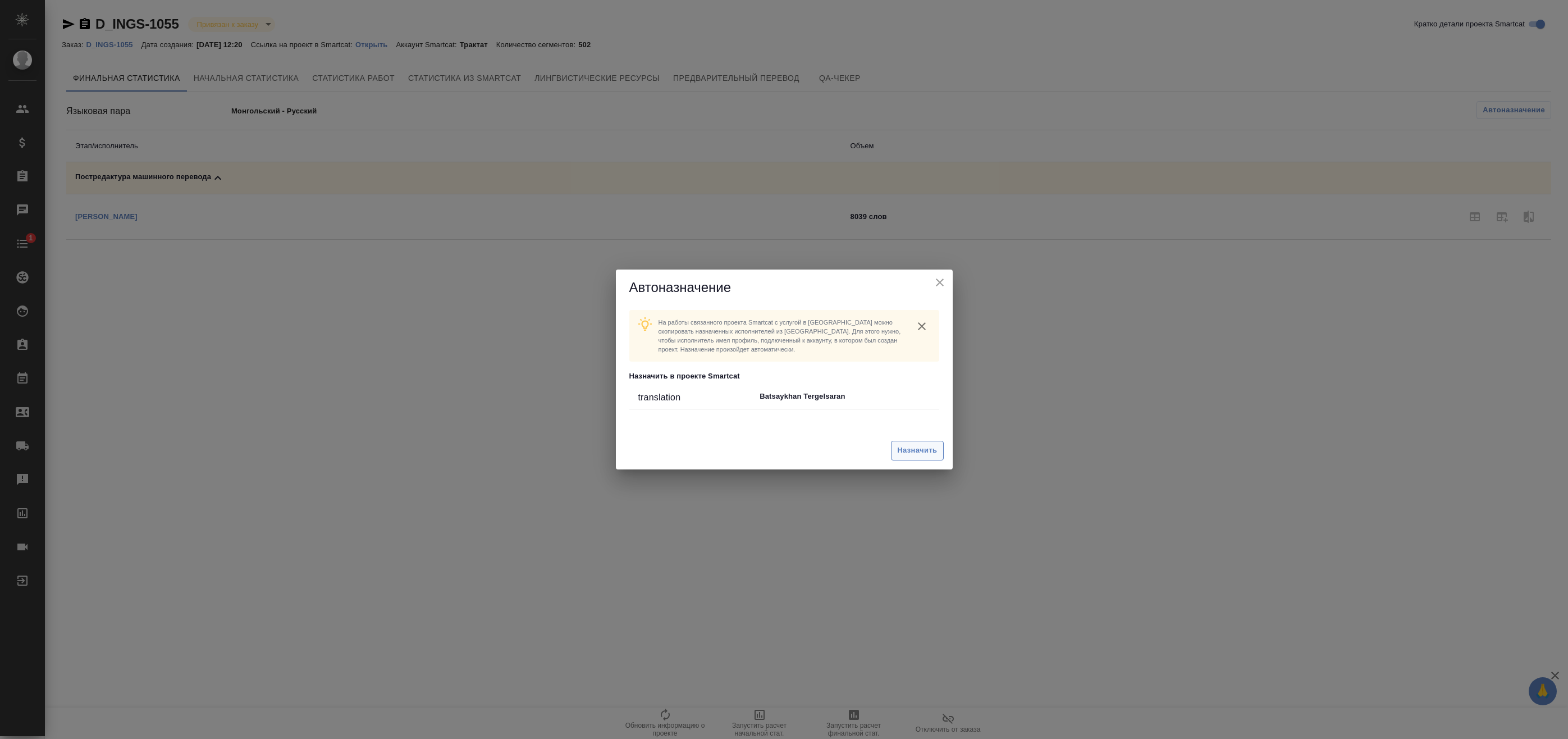
click at [916, 447] on span "Назначить" at bounding box center [917, 450] width 40 height 13
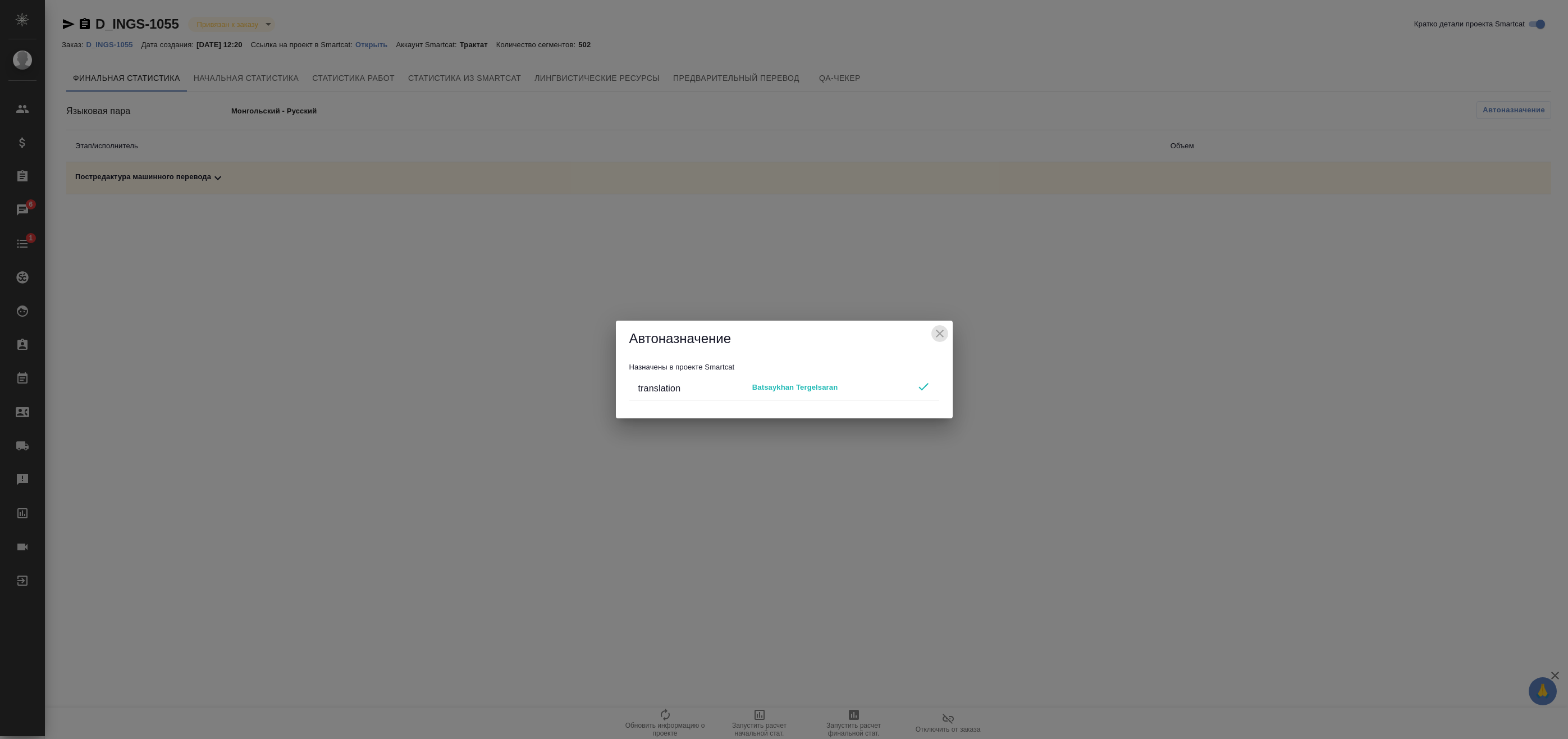
click at [944, 331] on icon "close" at bounding box center [940, 334] width 14 height 14
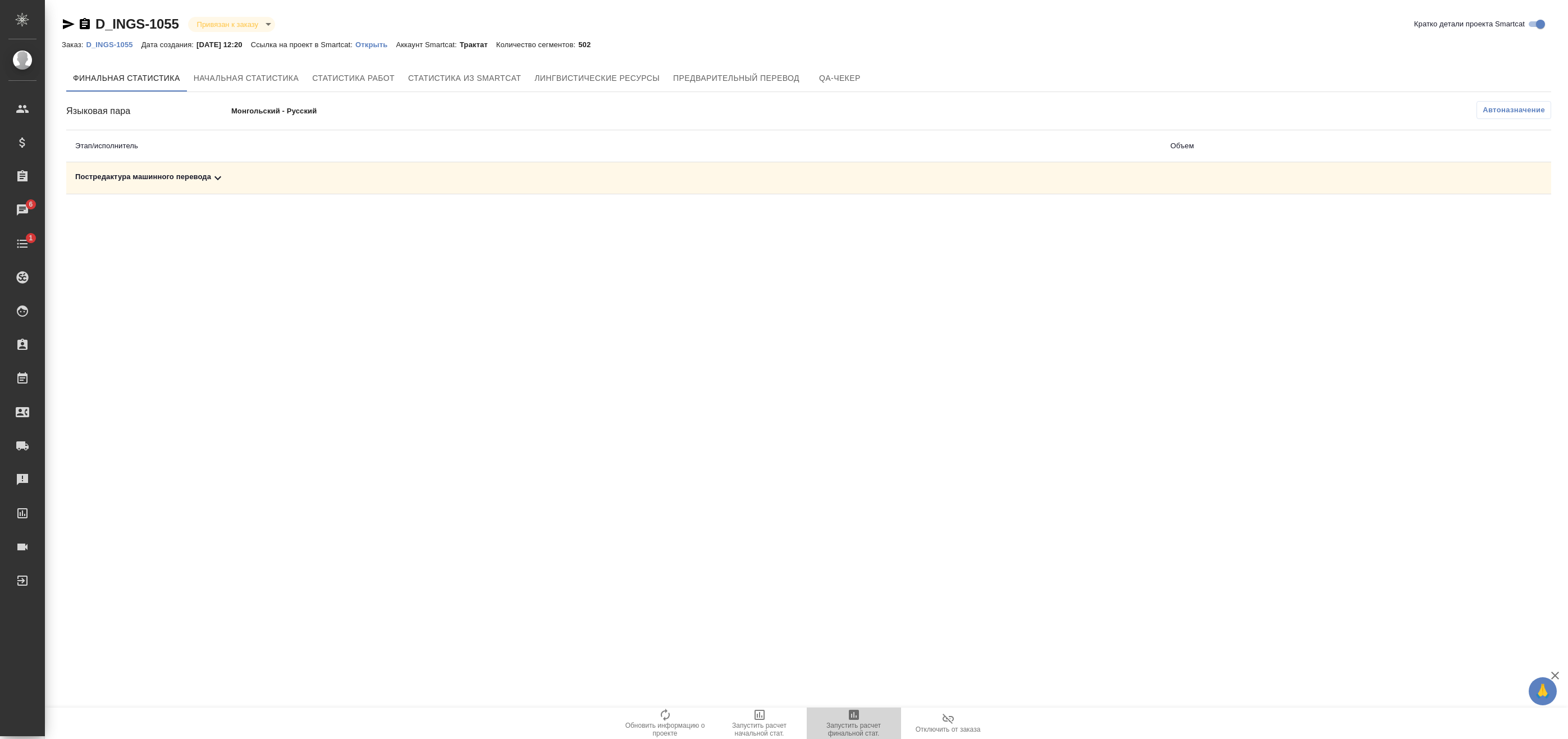
click at [869, 710] on span "Запустить расчет финальной стат." at bounding box center [854, 722] width 81 height 29
click at [169, 176] on div "Постредактура машинного перевода" at bounding box center [613, 178] width 1077 height 14
click at [376, 172] on div "Постредактура машинного перевода" at bounding box center [613, 178] width 1077 height 14
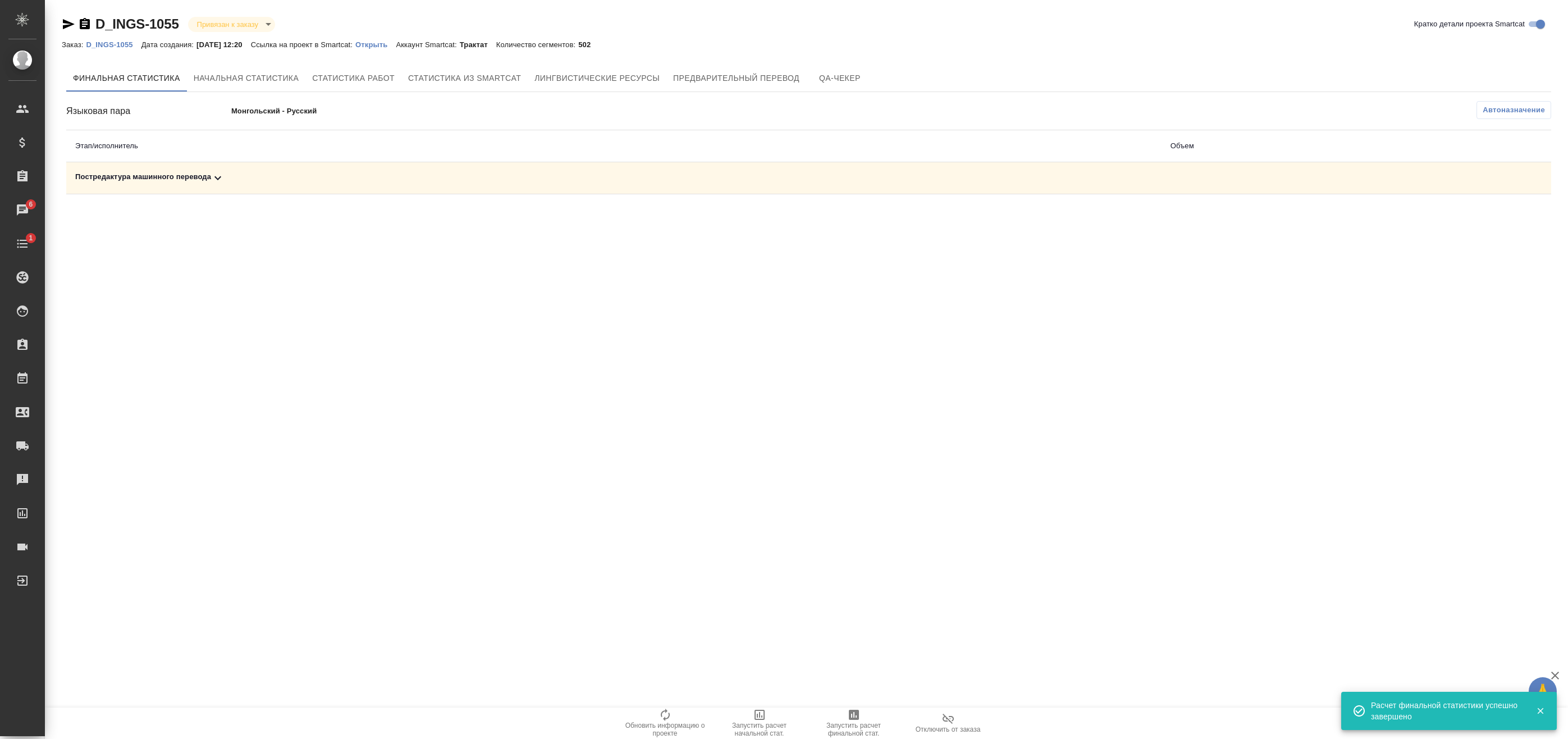
click at [774, 185] on td "Постредактура машинного перевода" at bounding box center [613, 178] width 1095 height 32
click at [497, 169] on td "Постредактура машинного перевода" at bounding box center [613, 178] width 1095 height 32
click at [382, 171] on td "Постредактура машинного перевода" at bounding box center [613, 178] width 1095 height 32
click at [222, 171] on td "Постредактура машинного перевода" at bounding box center [613, 178] width 1095 height 32
click at [213, 175] on icon at bounding box center [218, 178] width 14 height 14
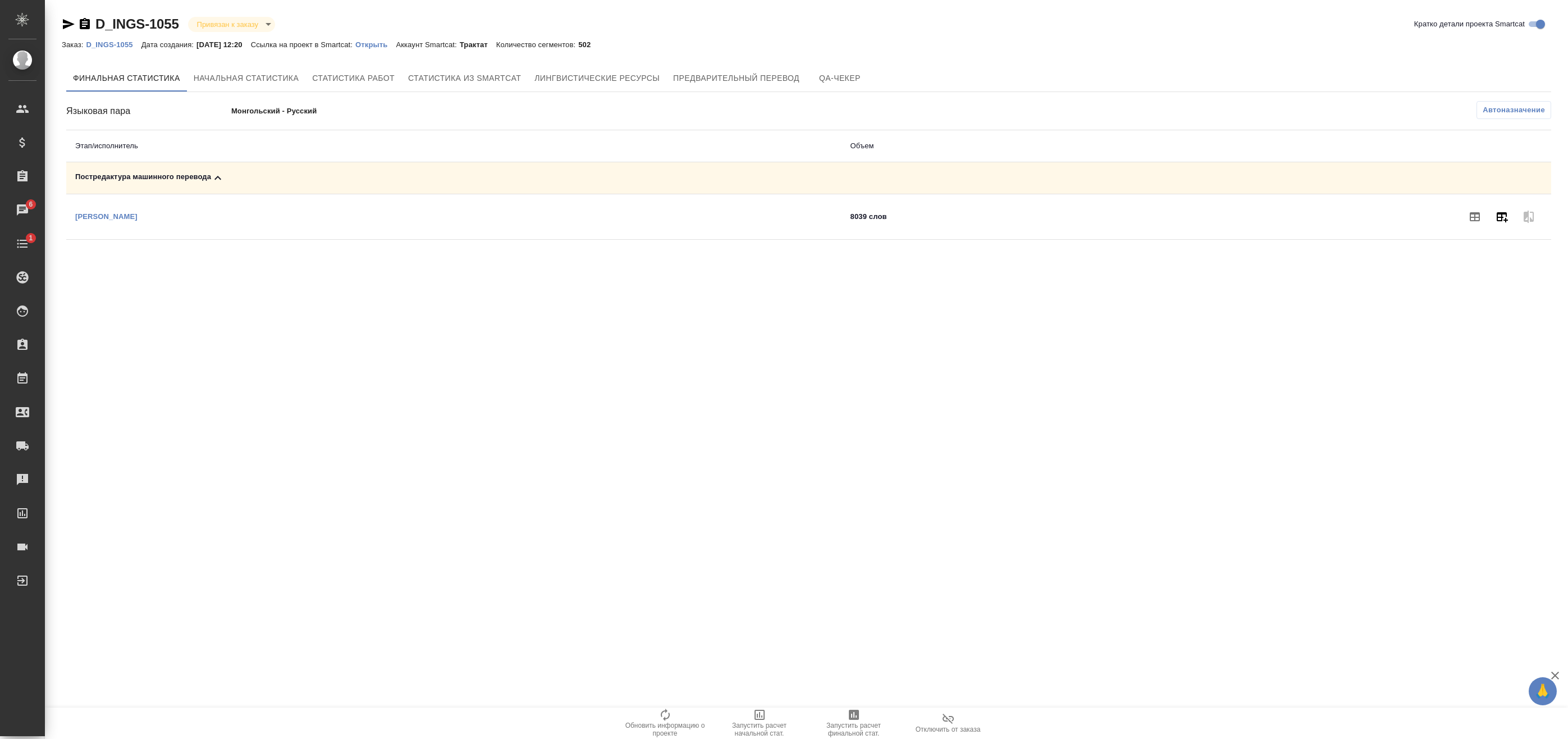
click at [1498, 217] on icon "button" at bounding box center [1502, 217] width 11 height 10
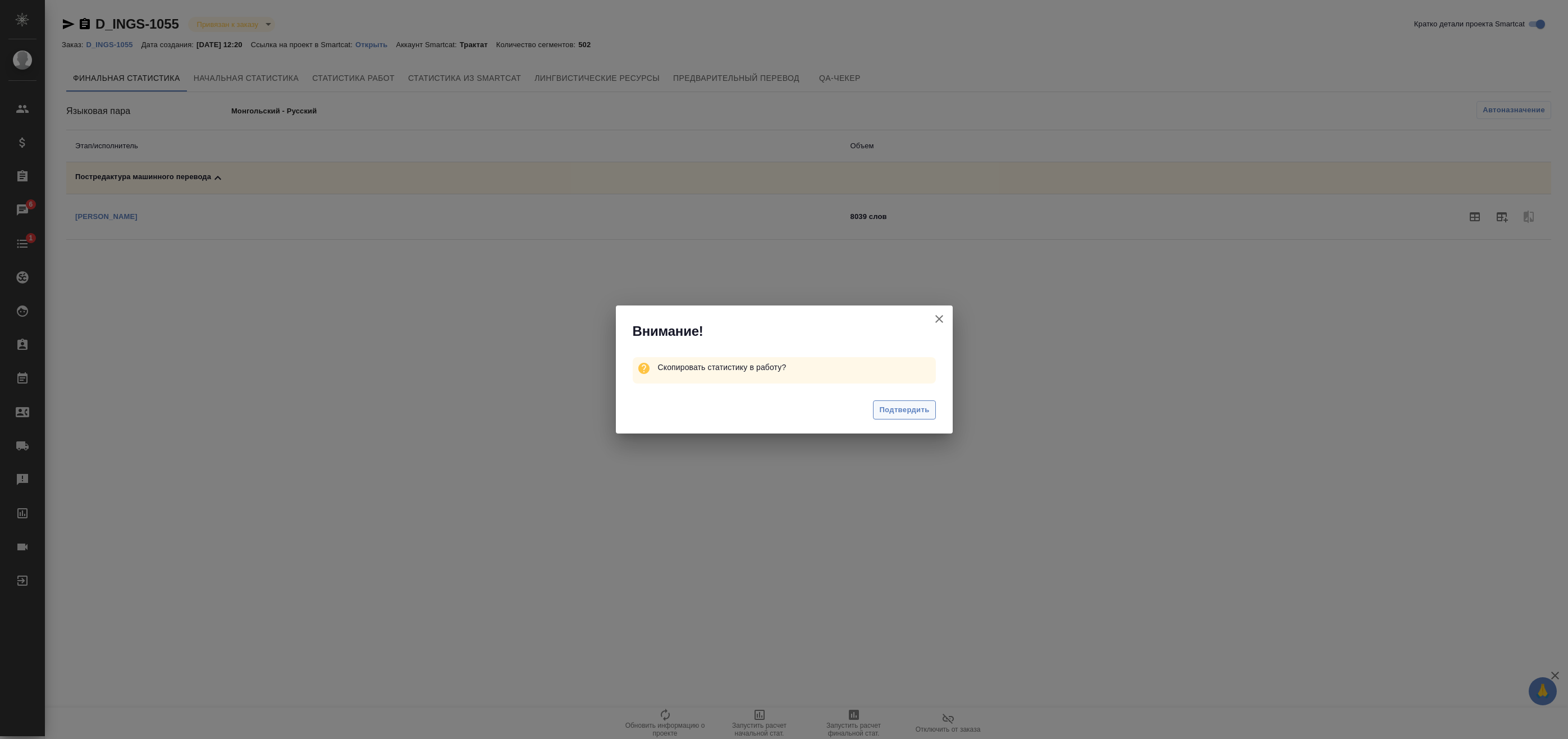
click at [917, 410] on span "Подтвердить" at bounding box center [904, 410] width 50 height 13
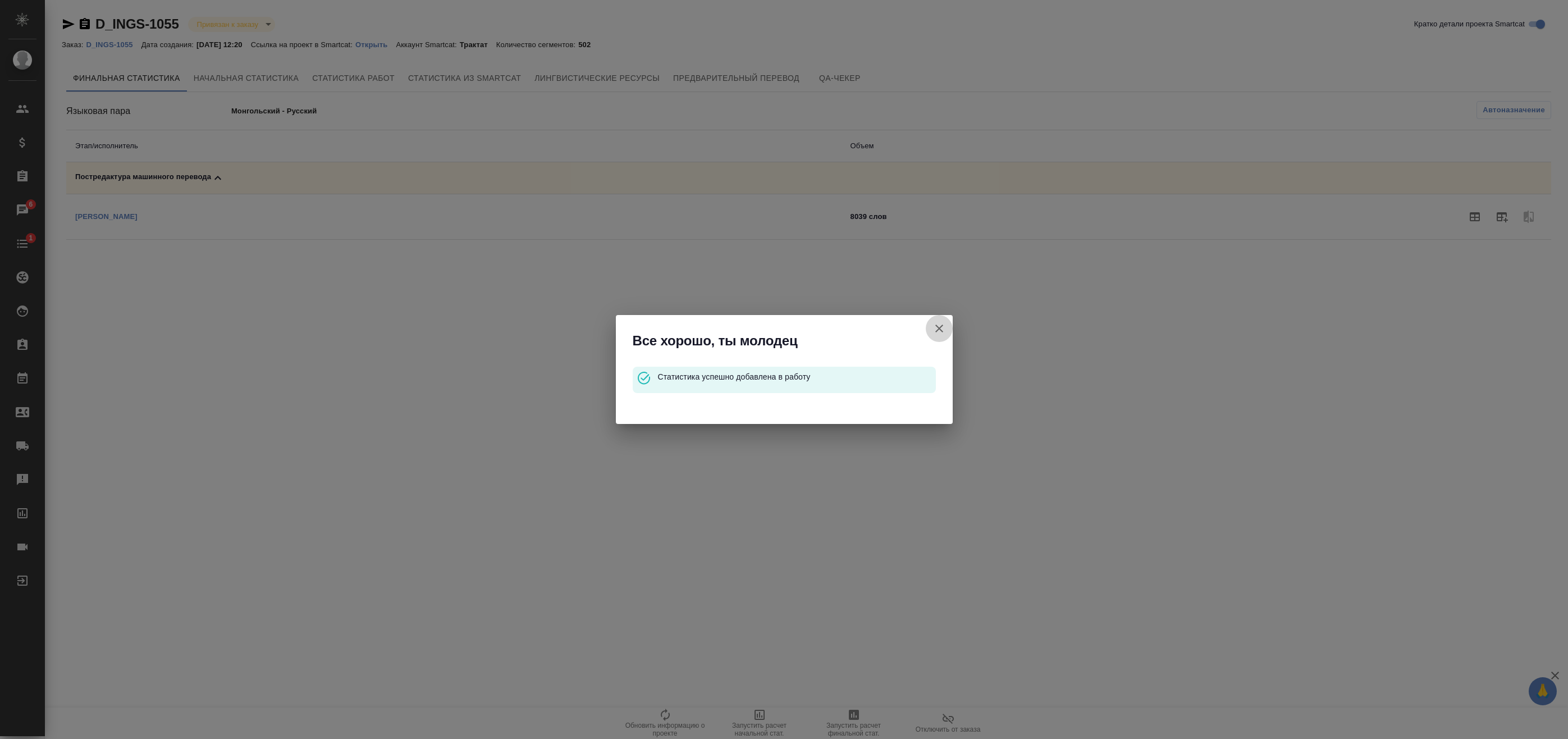
click at [942, 328] on icon "button" at bounding box center [939, 328] width 14 height 14
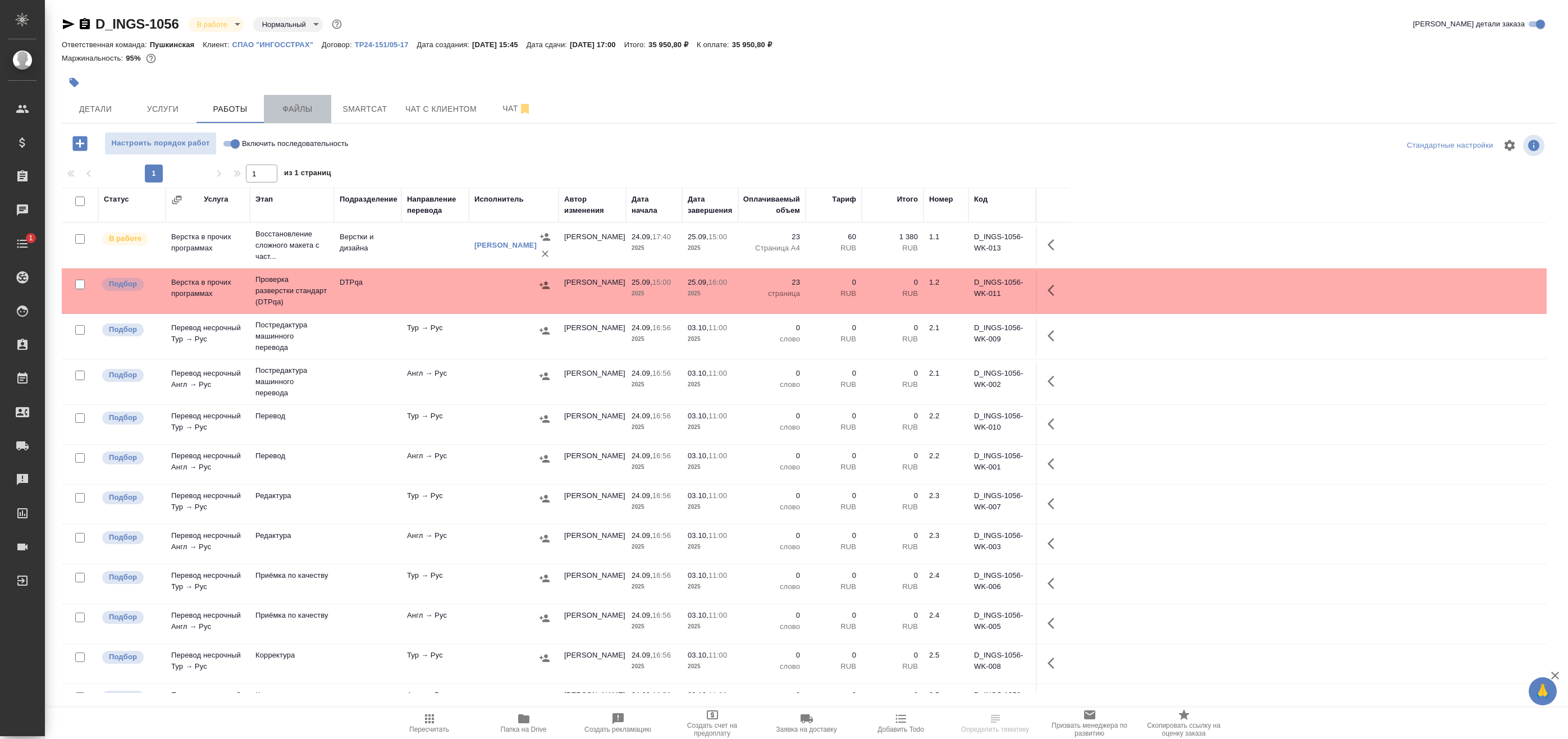
click at [310, 107] on span "Файлы" at bounding box center [297, 109] width 54 height 14
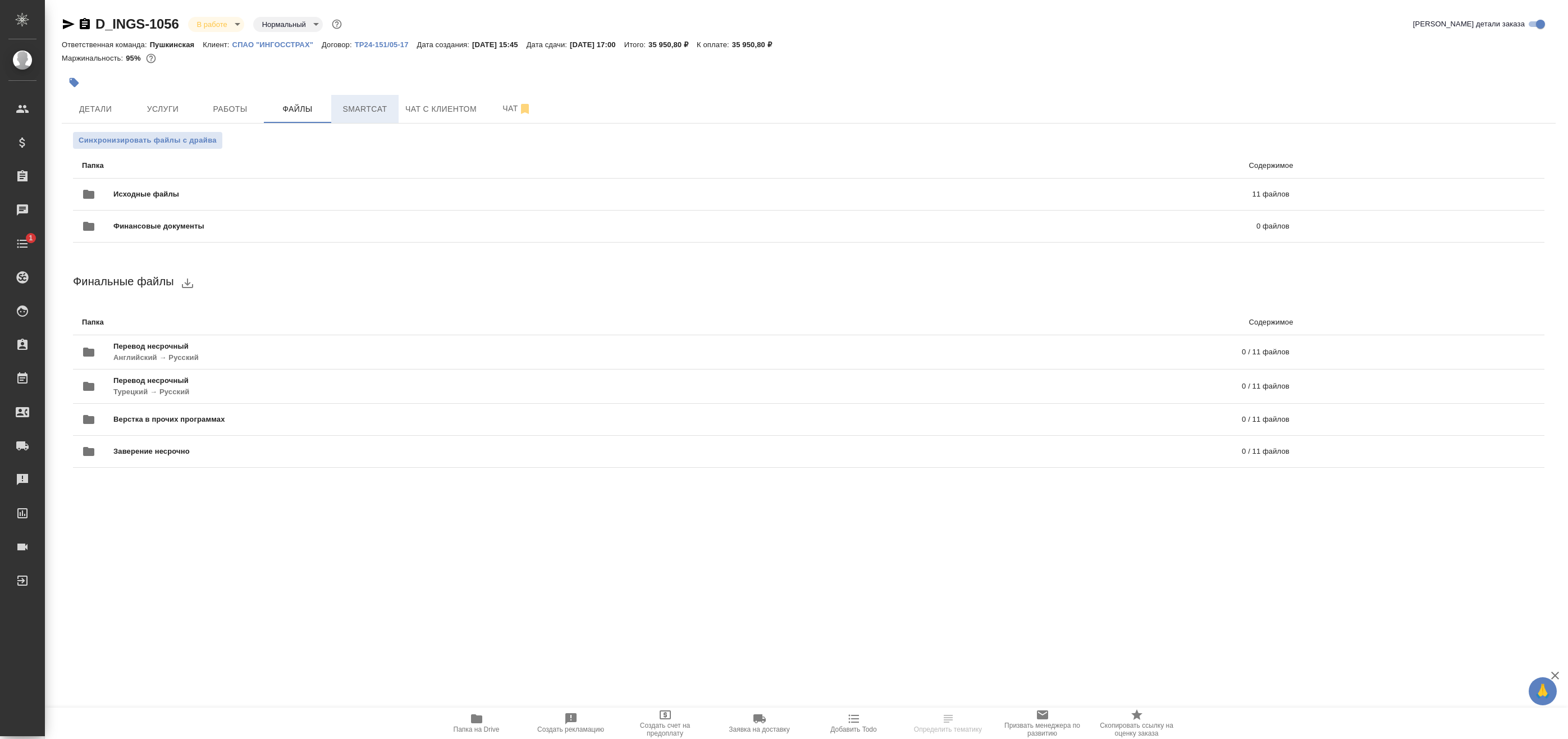
click at [342, 106] on span "Smartcat" at bounding box center [365, 109] width 54 height 14
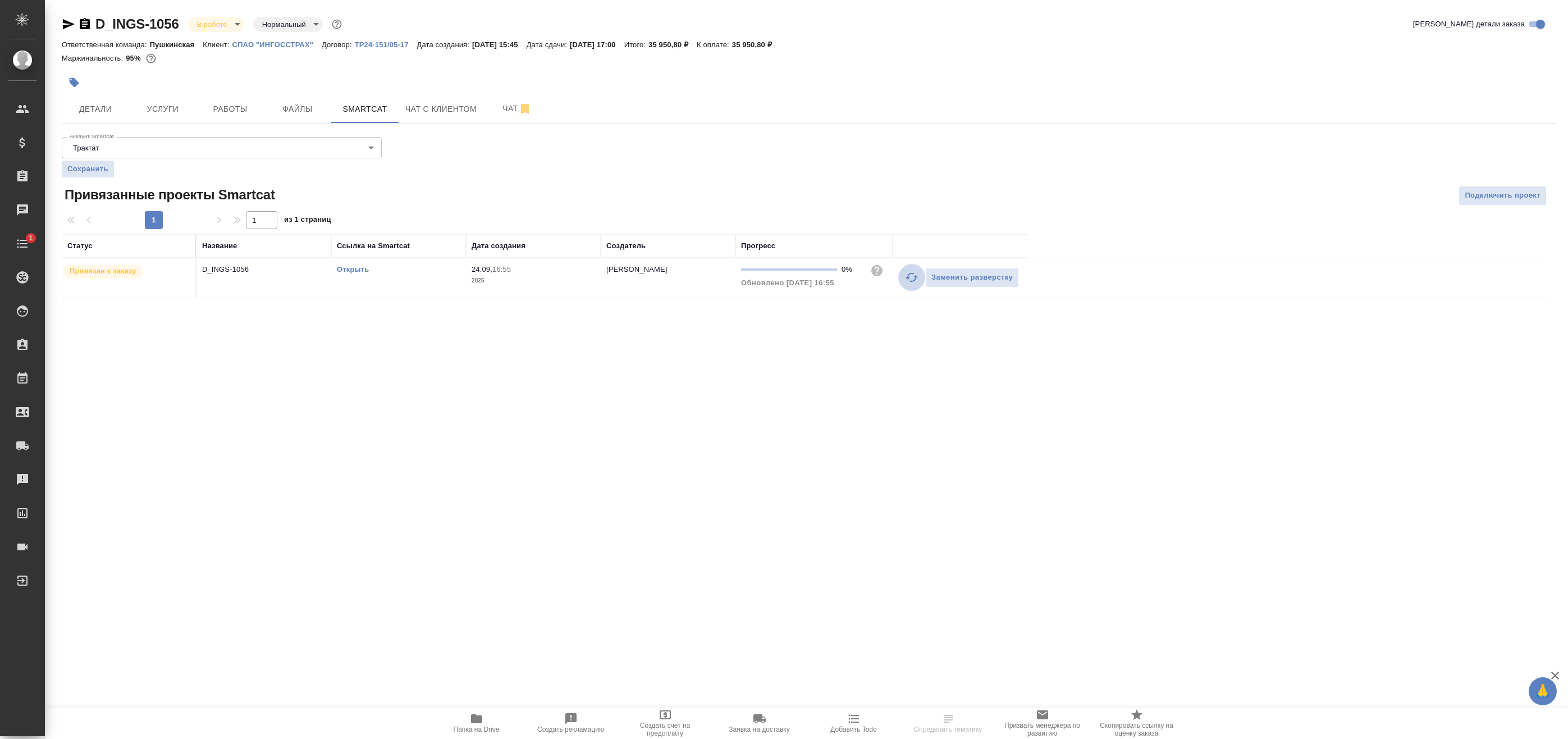
click at [918, 276] on icon "button" at bounding box center [912, 278] width 14 height 14
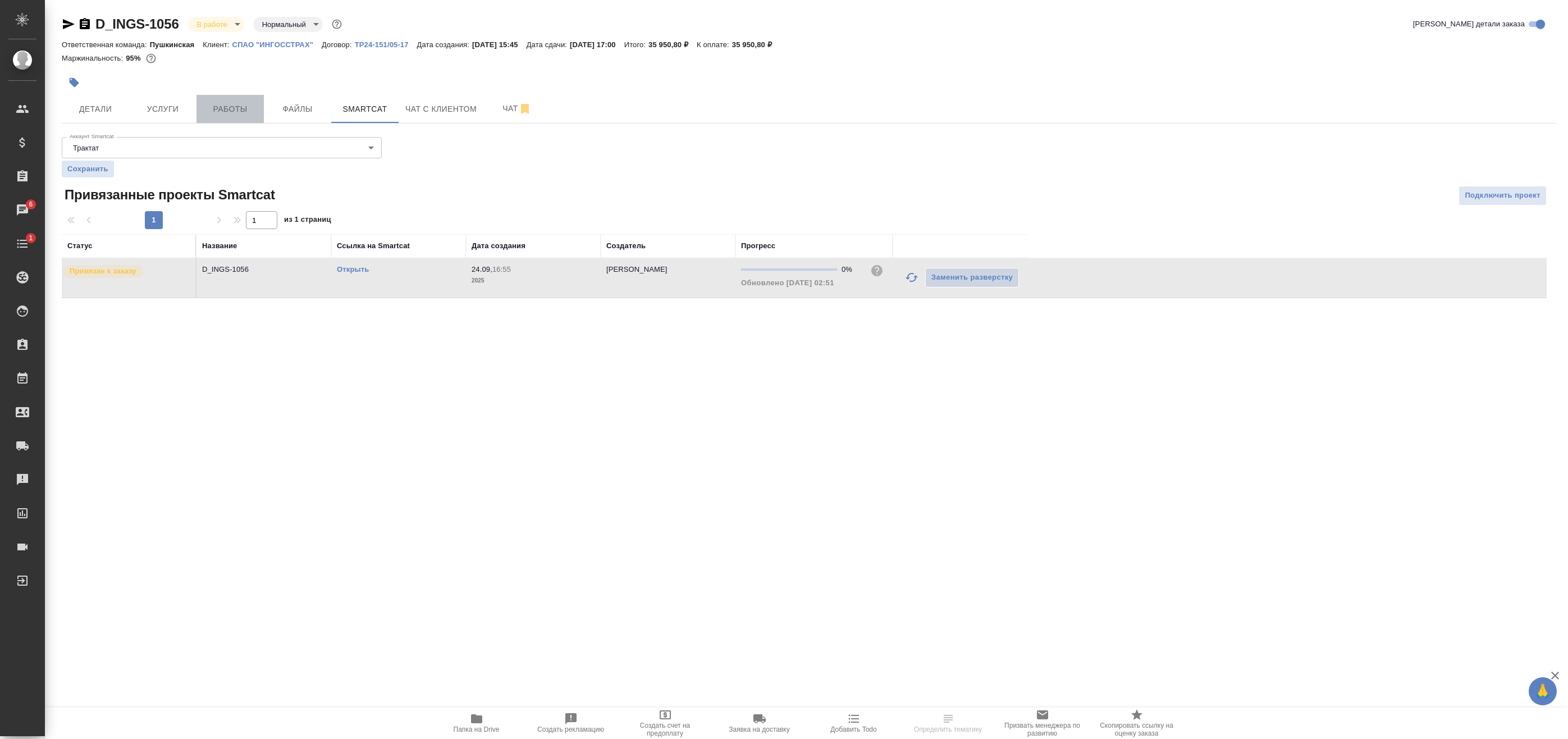
click at [212, 106] on span "Работы" at bounding box center [230, 109] width 54 height 14
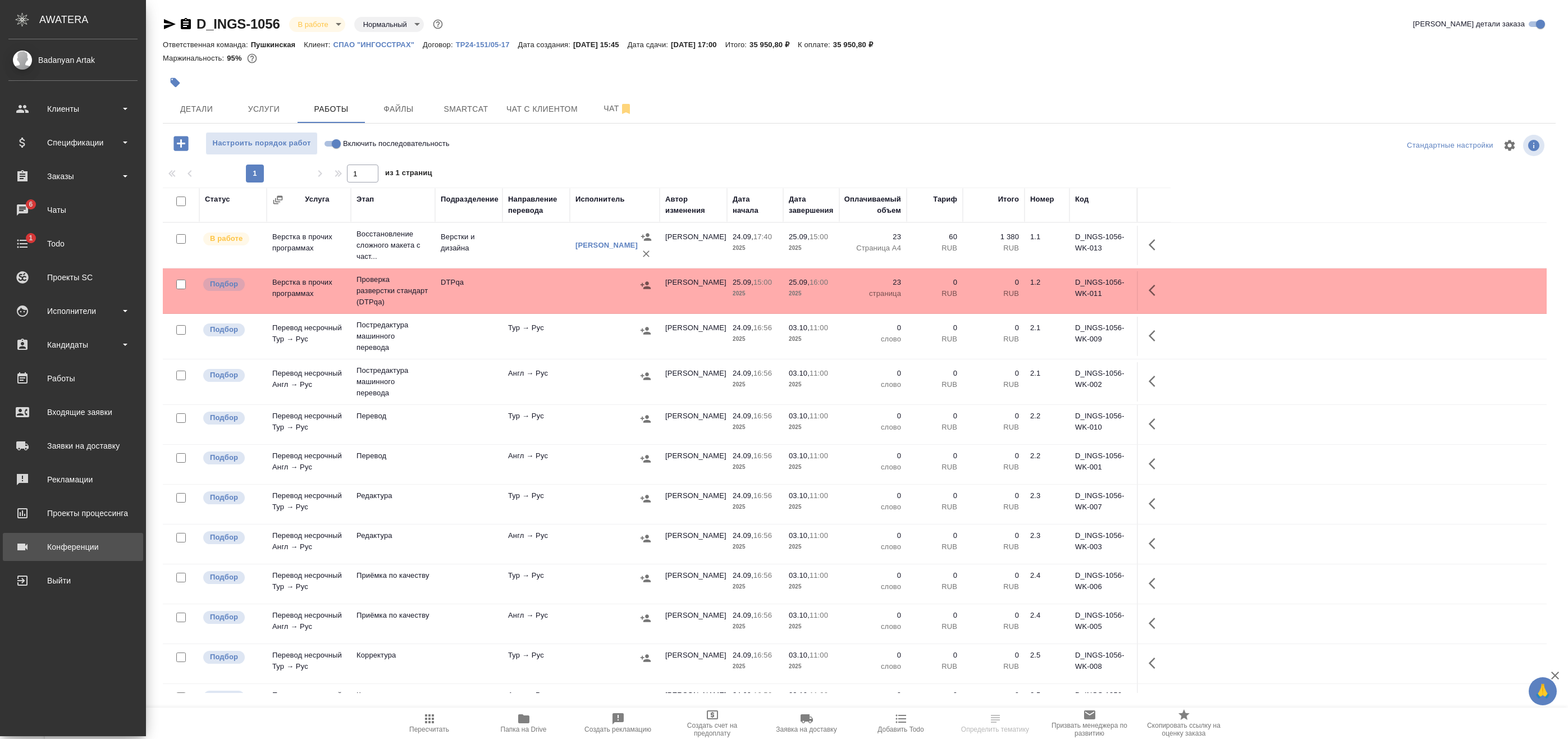
click at [27, 547] on div "Конференции" at bounding box center [73, 547] width 129 height 17
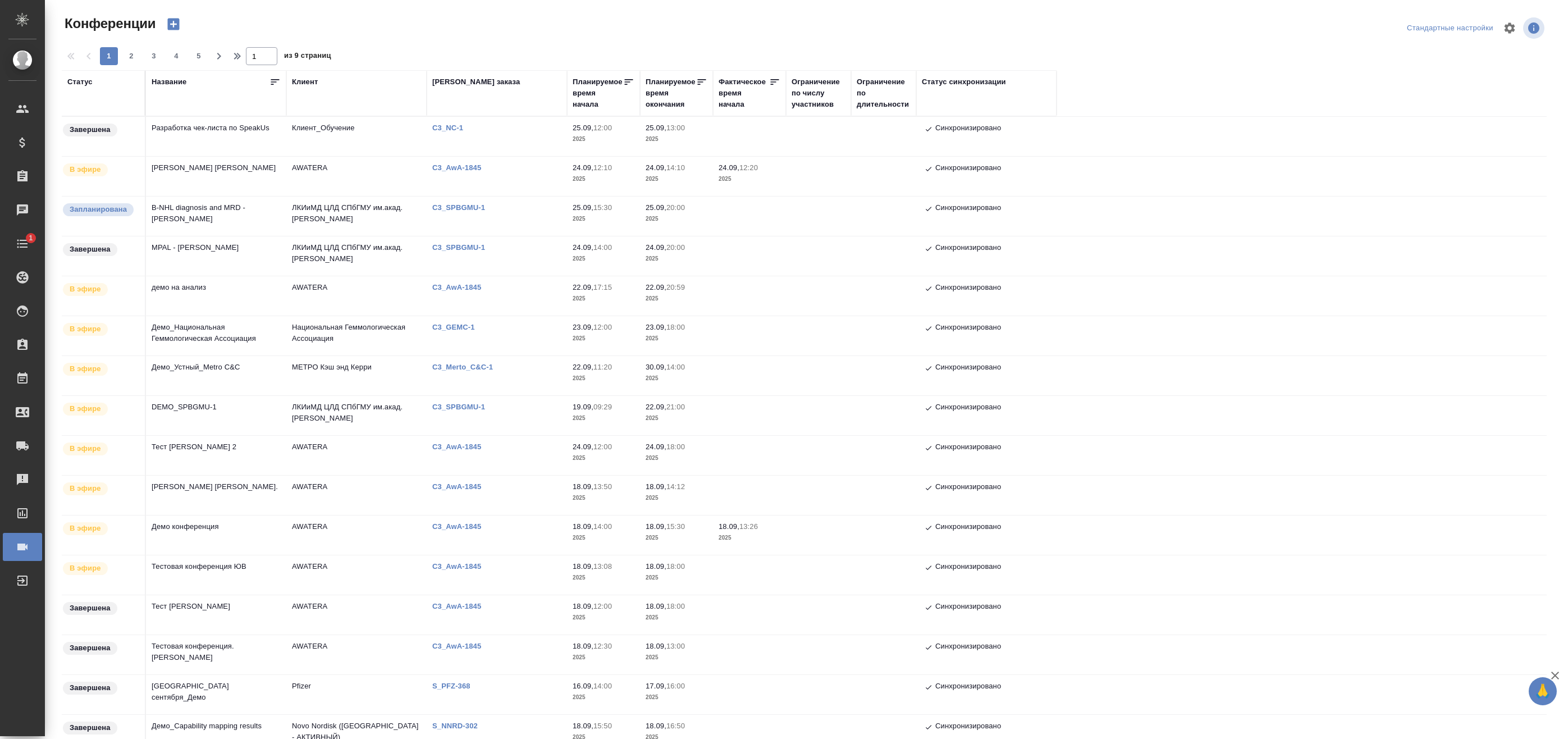
click at [334, 246] on td "ЛКИиМД ЦЛД СПбГМУ им.акад. [PERSON_NAME]" at bounding box center [356, 256] width 141 height 40
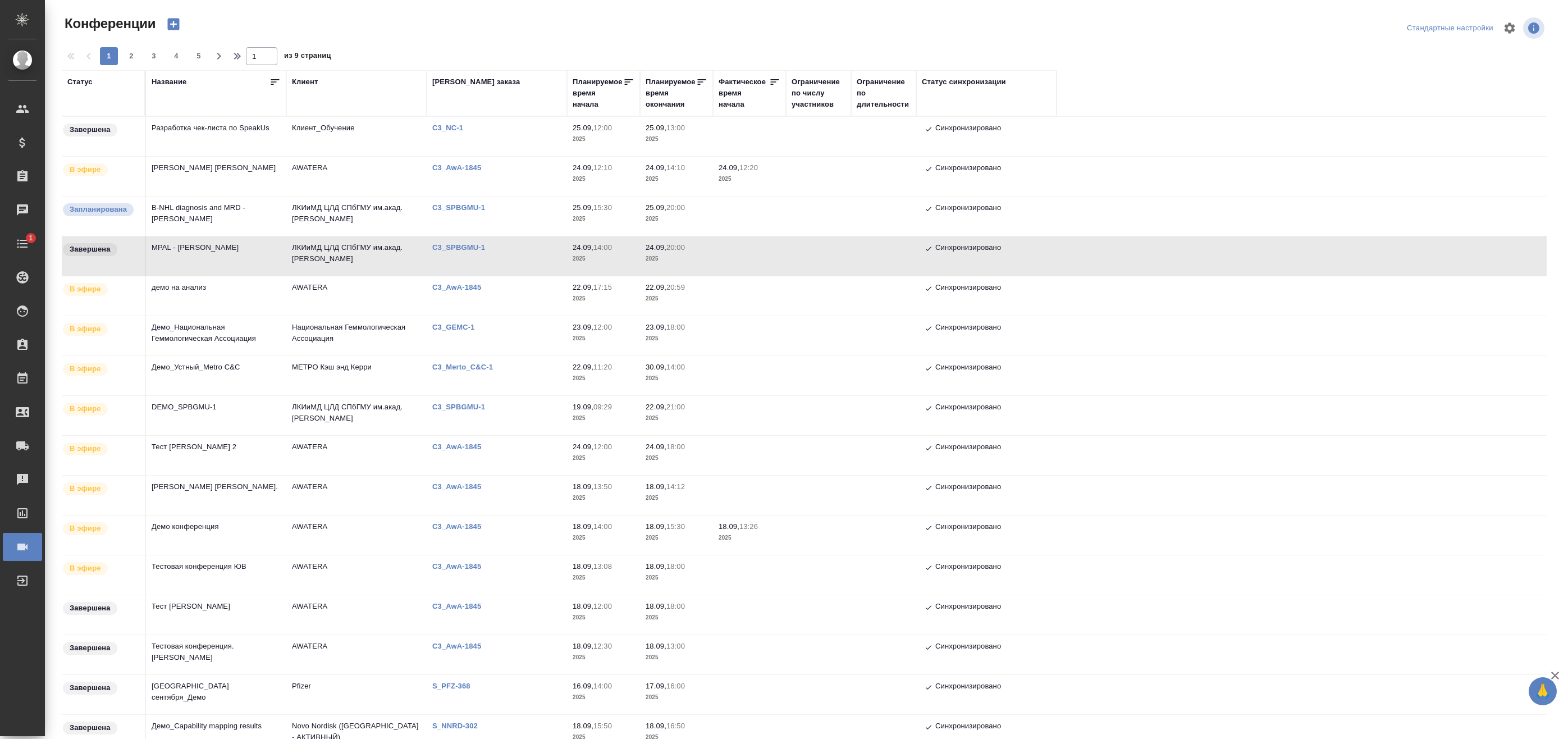
click at [358, 248] on td "ЛКИиМД ЦЛД СПбГМУ им.акад. [PERSON_NAME]" at bounding box center [356, 256] width 141 height 40
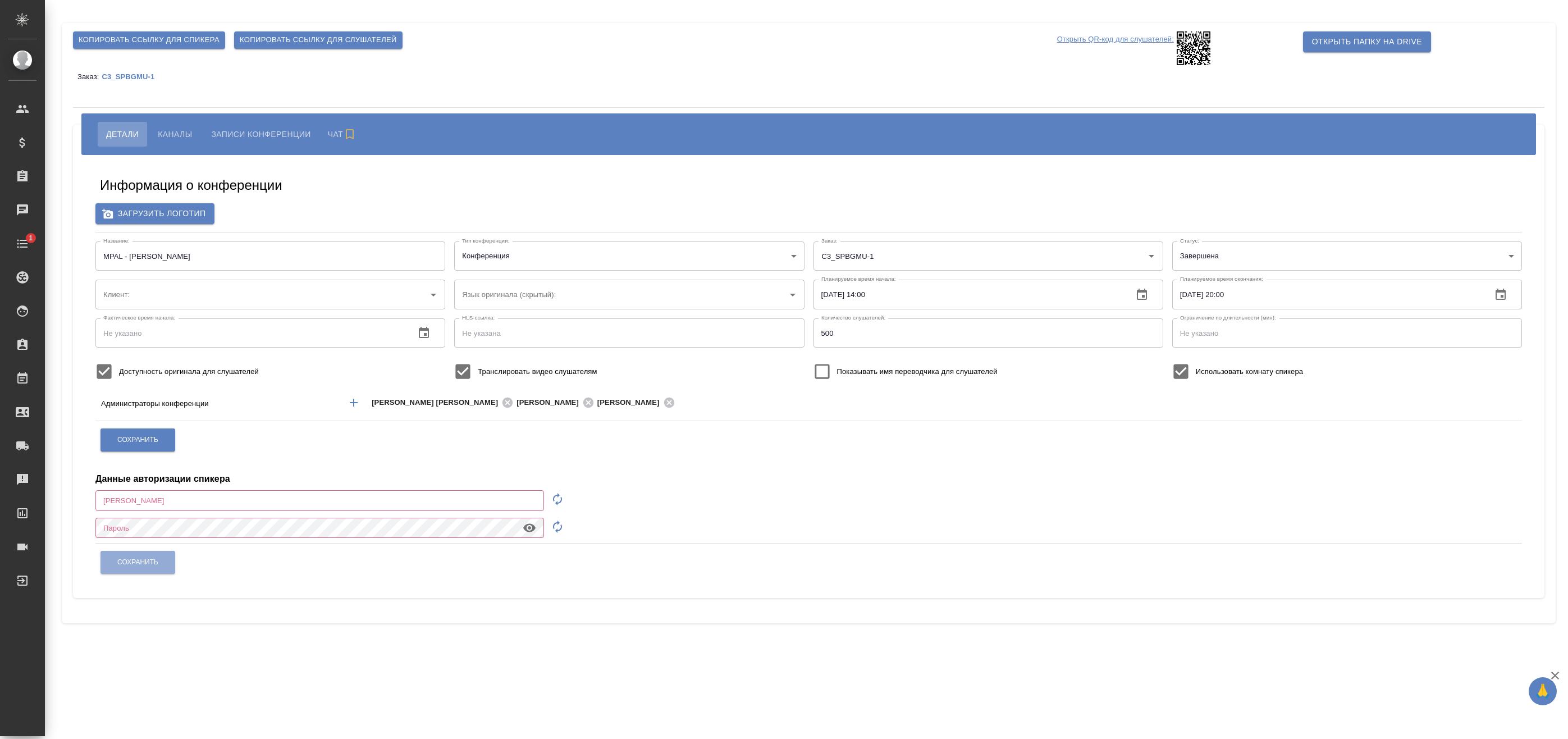
type input "ЛКИиМД ЦЛД СПбГМУ им.акад. И.П.[PERSON_NAME]"
type input "[EMAIL_ADDRESS][DOMAIN_NAME]"
click at [284, 136] on span "Записи конференции" at bounding box center [258, 135] width 100 height 14
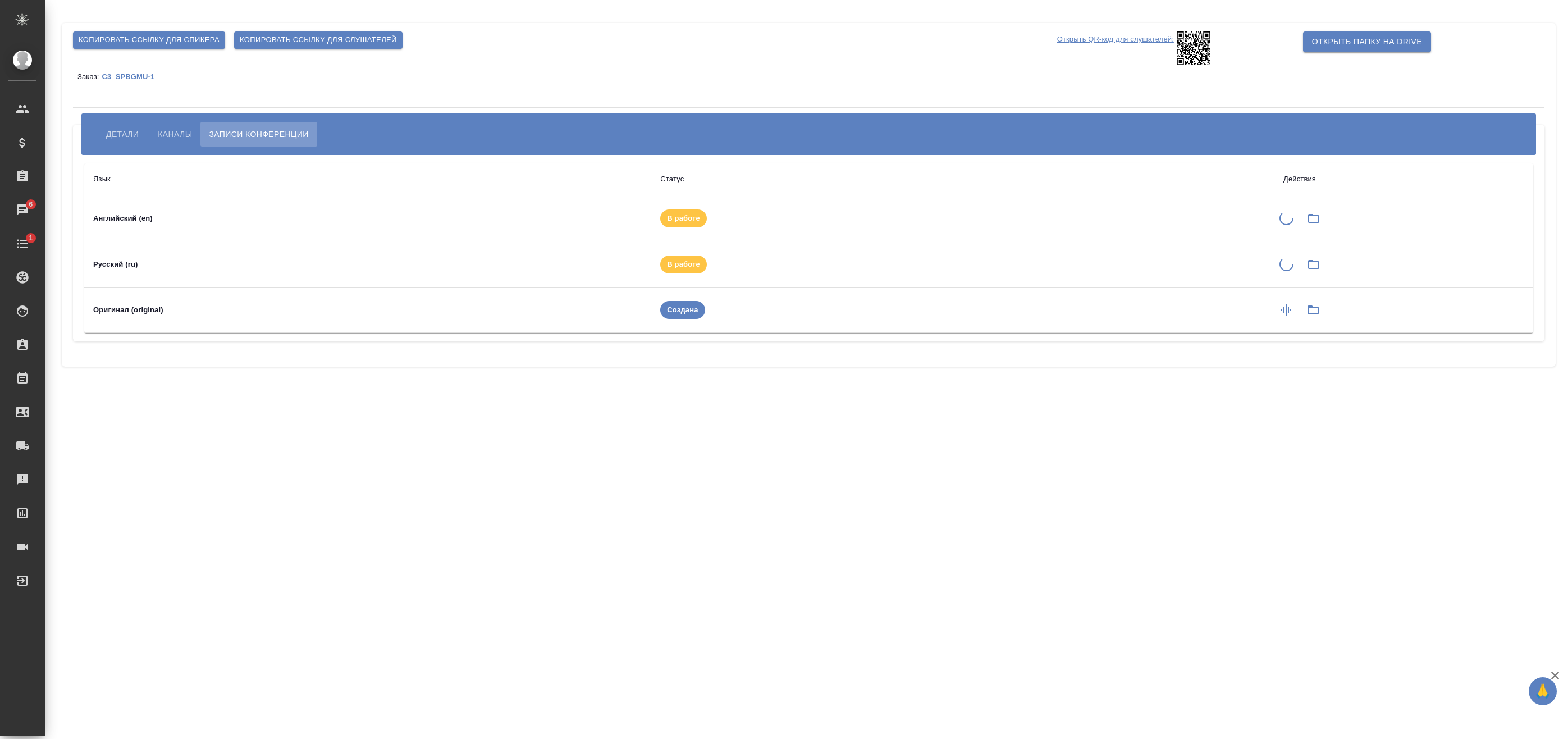
drag, startPoint x: 675, startPoint y: 217, endPoint x: 675, endPoint y: 224, distance: 7.0
click at [675, 218] on span "В работе" at bounding box center [683, 218] width 46 height 11
click at [683, 265] on span "В работе" at bounding box center [683, 265] width 46 height 11
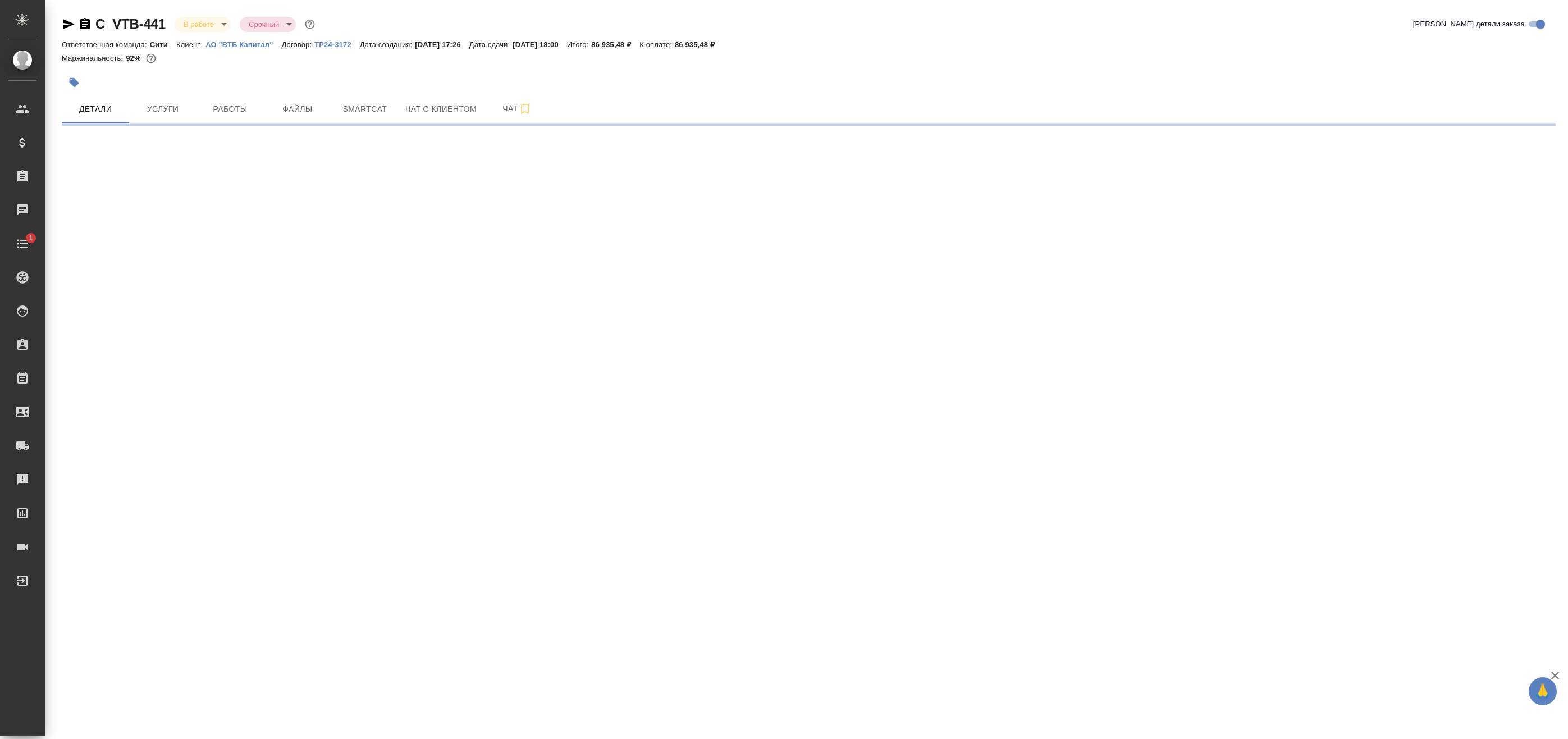
select select "RU"
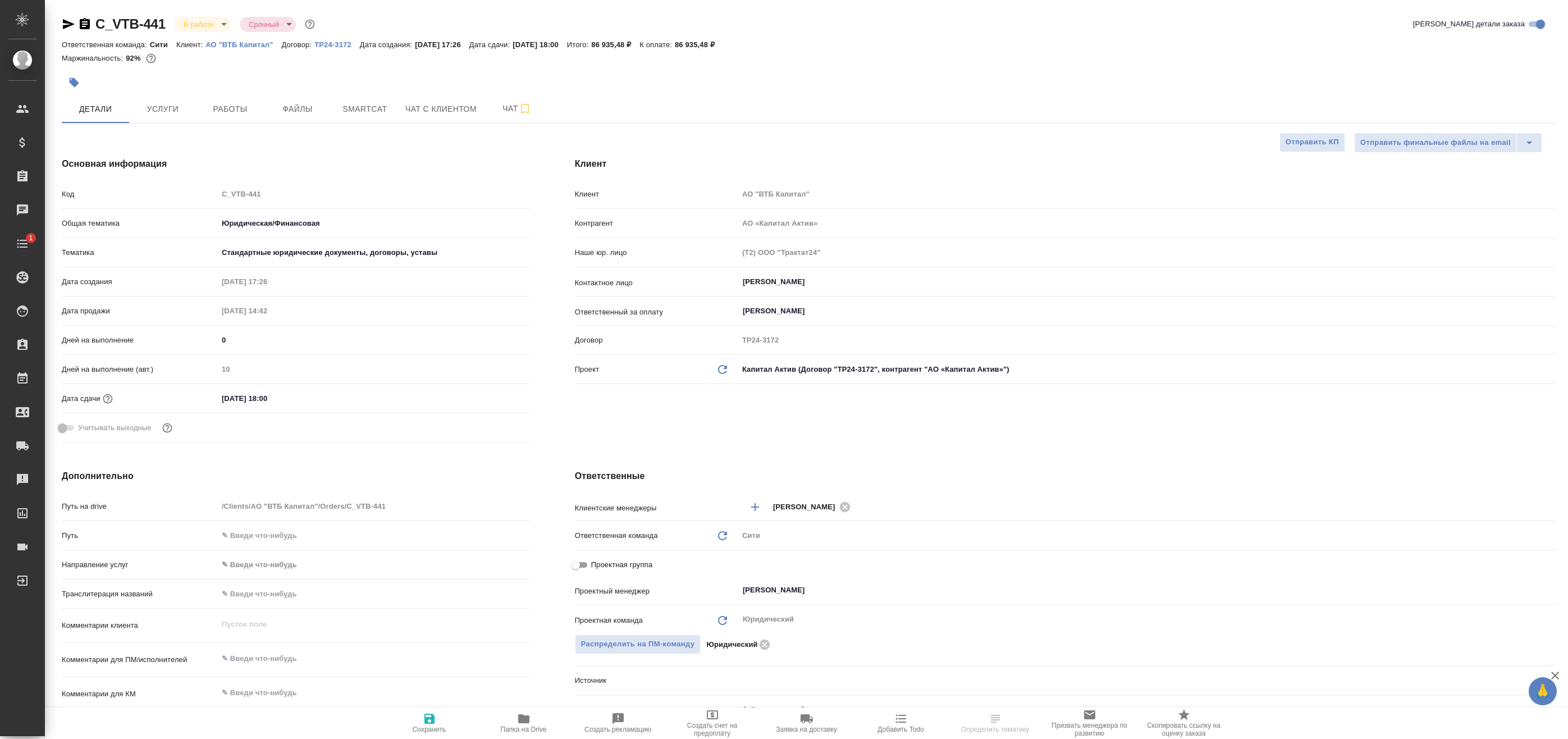
type textarea "x"
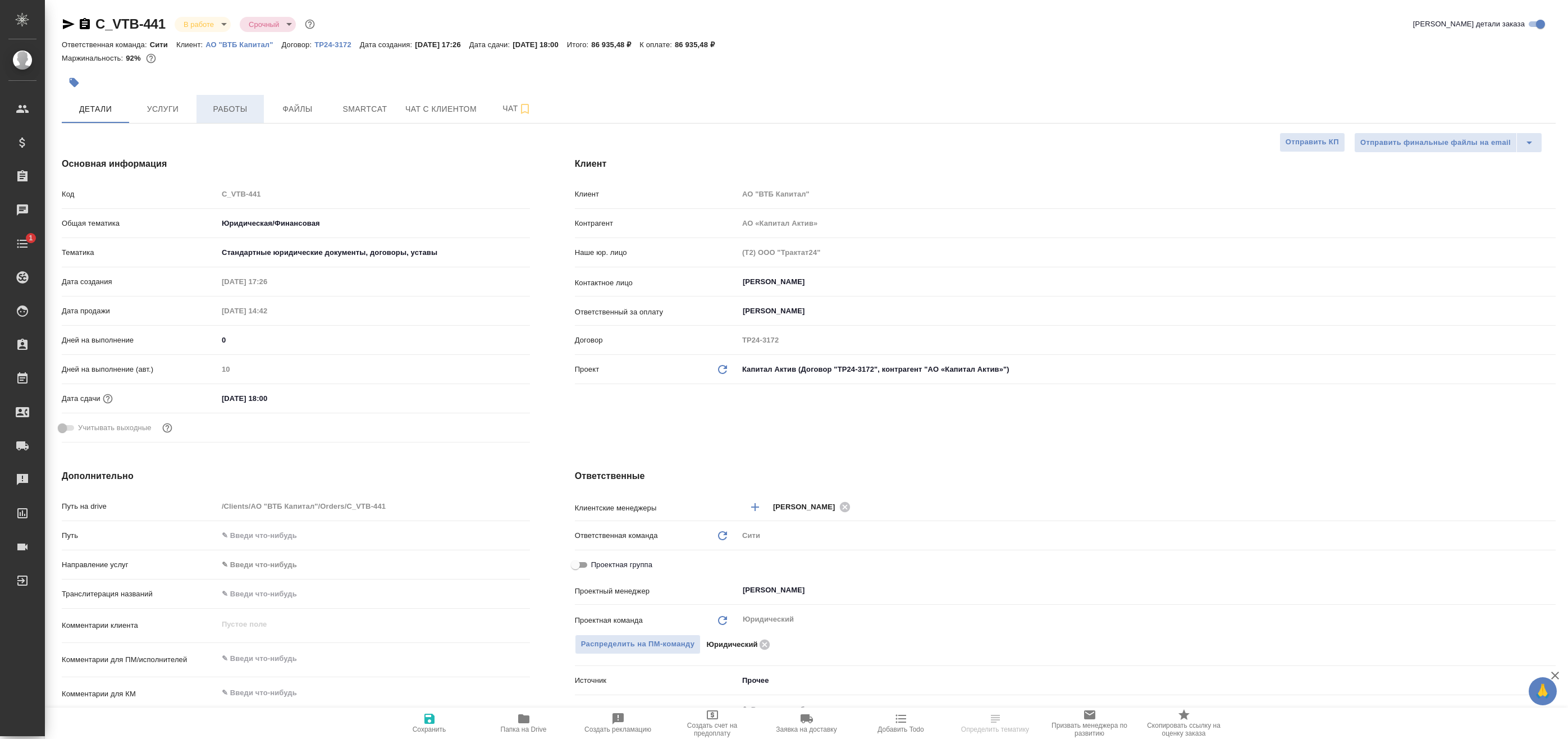
type textarea "x"
click at [249, 106] on span "Работы" at bounding box center [230, 109] width 54 height 14
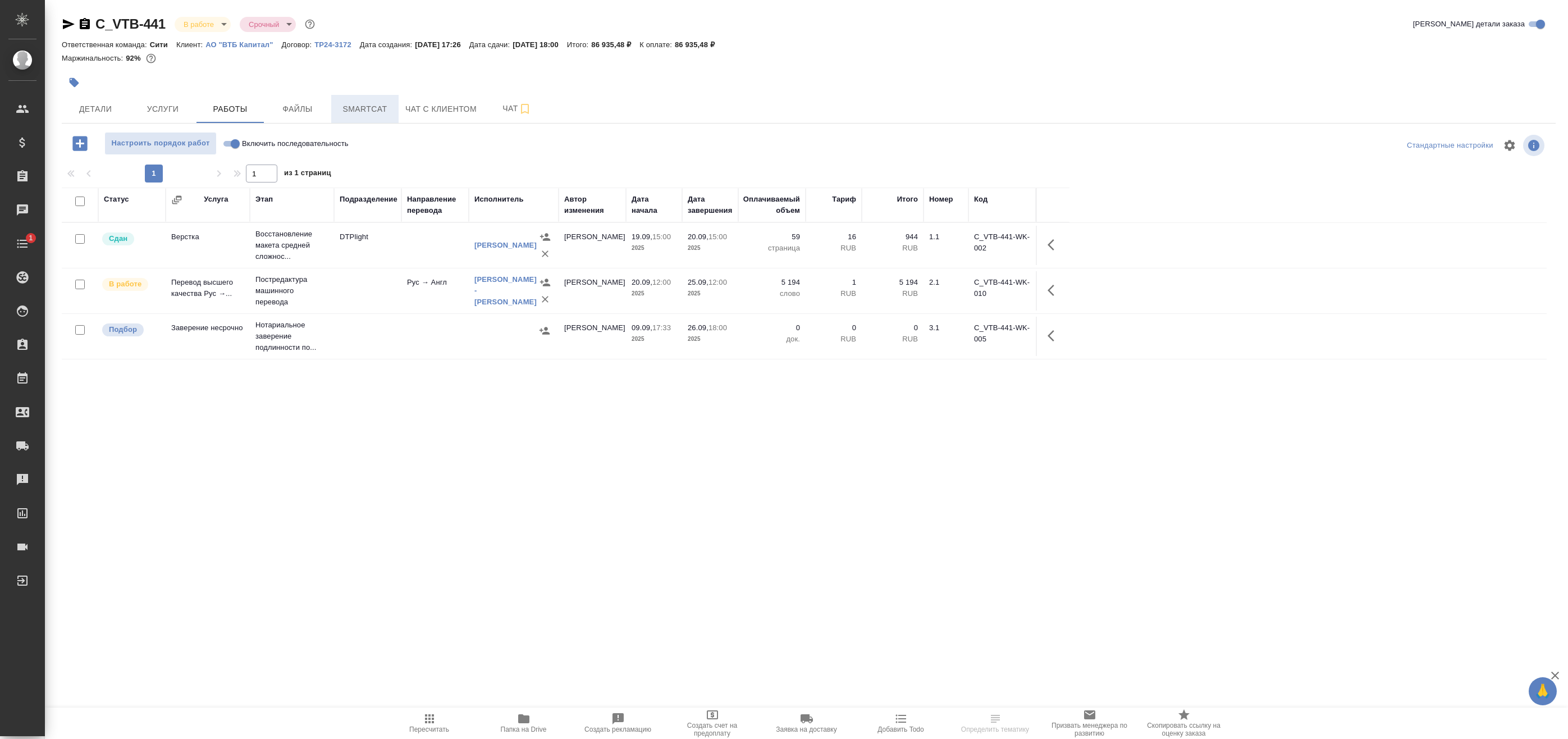
click at [353, 106] on span "Smartcat" at bounding box center [365, 109] width 54 height 14
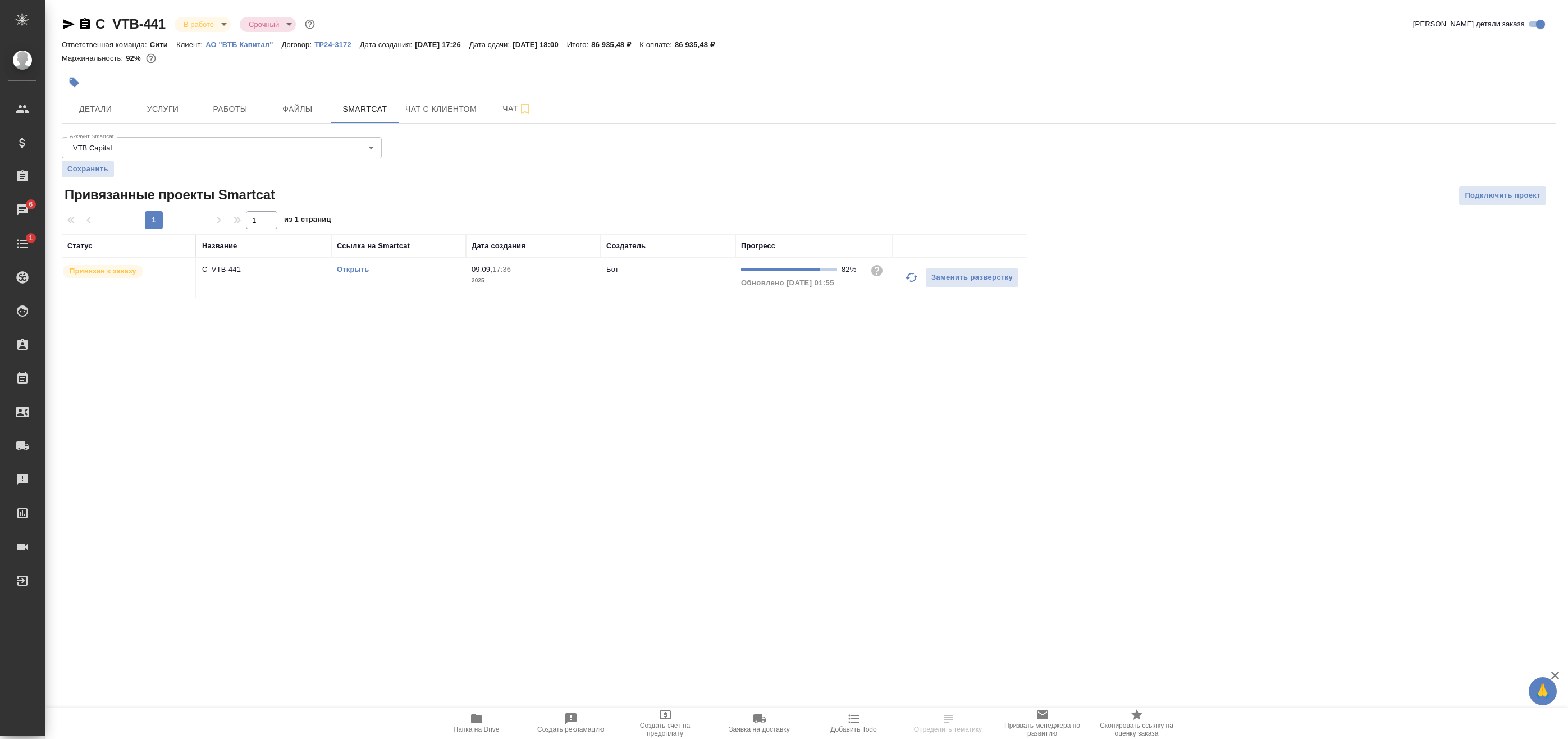
click at [916, 282] on icon "button" at bounding box center [912, 278] width 14 height 14
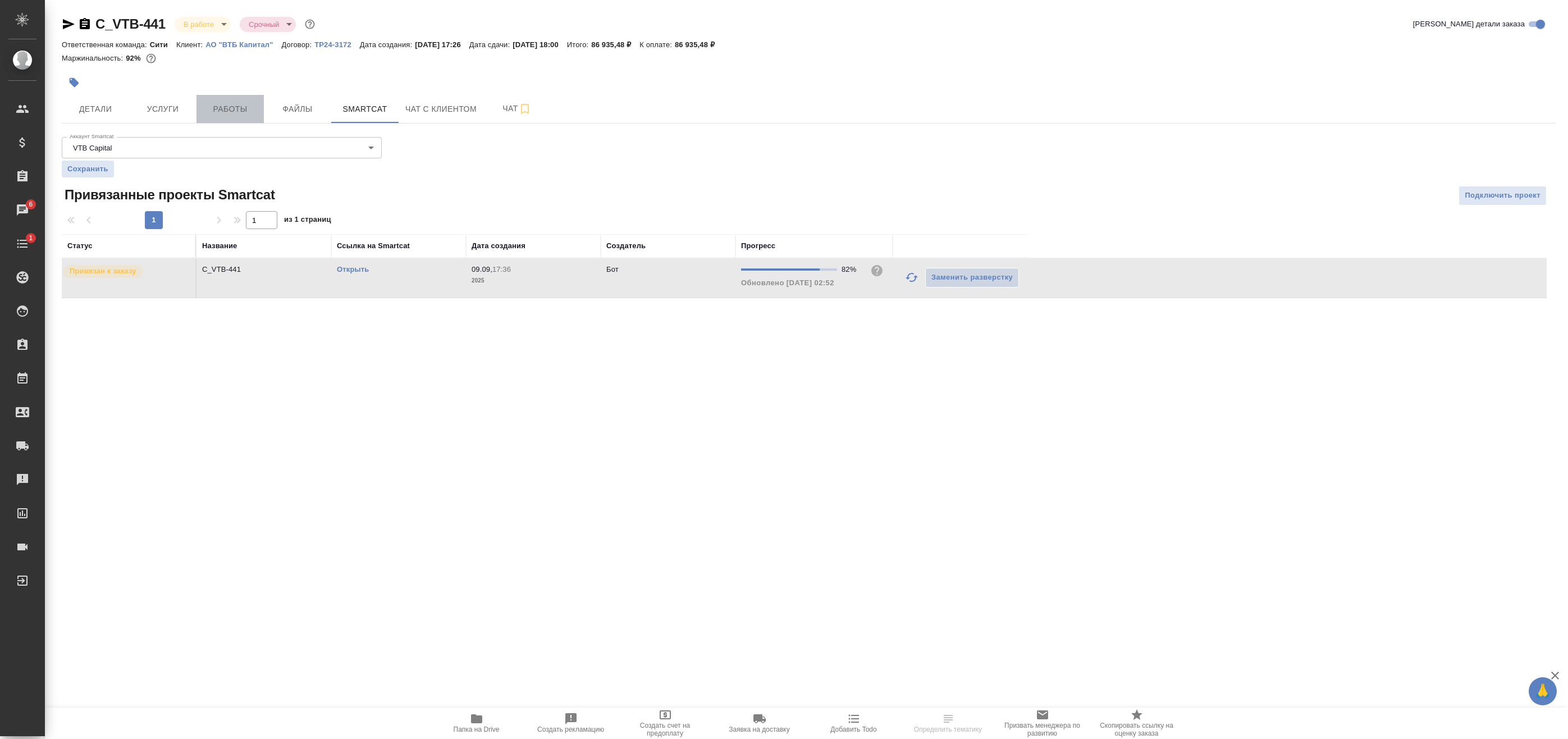
click at [237, 106] on span "Работы" at bounding box center [230, 109] width 54 height 14
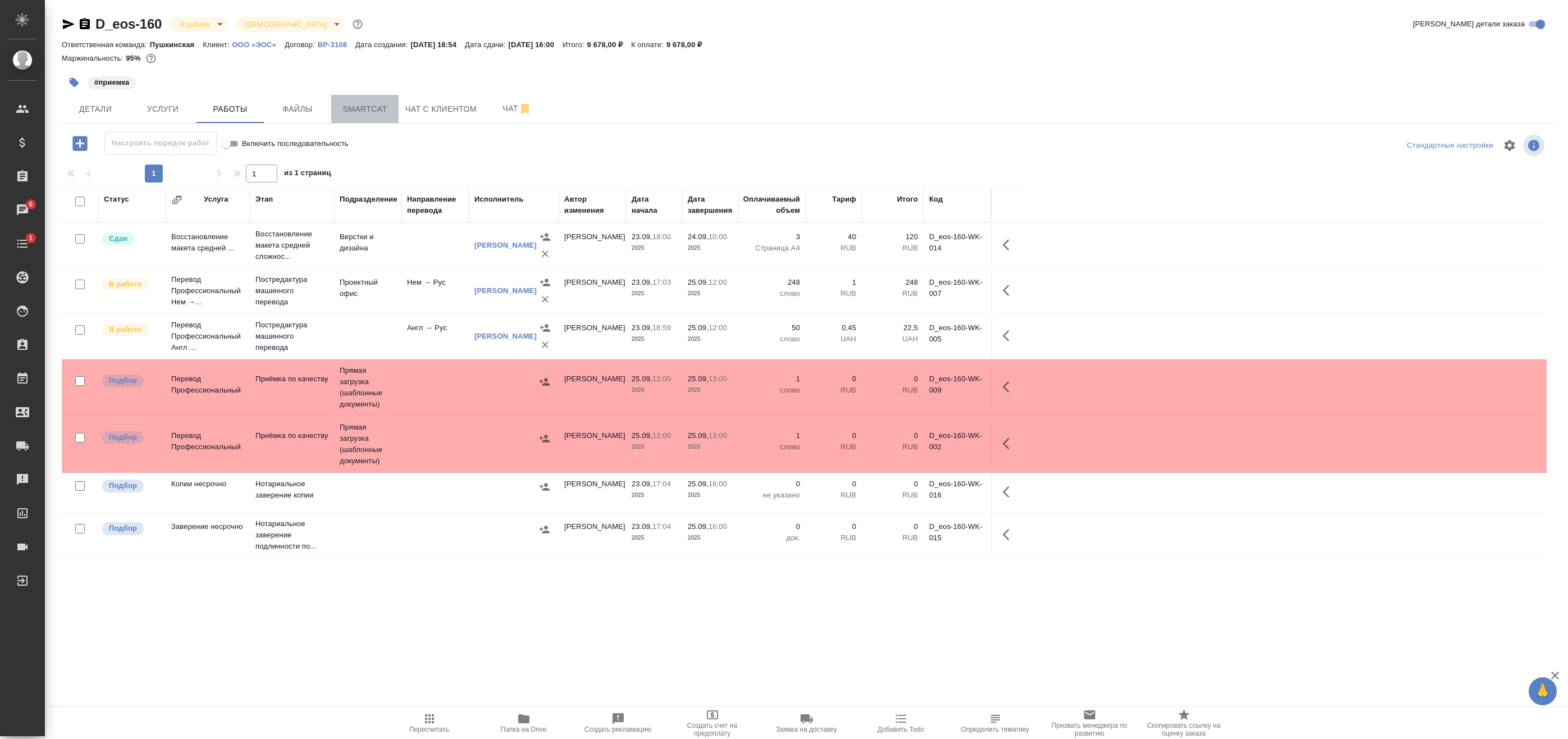
click at [366, 111] on span "Smartcat" at bounding box center [365, 109] width 54 height 14
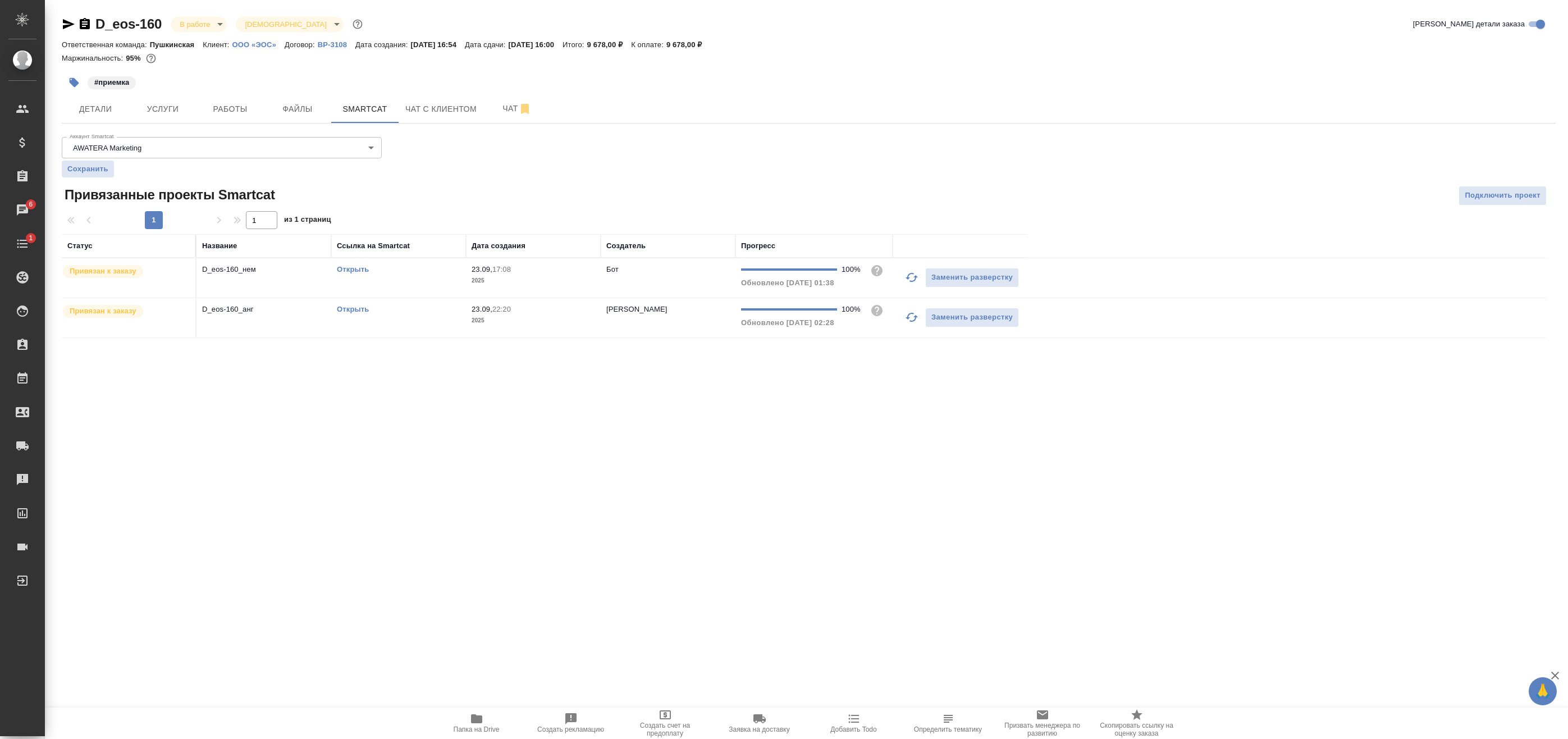
click at [910, 274] on icon "button" at bounding box center [911, 278] width 12 height 9
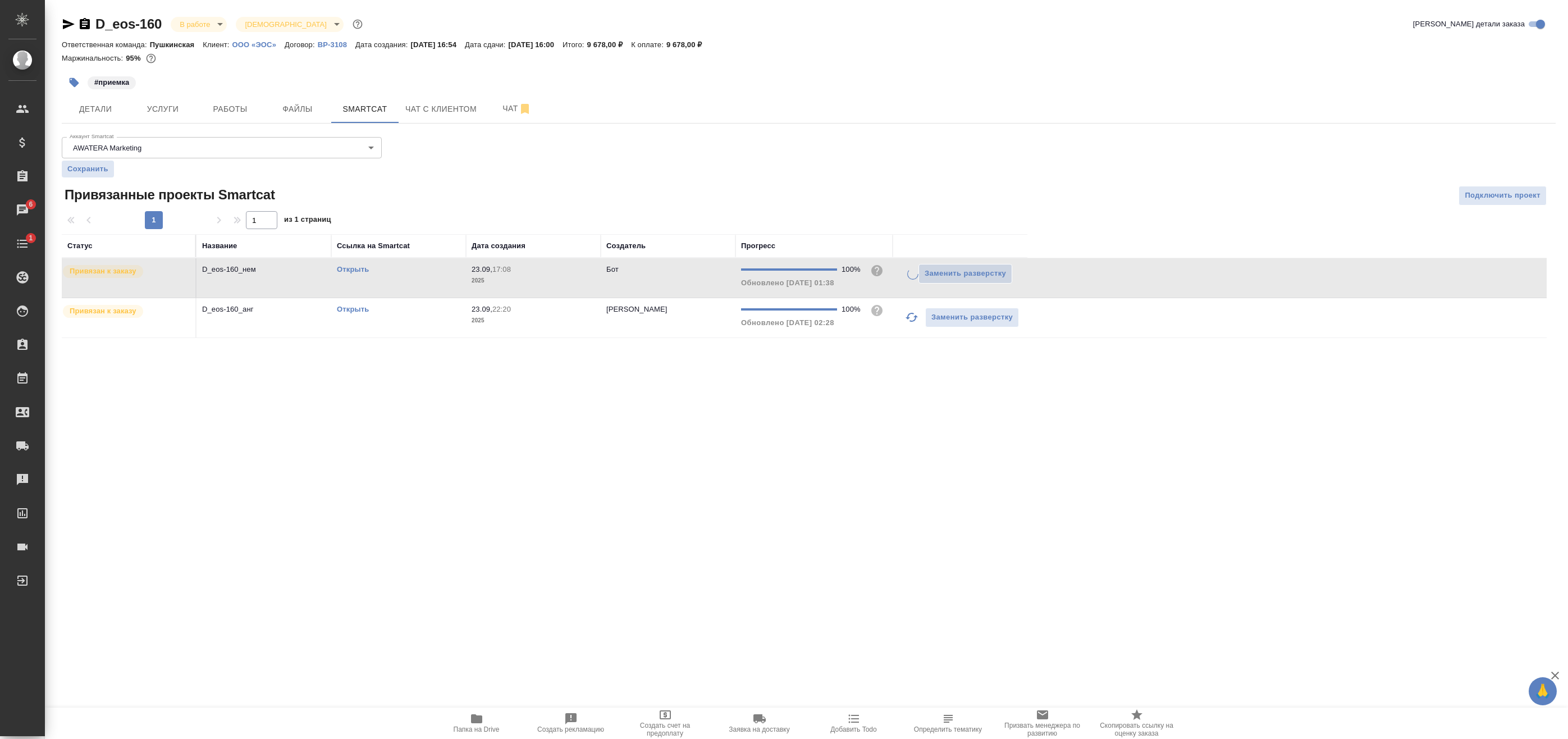
click at [910, 315] on icon "button" at bounding box center [912, 317] width 14 height 14
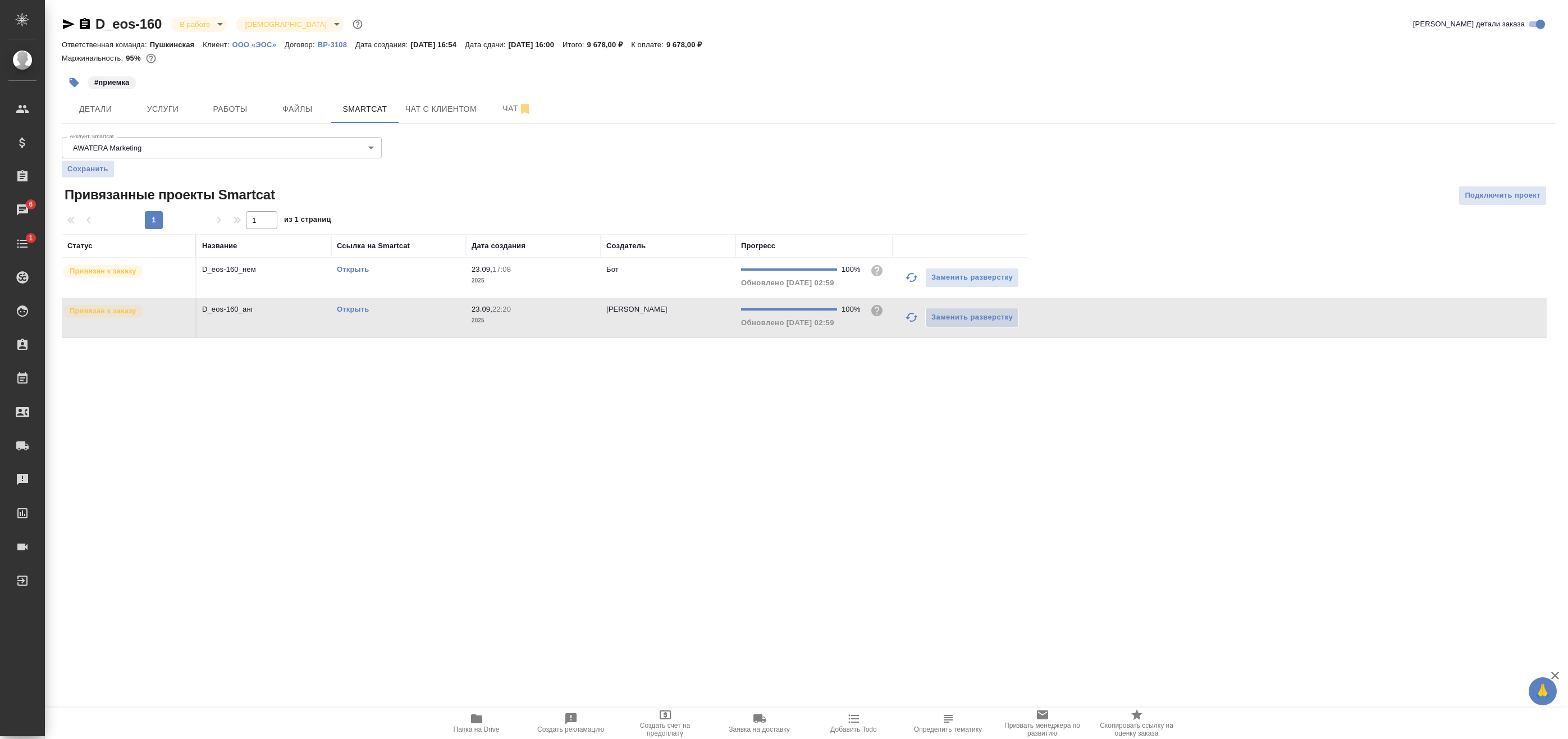
click at [359, 270] on link "Открыть" at bounding box center [353, 269] width 32 height 8
click at [354, 310] on link "Открыть" at bounding box center [353, 309] width 32 height 8
click at [495, 733] on span "Папка на Drive" at bounding box center [477, 729] width 46 height 8
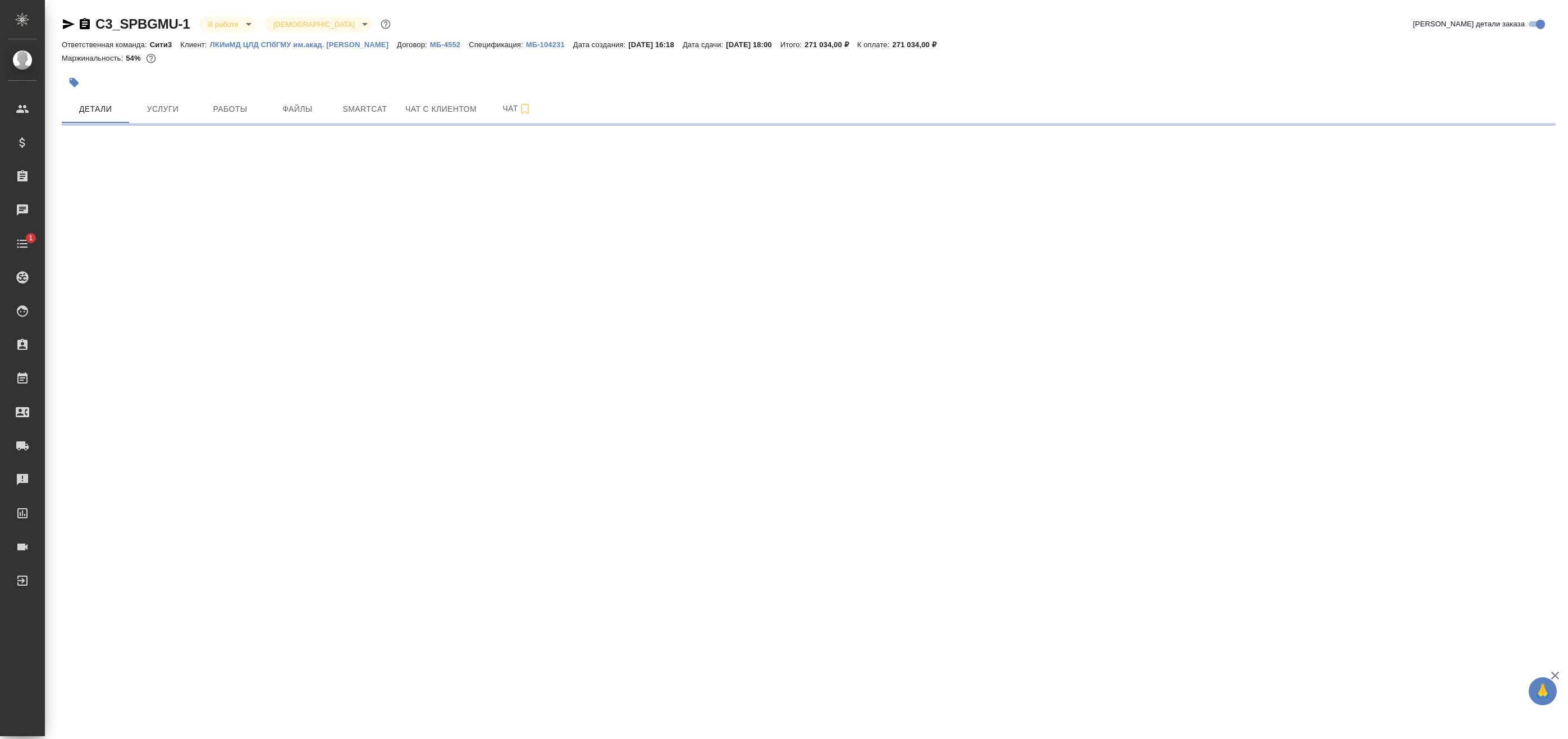
select select "RU"
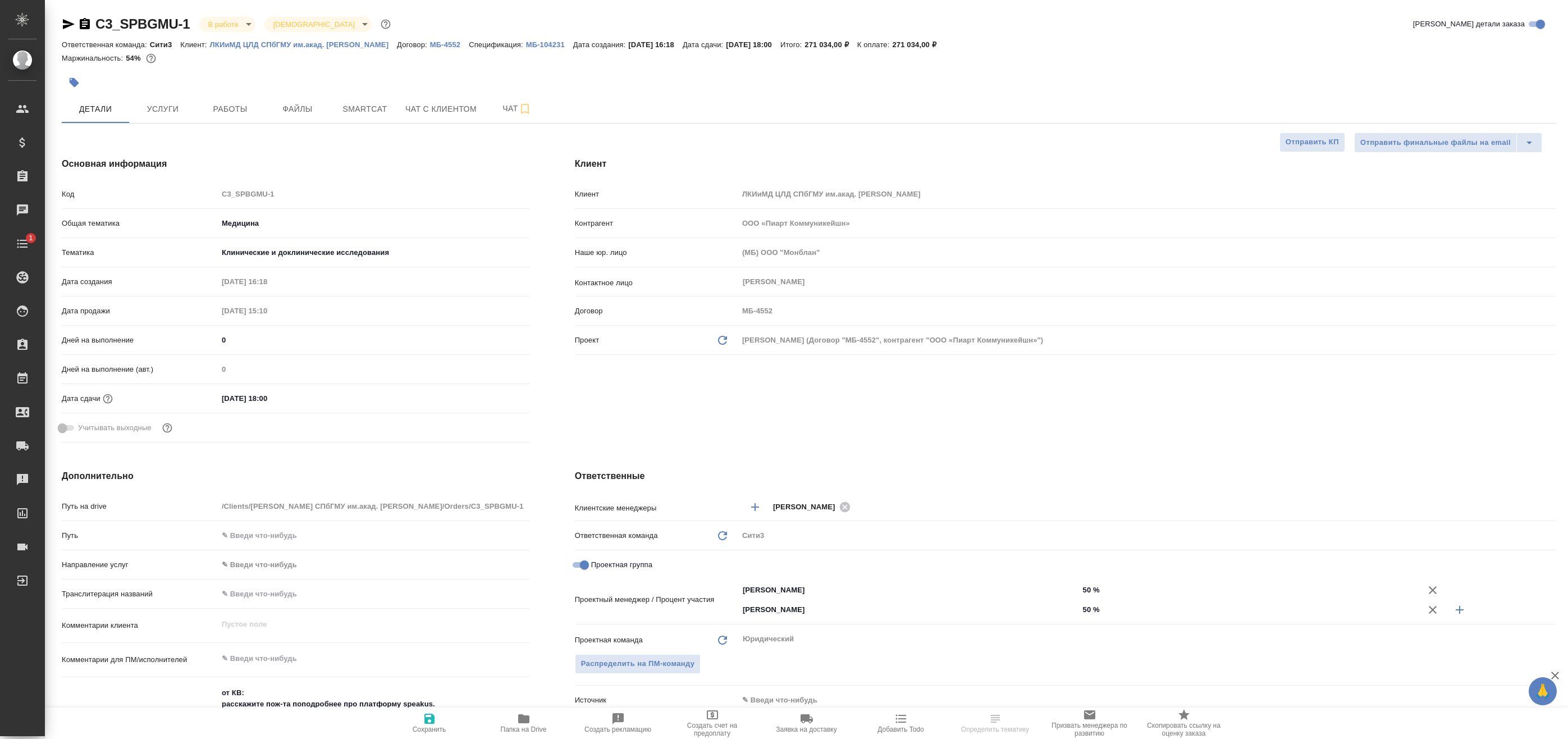
type textarea "x"
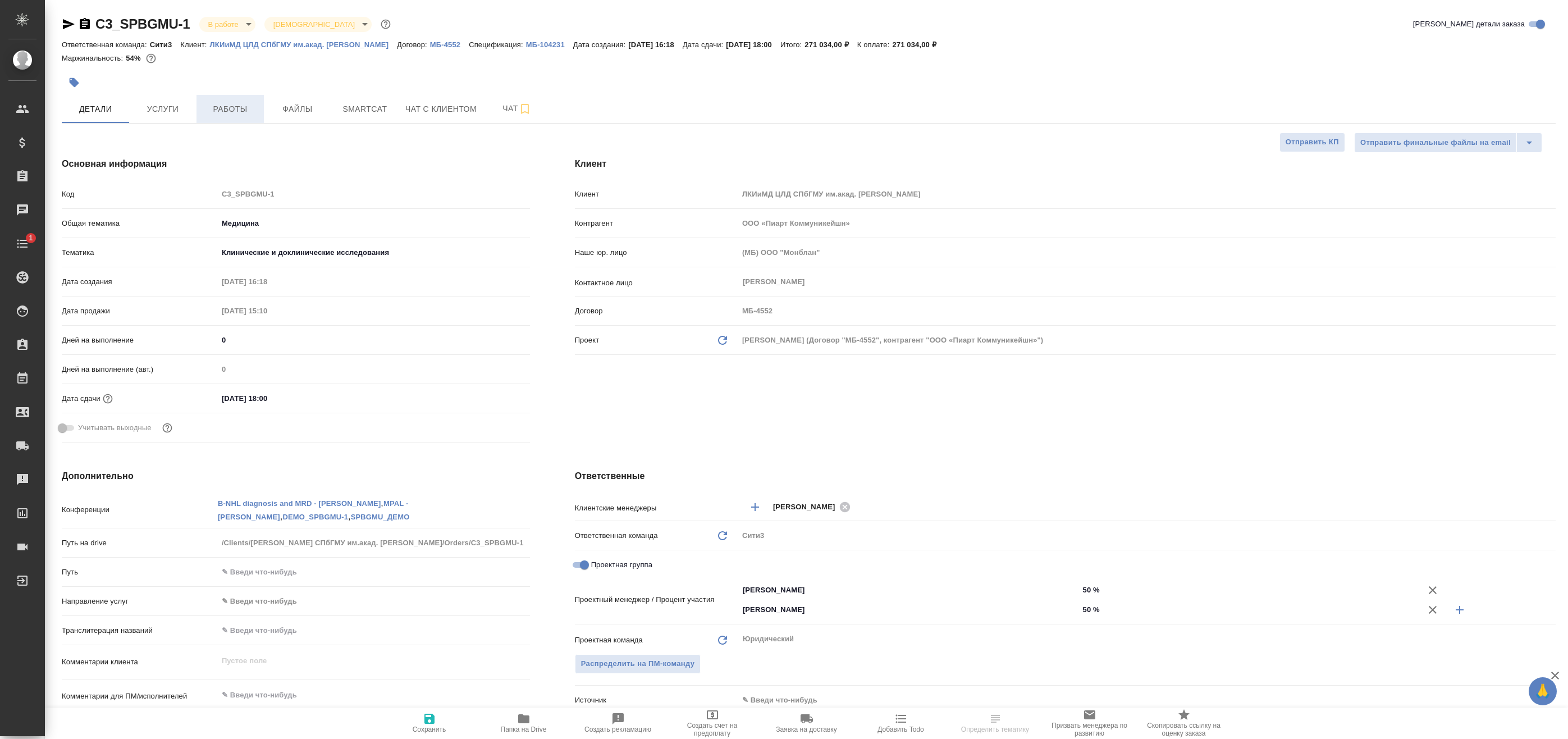
type textarea "x"
click at [236, 116] on button "Работы" at bounding box center [230, 109] width 68 height 28
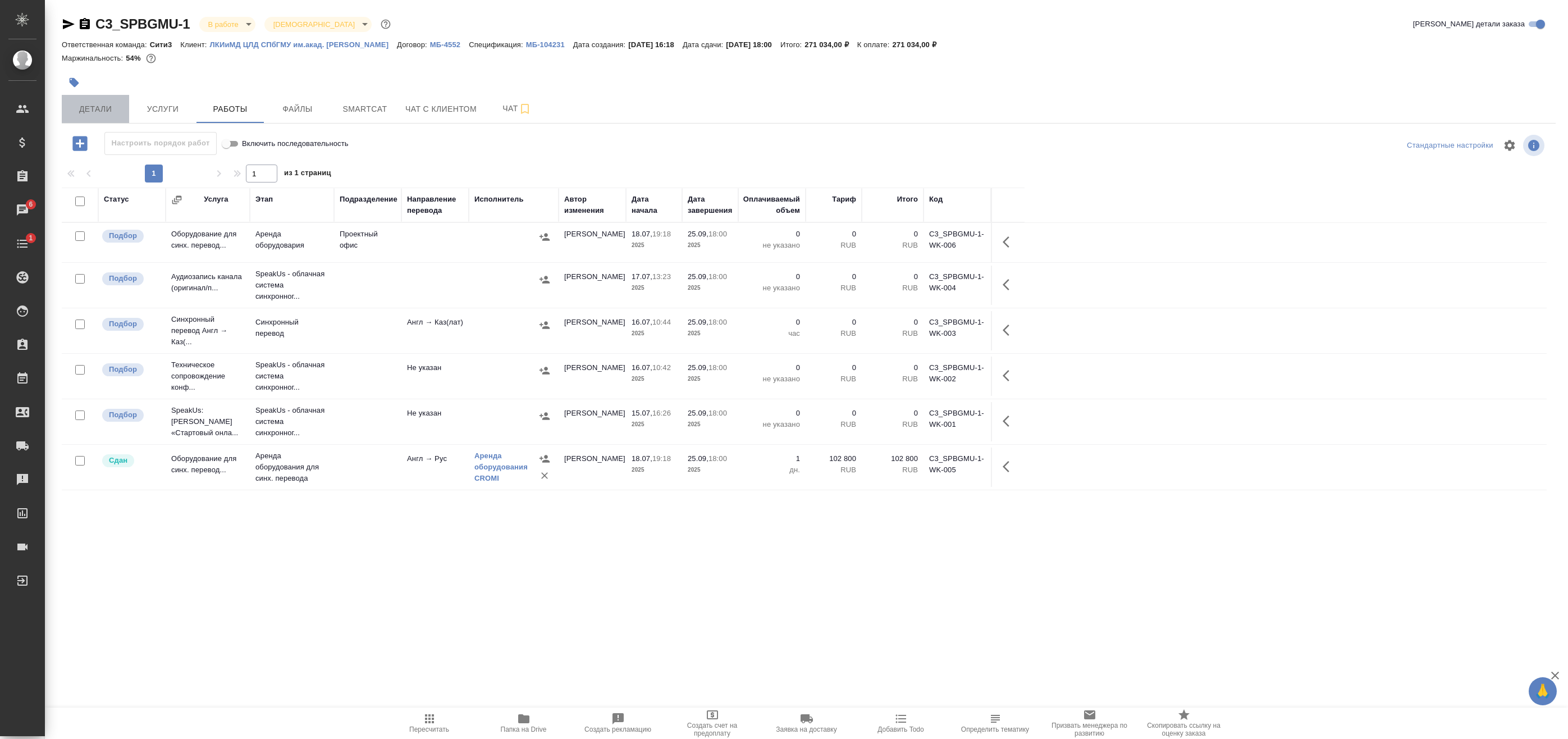
click at [102, 111] on span "Детали" at bounding box center [95, 109] width 54 height 14
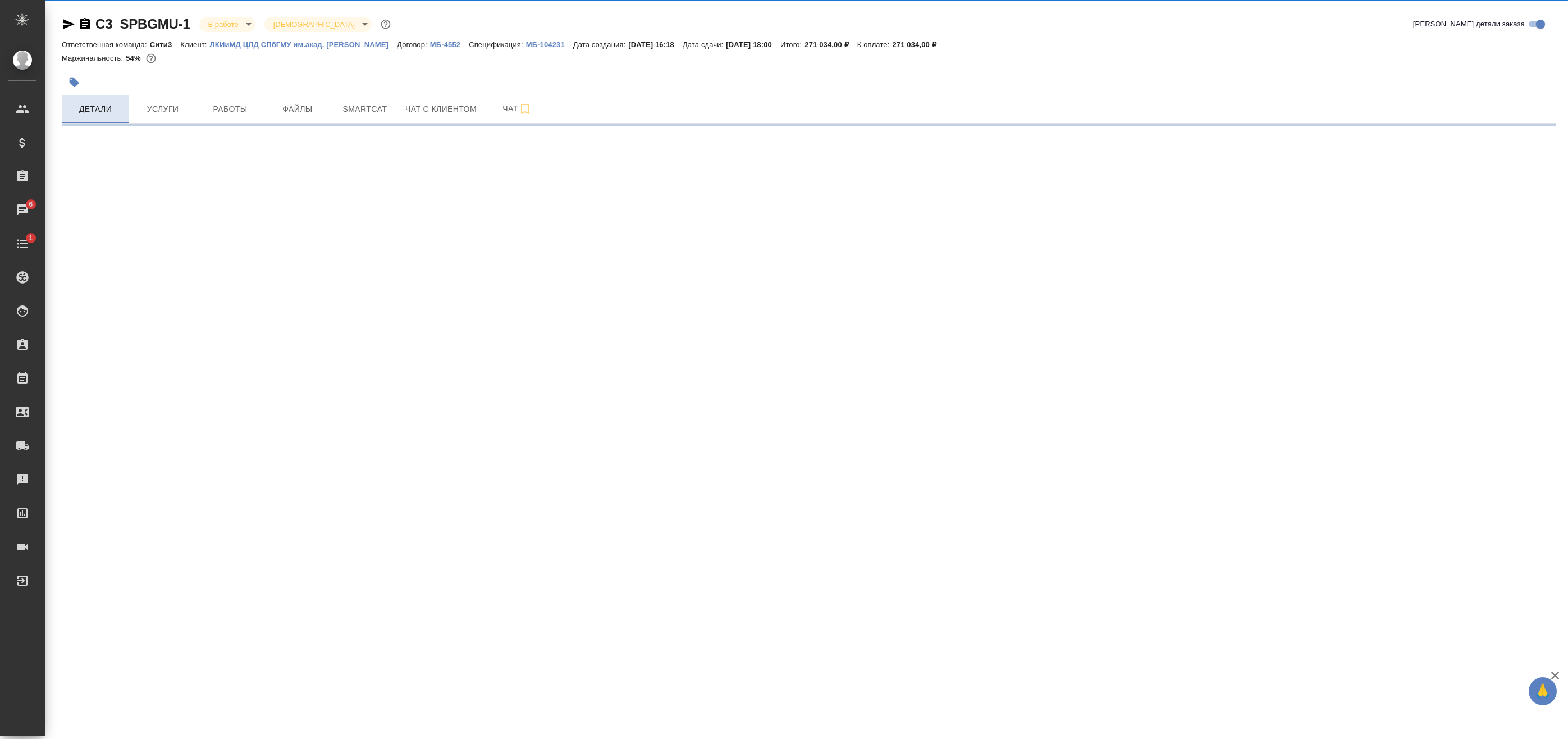
select select "RU"
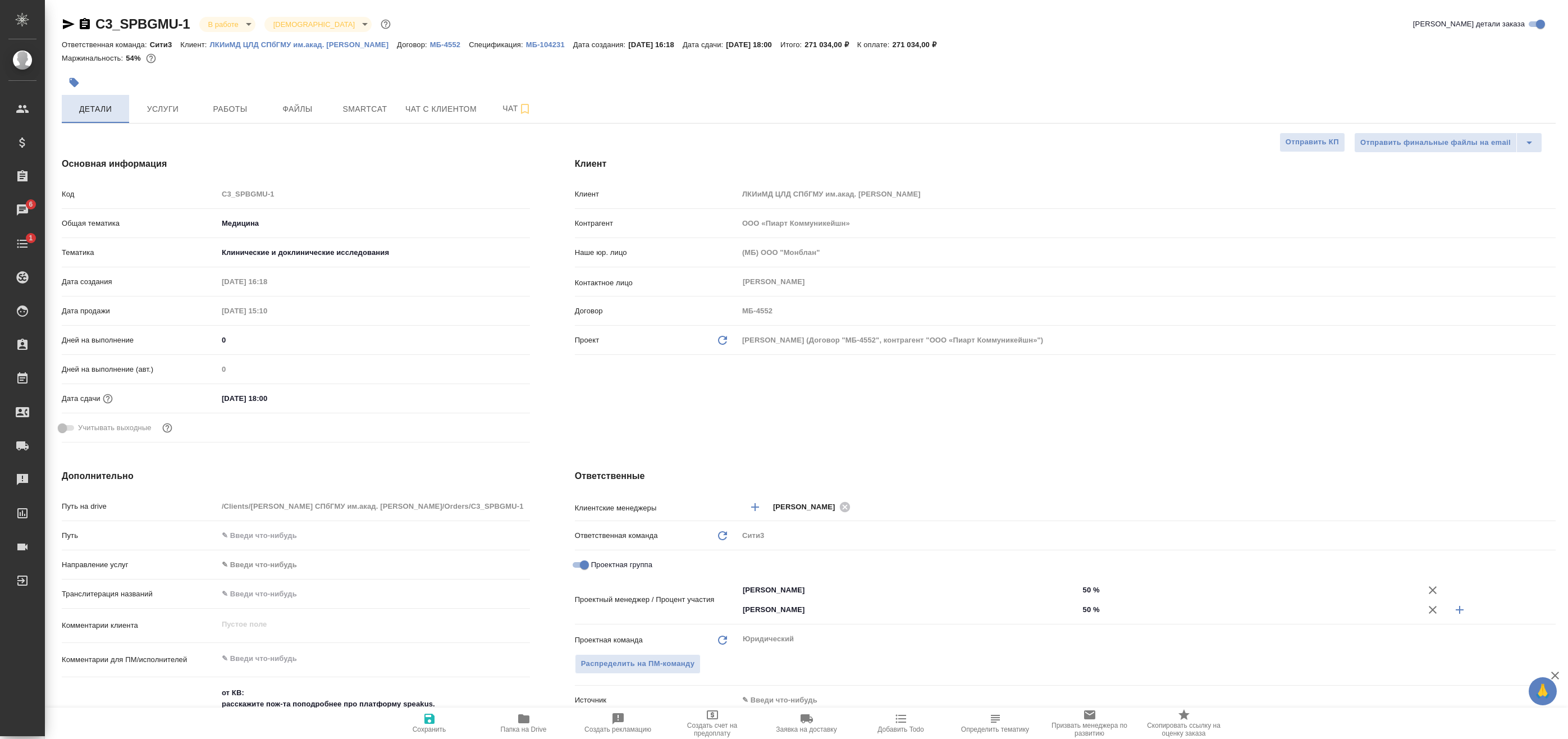
type textarea "x"
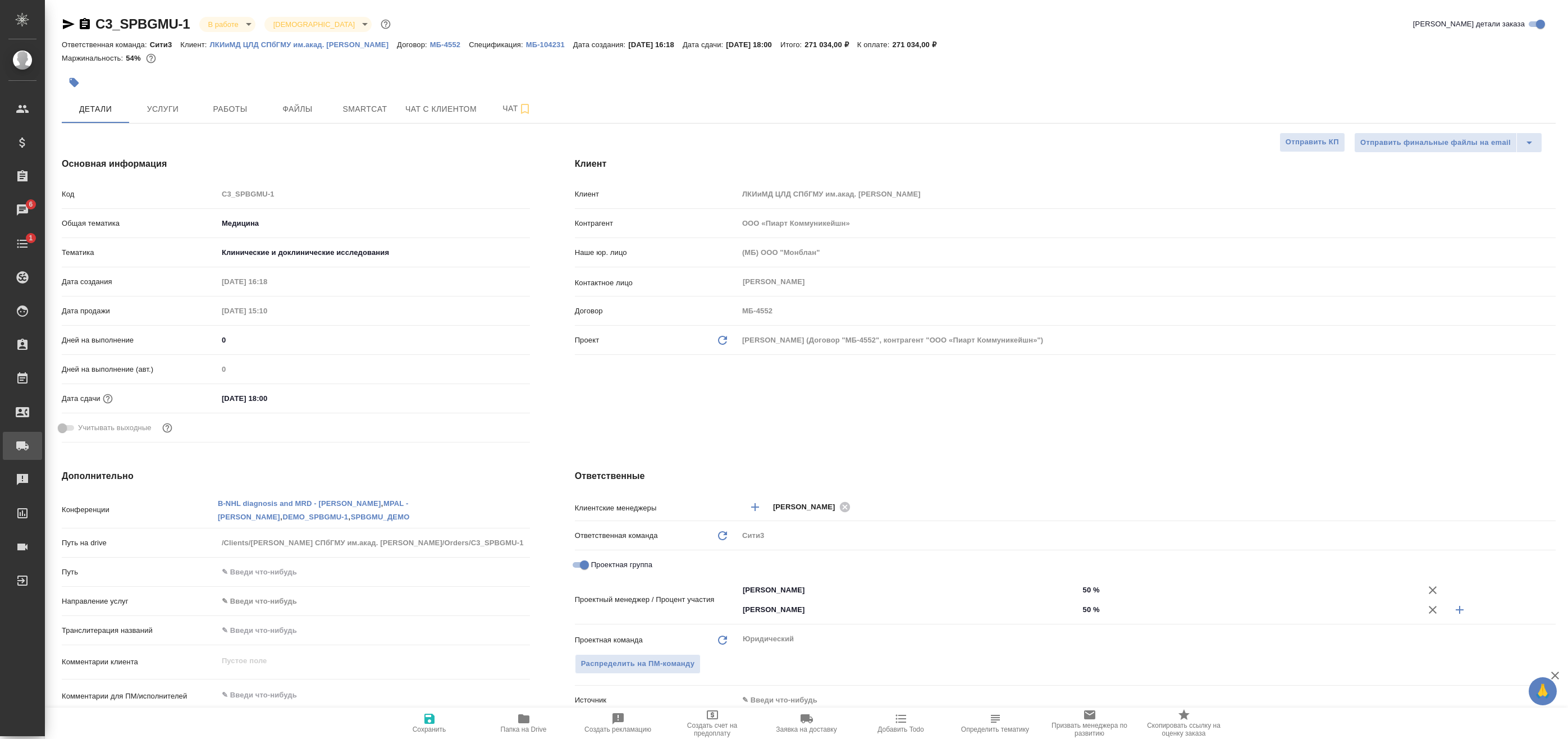
type textarea "x"
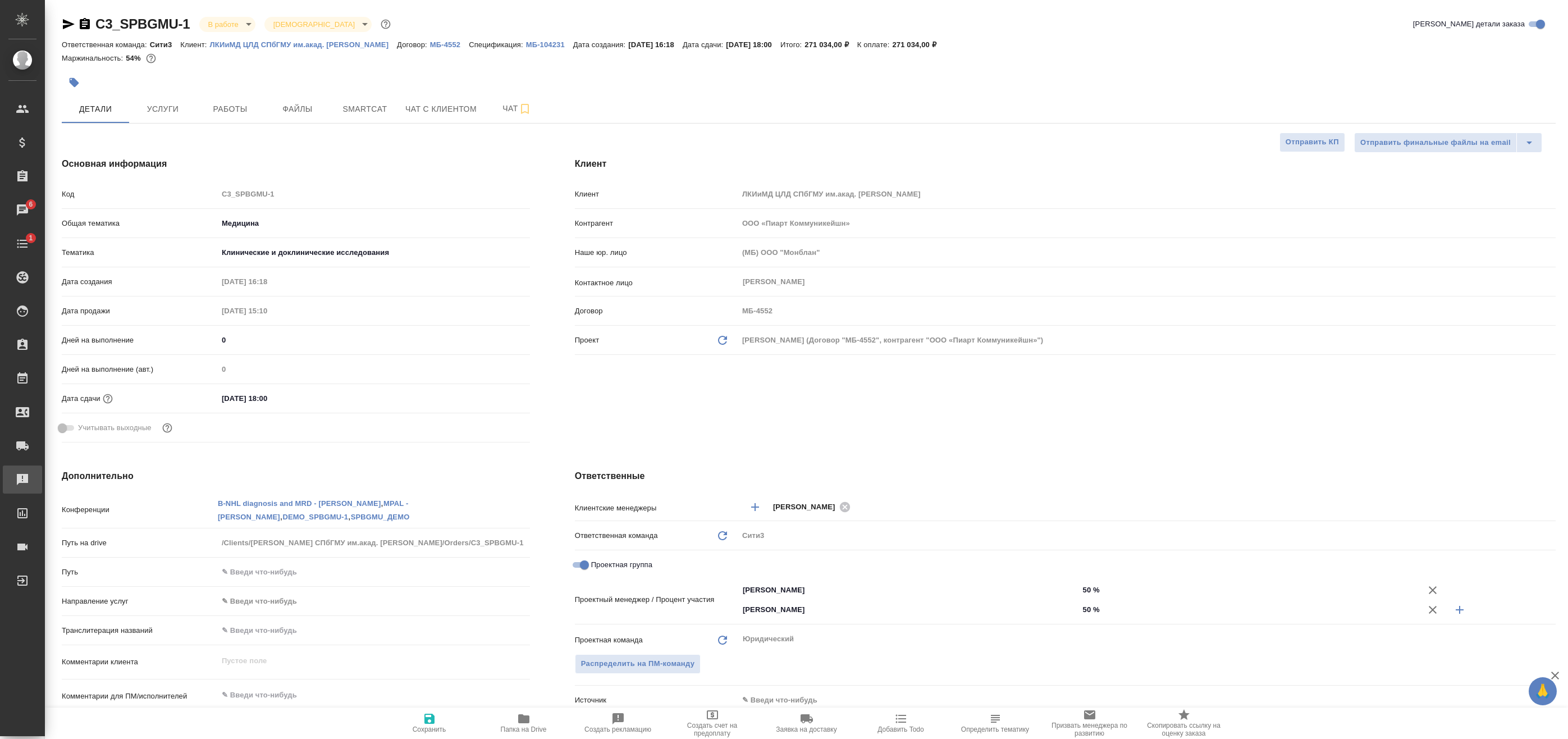
type textarea "x"
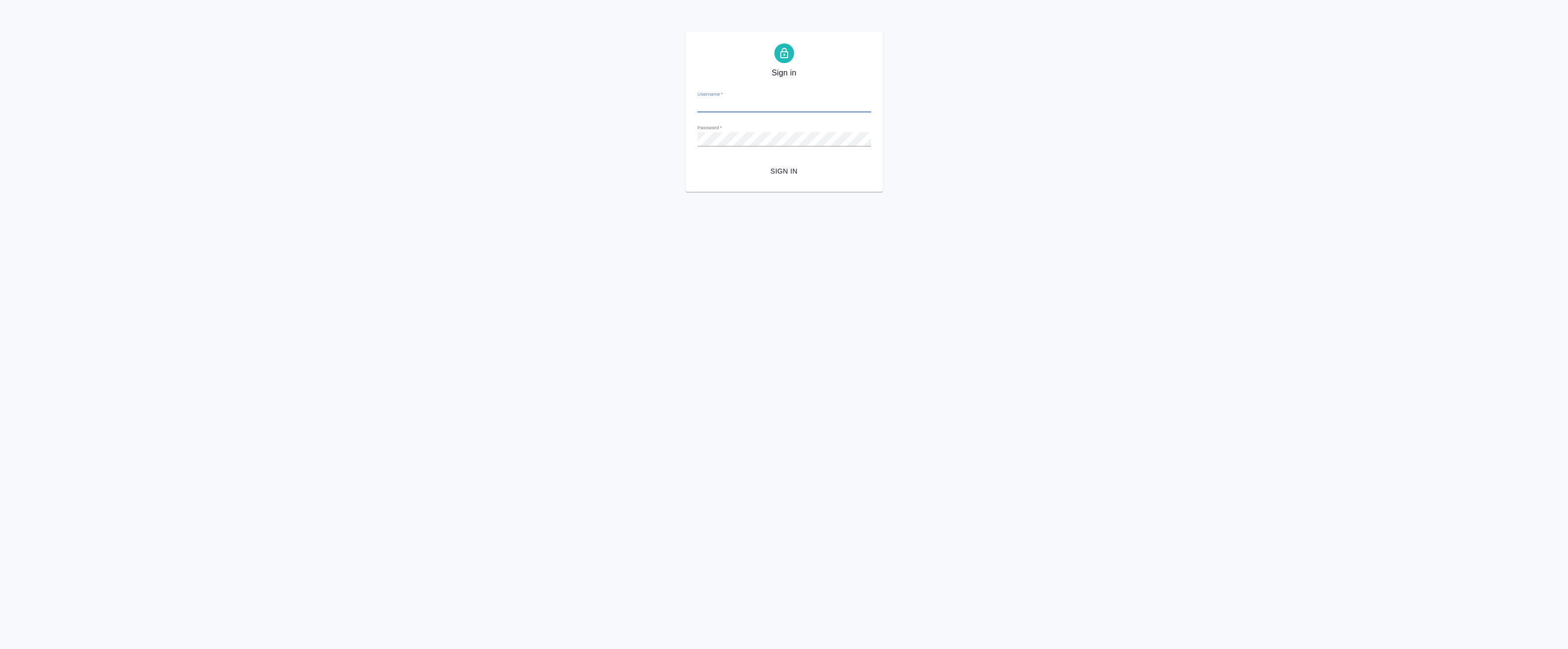
type input "[EMAIL_ADDRESS][DOMAIN_NAME]"
click at [788, 168] on span "Sign in" at bounding box center [784, 171] width 158 height 12
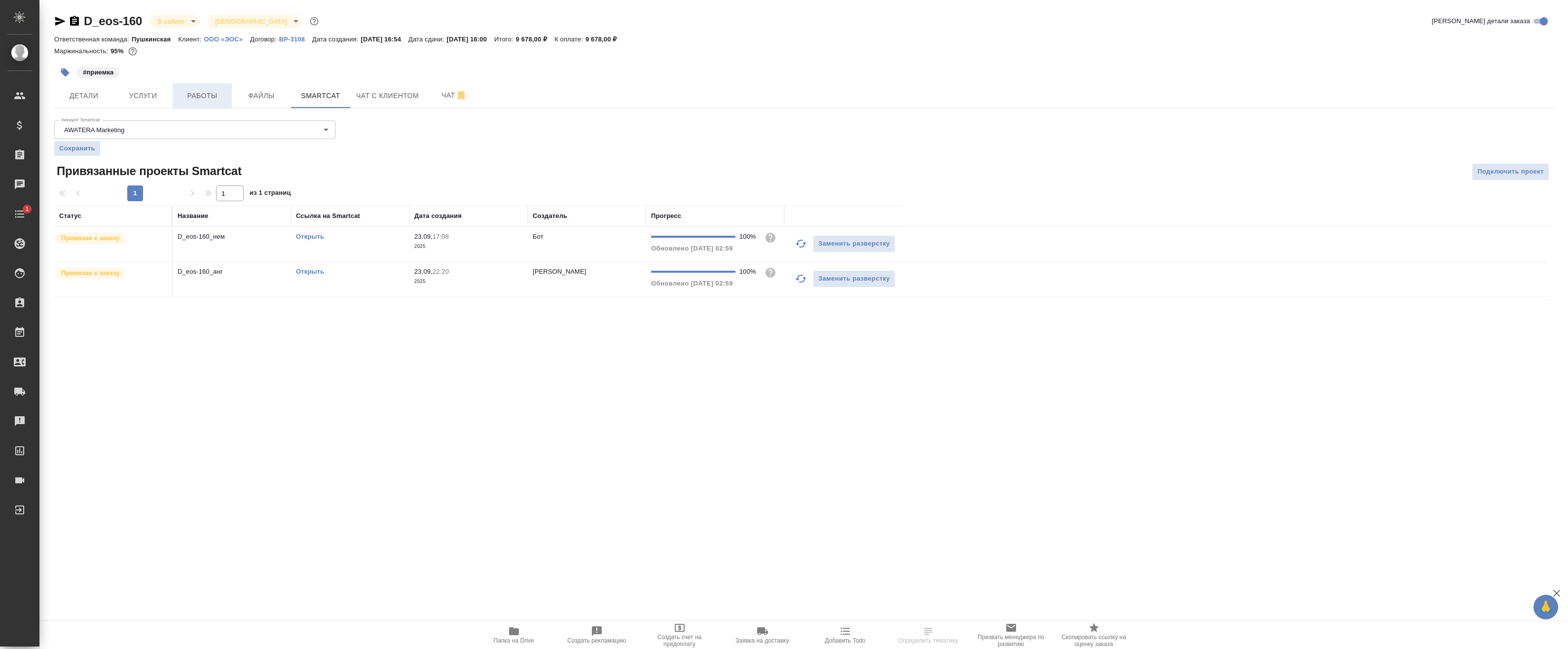
click at [214, 95] on span "Работы" at bounding box center [202, 95] width 47 height 12
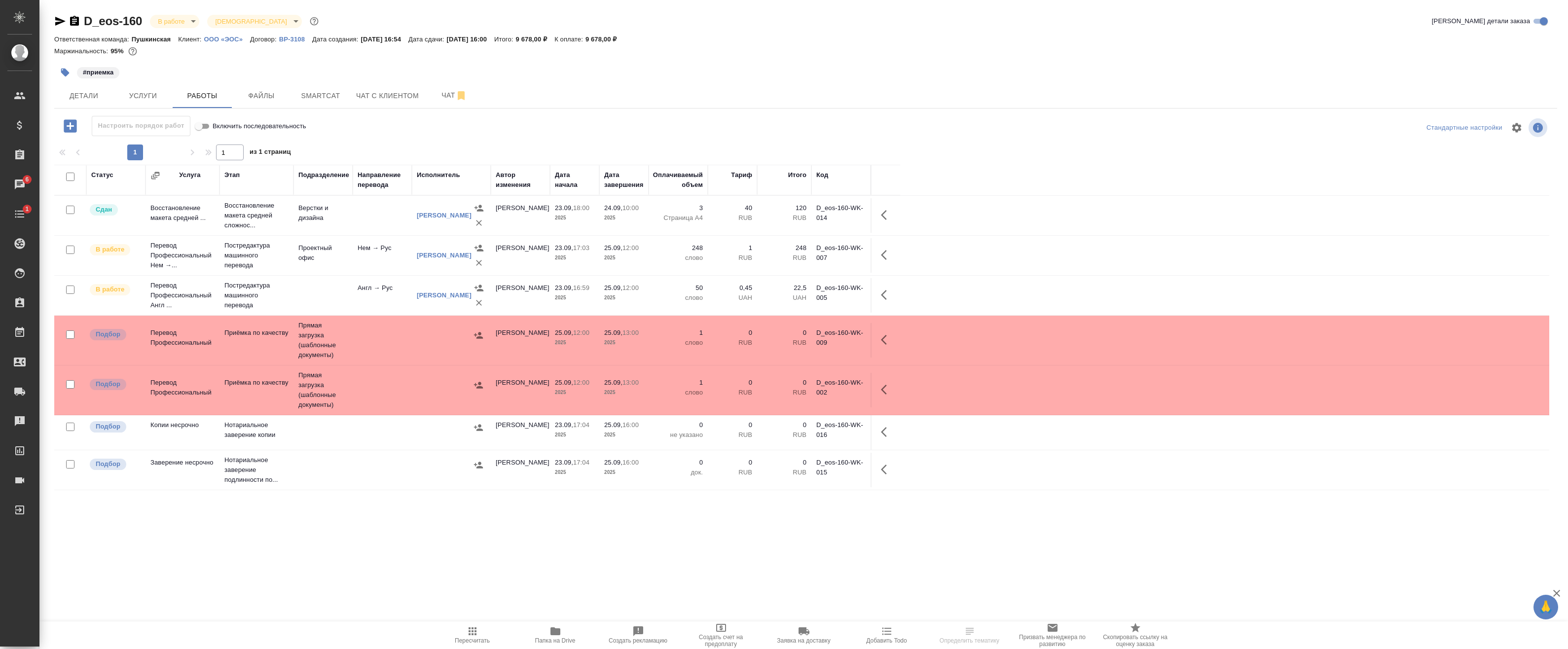
click at [72, 178] on input "checkbox" at bounding box center [70, 177] width 9 height 9
checkbox input "true"
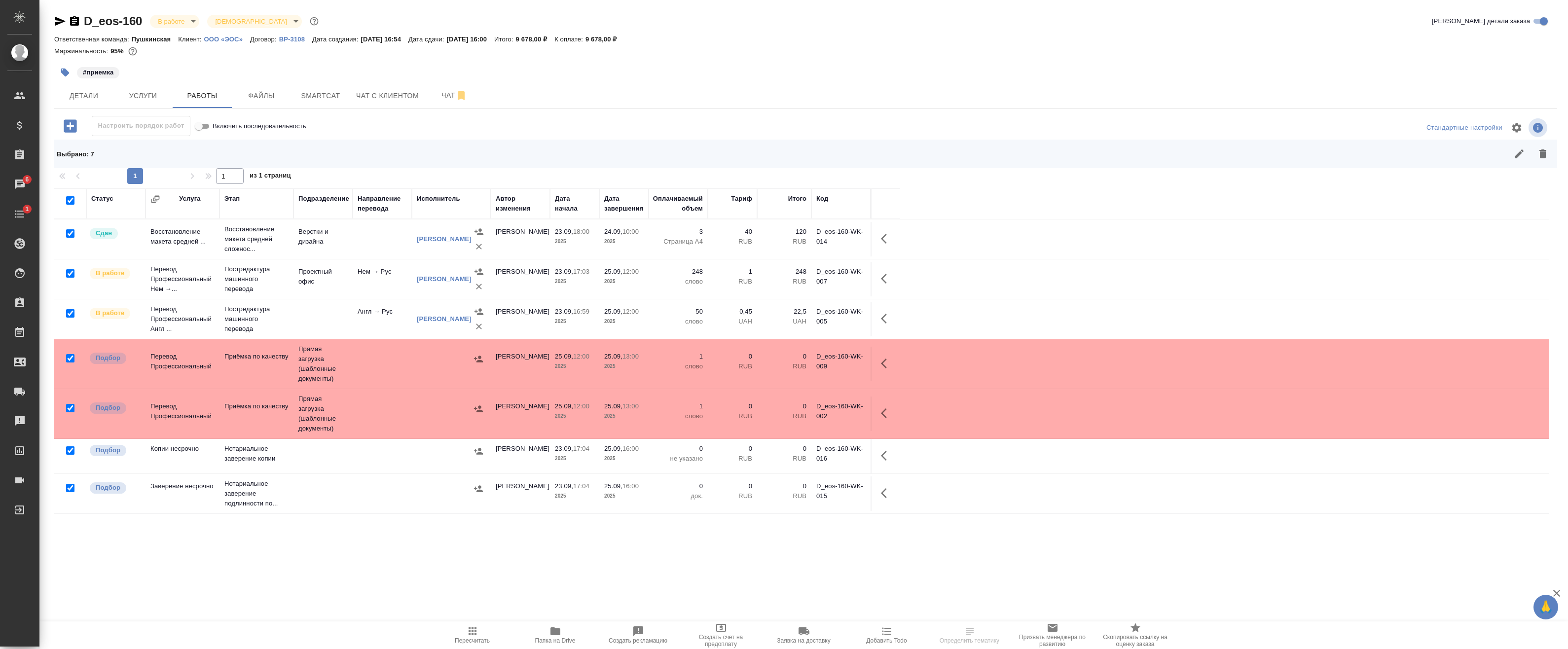
checkbox input "true"
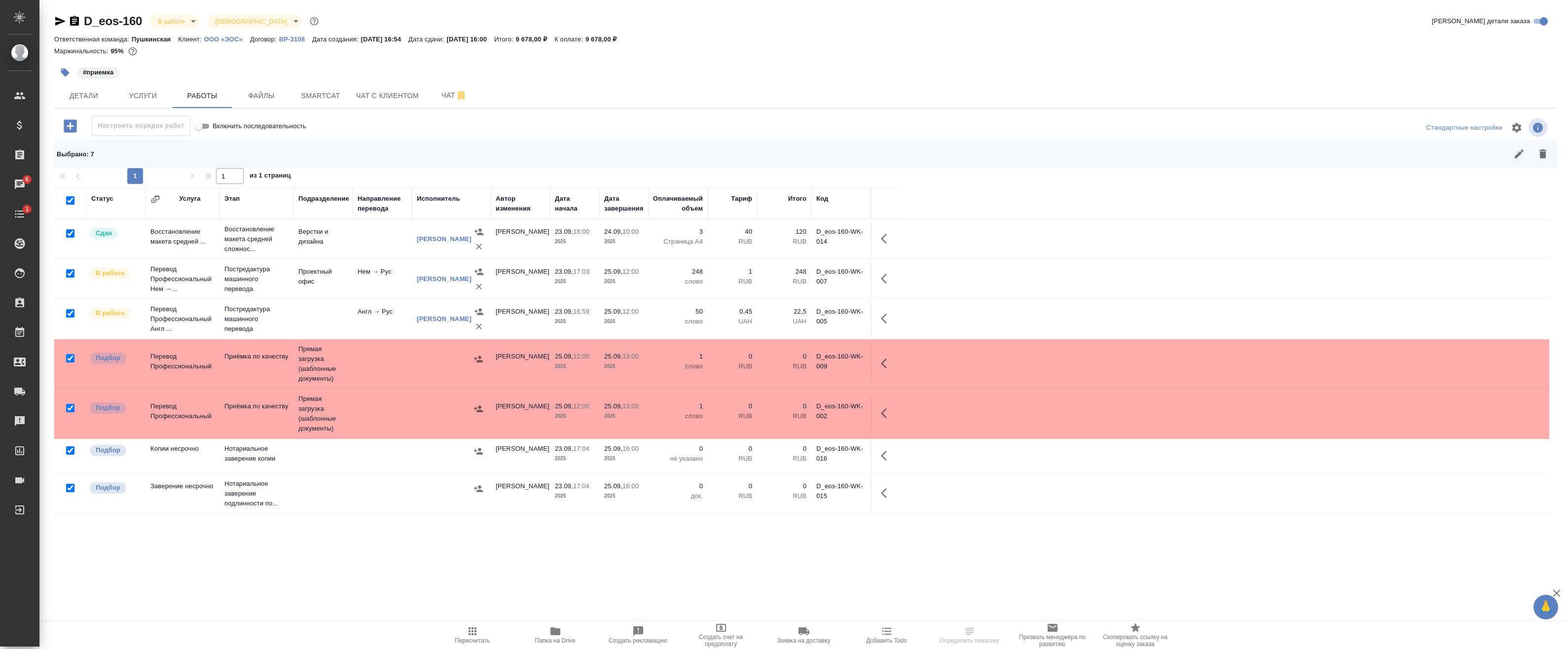
checkbox input "true"
click at [69, 359] on input "checkbox" at bounding box center [70, 358] width 9 height 9
checkbox input "false"
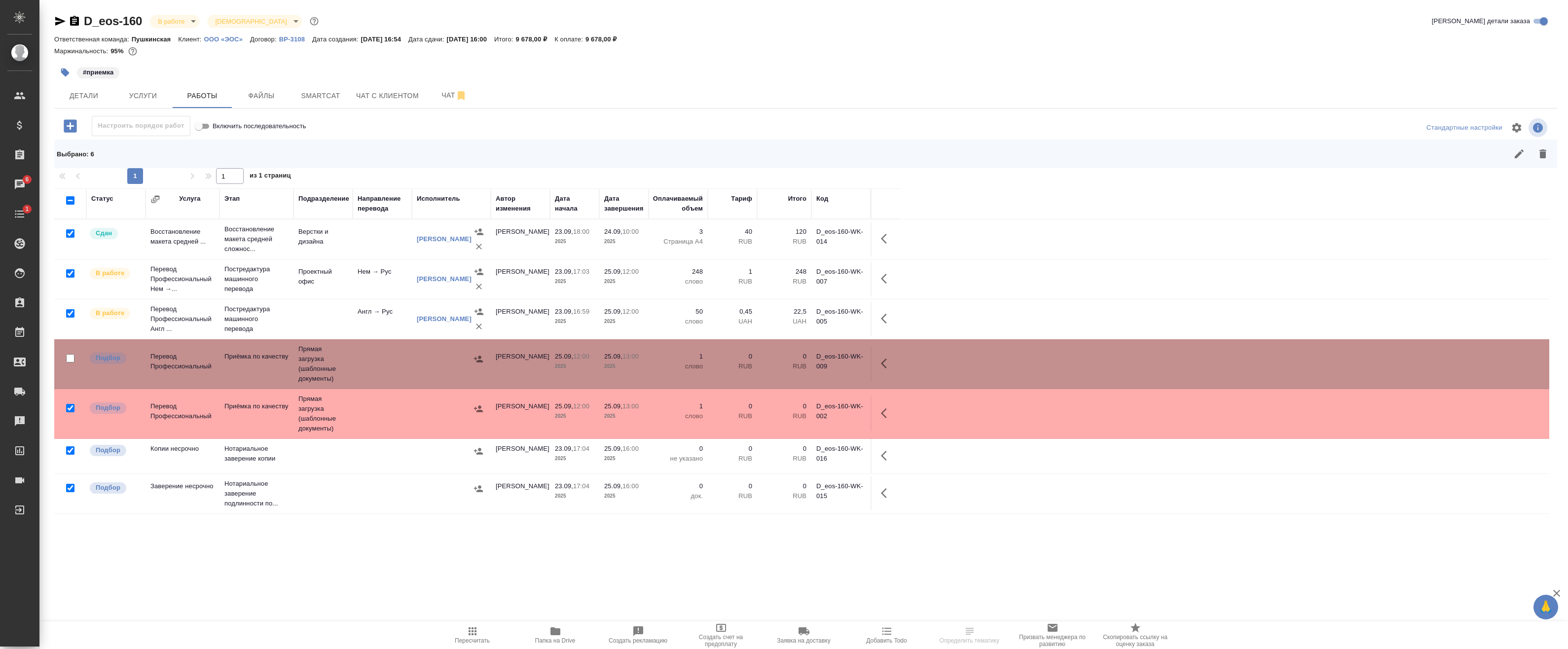
click at [69, 359] on input "checkbox" at bounding box center [70, 358] width 9 height 9
checkbox input "true"
click at [71, 204] on input "checkbox" at bounding box center [70, 200] width 9 height 9
checkbox input "false"
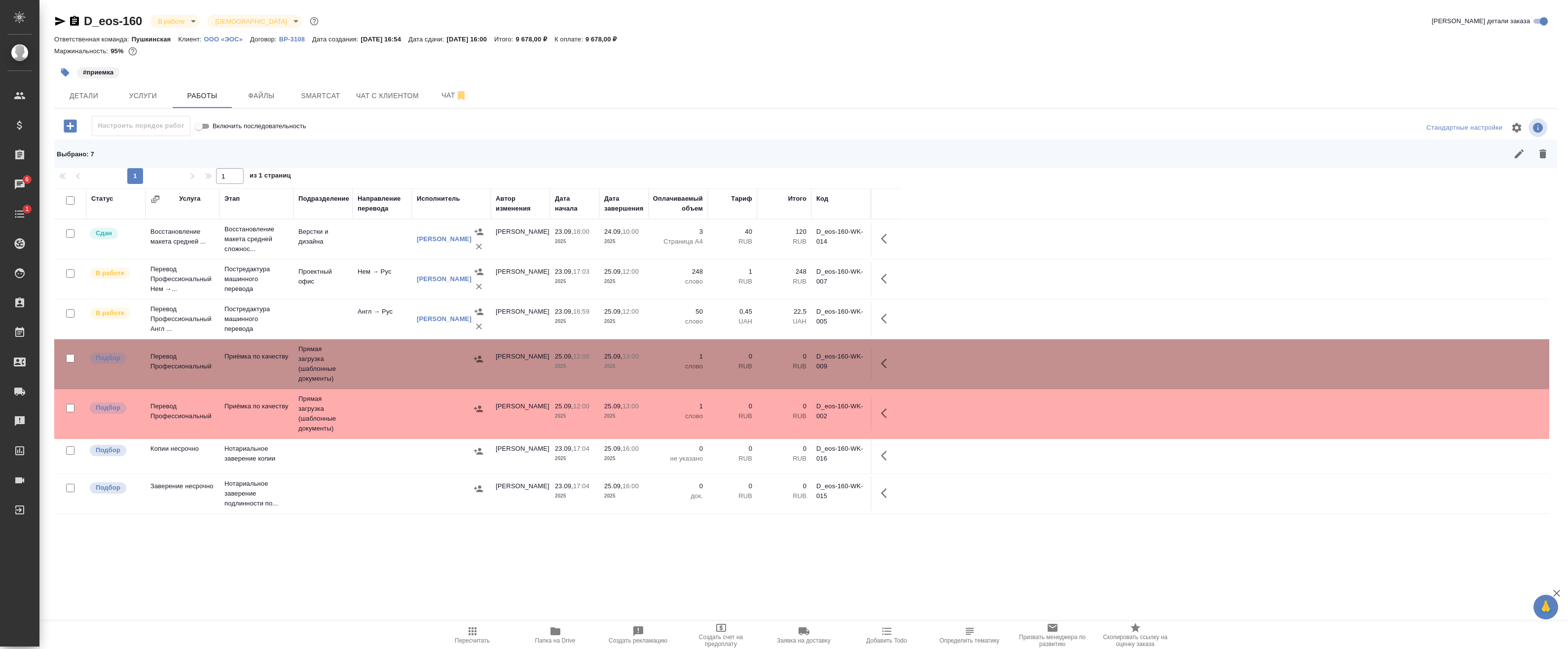
checkbox input "false"
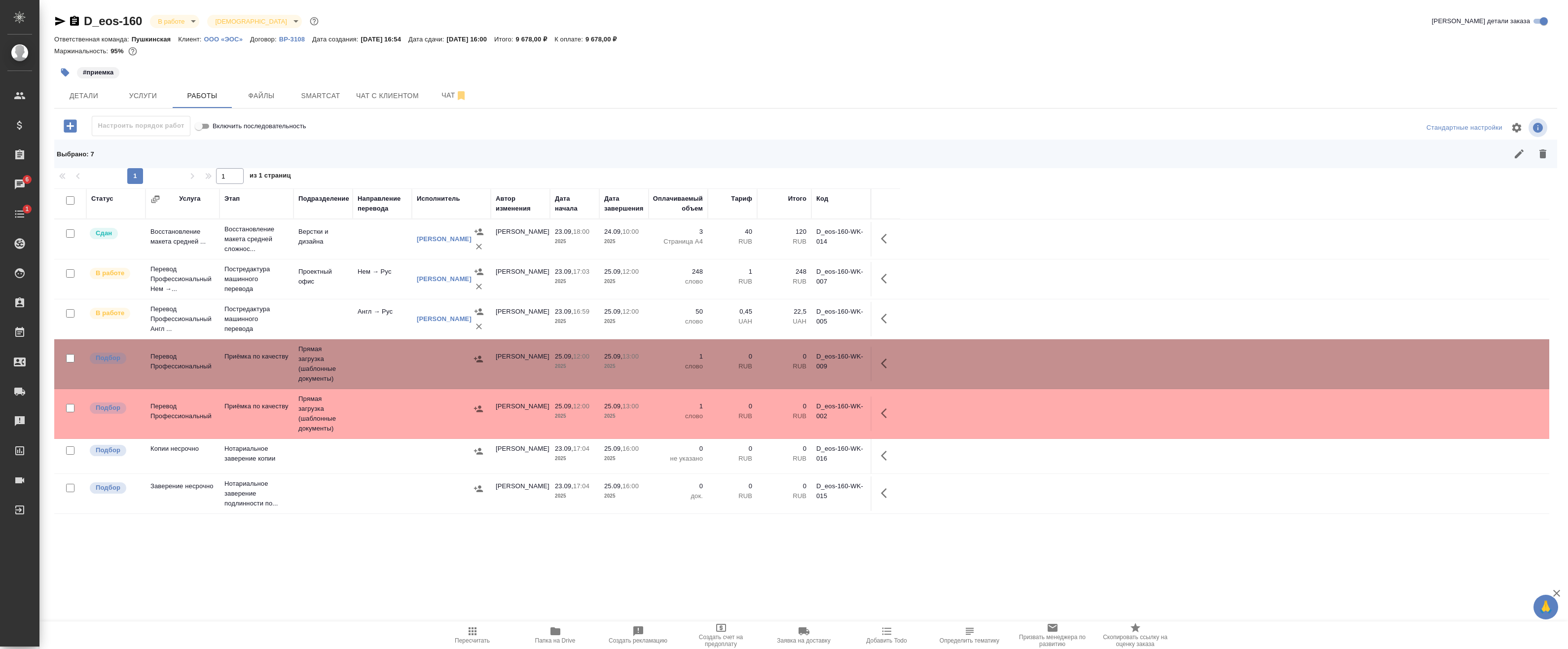
checkbox input "false"
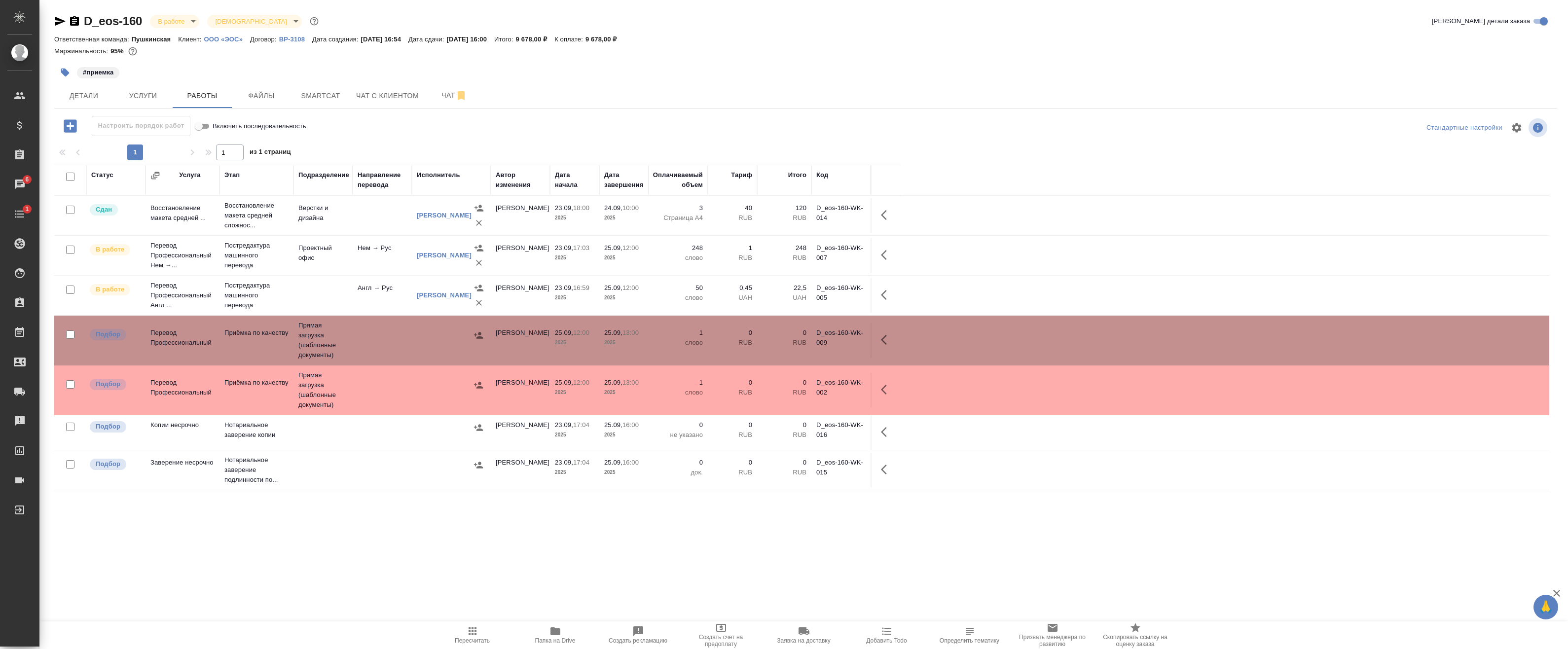
click at [69, 337] on input "checkbox" at bounding box center [70, 335] width 9 height 9
checkbox input "true"
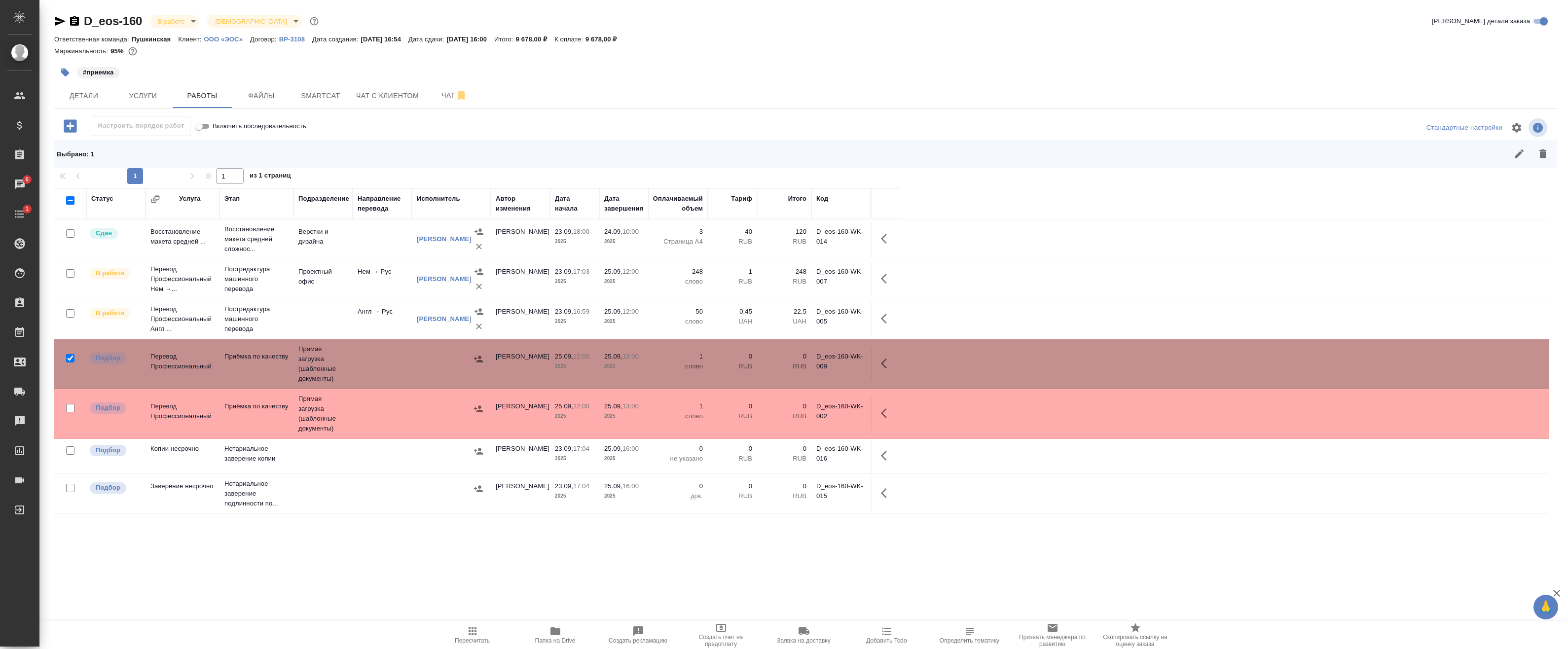
click at [69, 409] on input "checkbox" at bounding box center [70, 408] width 9 height 9
checkbox input "true"
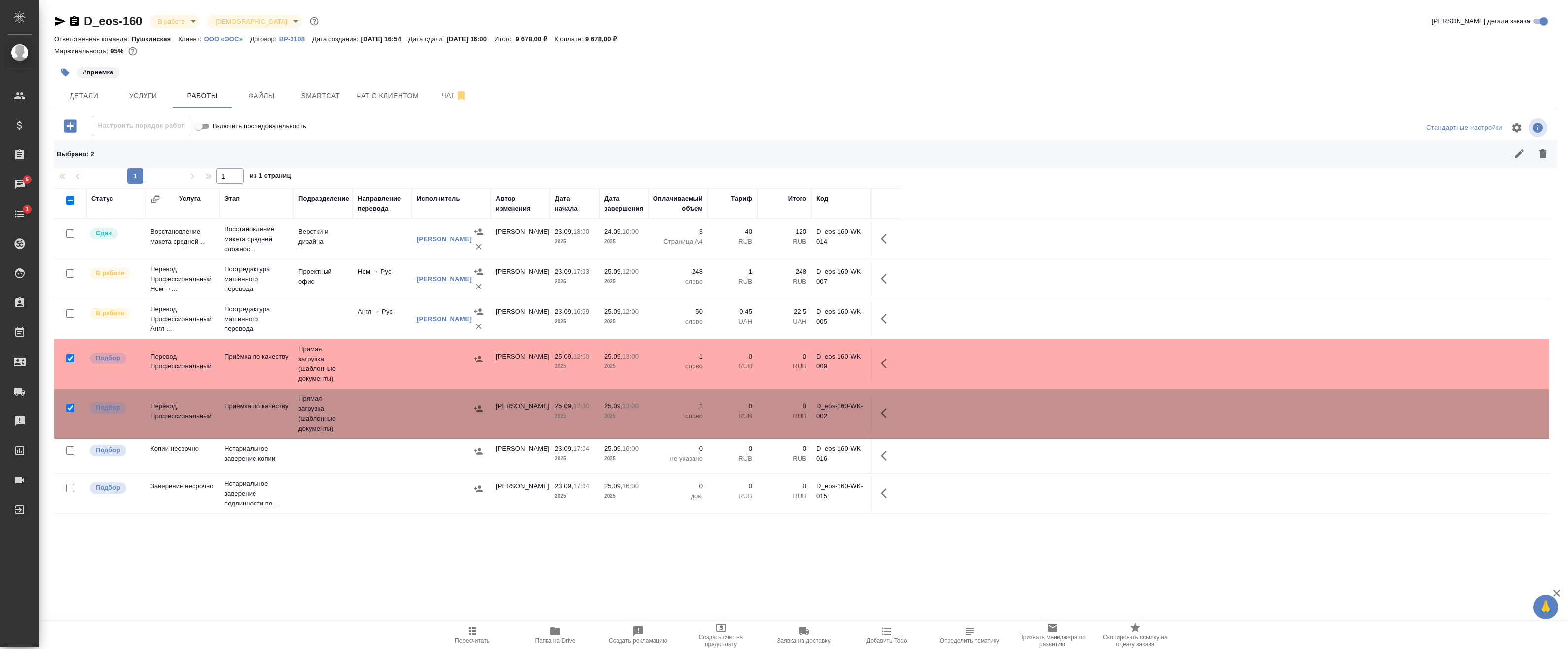
scroll to position [9, 0]
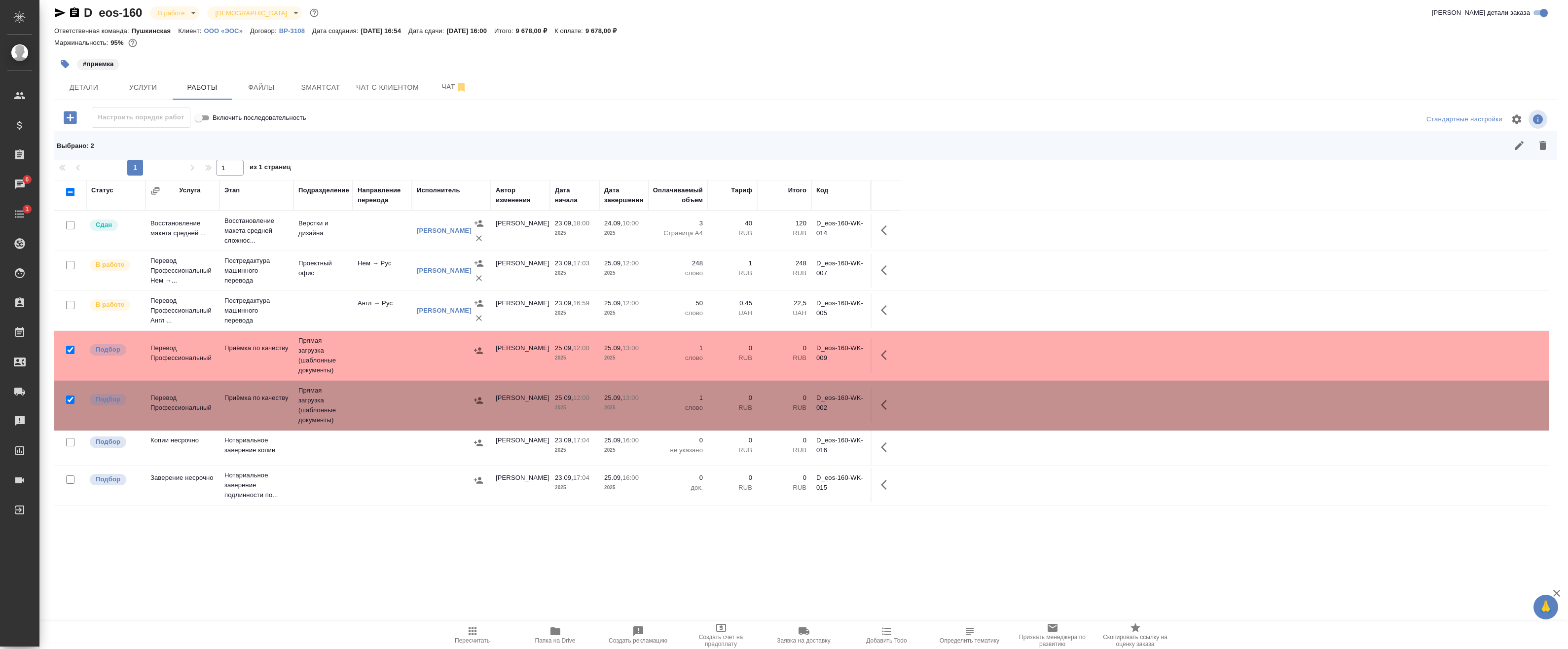
click at [1539, 144] on icon "button" at bounding box center [1543, 145] width 7 height 9
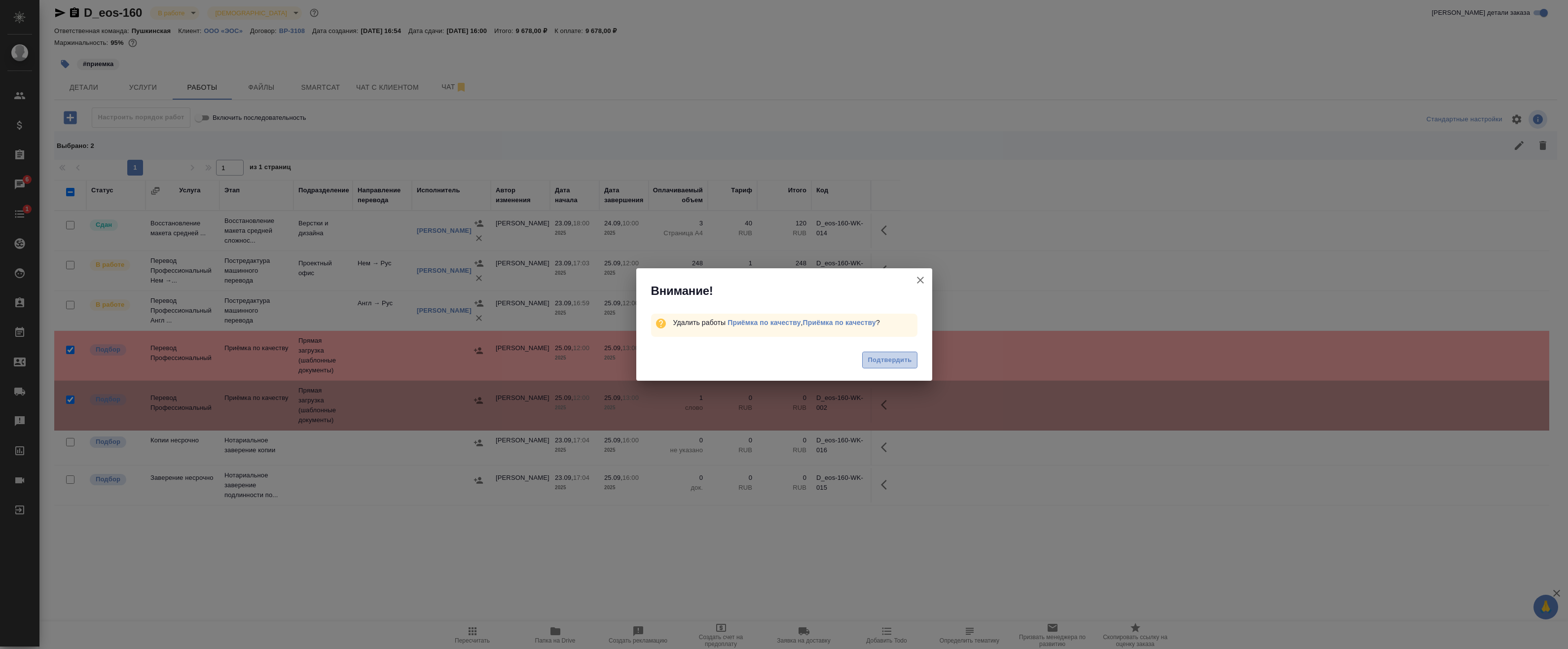
click at [877, 369] on button "Подтвердить" at bounding box center [890, 361] width 55 height 17
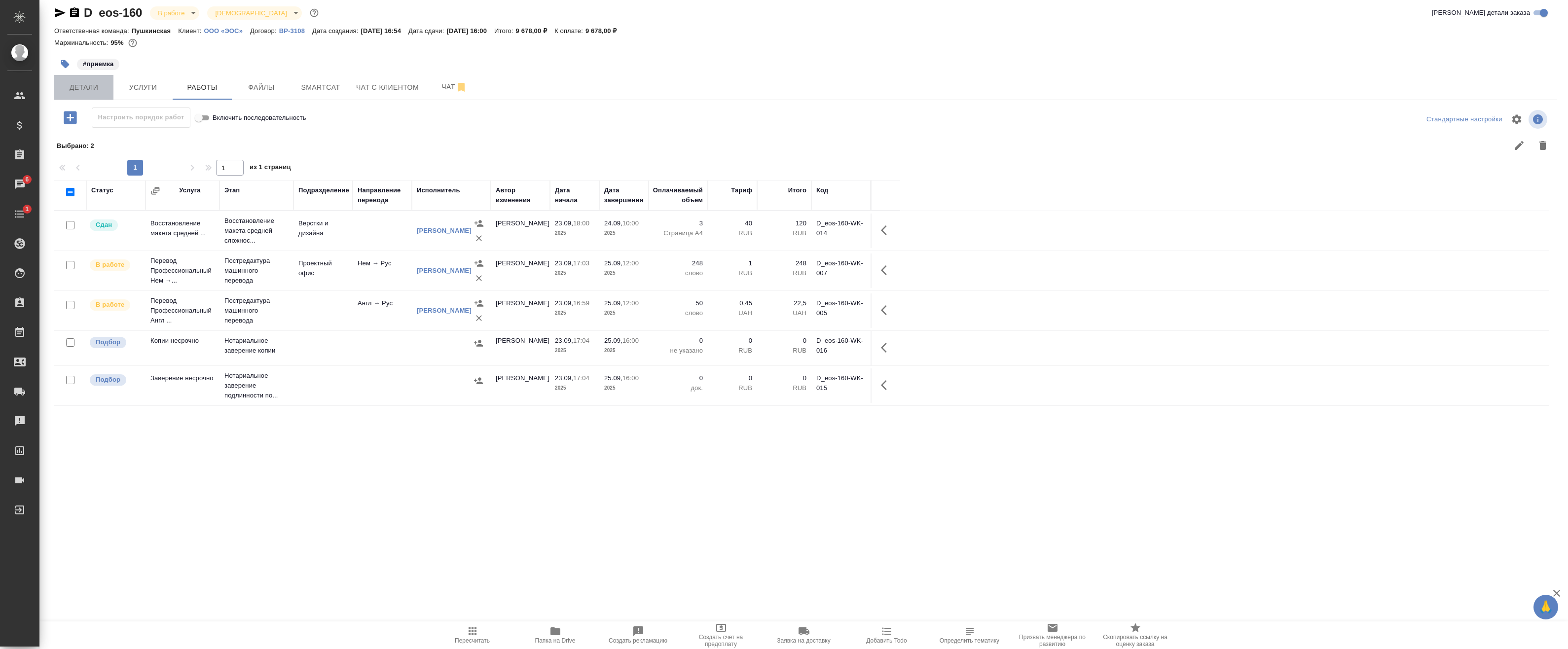
click at [101, 84] on span "Детали" at bounding box center [83, 87] width 47 height 12
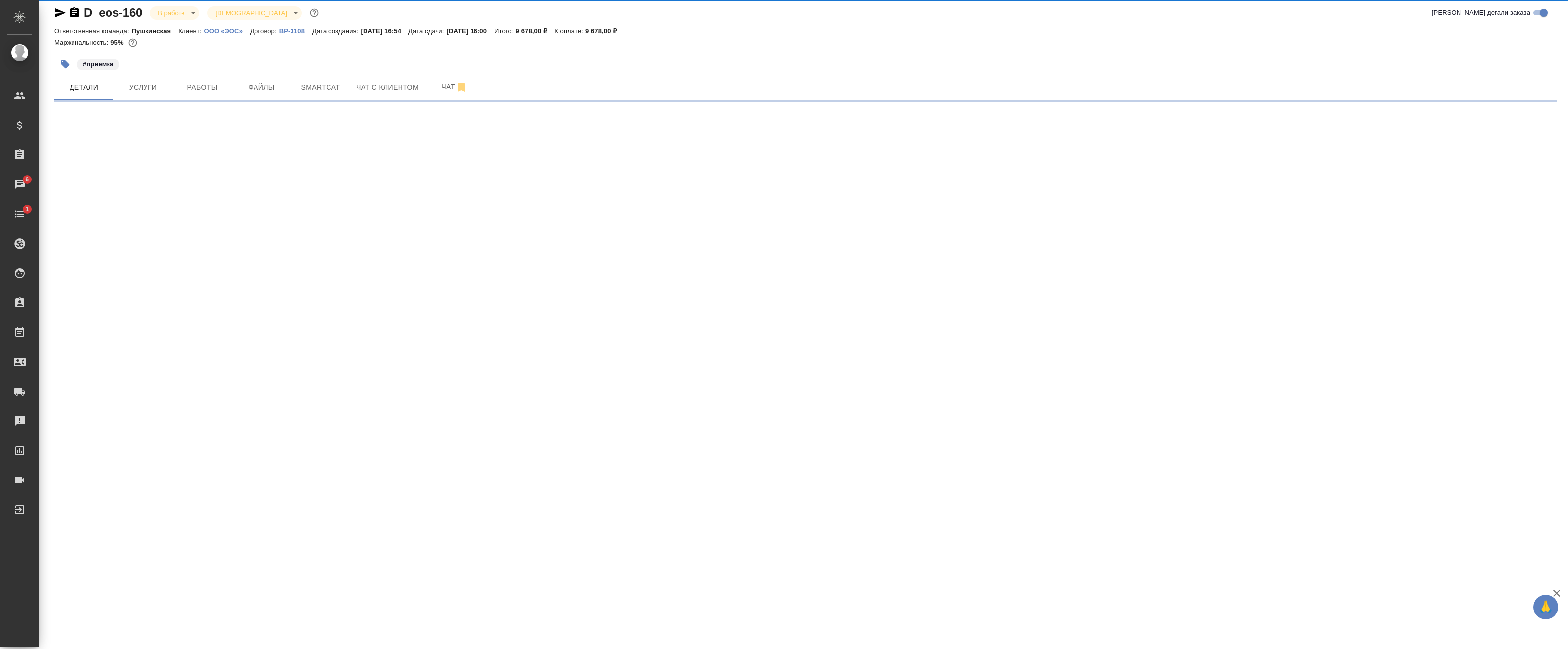
select select "RU"
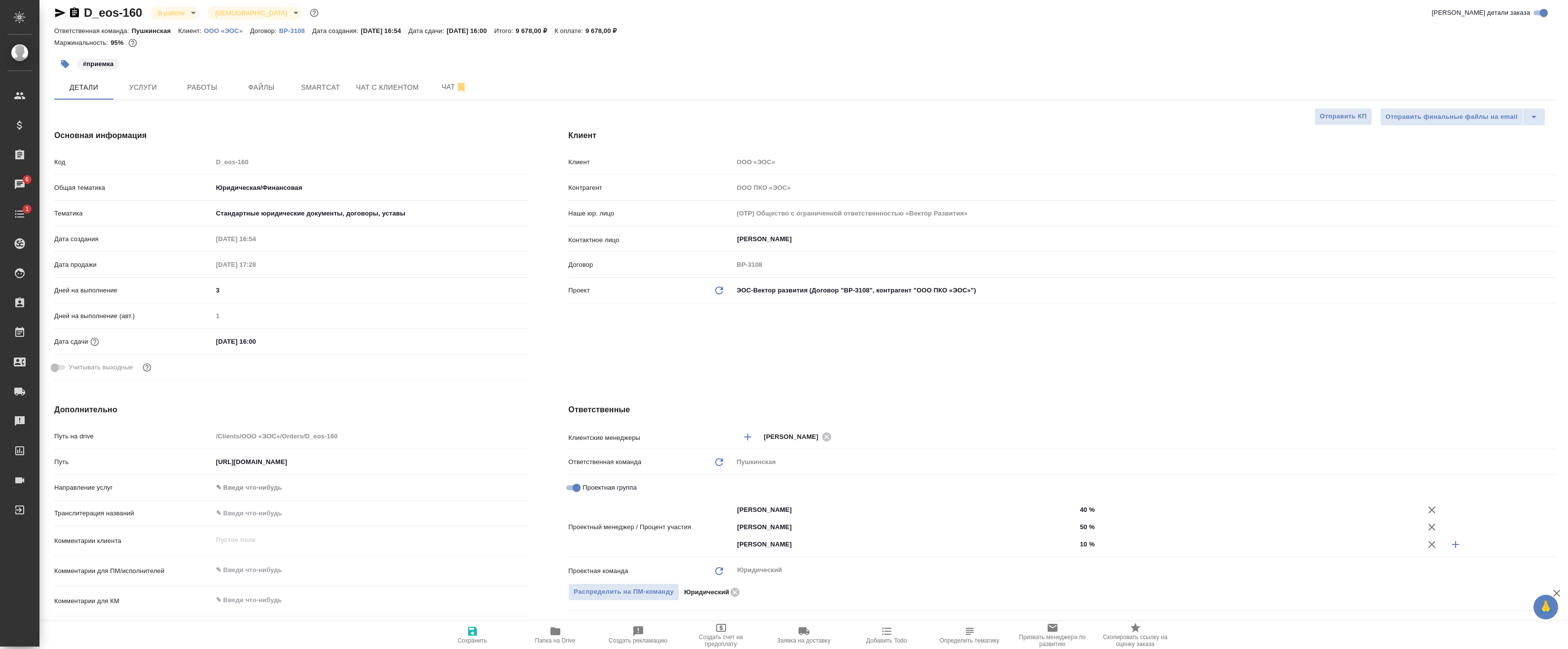
type textarea "x"
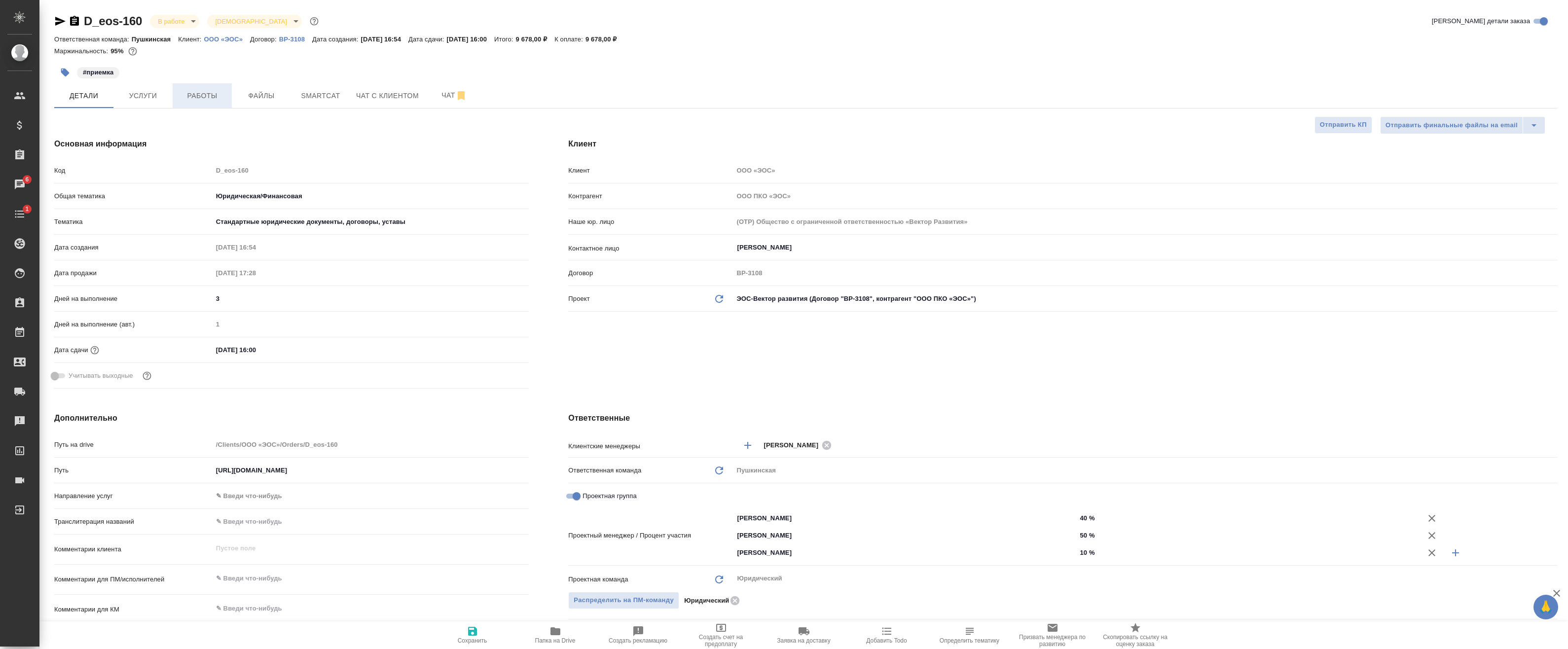
click at [203, 99] on span "Работы" at bounding box center [202, 95] width 47 height 12
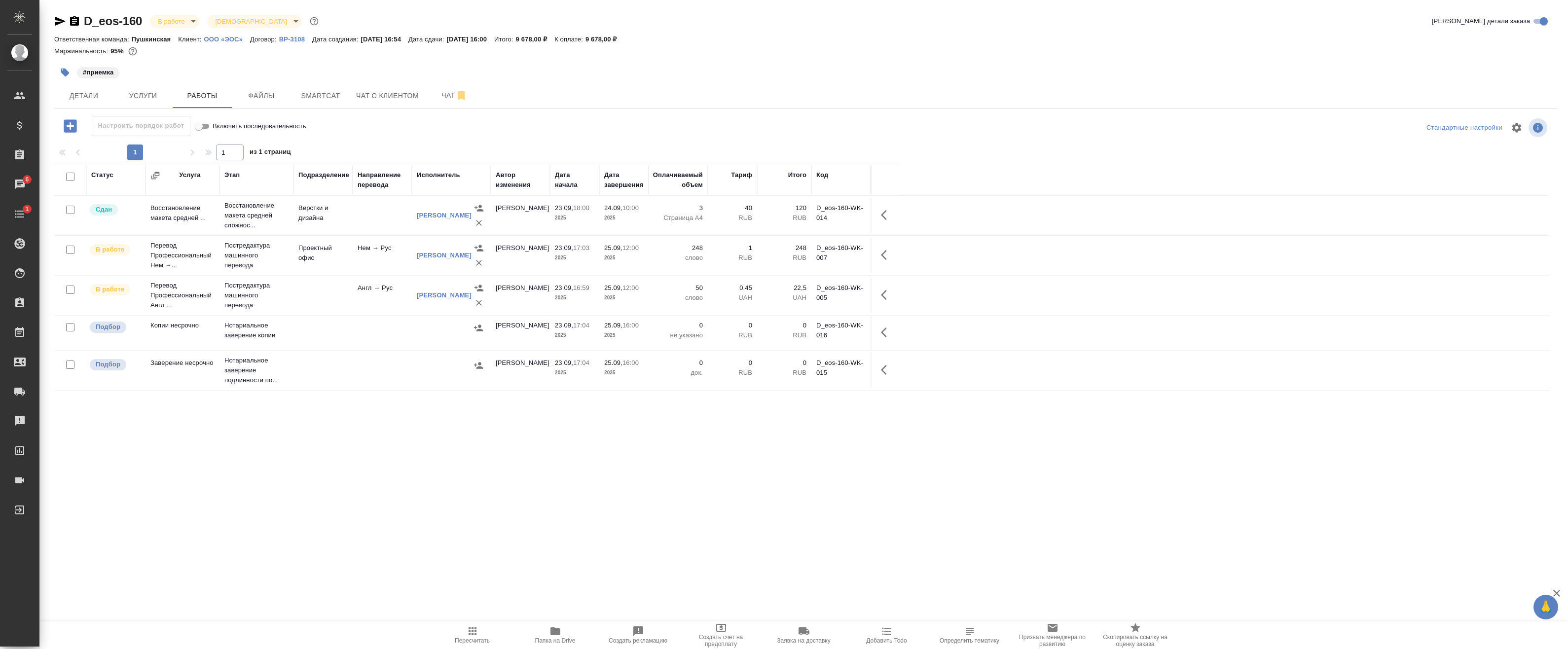
click at [75, 248] on div at bounding box center [70, 250] width 22 height 14
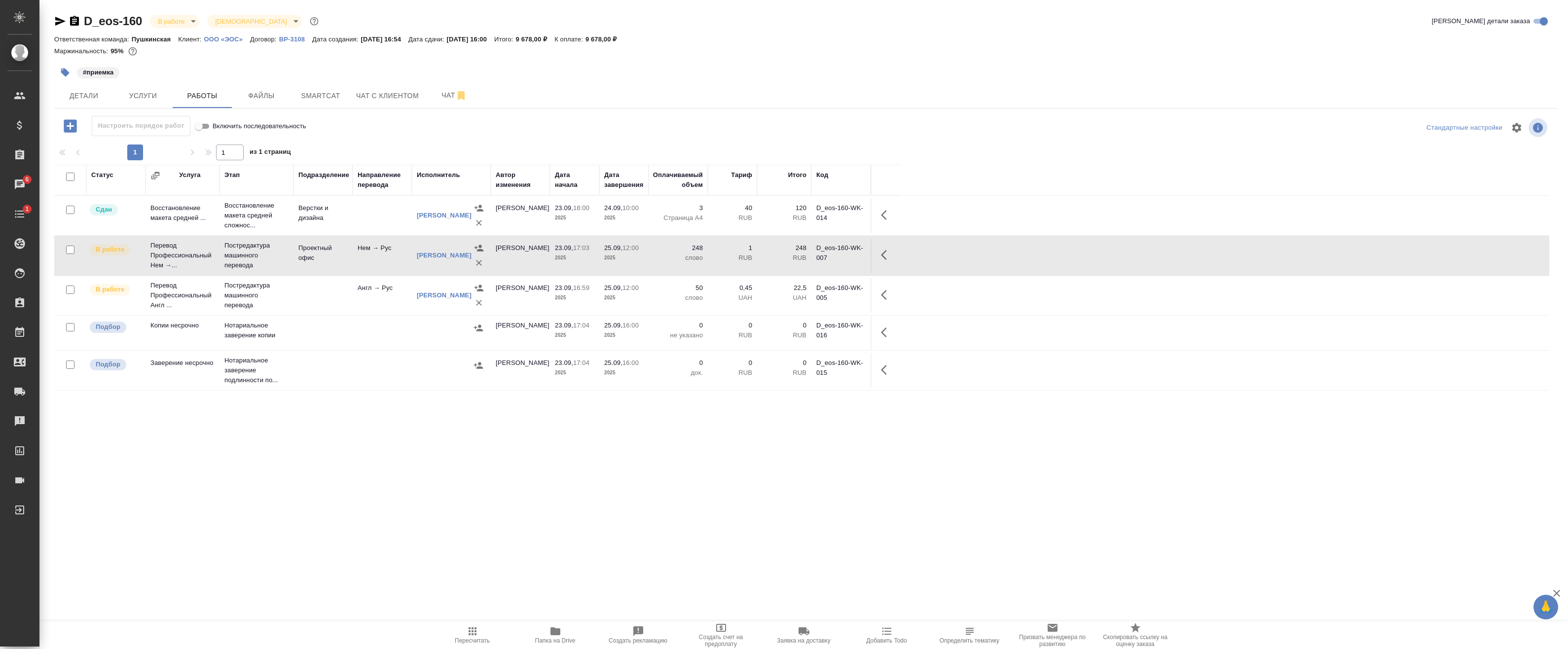
click at [71, 252] on input "checkbox" at bounding box center [70, 250] width 9 height 9
checkbox input "true"
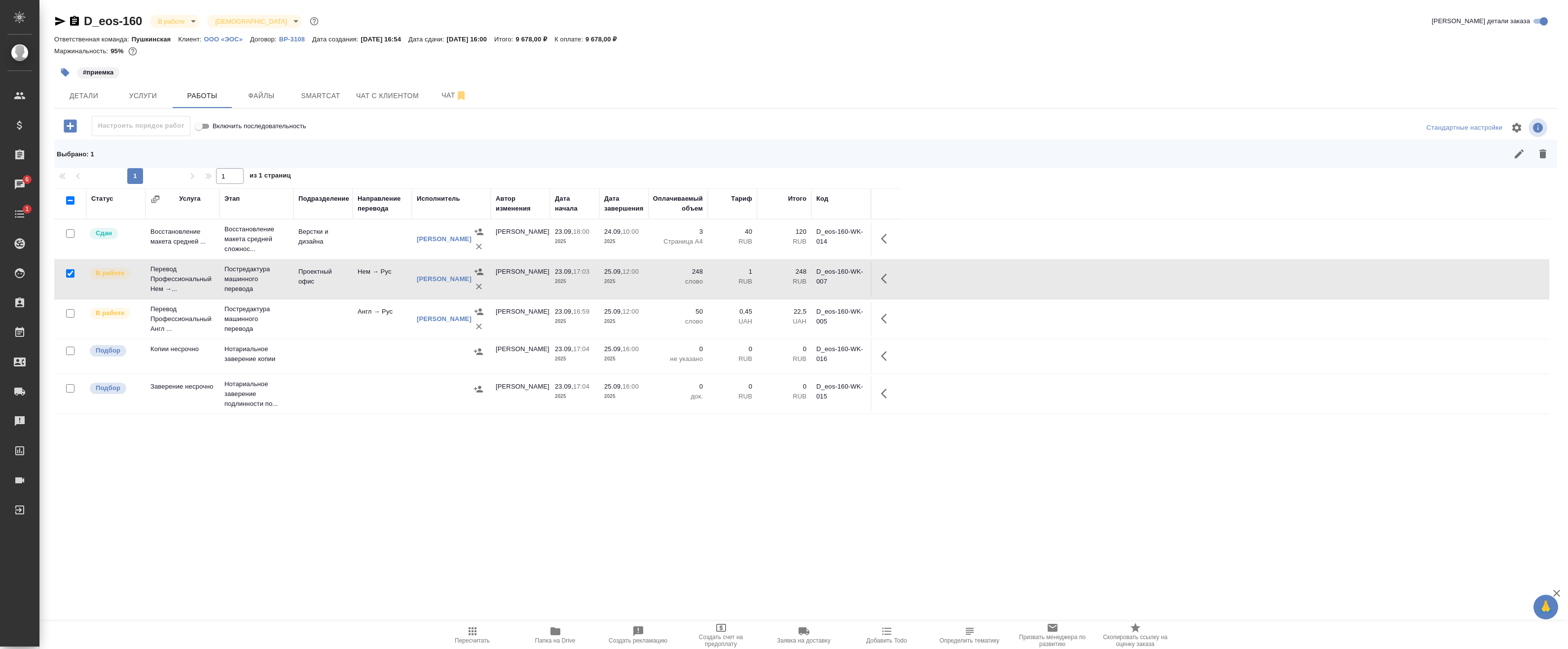
drag, startPoint x: 69, startPoint y: 312, endPoint x: 99, endPoint y: 314, distance: 30.1
click at [69, 312] on input "checkbox" at bounding box center [70, 313] width 9 height 9
checkbox input "true"
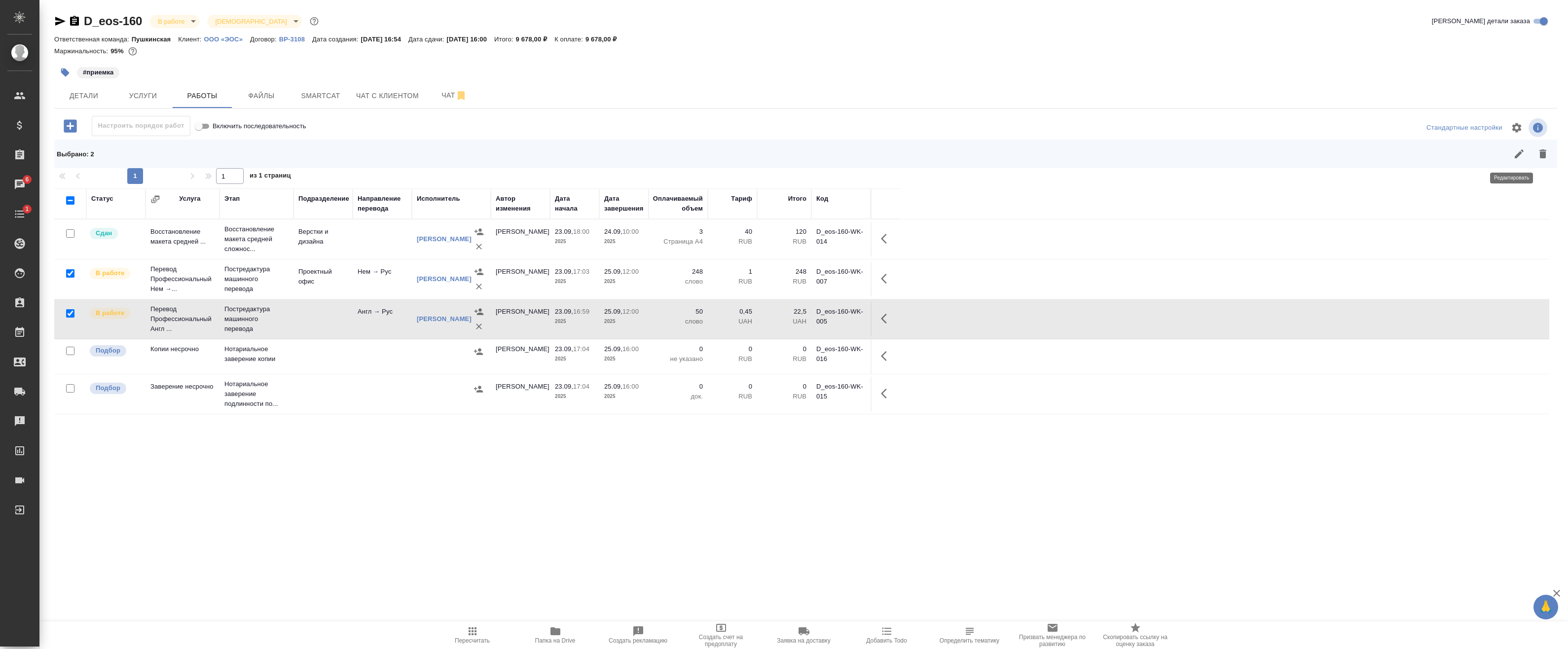
click at [1513, 154] on icon "button" at bounding box center [1519, 154] width 12 height 12
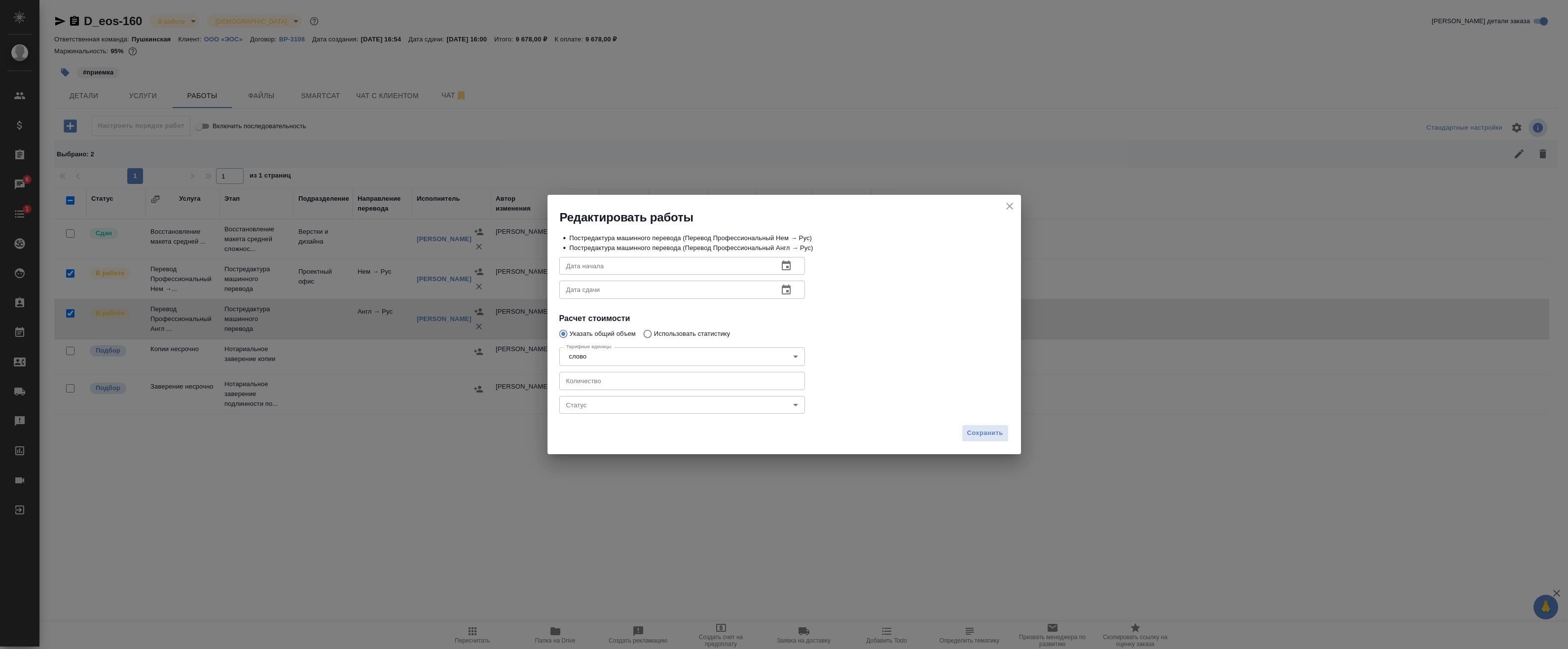
click at [612, 403] on body "🙏 .cls-1 fill:#fff; AWATERA Badanyan Artak Клиенты Спецификации Заказы 6 Чаты 1…" at bounding box center [784, 324] width 1568 height 649
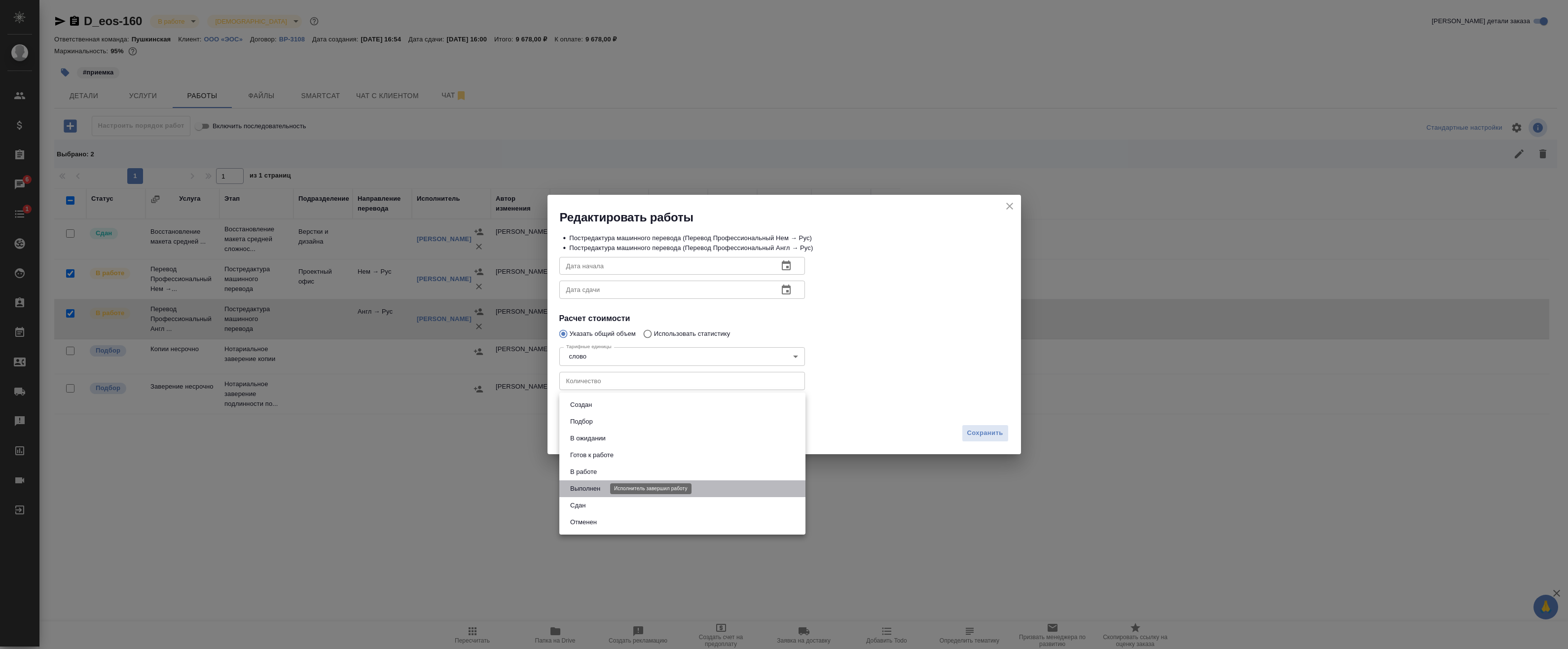
click at [601, 491] on button "Выполнен" at bounding box center [585, 489] width 36 height 11
type input "completed"
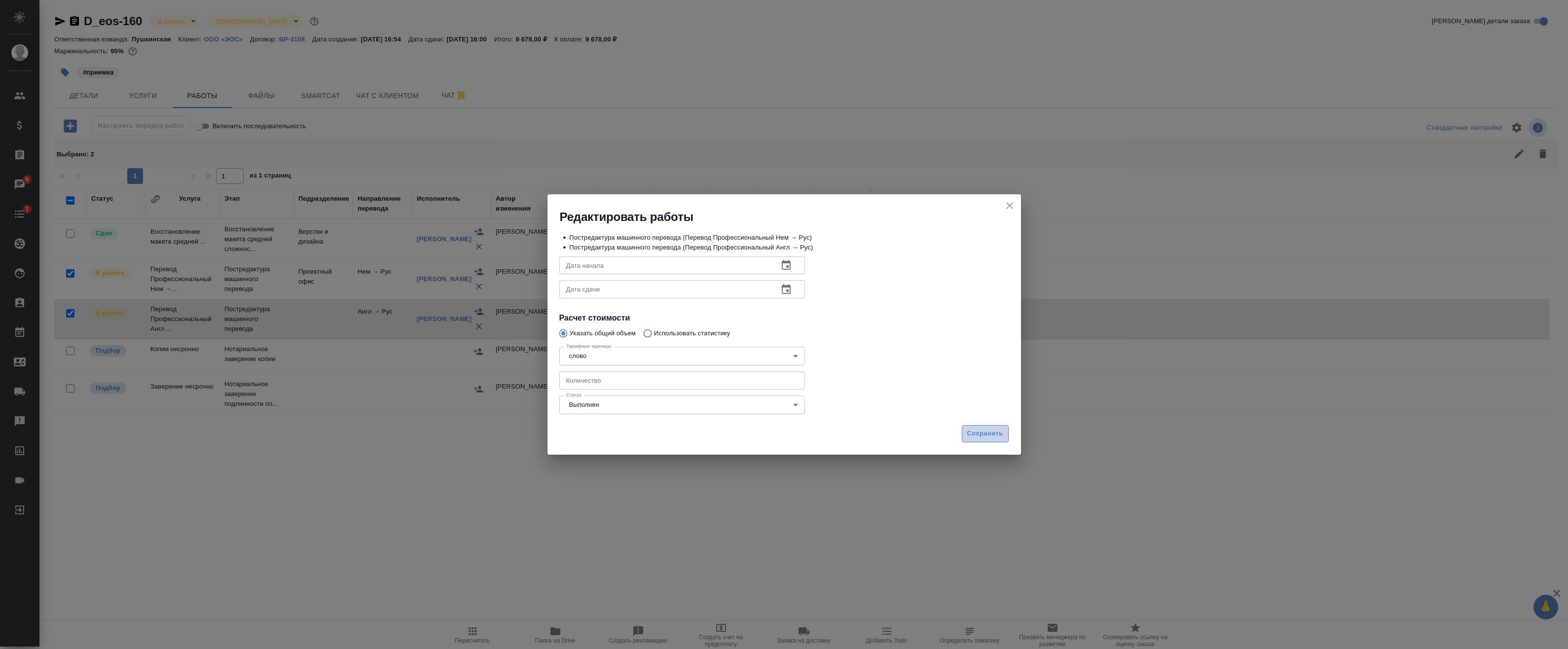
click at [981, 435] on span "Сохранить" at bounding box center [985, 433] width 36 height 11
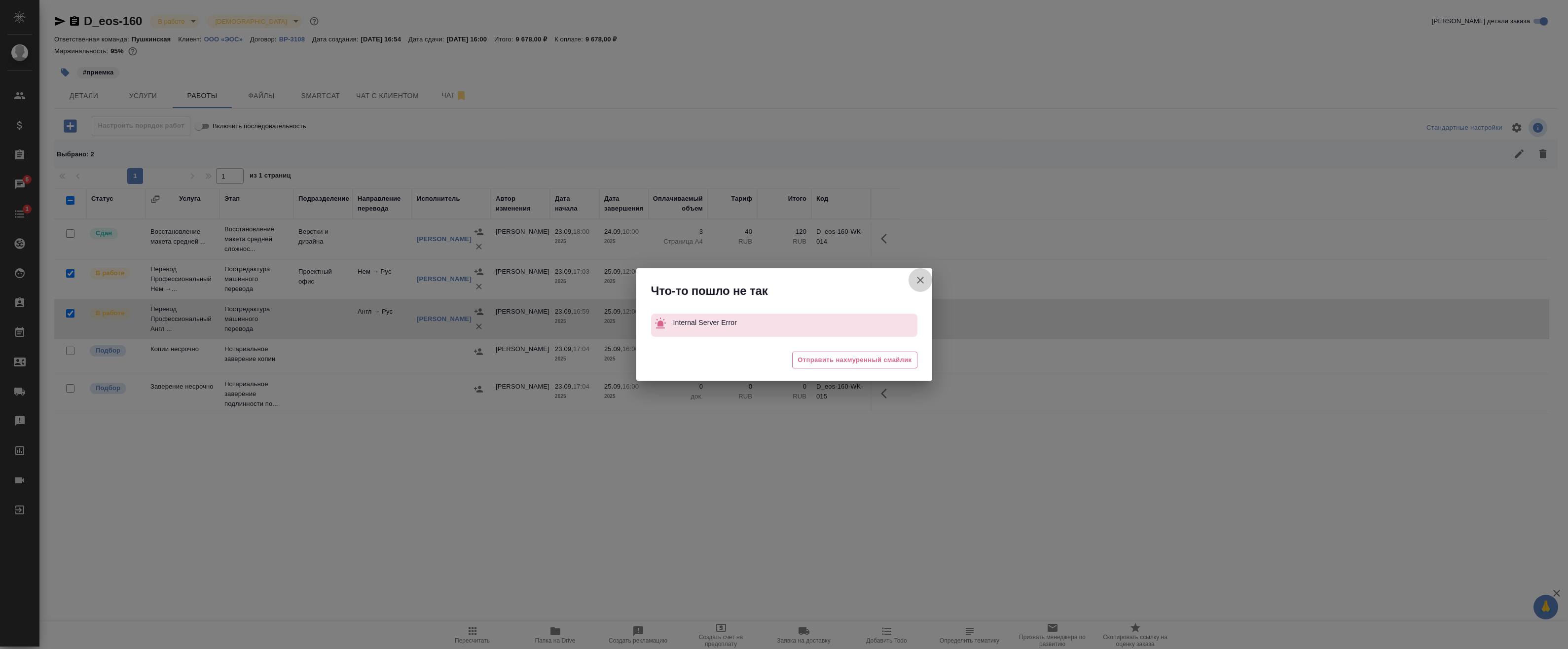
click at [928, 278] on button "Группировать работы по услугам" at bounding box center [920, 280] width 23 height 23
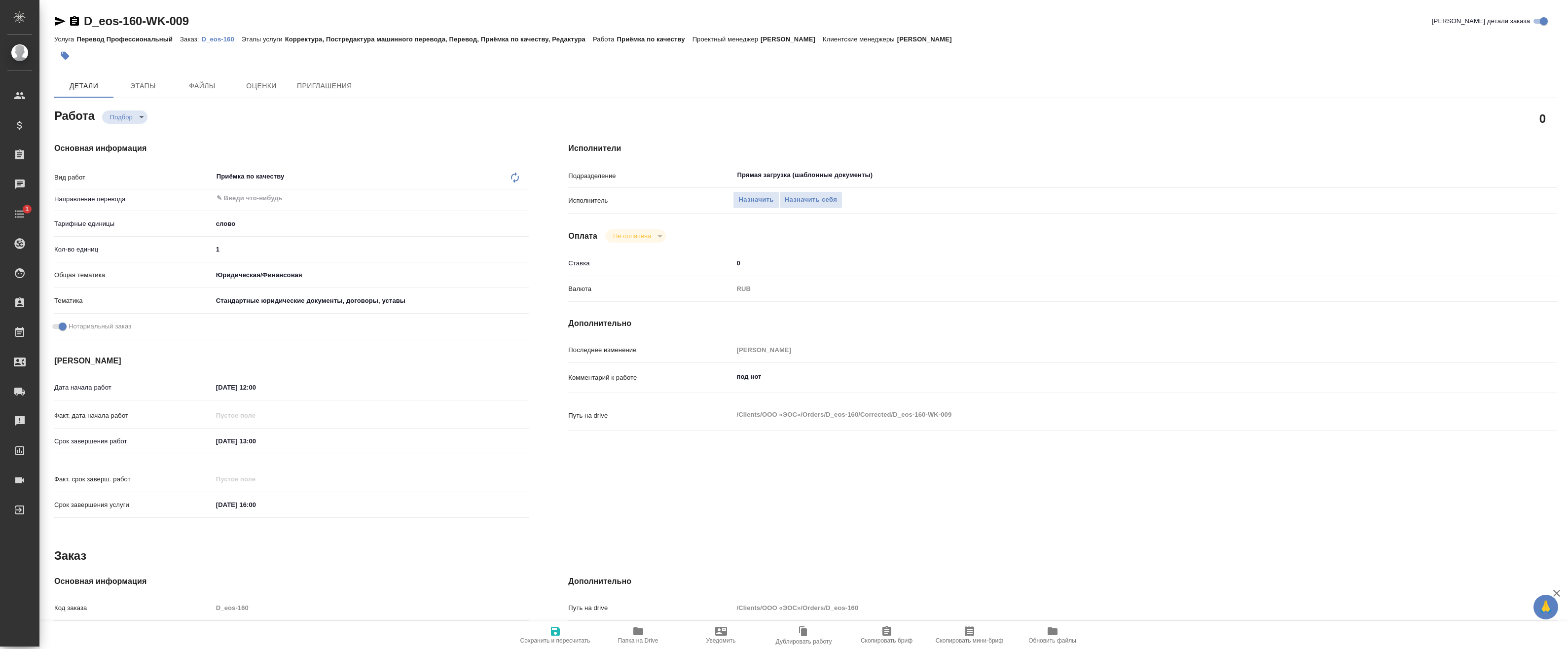
type textarea "x"
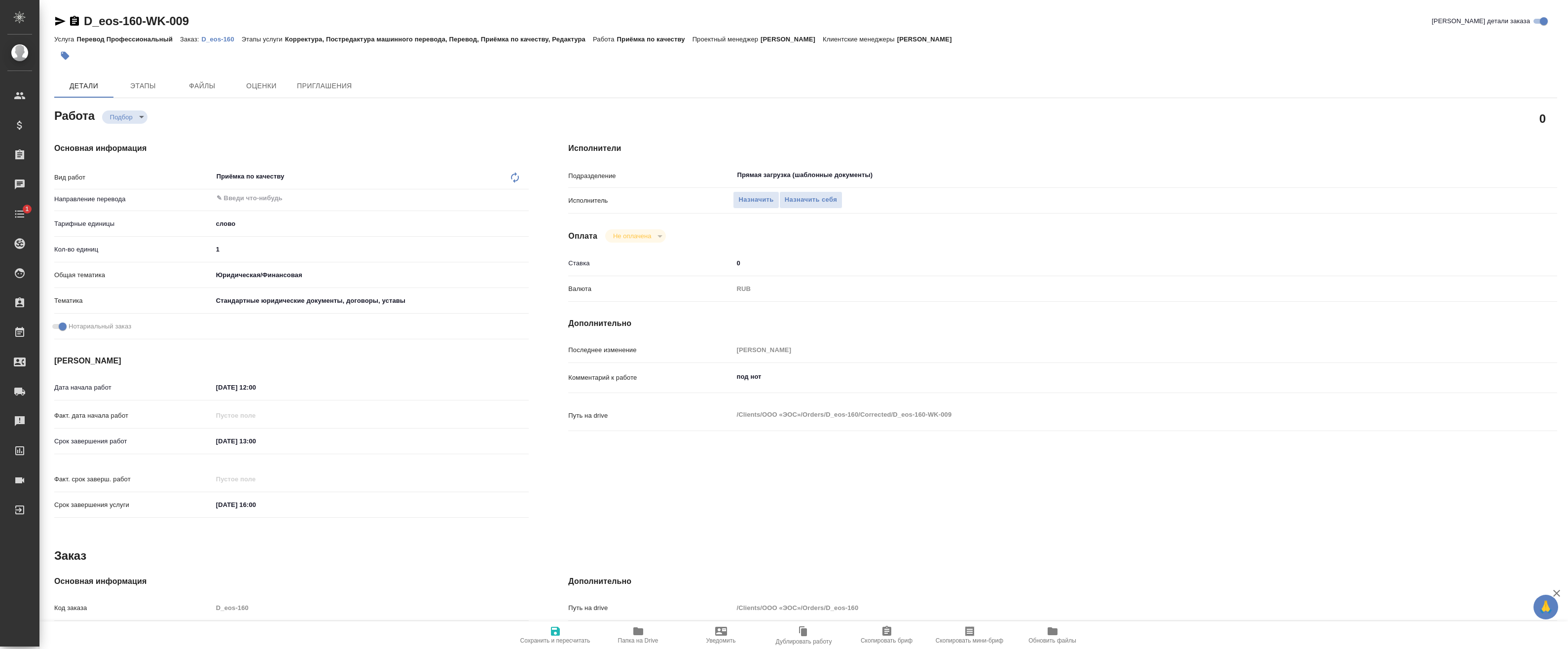
type textarea "x"
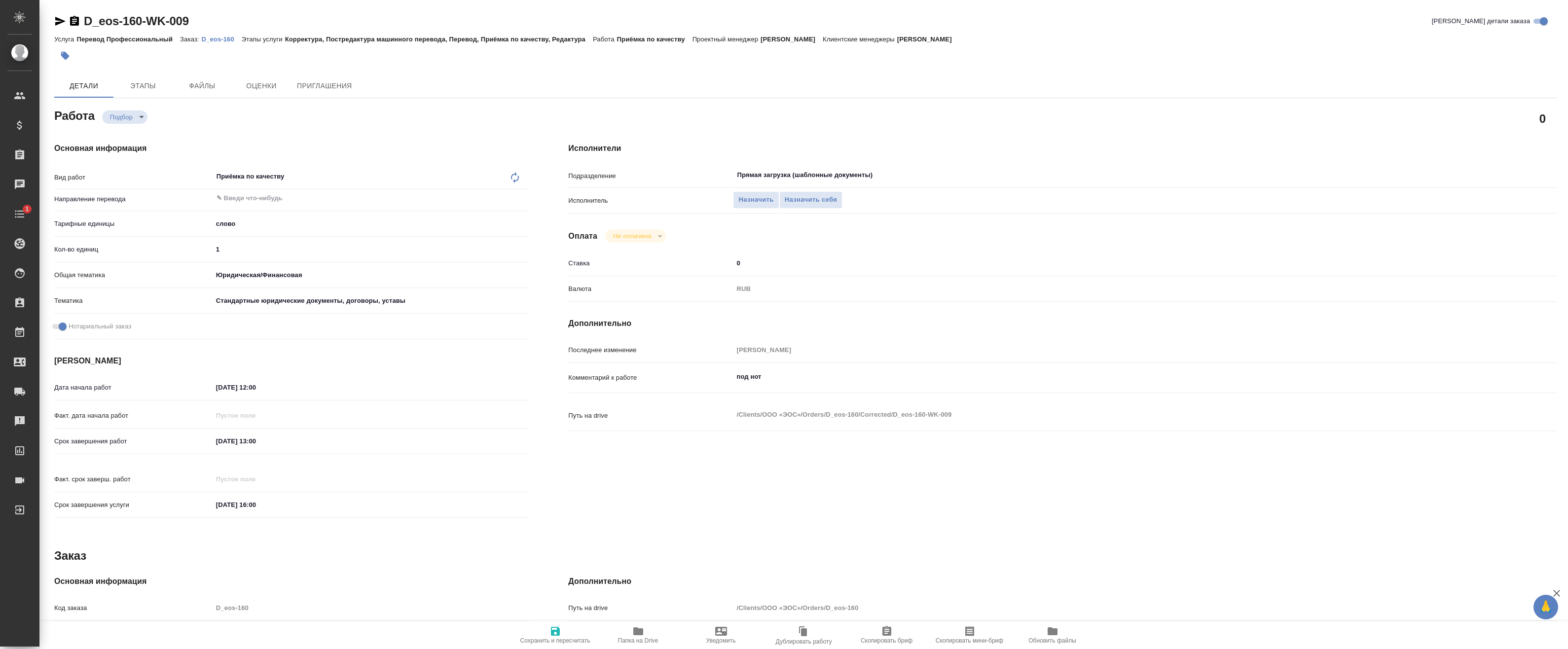
type textarea "x"
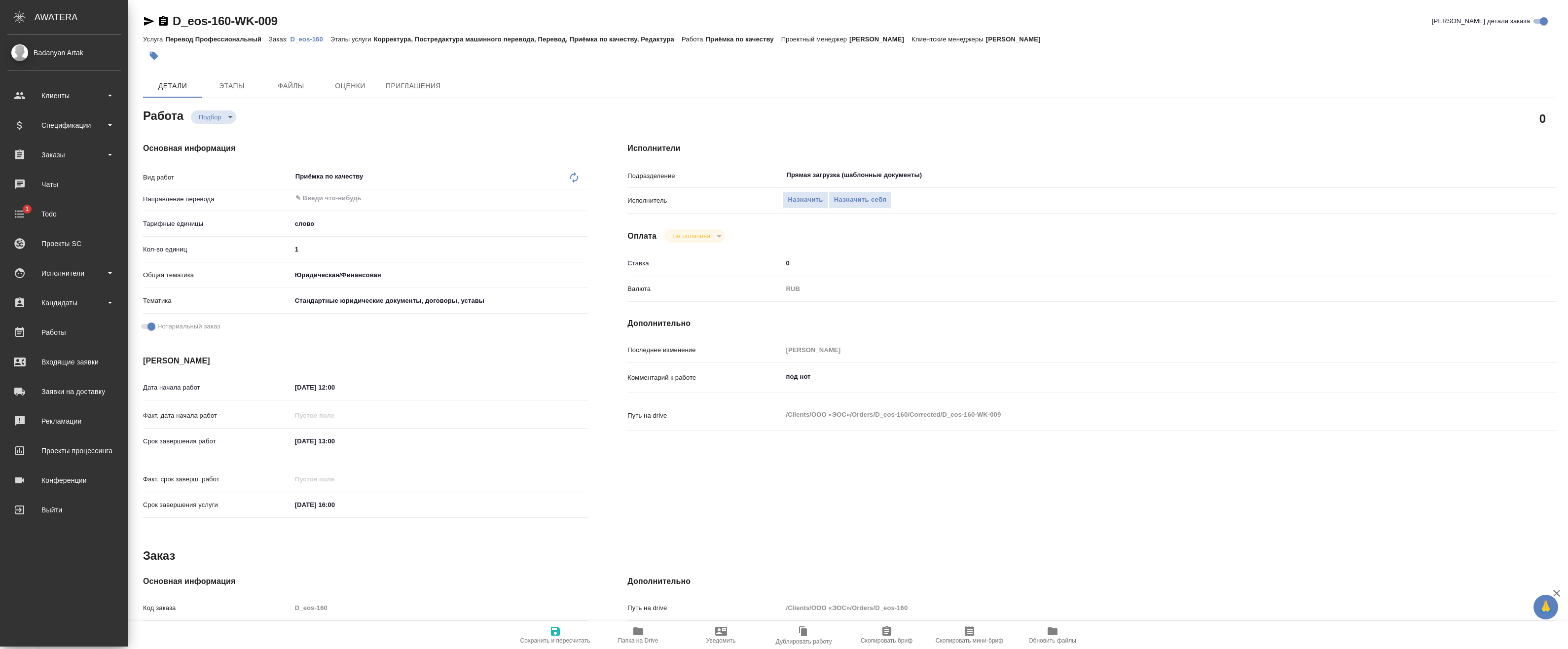
type textarea "x"
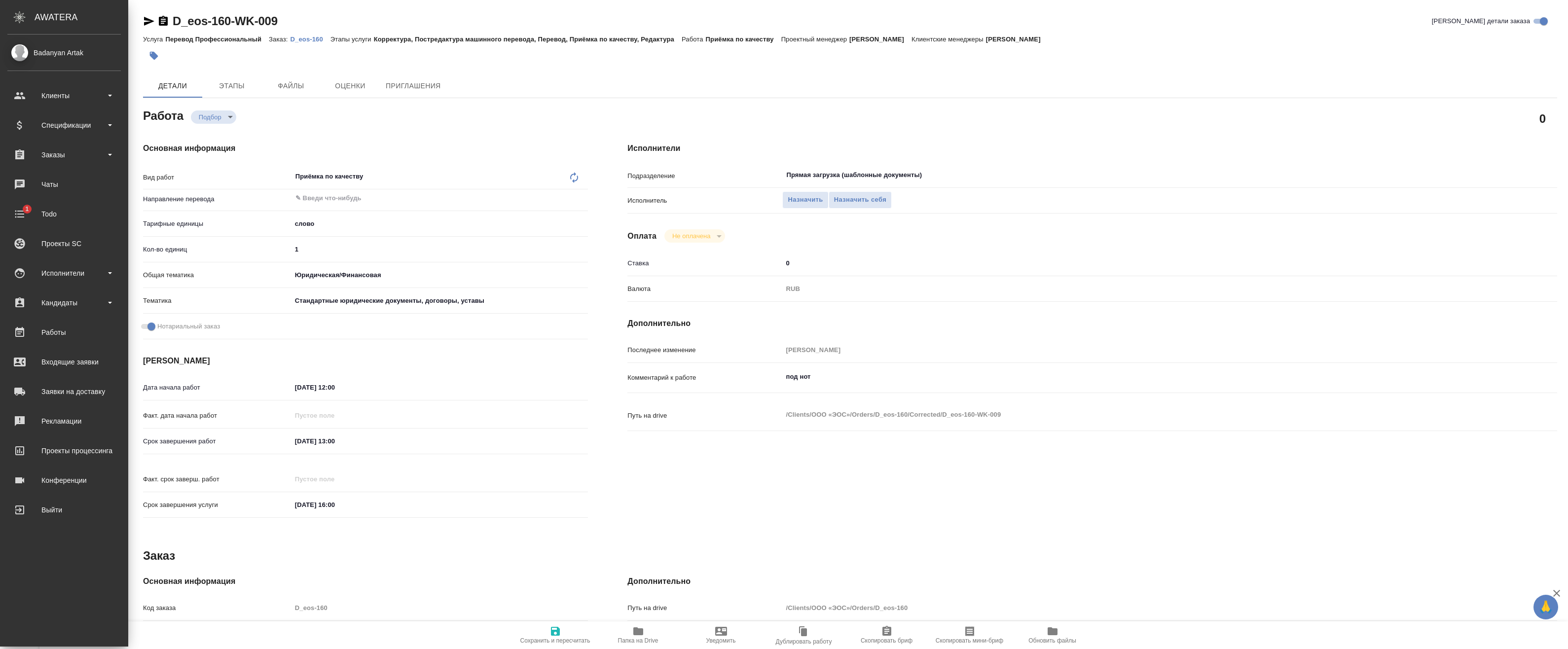
type textarea "x"
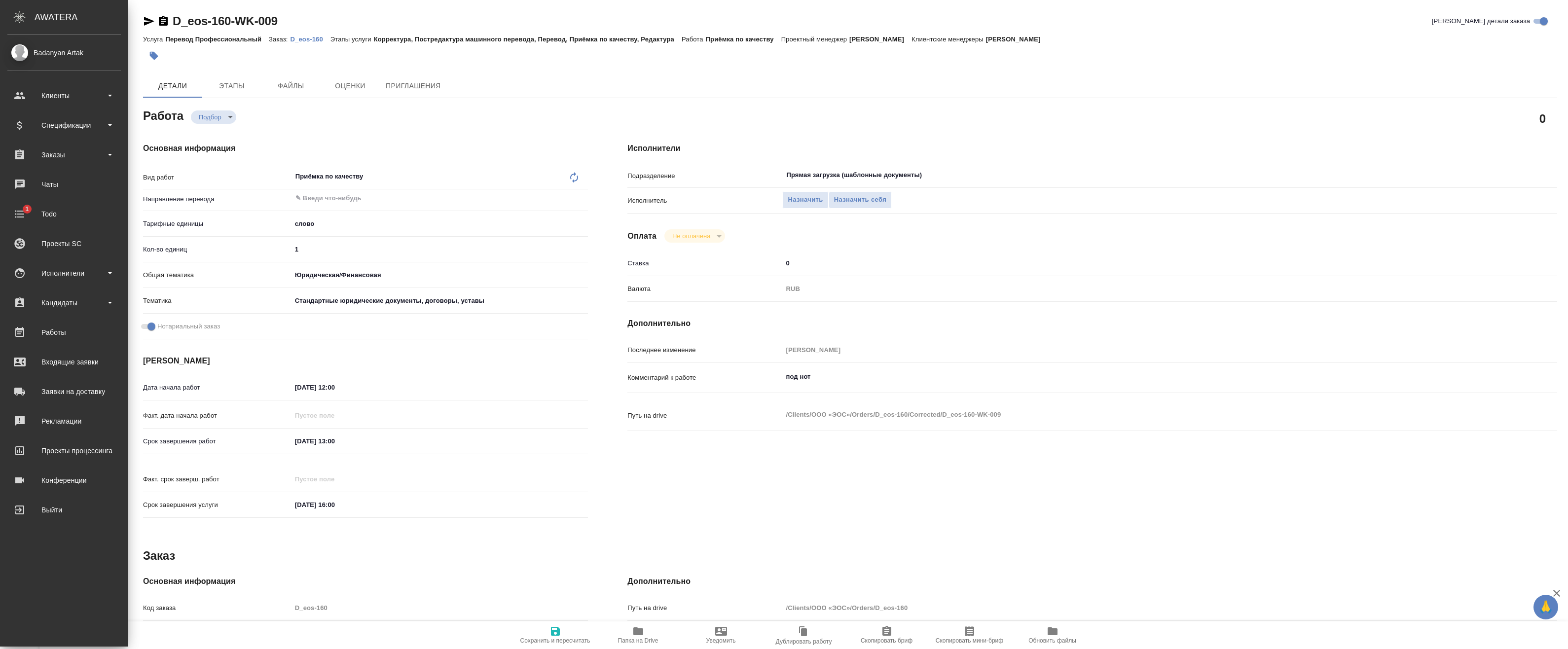
type textarea "x"
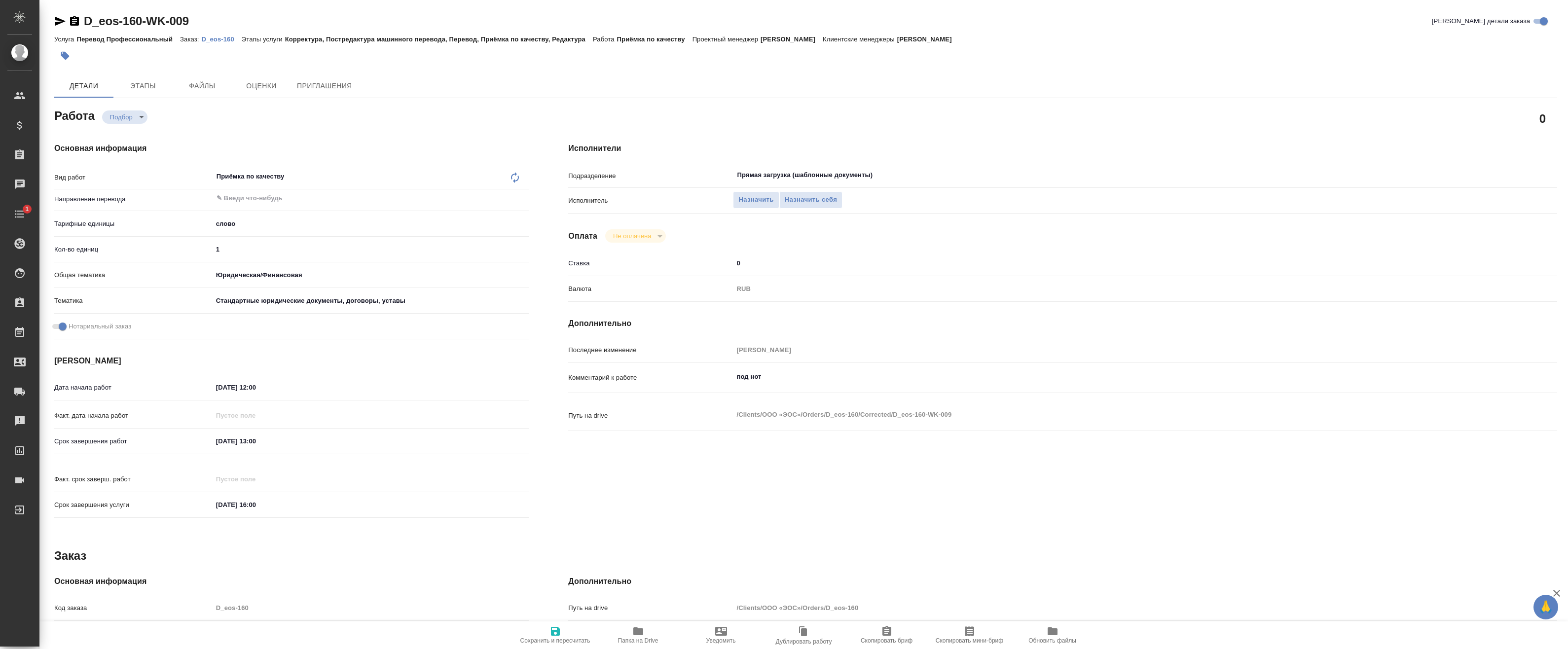
type textarea "x"
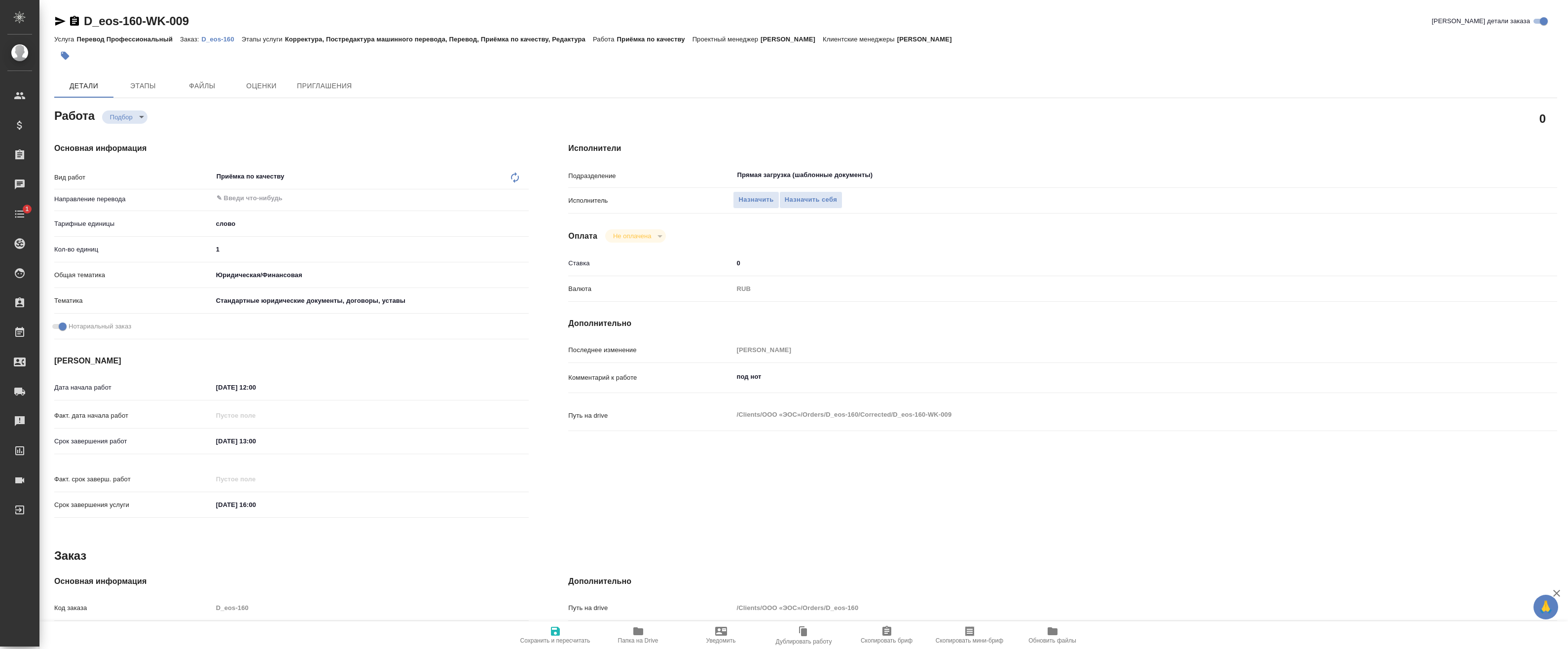
type textarea "x"
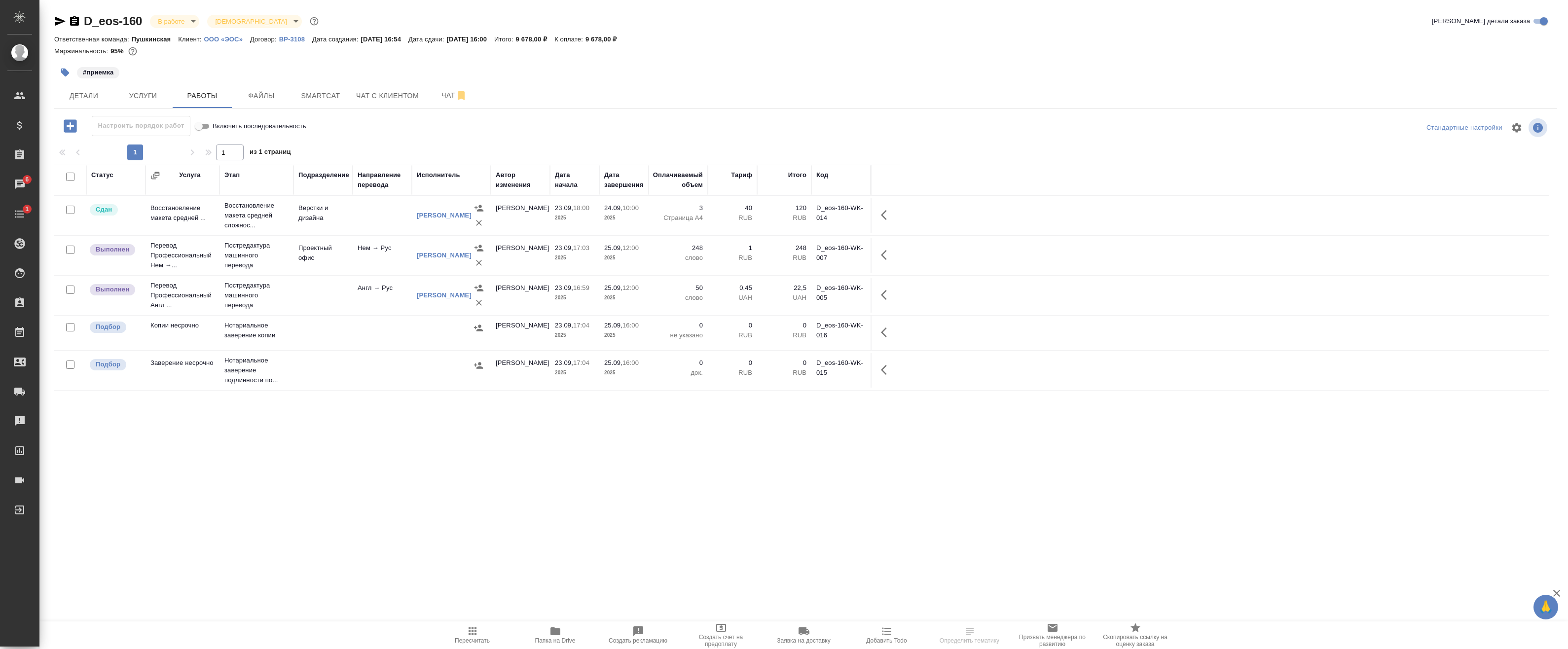
click at [175, 23] on body "🙏 .cls-1 fill:#fff; AWATERA Badanyan Artak Клиенты Спецификации Заказы 6 Чаты 1…" at bounding box center [784, 324] width 1568 height 649
click at [186, 122] on button "Сдан без статистики" at bounding box center [191, 121] width 67 height 11
click at [75, 90] on span "Детали" at bounding box center [83, 95] width 47 height 12
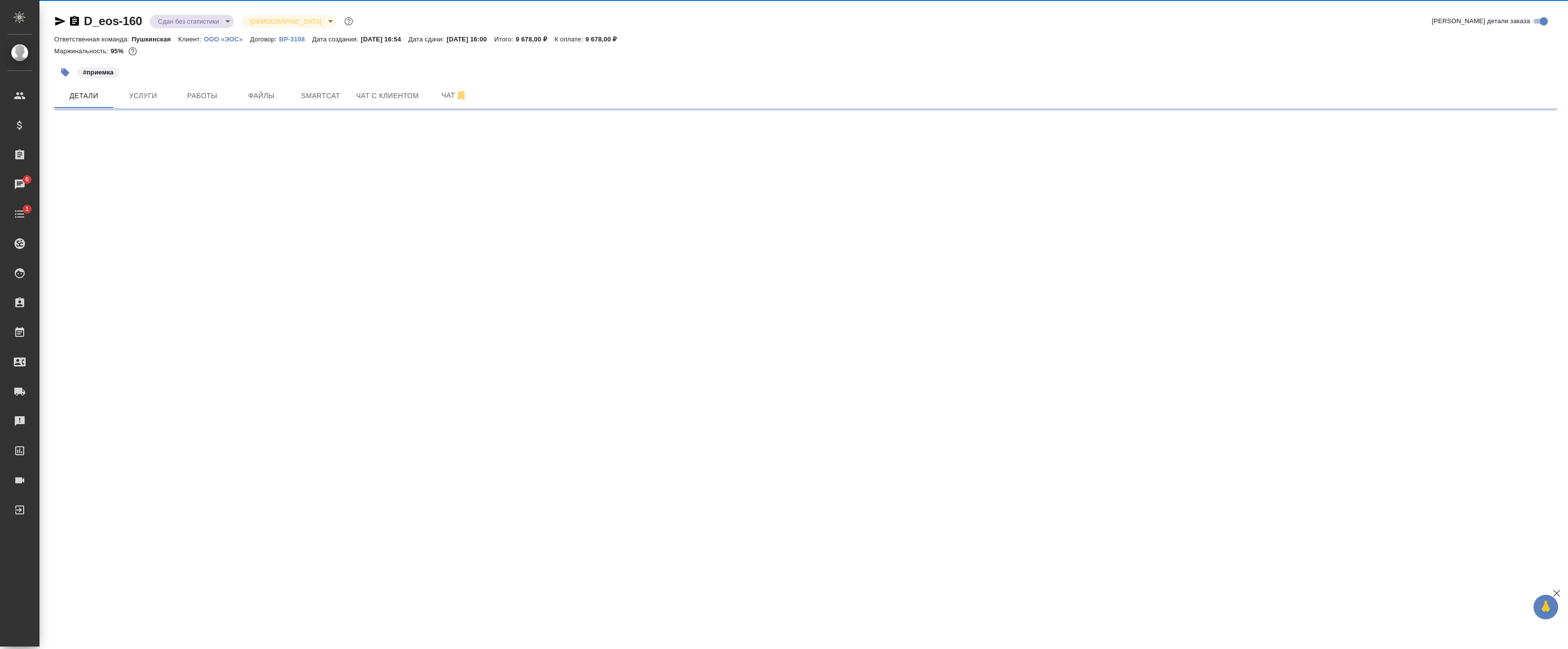
select select "RU"
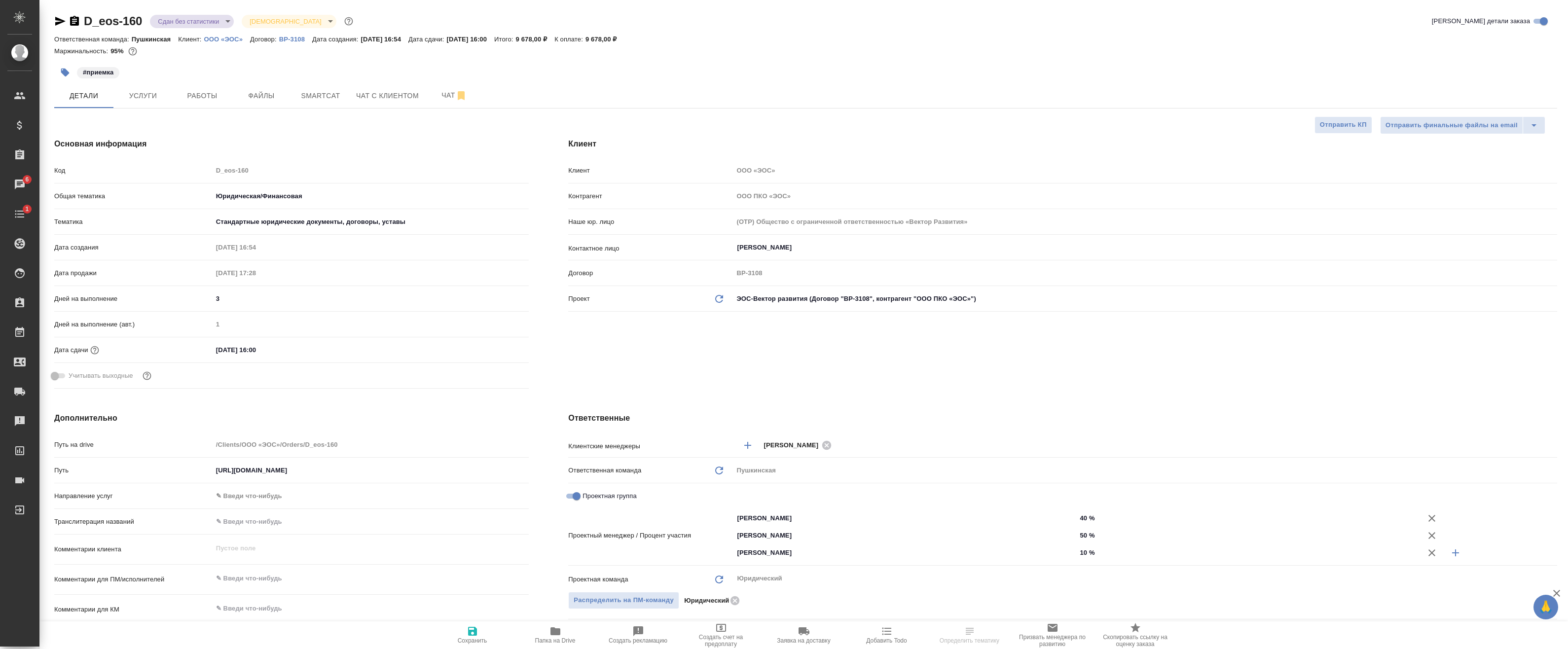
type textarea "x"
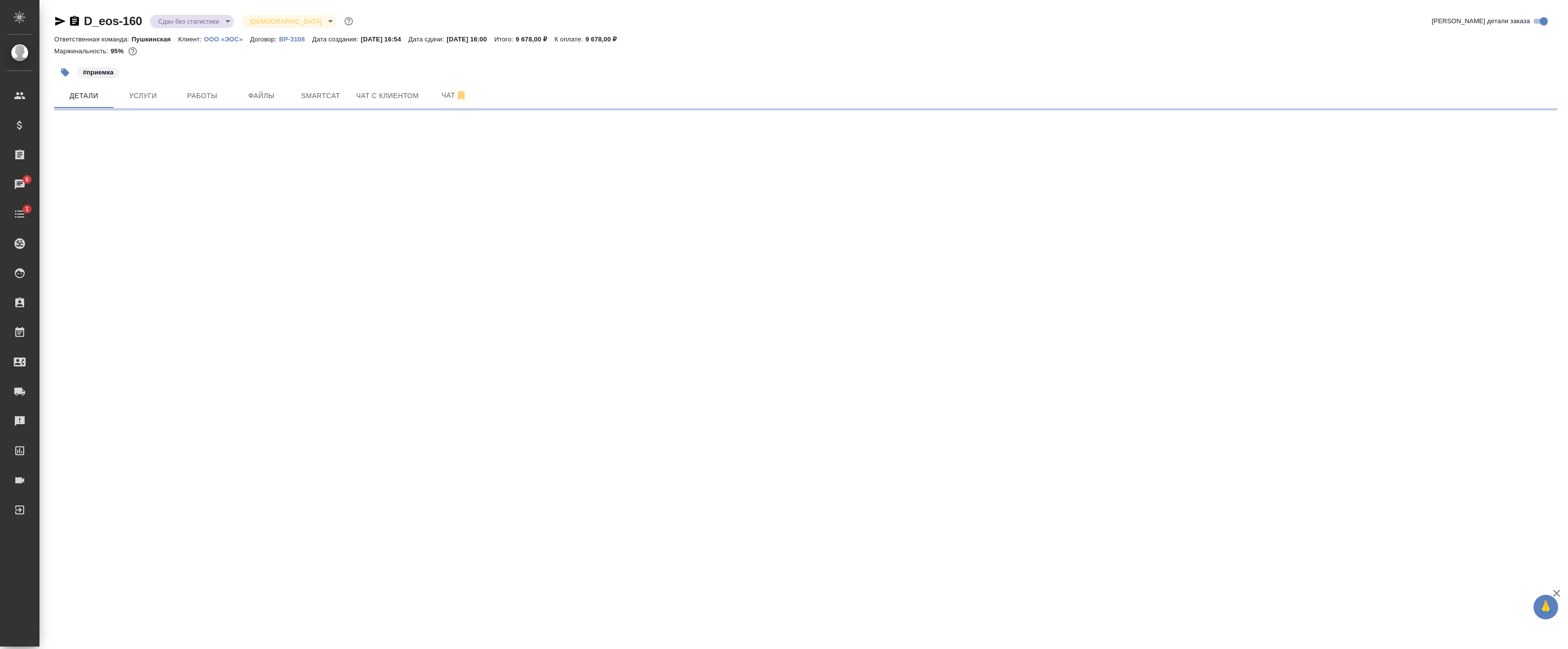
select select "RU"
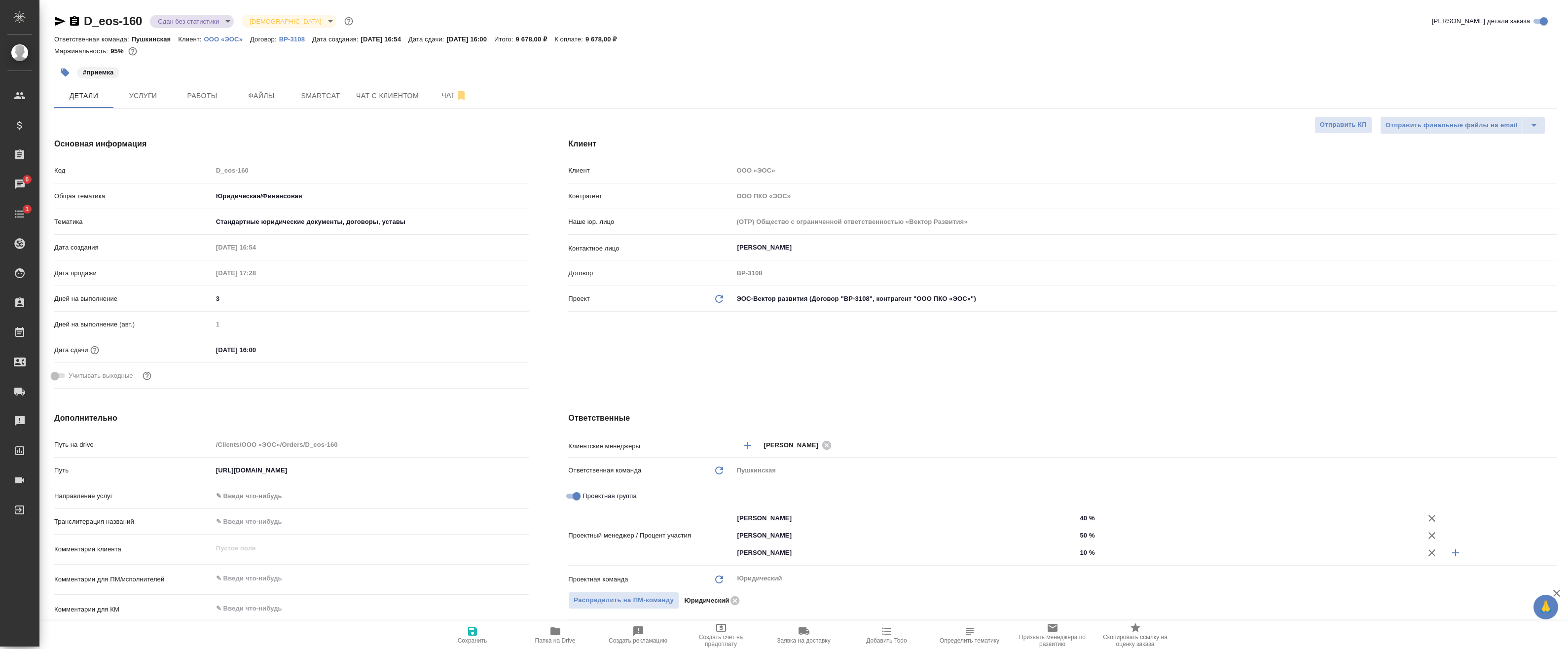
type textarea "x"
click at [65, 23] on icon "button" at bounding box center [60, 21] width 12 height 12
drag, startPoint x: 246, startPoint y: 144, endPoint x: 238, endPoint y: 146, distance: 8.2
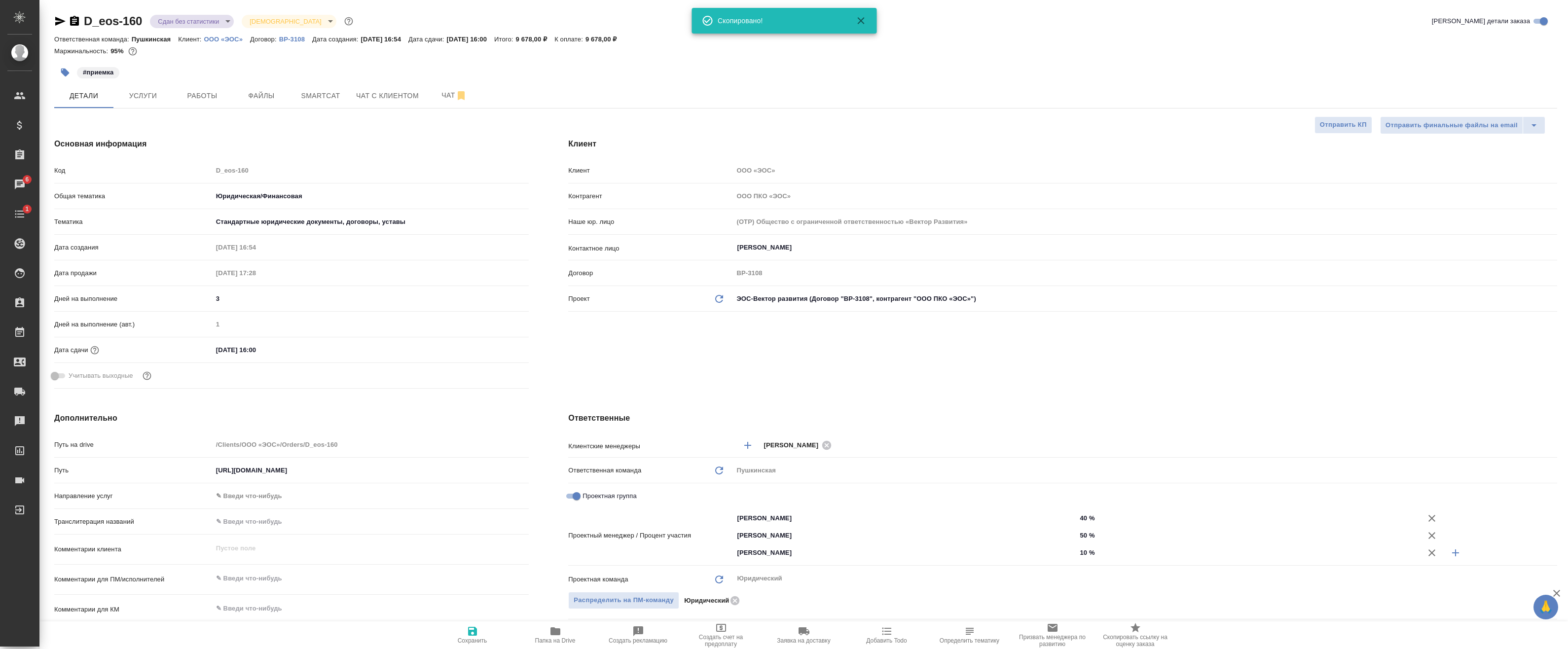
click at [246, 144] on h4 "Основная информация" at bounding box center [291, 144] width 475 height 12
type textarea "x"
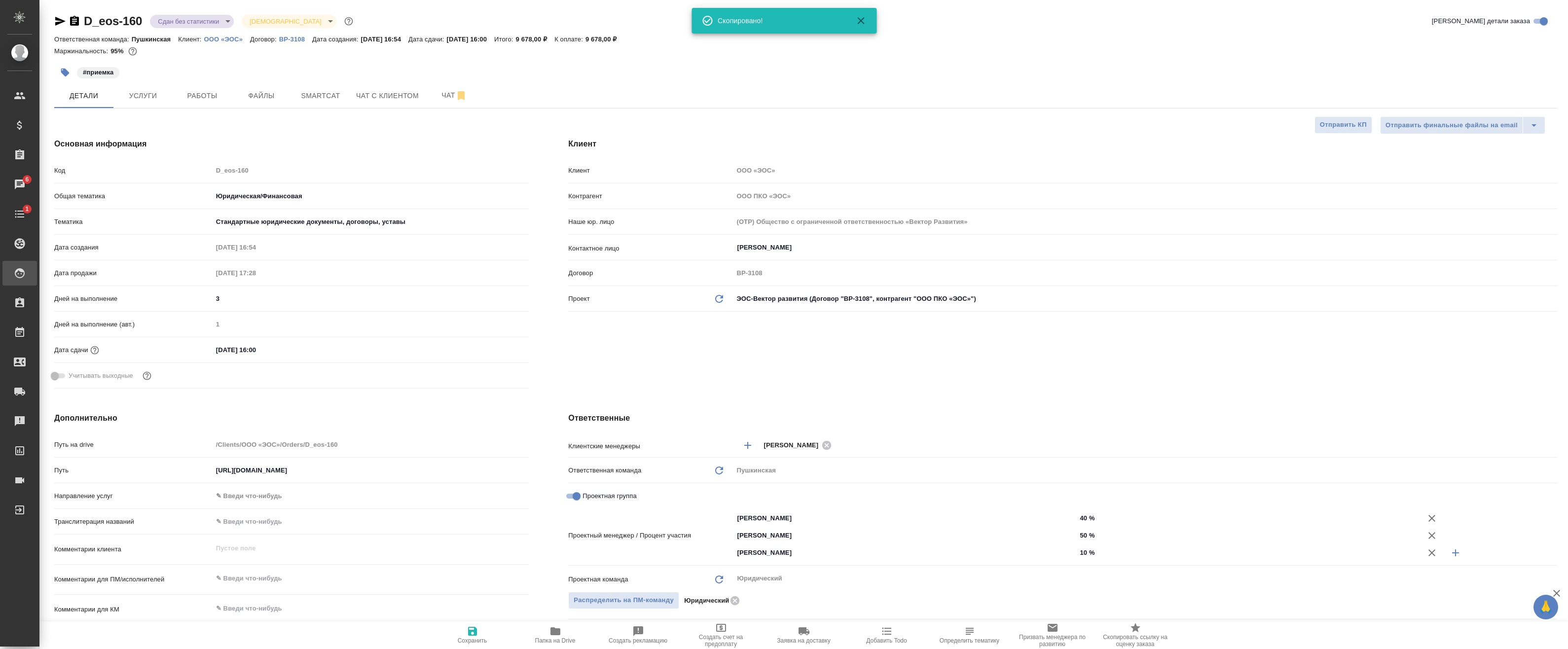
type textarea "x"
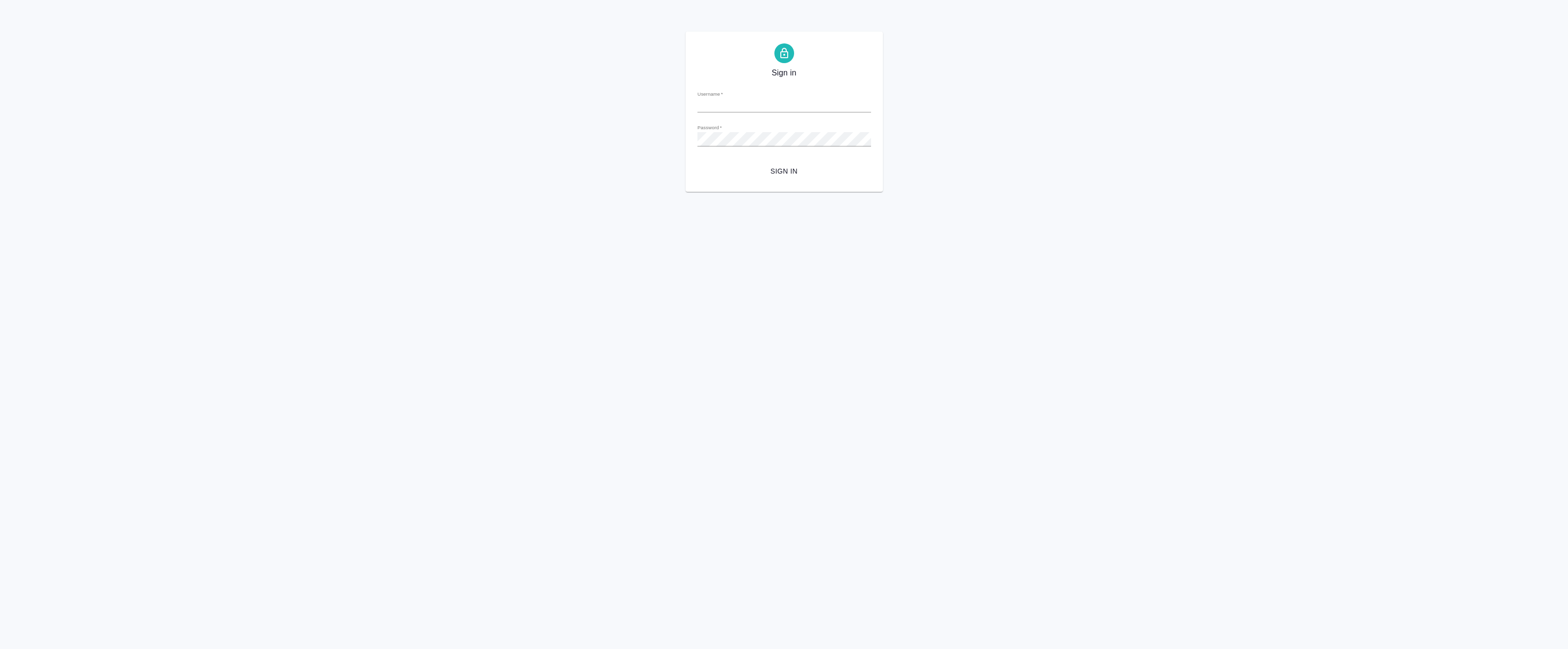
type input "[EMAIL_ADDRESS][DOMAIN_NAME]"
click at [797, 175] on span "Sign in" at bounding box center [784, 171] width 158 height 12
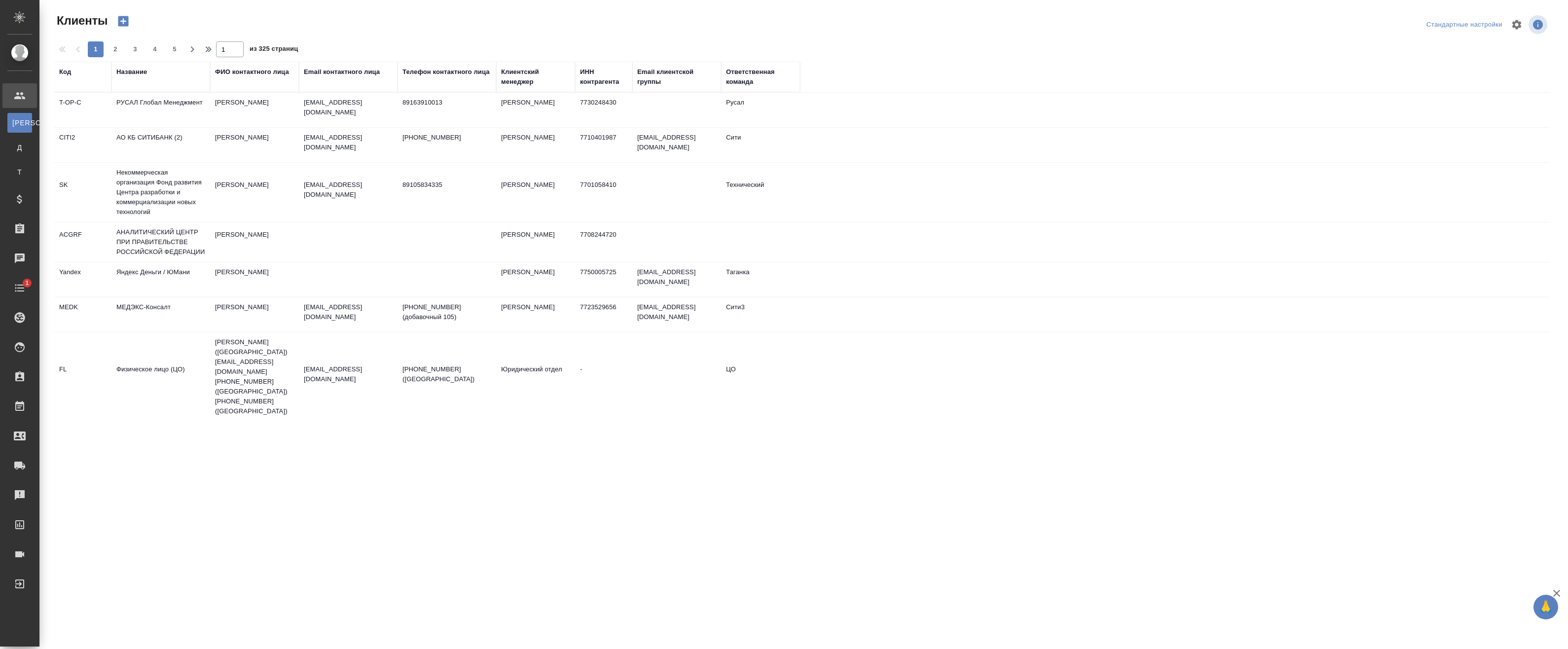
select select "RU"
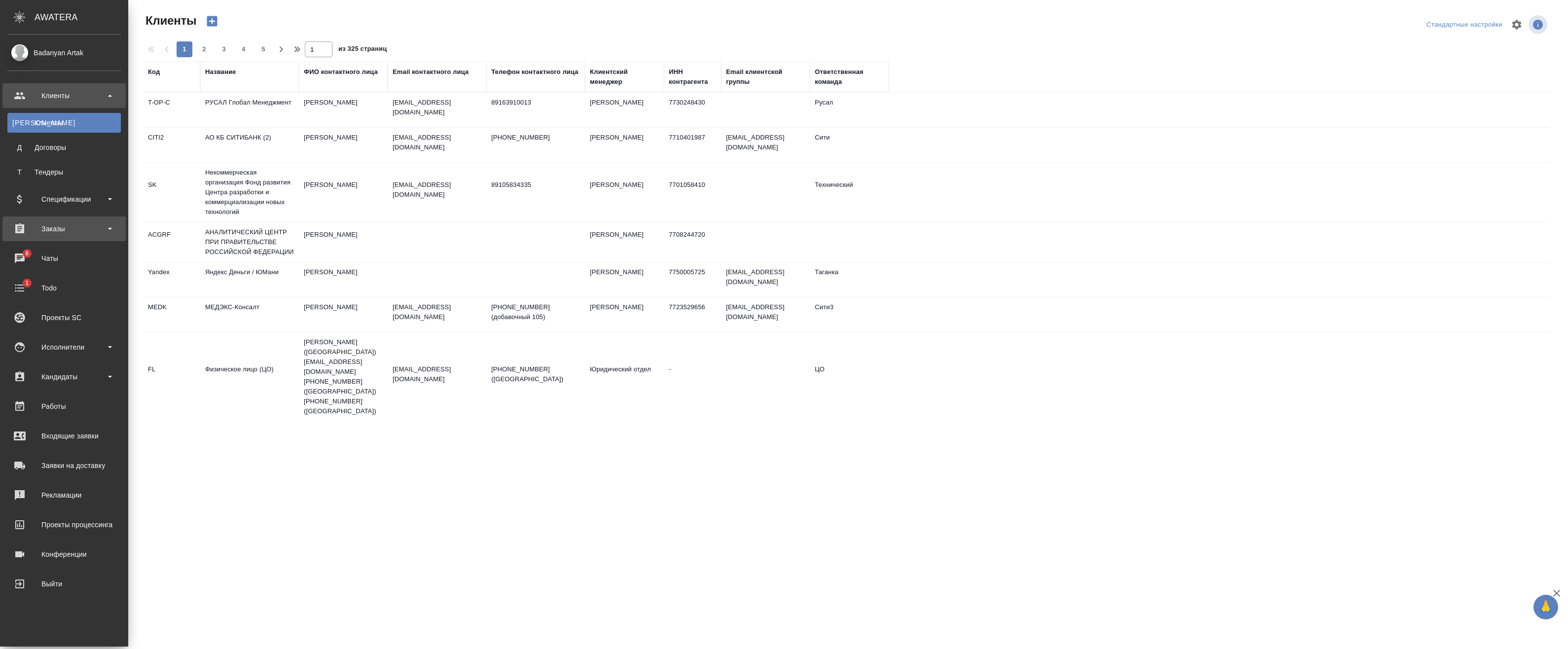
click at [60, 221] on div "Заказы" at bounding box center [64, 228] width 124 height 25
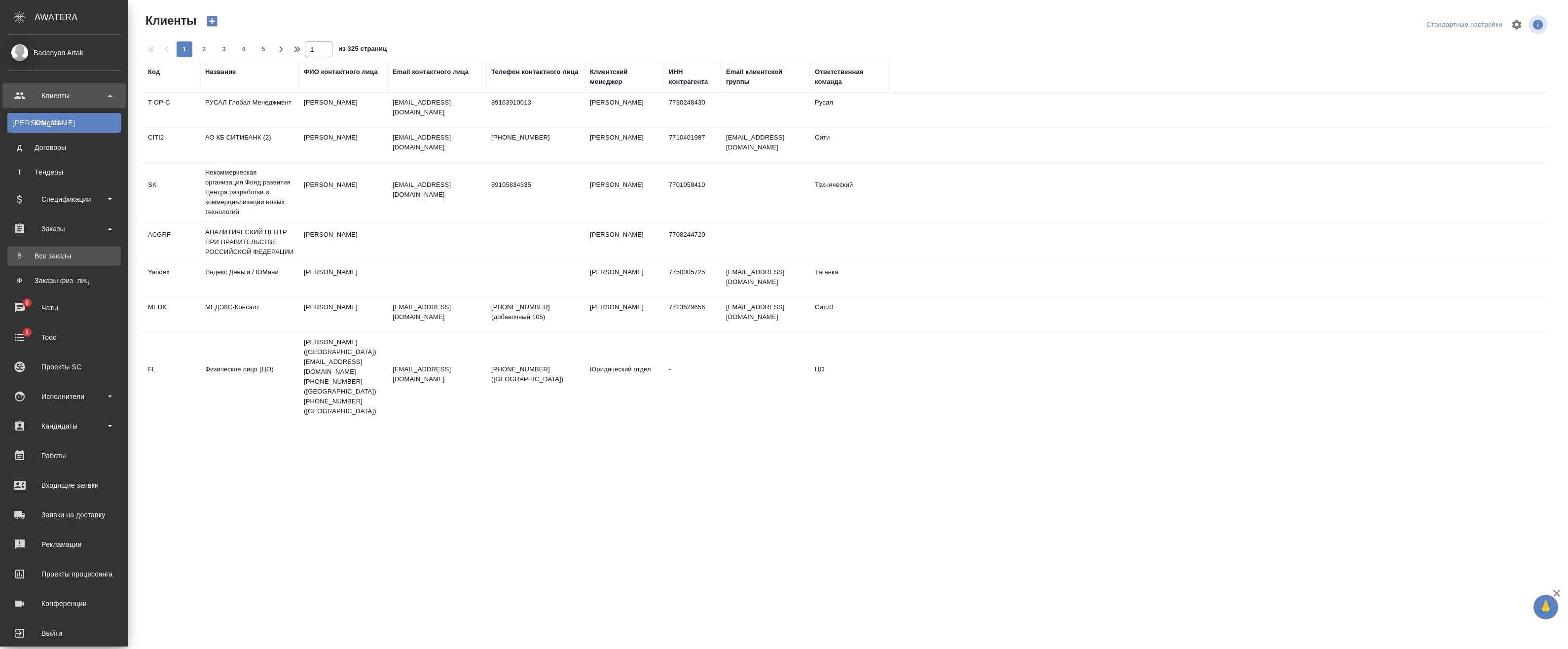
click at [63, 251] on div "Все заказы" at bounding box center [63, 256] width 104 height 10
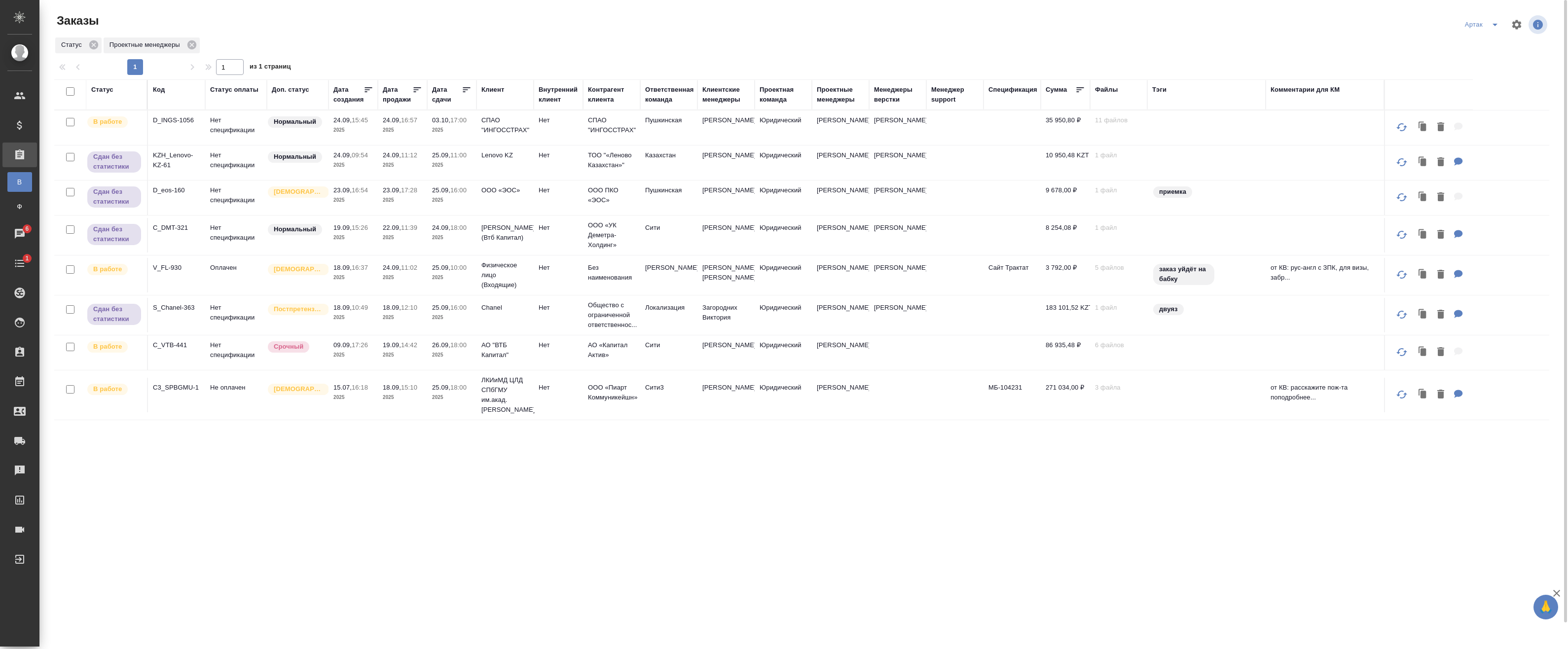
click at [465, 90] on icon at bounding box center [466, 89] width 10 height 10
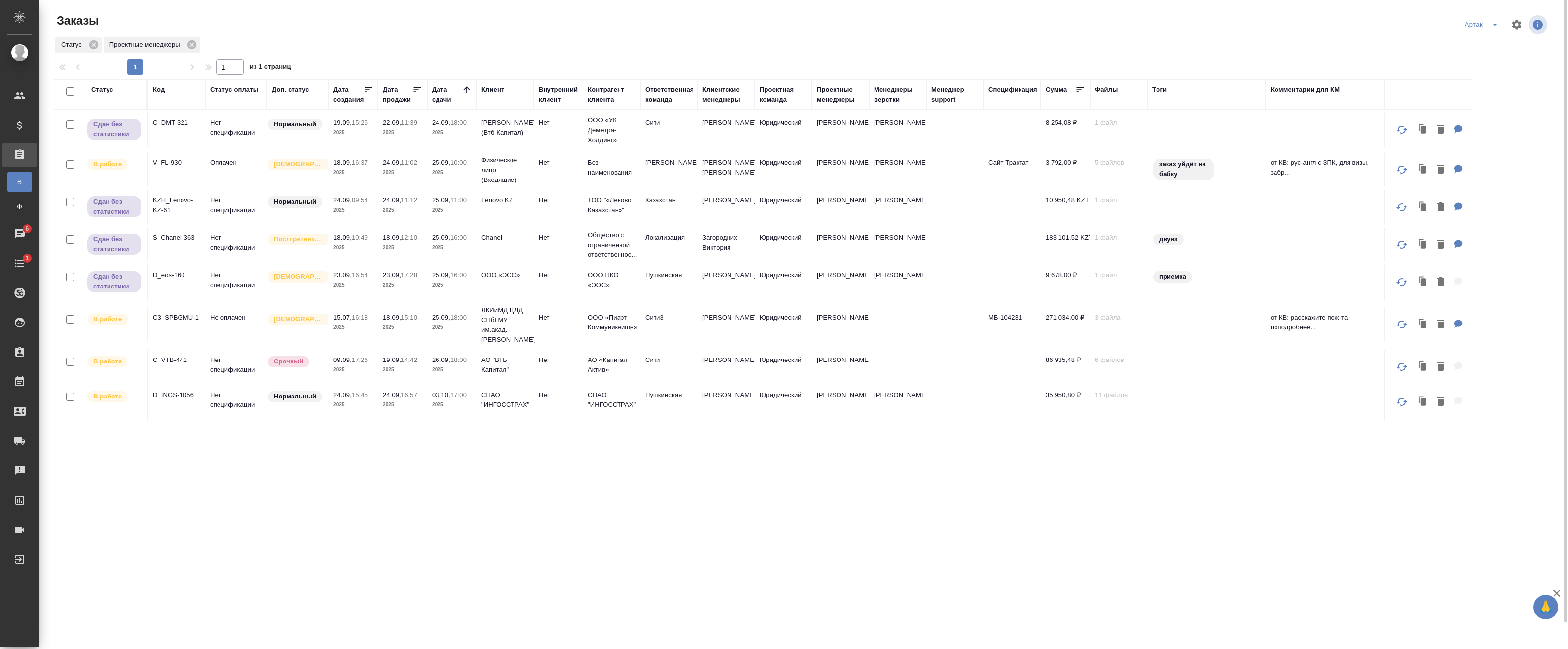
click at [440, 184] on td "25.09, 10:00 2025" at bounding box center [452, 170] width 49 height 35
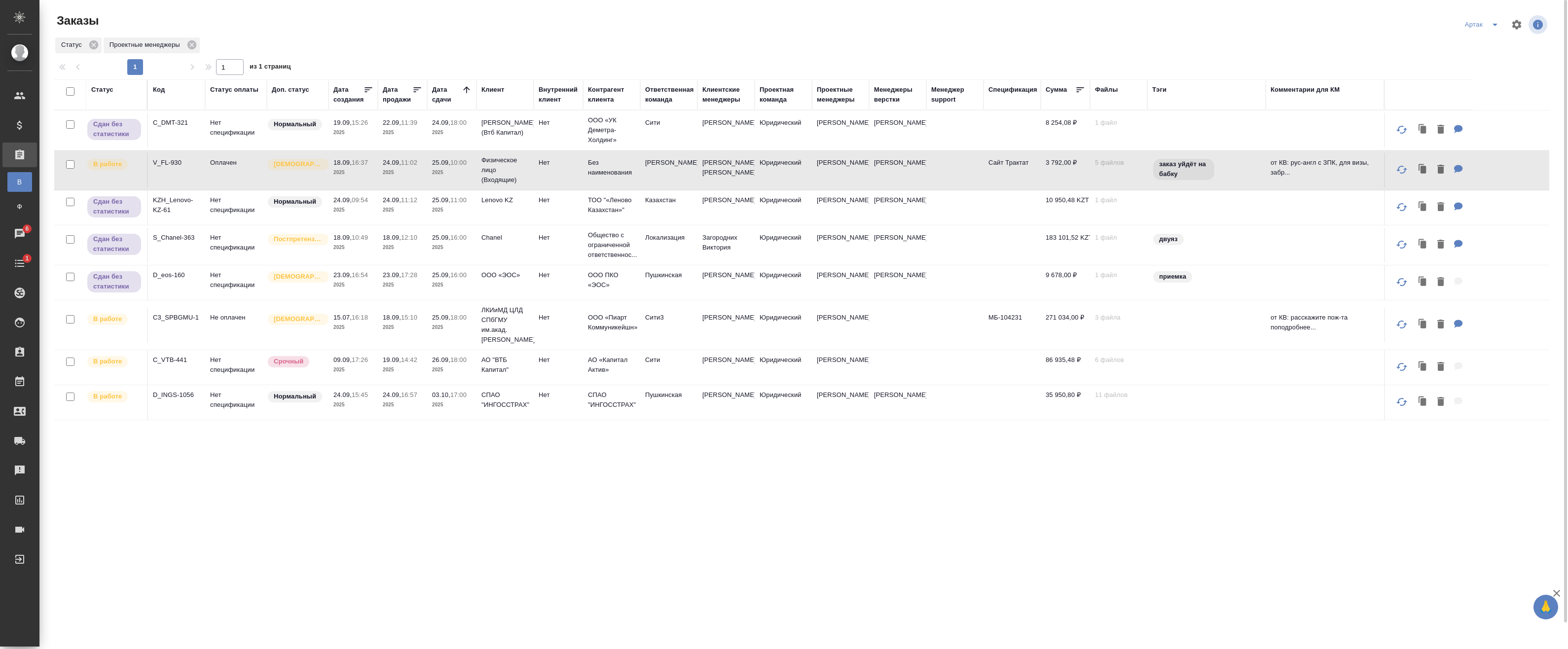
click at [435, 178] on p "2025" at bounding box center [451, 172] width 39 height 10
click at [464, 343] on td "25.09, 18:00 2025" at bounding box center [452, 325] width 49 height 35
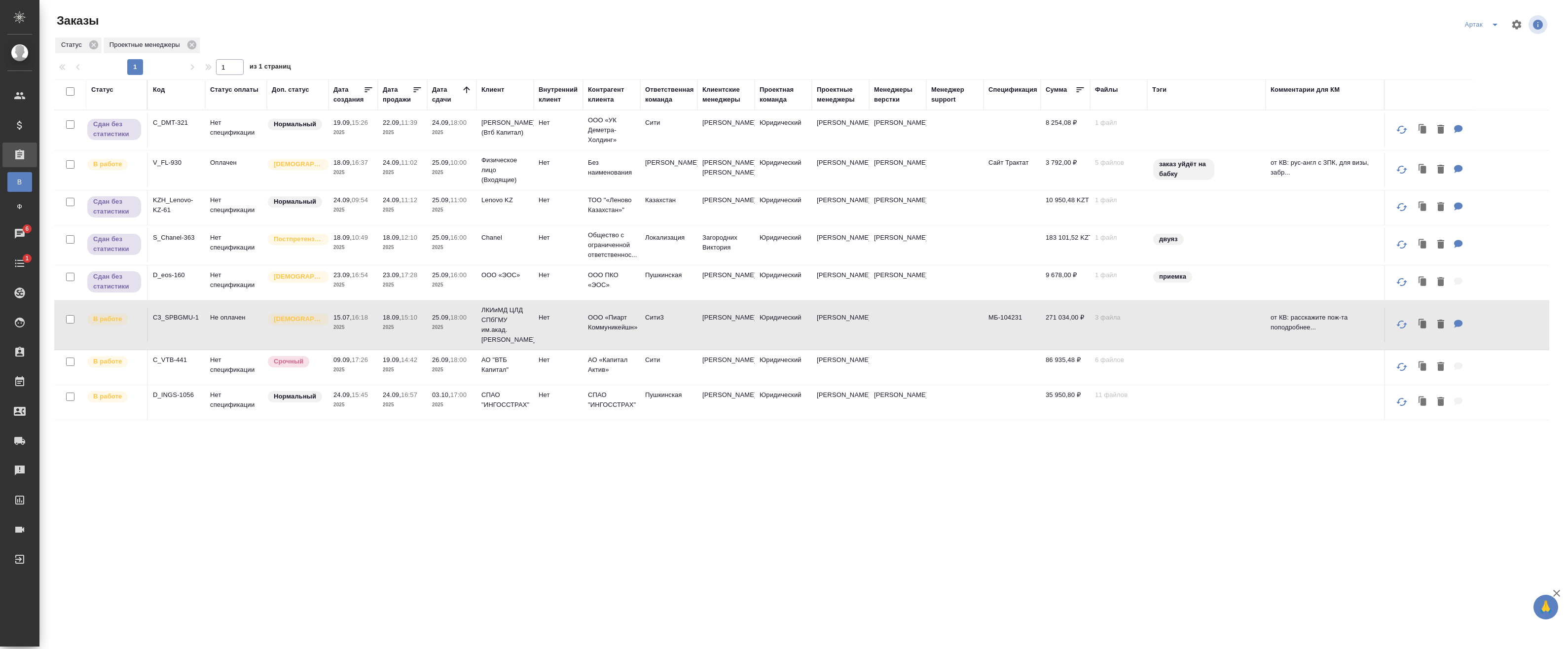
click at [464, 343] on td "25.09, 18:00 2025" at bounding box center [452, 325] width 49 height 35
click at [416, 361] on td "19.09, 14:42 2025" at bounding box center [403, 367] width 49 height 35
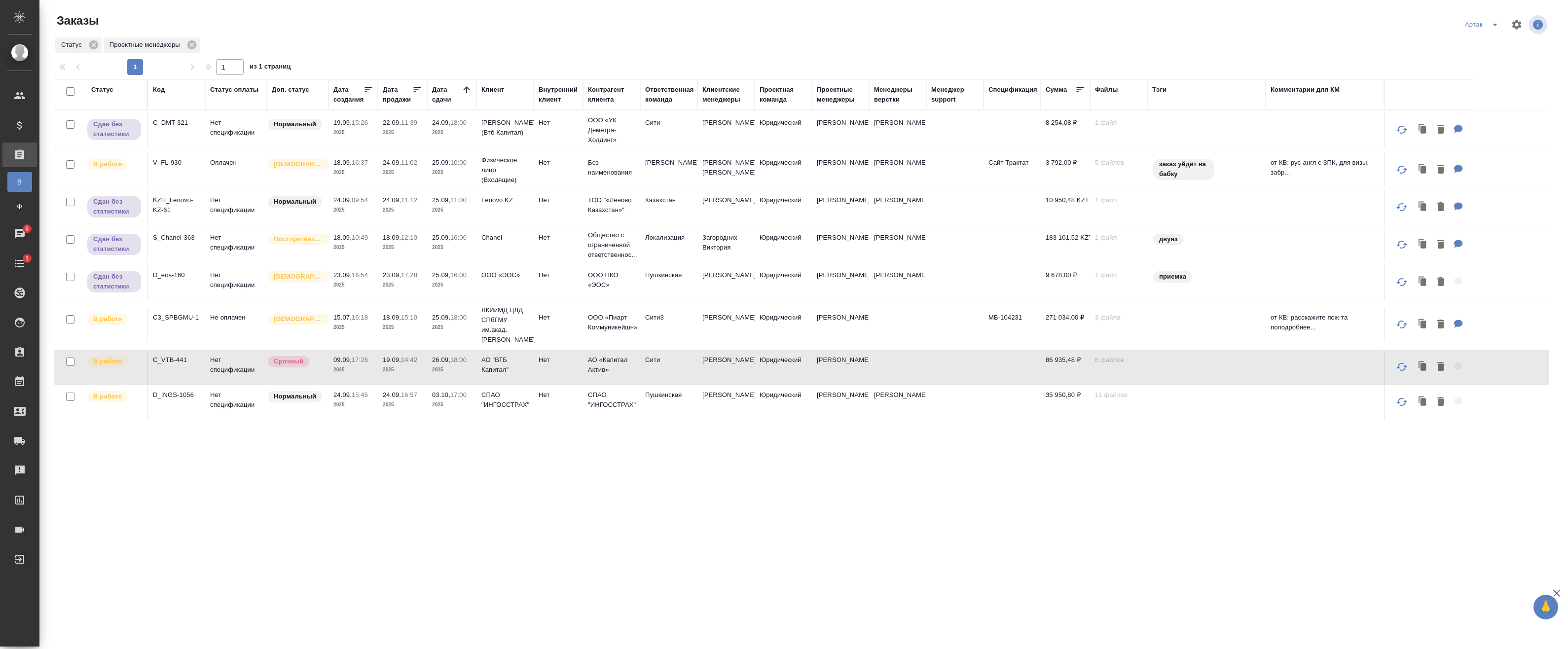
click at [430, 369] on td "26.09, 18:00 2025" at bounding box center [452, 367] width 49 height 35
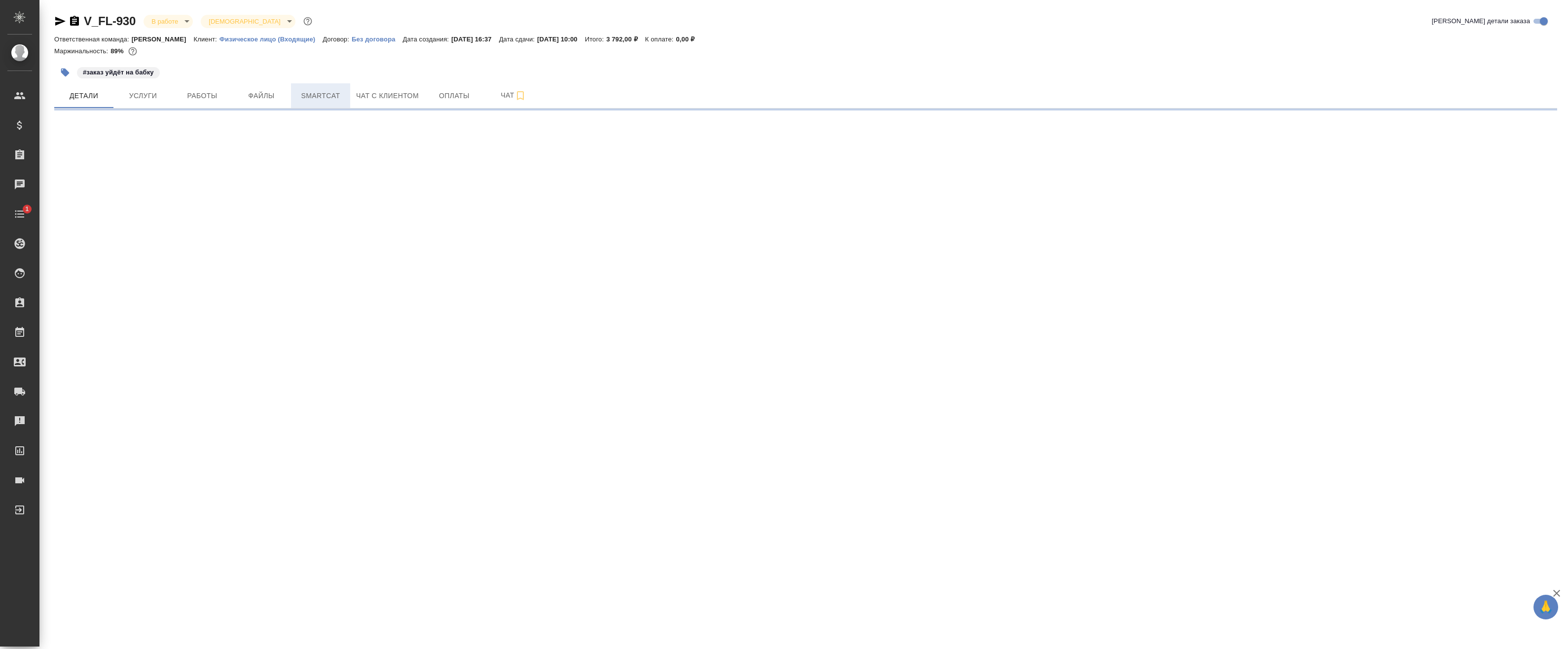
select select "RU"
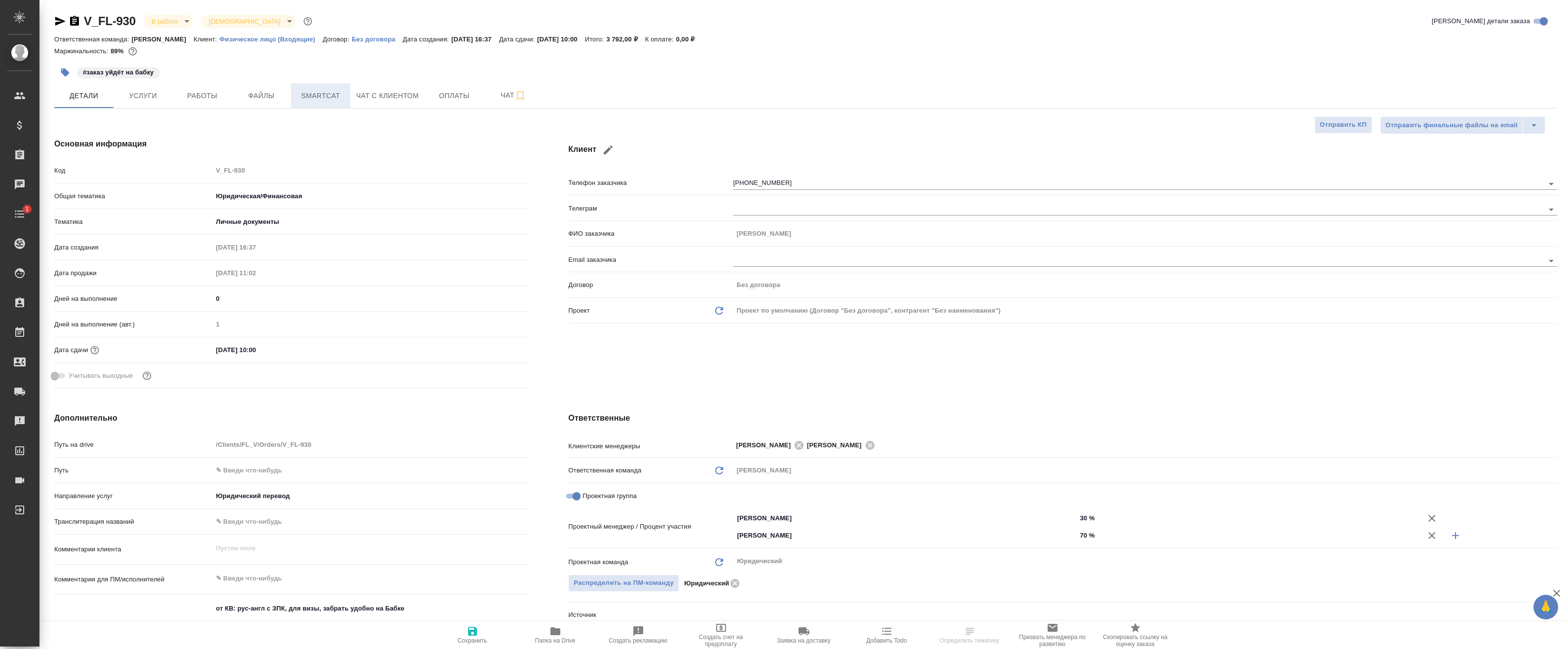
type textarea "x"
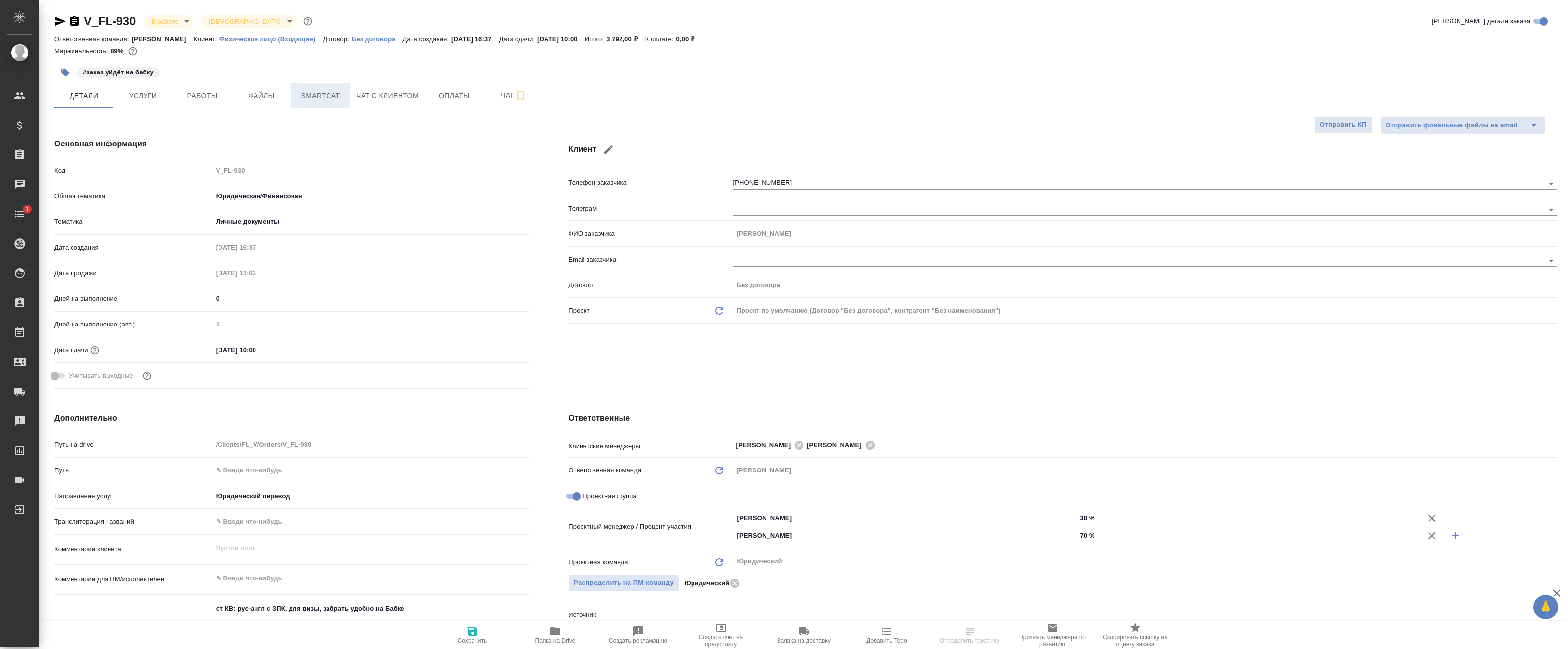
type textarea "x"
click at [318, 95] on span "Smartcat" at bounding box center [321, 95] width 47 height 12
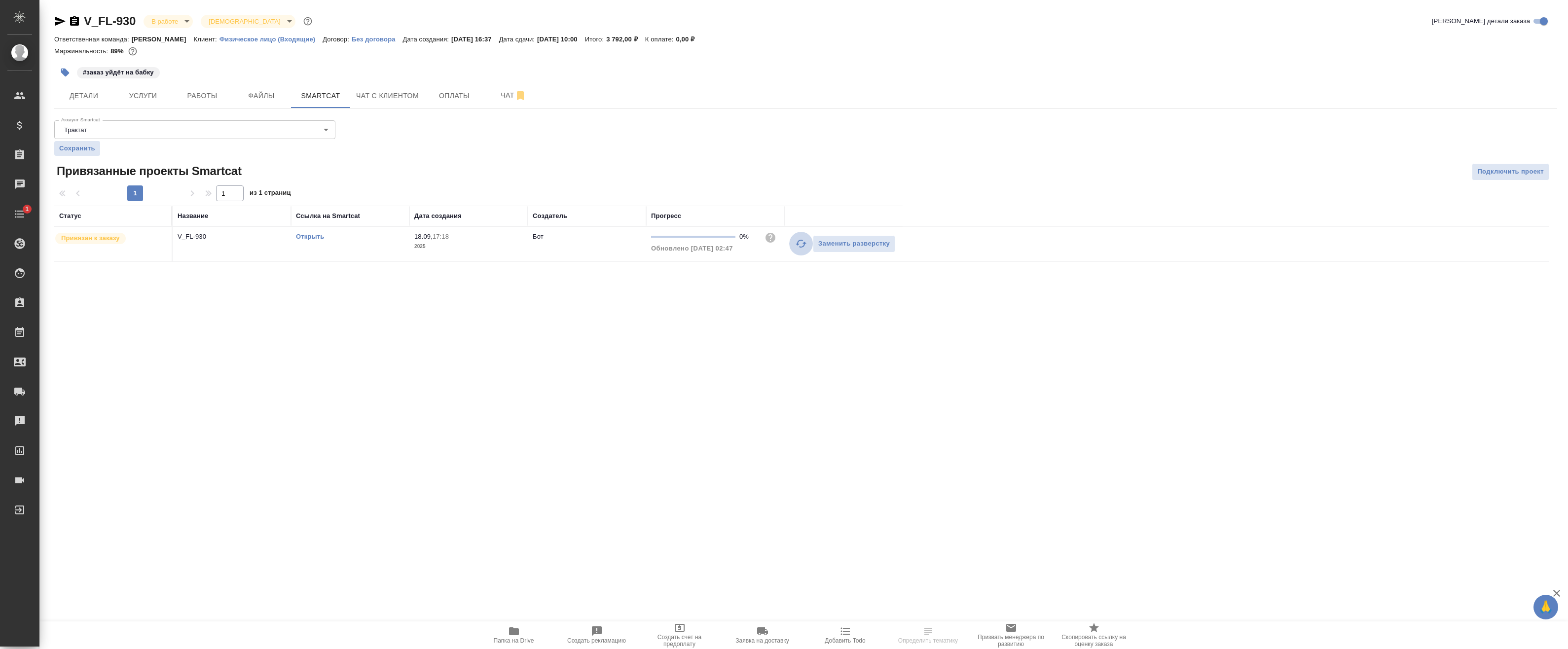
click at [800, 247] on icon "button" at bounding box center [801, 244] width 11 height 8
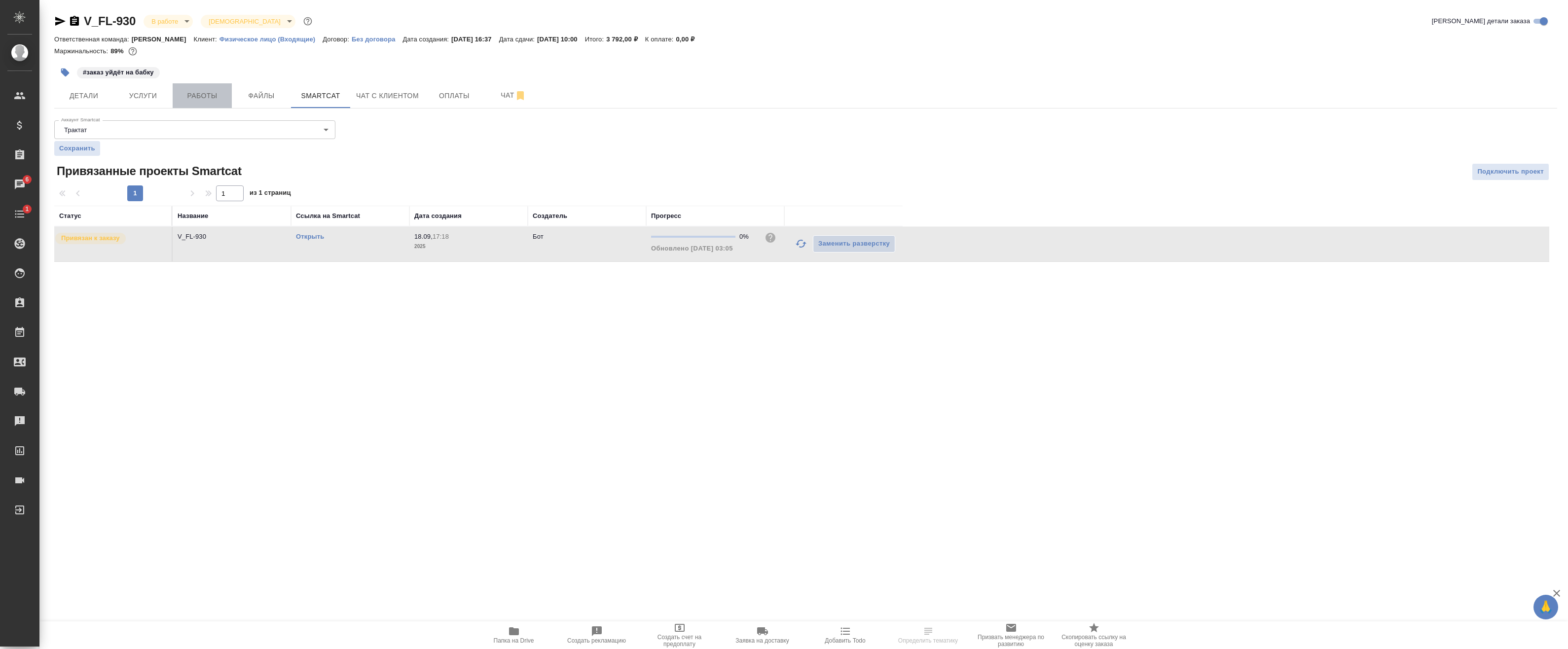
click at [194, 97] on span "Работы" at bounding box center [202, 95] width 47 height 12
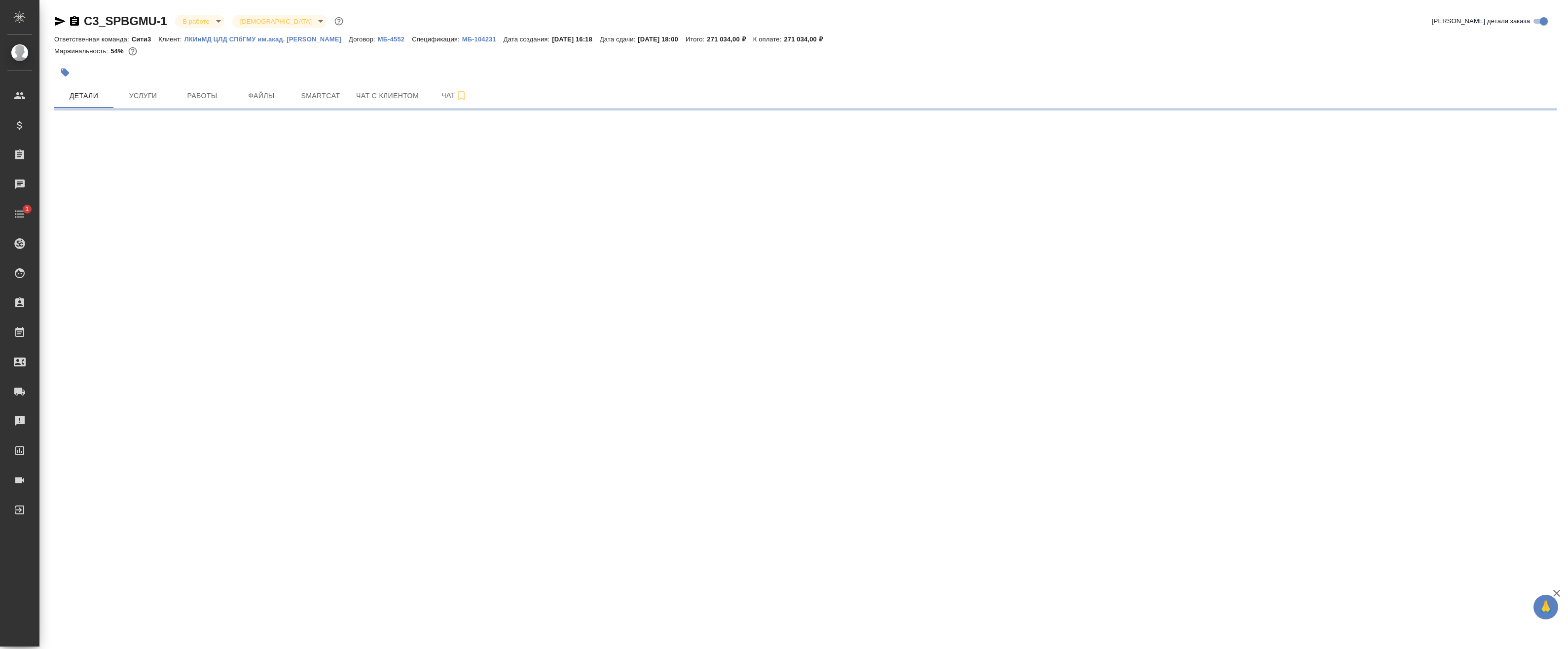
select select "RU"
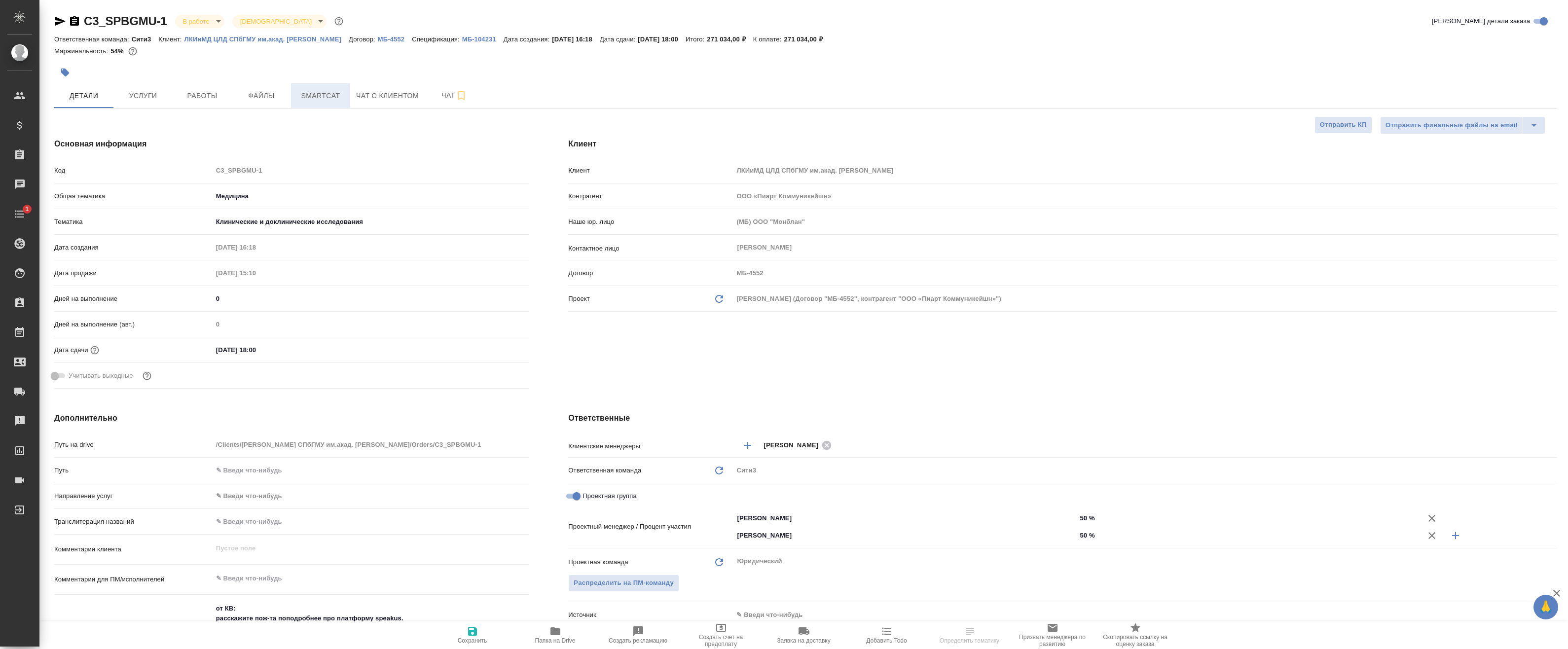
type textarea "x"
click at [313, 99] on span "Smartcat" at bounding box center [321, 95] width 47 height 12
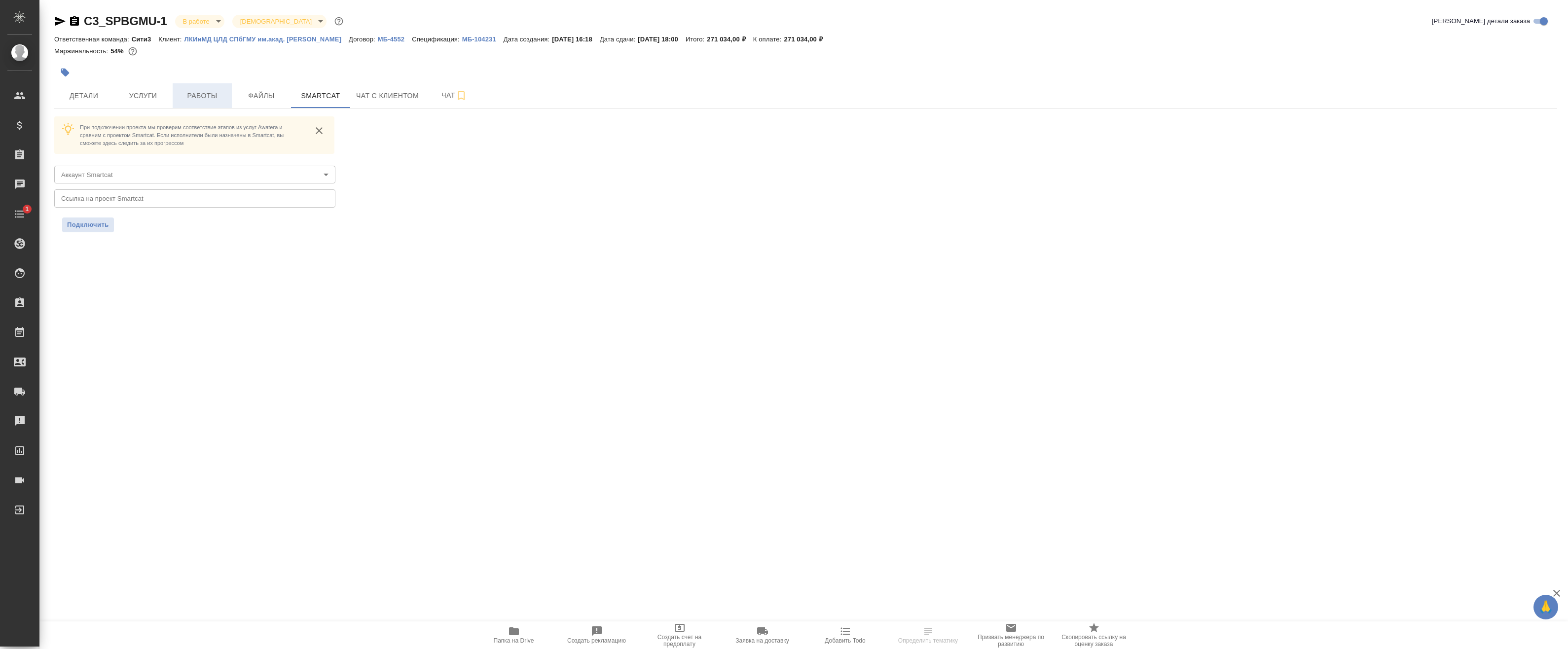
click at [212, 92] on span "Работы" at bounding box center [202, 95] width 47 height 12
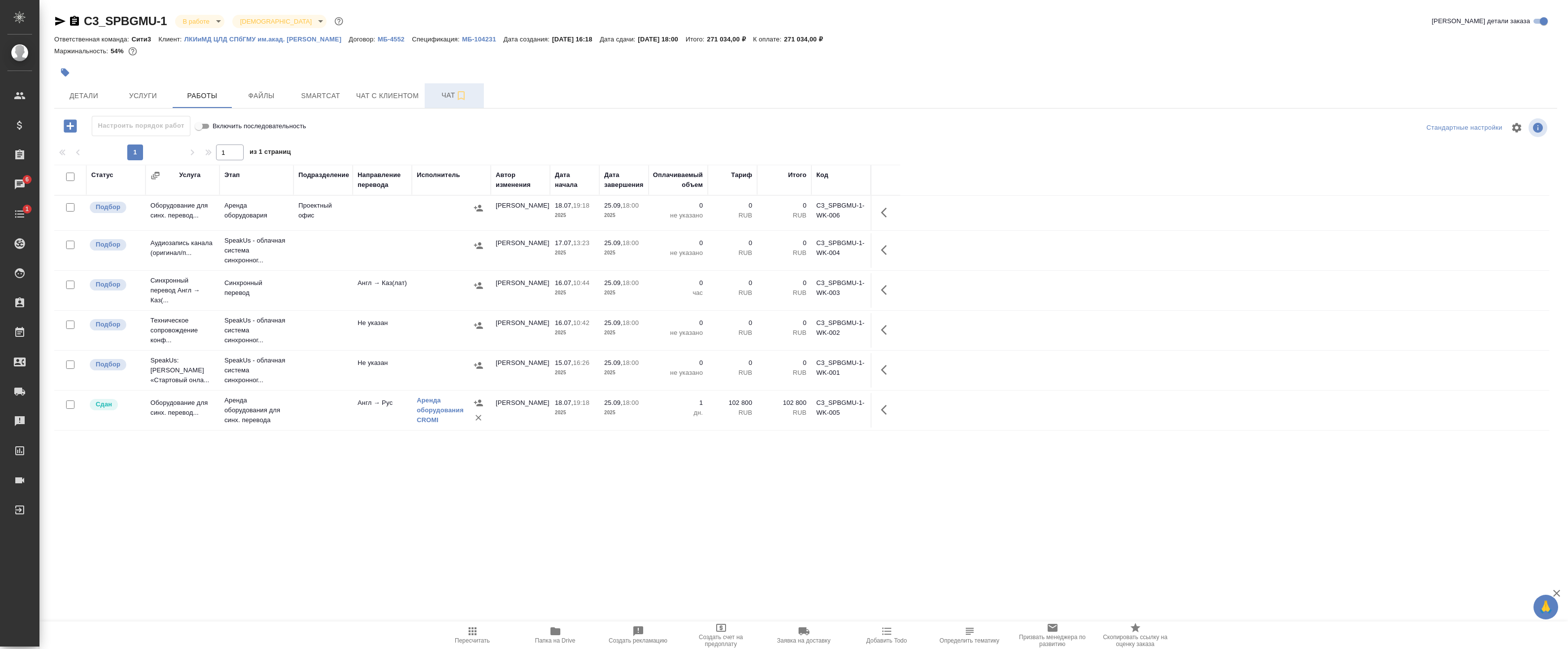
click at [433, 97] on span "Чат" at bounding box center [454, 95] width 47 height 12
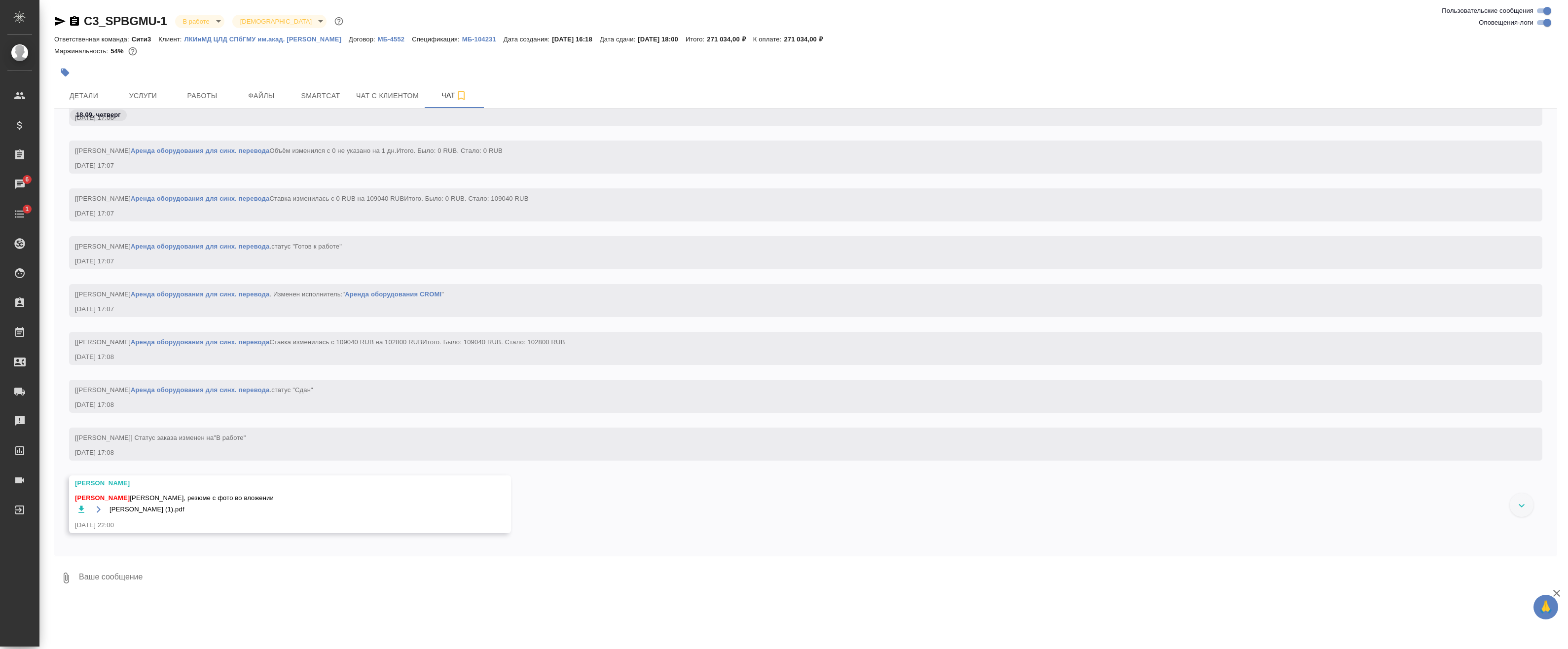
scroll to position [3314, 0]
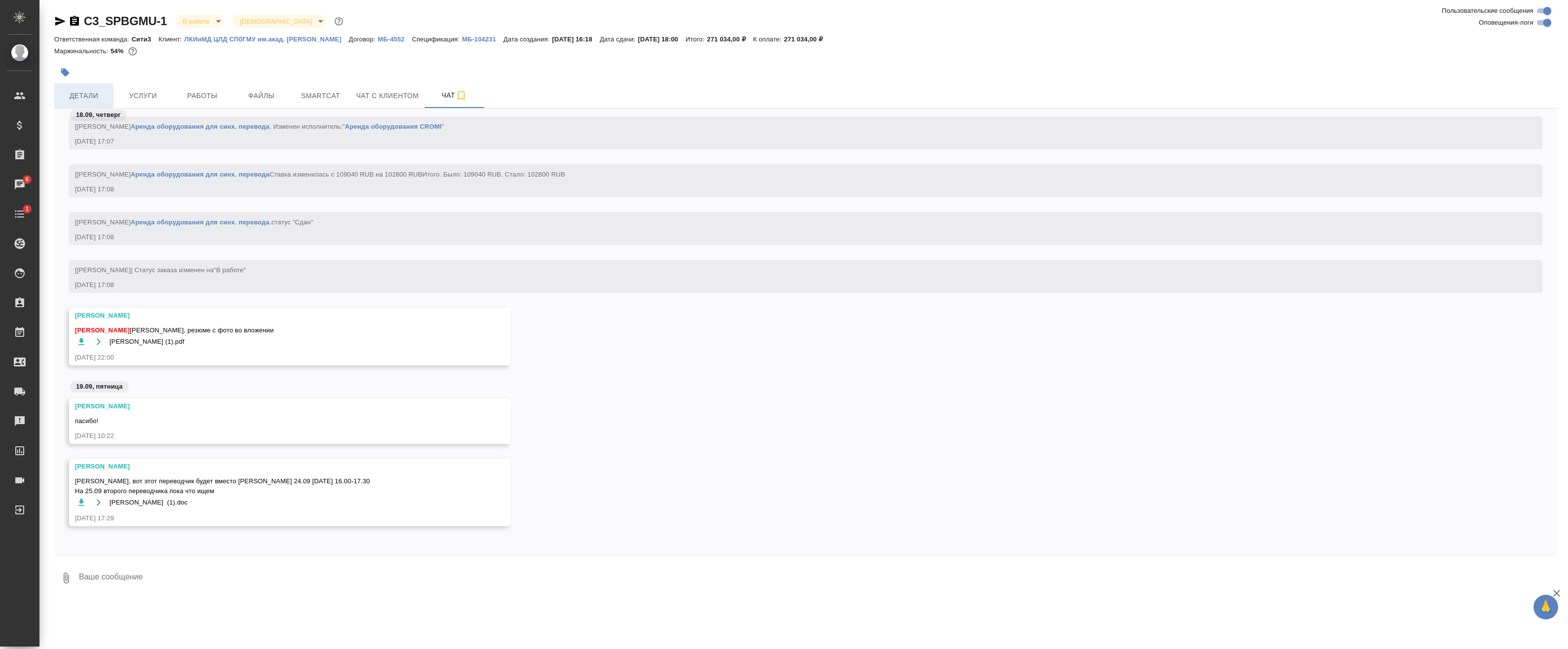
click at [104, 96] on span "Детали" at bounding box center [83, 95] width 47 height 12
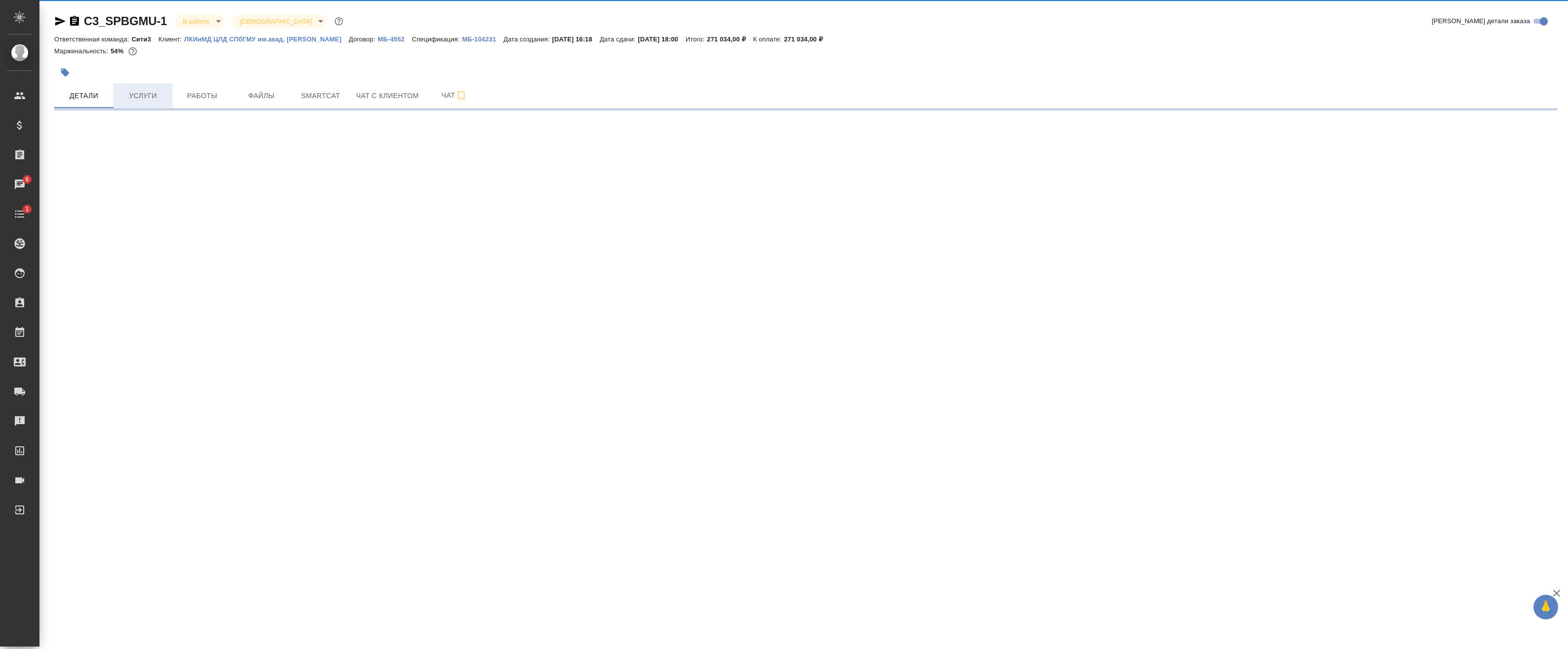
select select "RU"
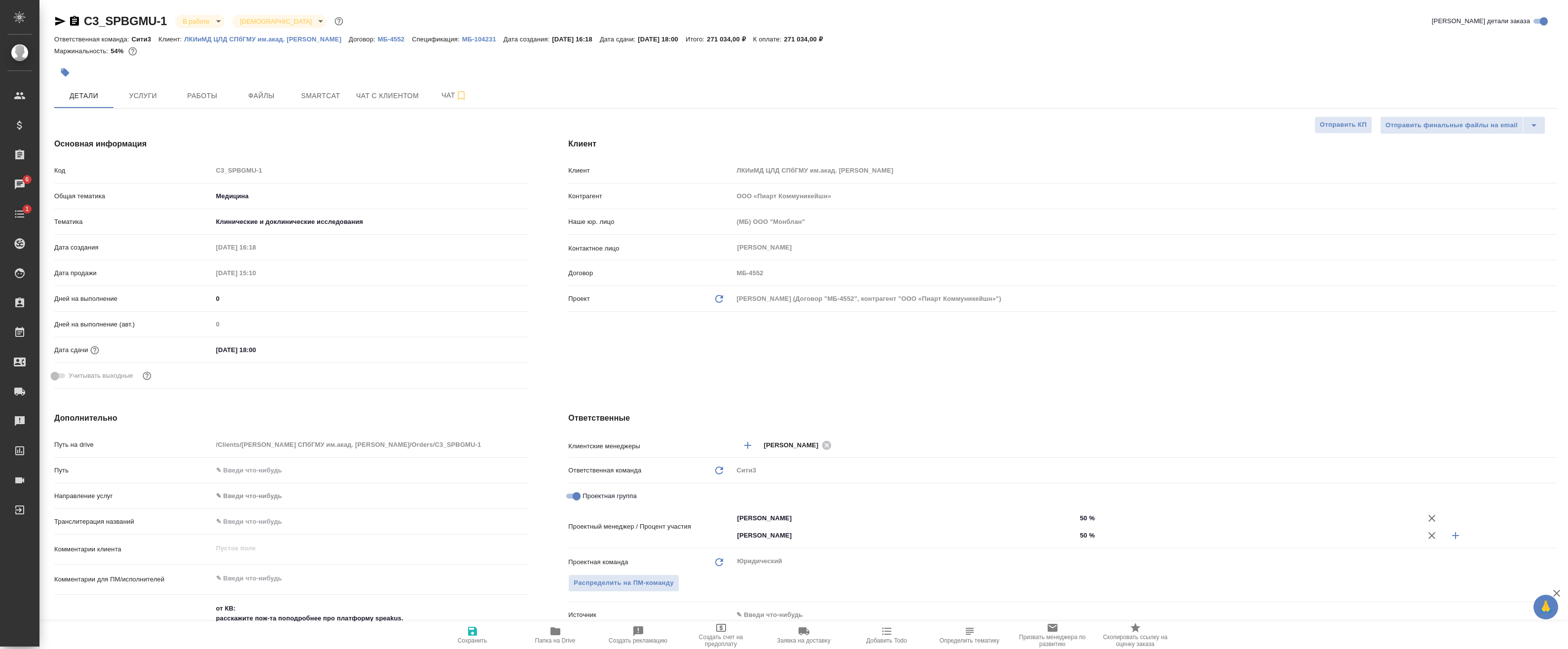
type textarea "x"
drag, startPoint x: 800, startPoint y: 38, endPoint x: 829, endPoint y: 39, distance: 29.0
click at [829, 39] on p "271 034,00 ₽" at bounding box center [807, 39] width 46 height 7
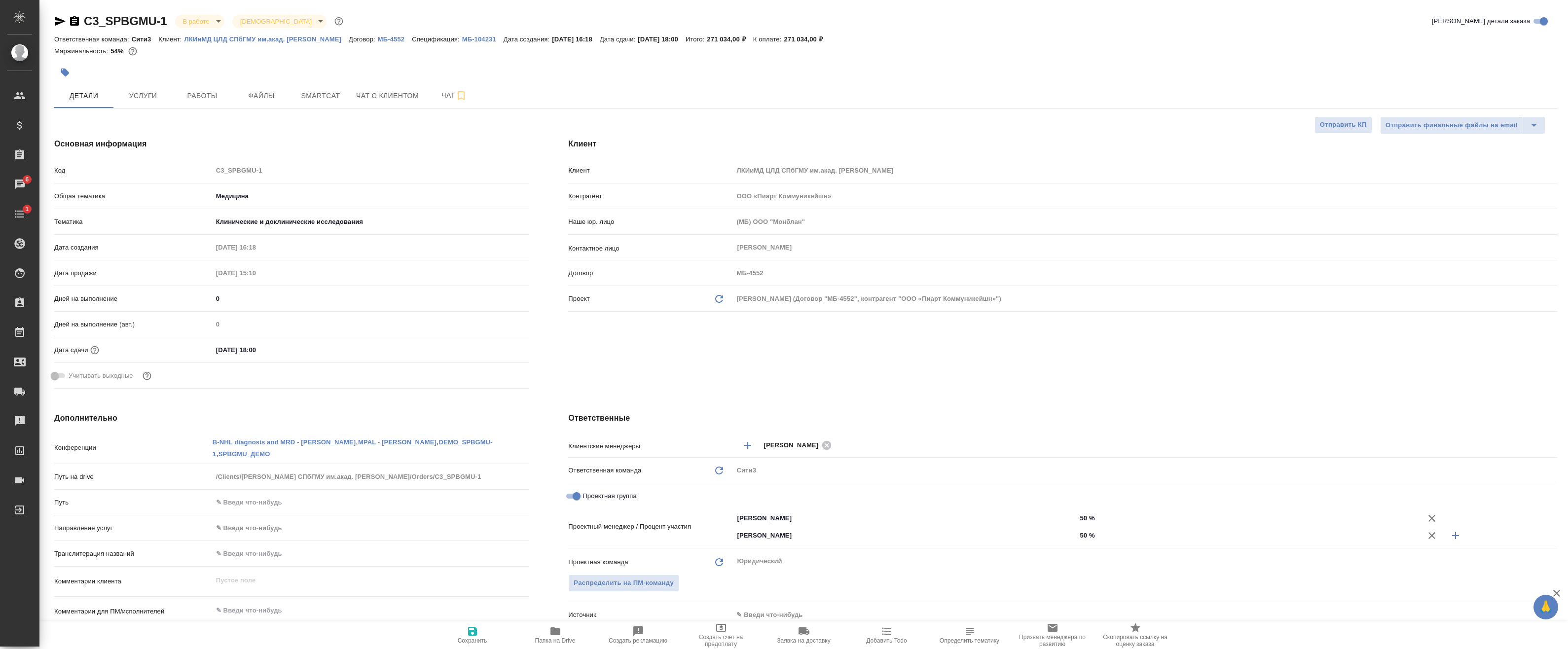
drag, startPoint x: 829, startPoint y: 39, endPoint x: 797, endPoint y: 63, distance: 40.0
click at [798, 62] on div at bounding box center [555, 72] width 1002 height 22
type textarea "x"
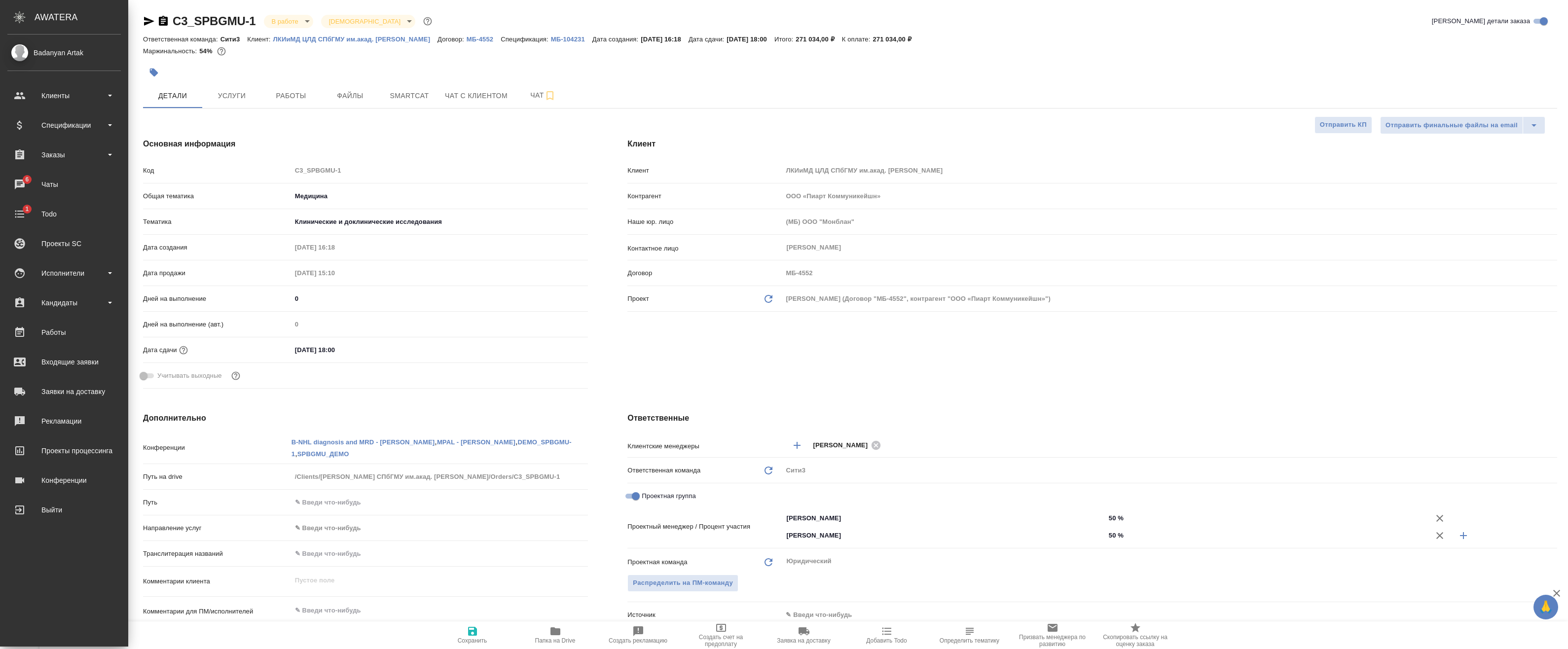
type textarea "x"
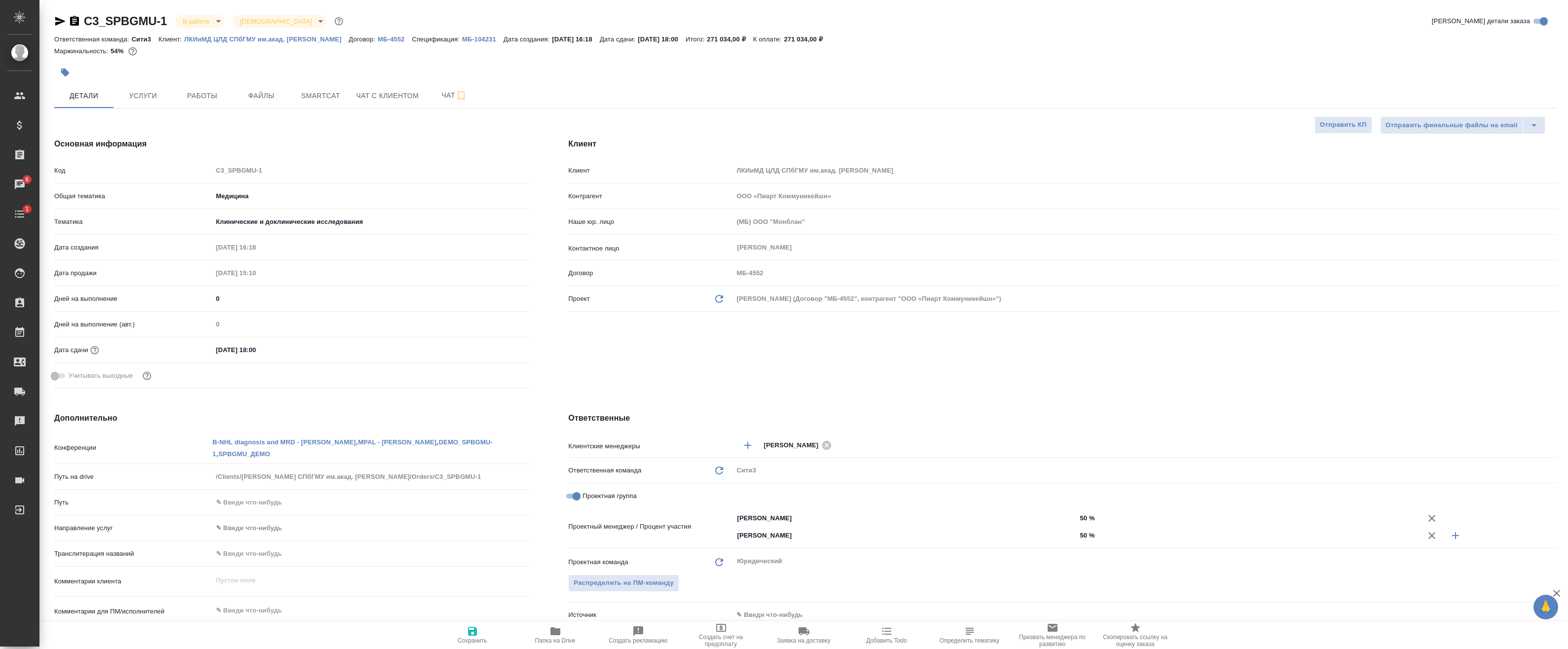
type textarea "x"
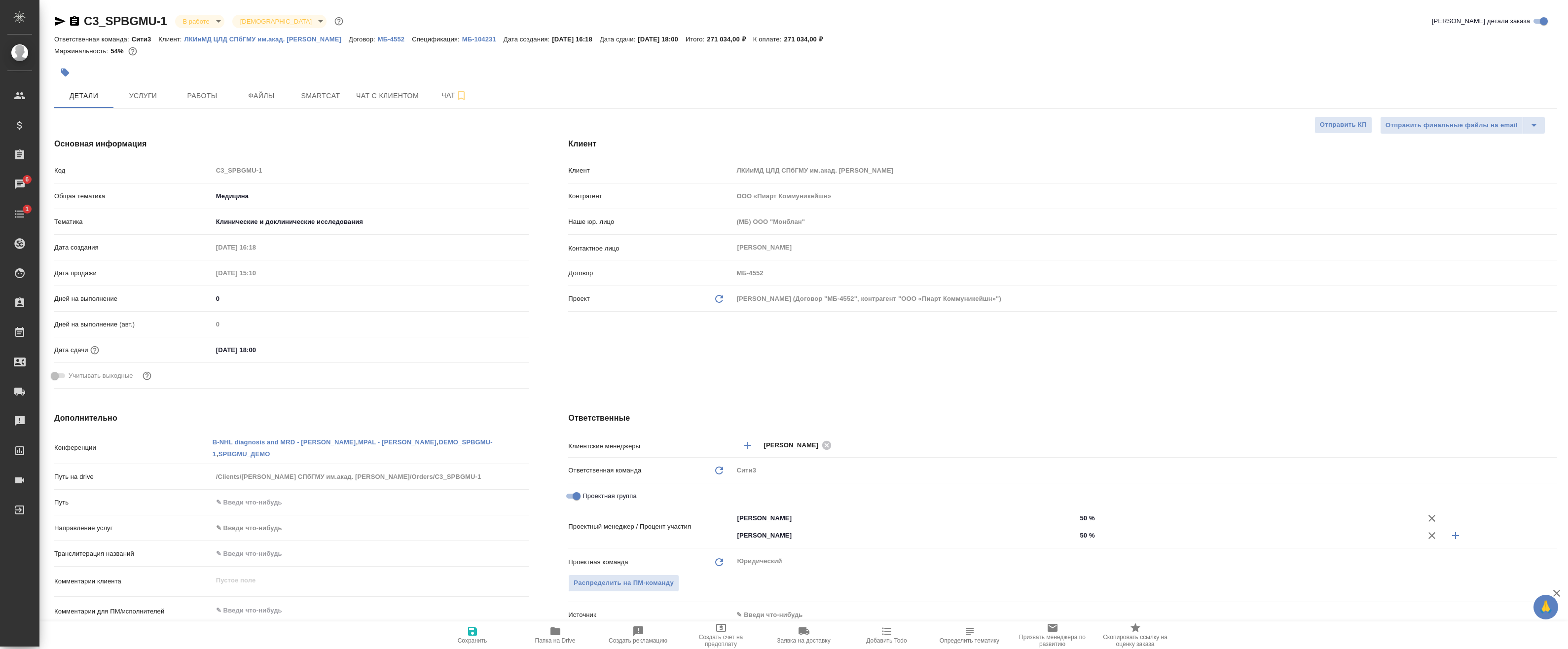
type textarea "x"
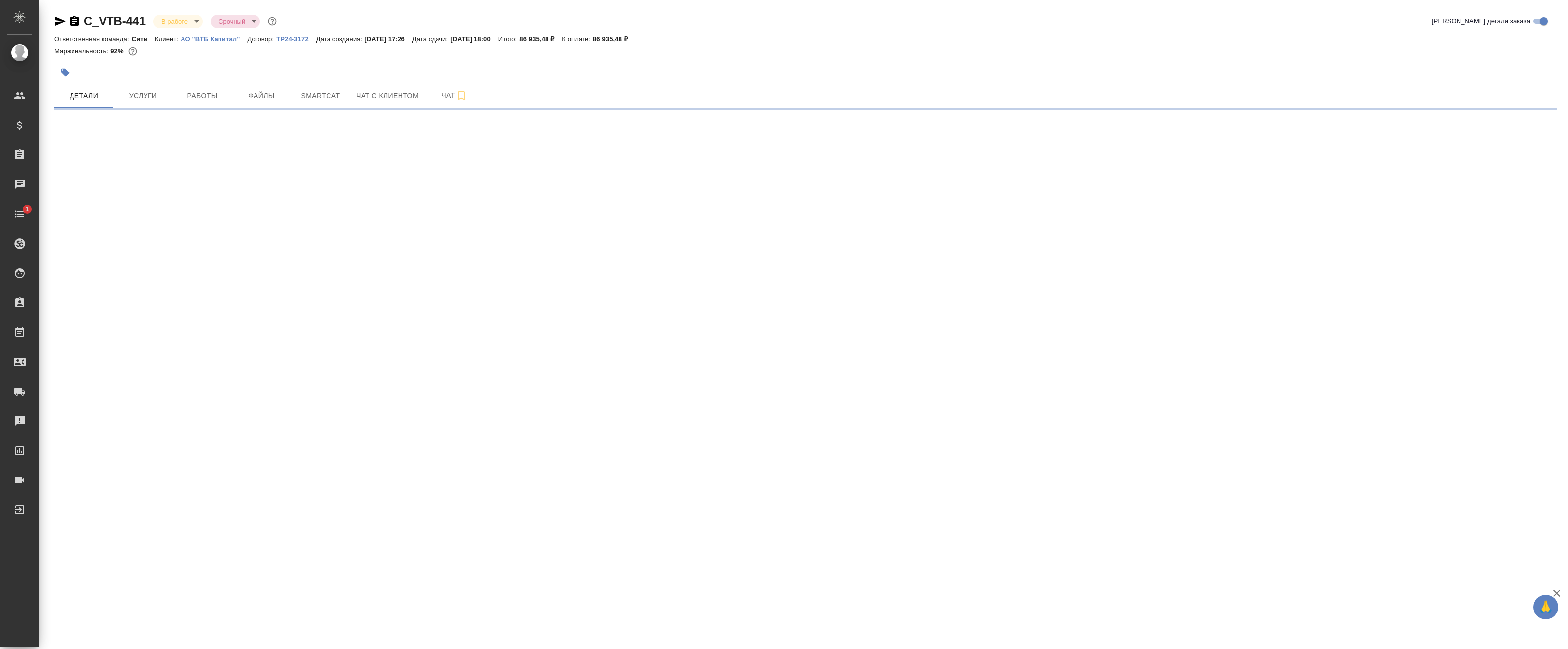
select select "RU"
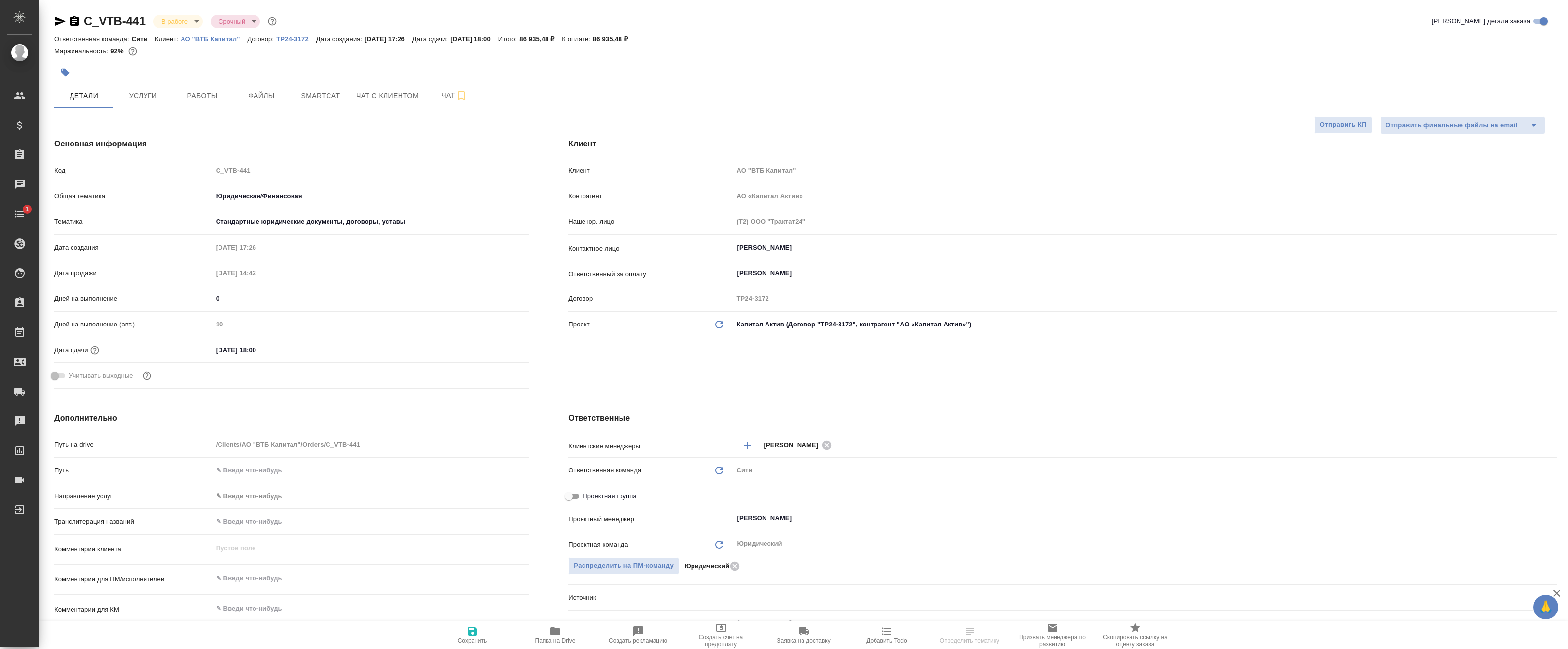
type textarea "x"
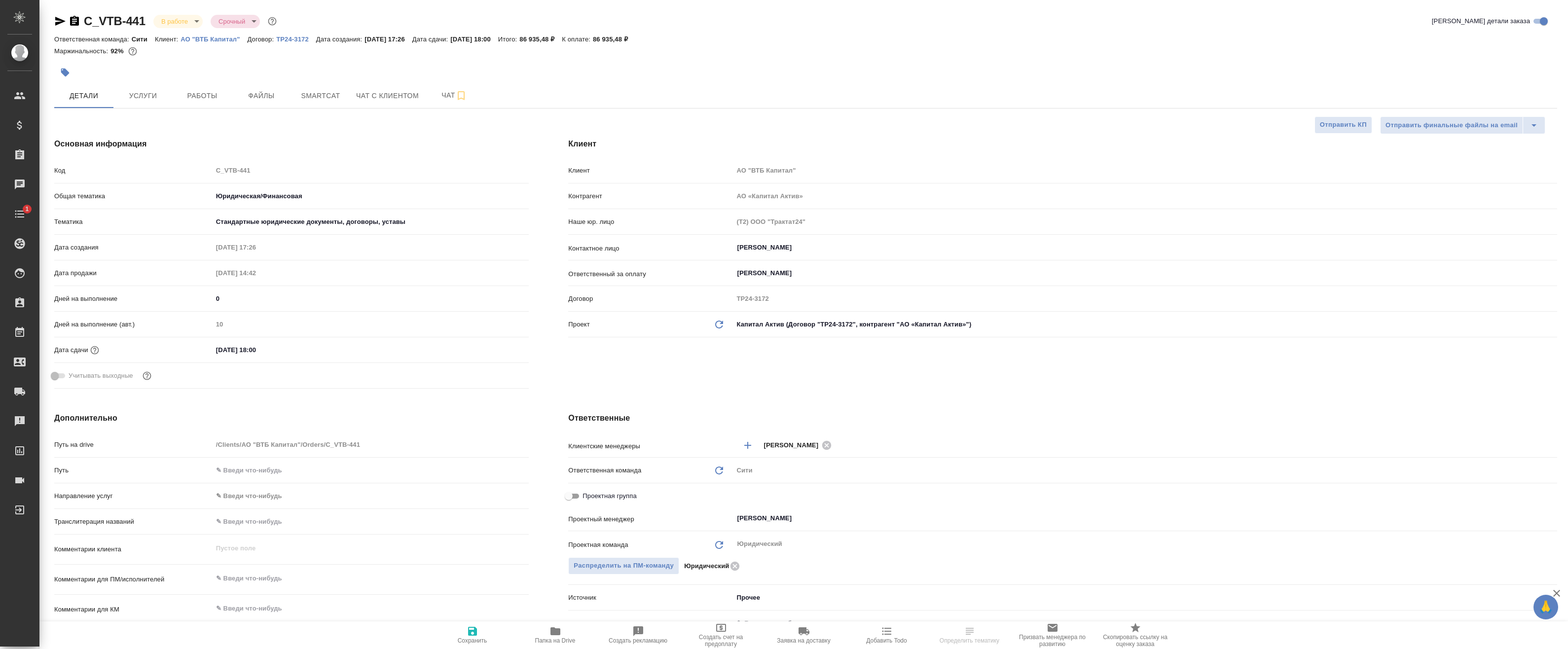
type textarea "x"
click at [201, 107] on button "Работы" at bounding box center [202, 95] width 59 height 25
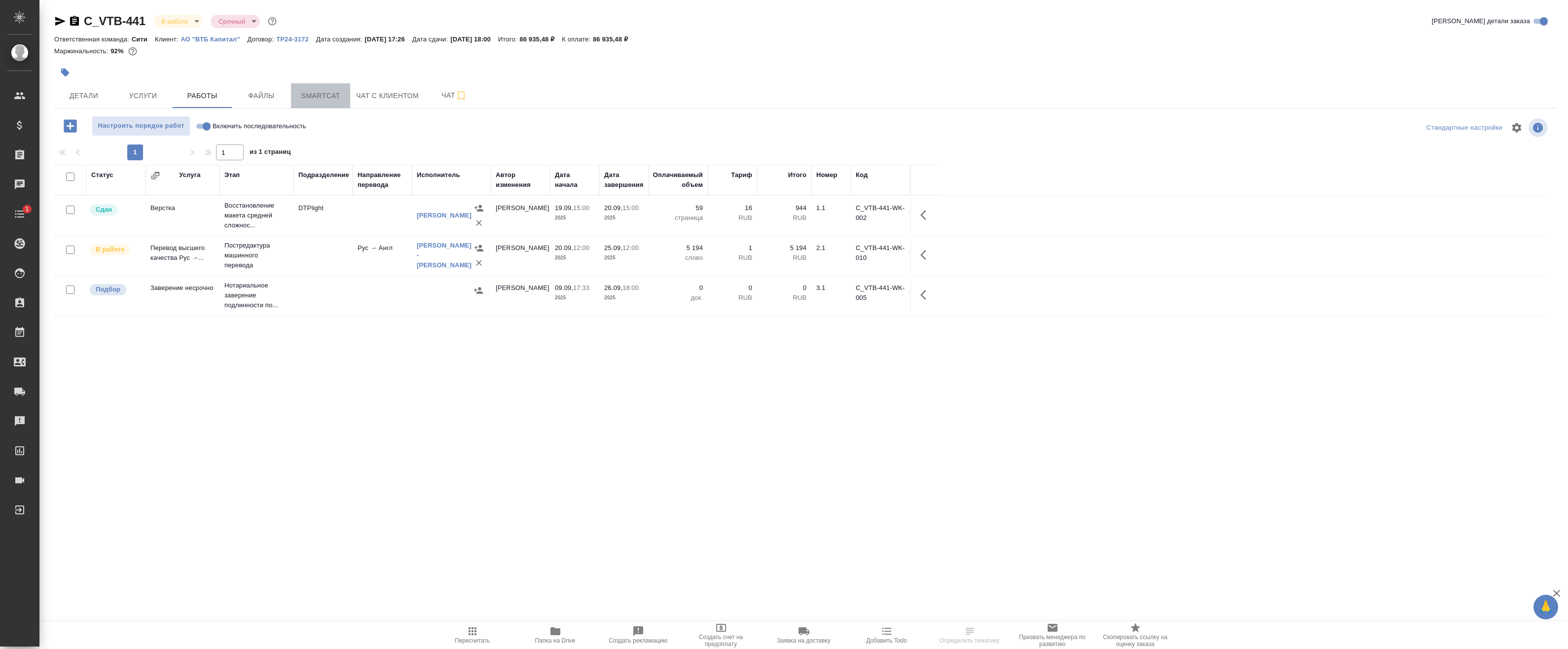
click at [329, 103] on button "Smartcat" at bounding box center [321, 95] width 59 height 25
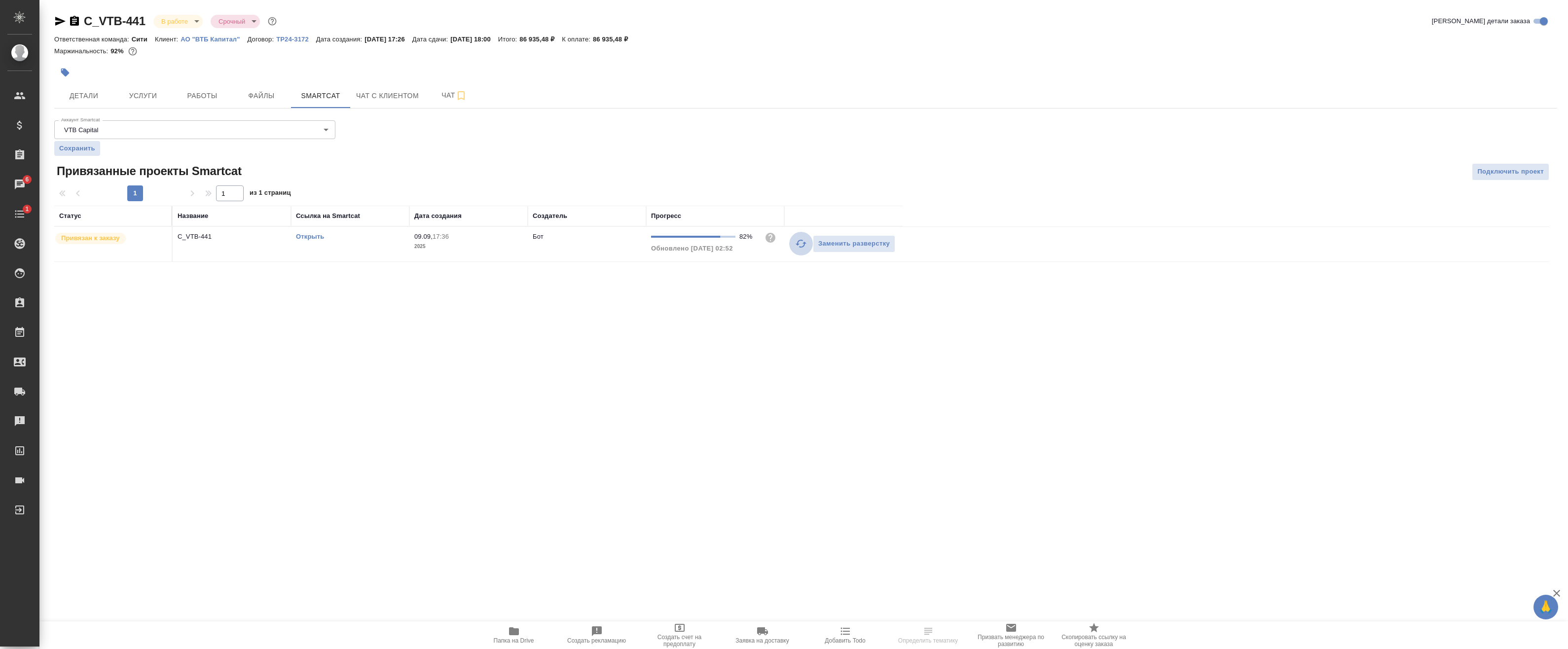
click at [796, 242] on icon "button" at bounding box center [801, 244] width 12 height 12
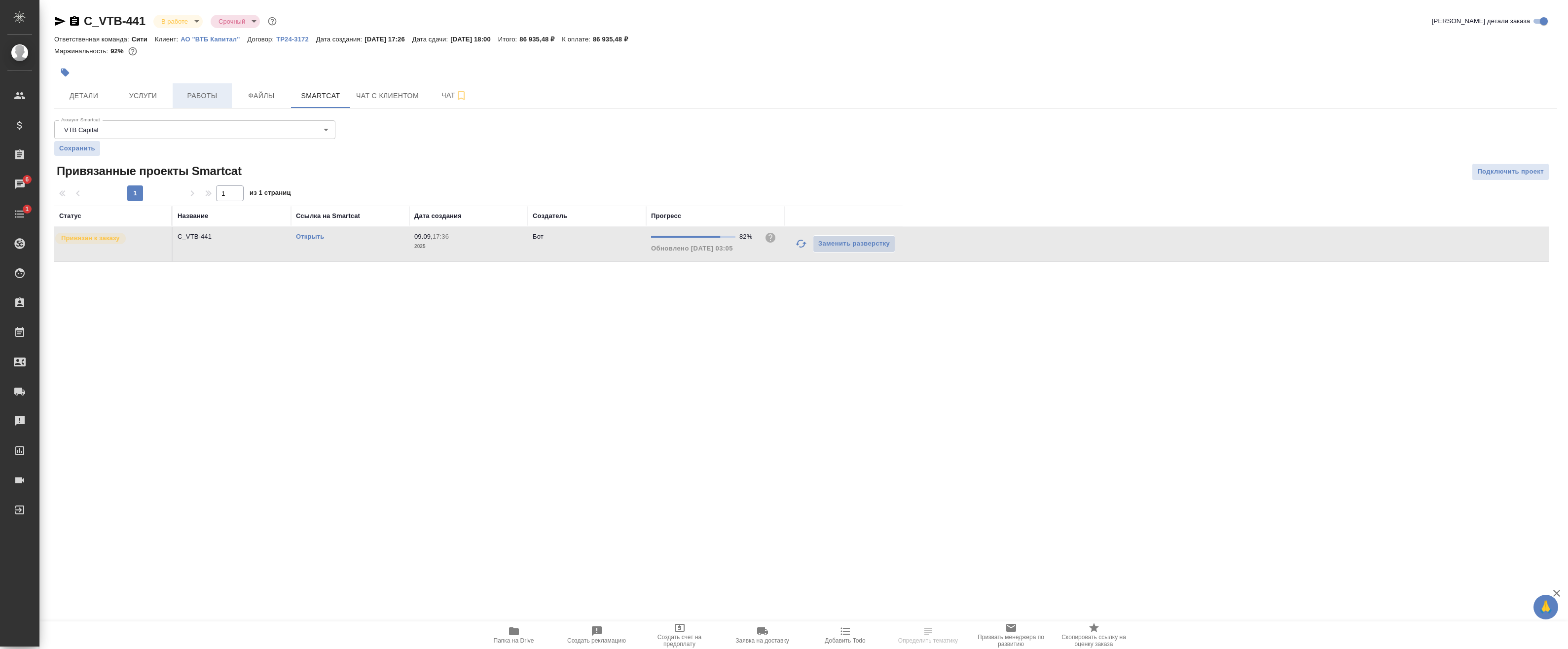
click at [200, 96] on span "Работы" at bounding box center [202, 95] width 47 height 12
